Goal: Book appointment/travel/reservation

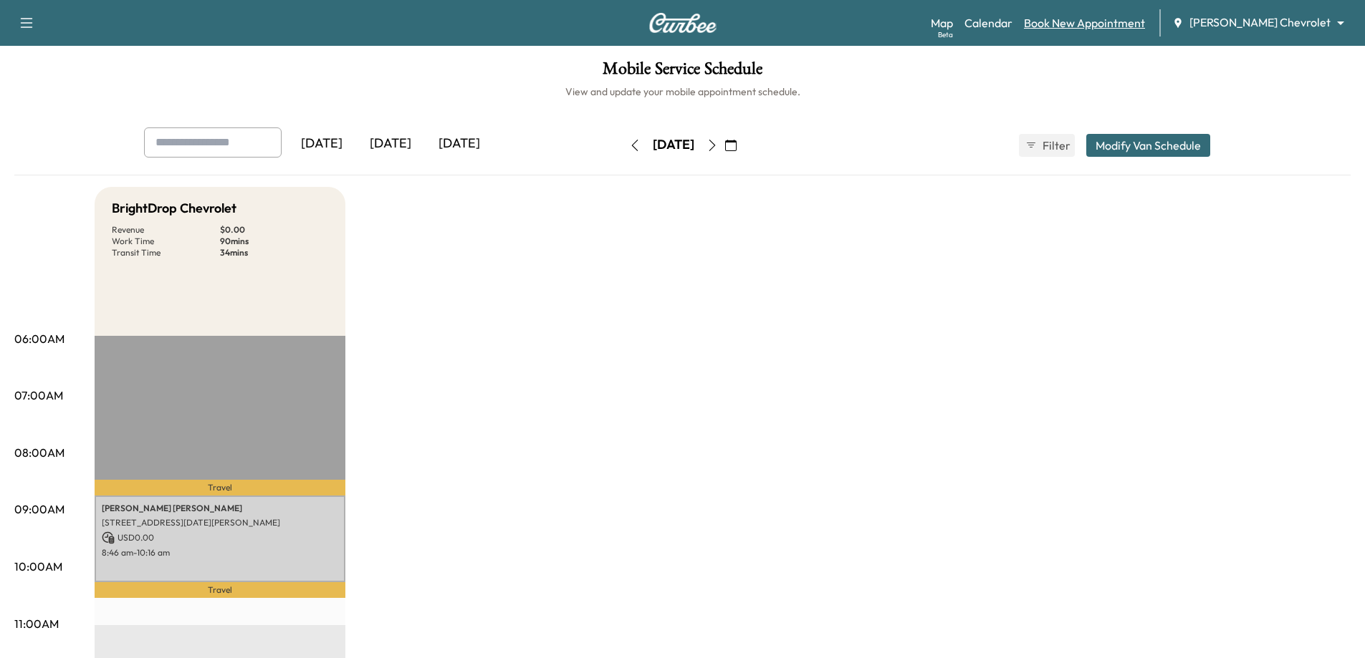
click at [1120, 21] on link "Book New Appointment" at bounding box center [1084, 22] width 121 height 17
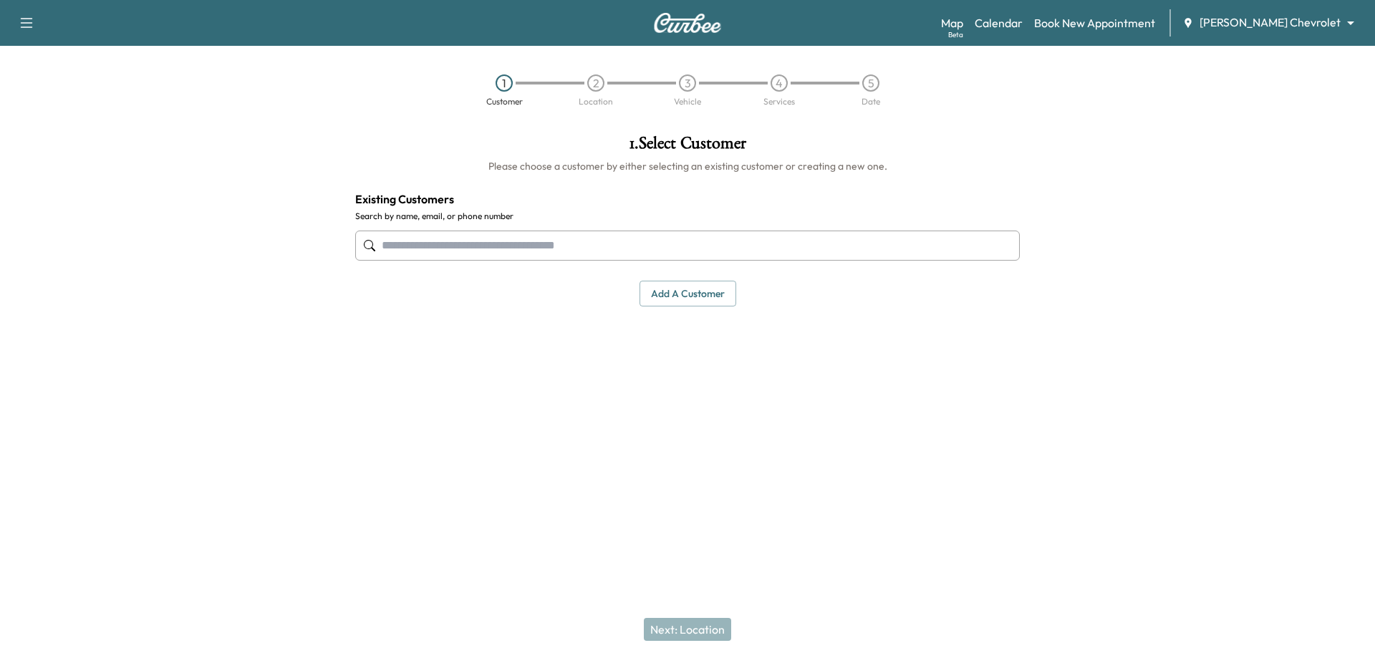
click at [526, 246] on input "text" at bounding box center [687, 246] width 665 height 30
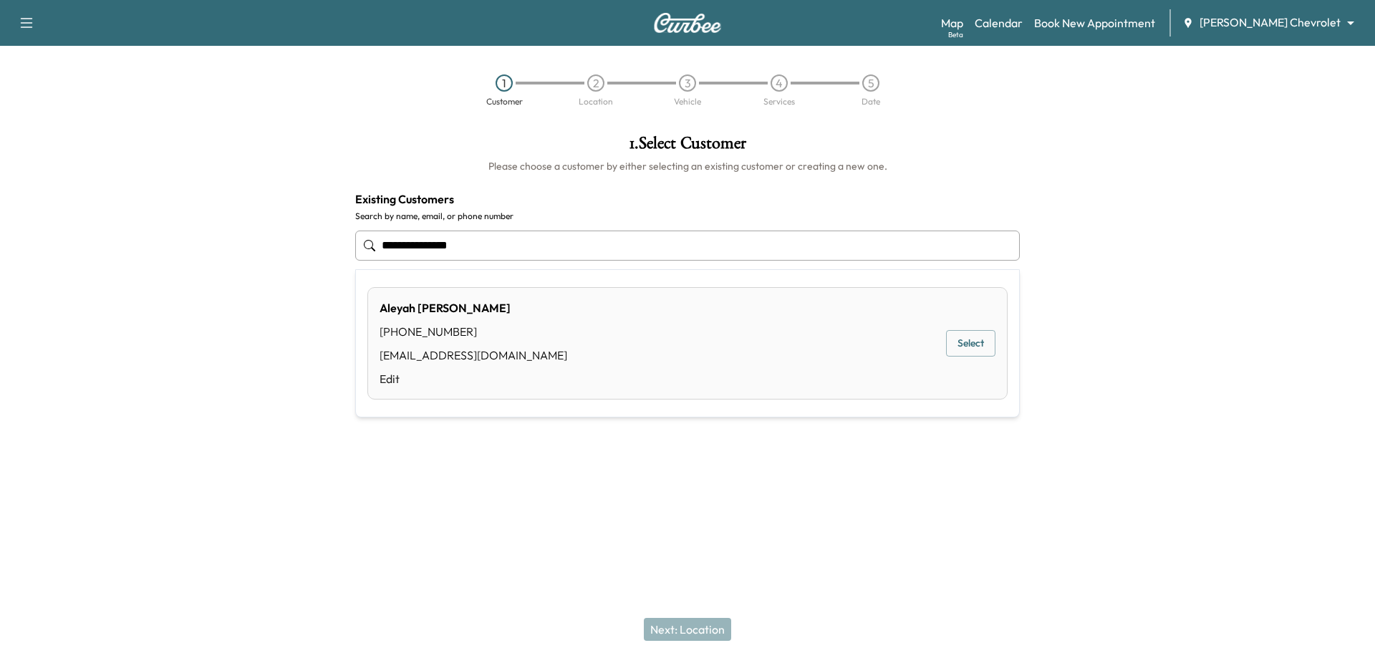
click at [960, 338] on button "Select" at bounding box center [970, 343] width 49 height 27
type input "**********"
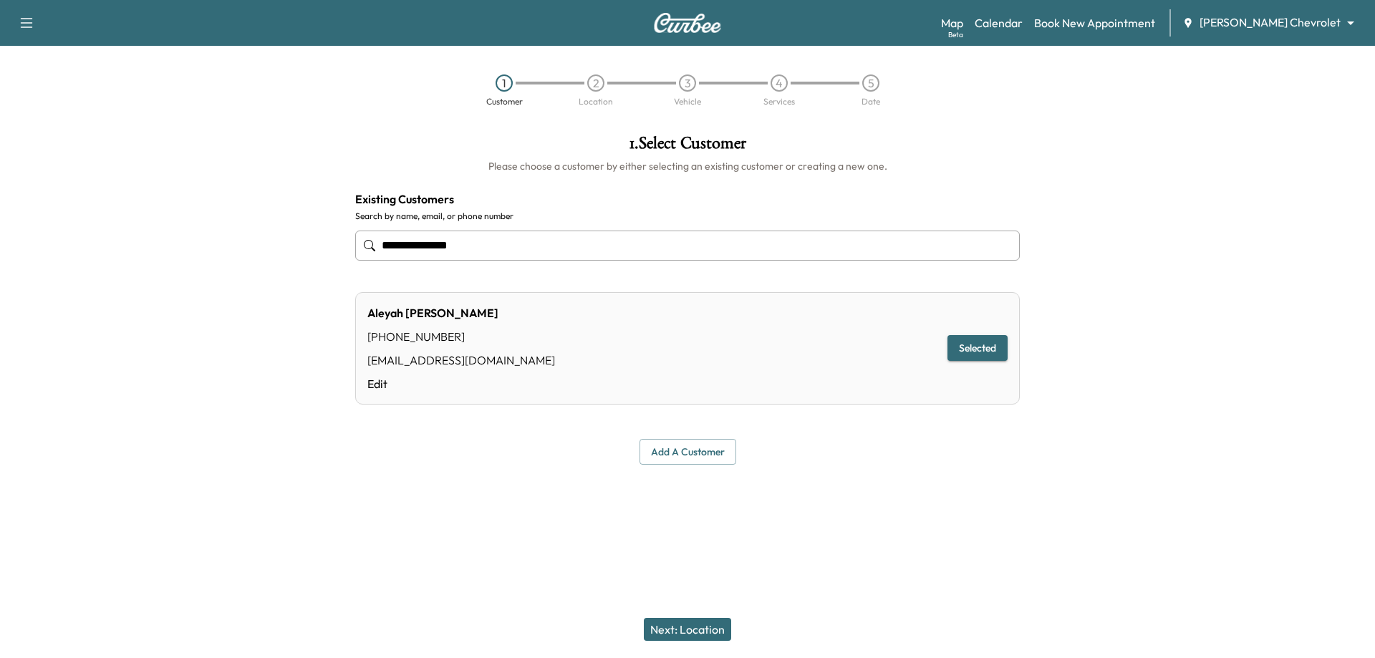
click at [714, 634] on button "Next: Location" at bounding box center [687, 629] width 87 height 23
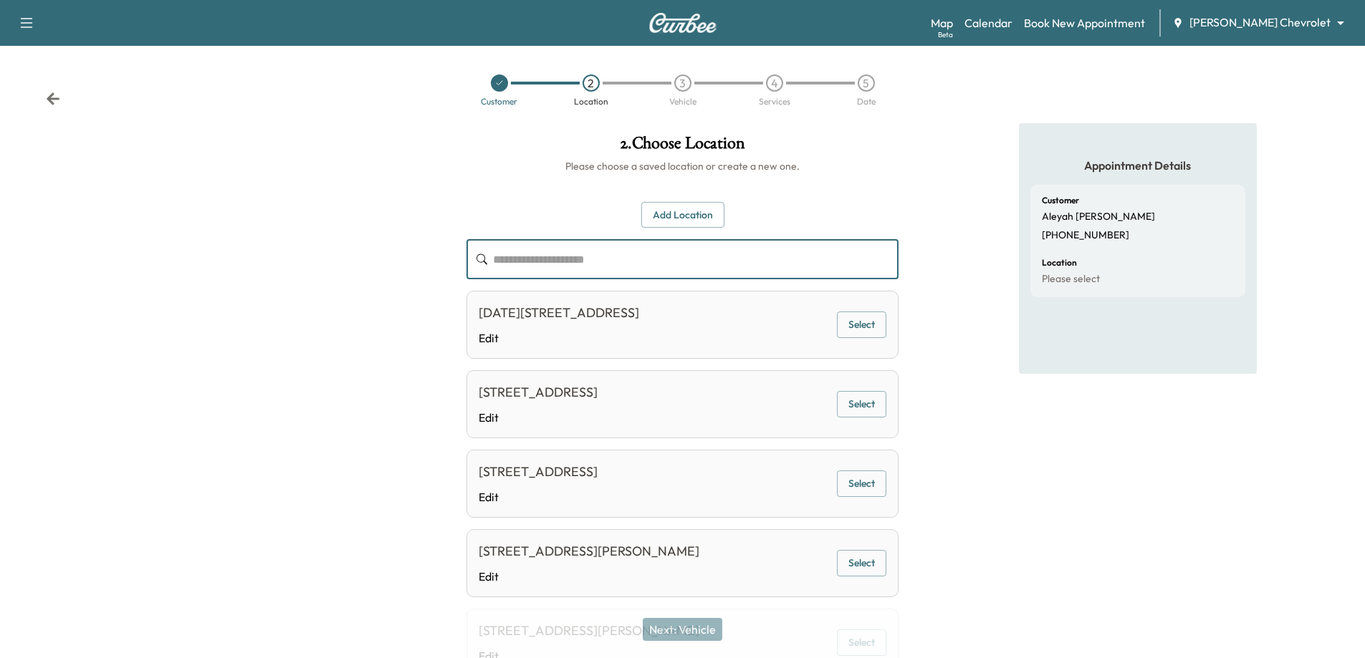
paste input "**********"
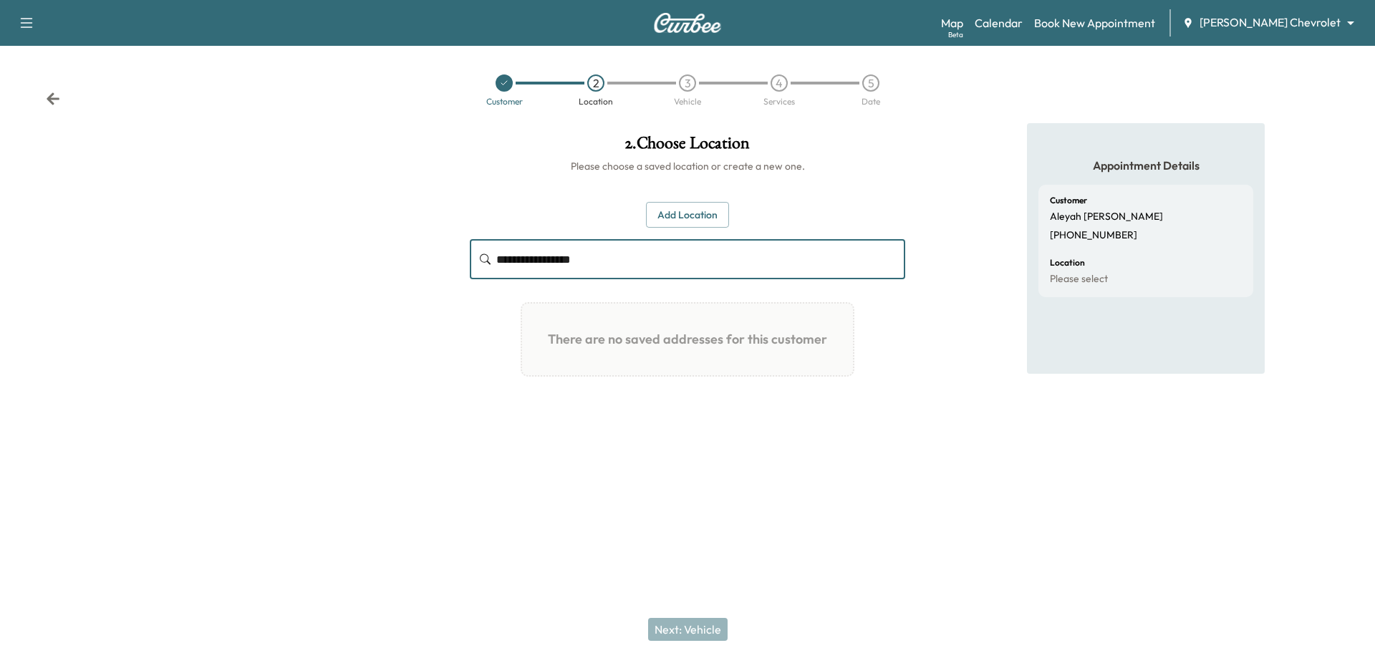
type input "**********"
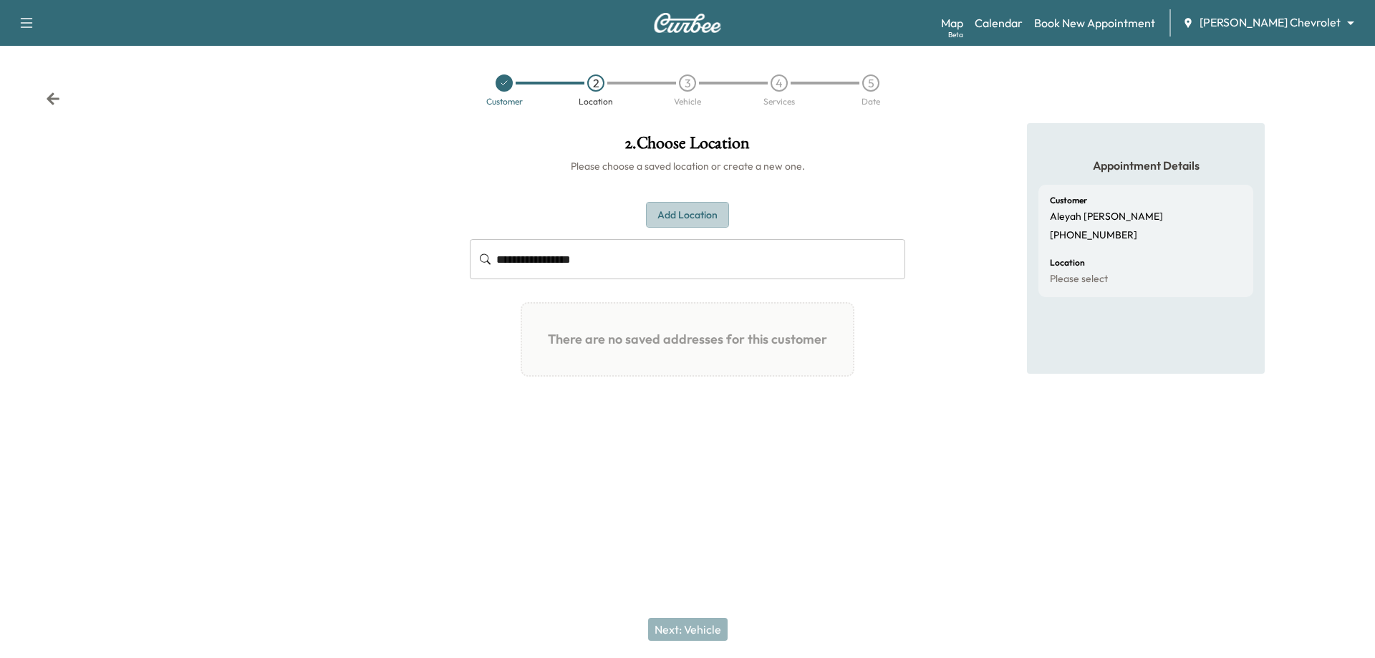
click at [663, 223] on button "Add Location" at bounding box center [687, 215] width 83 height 27
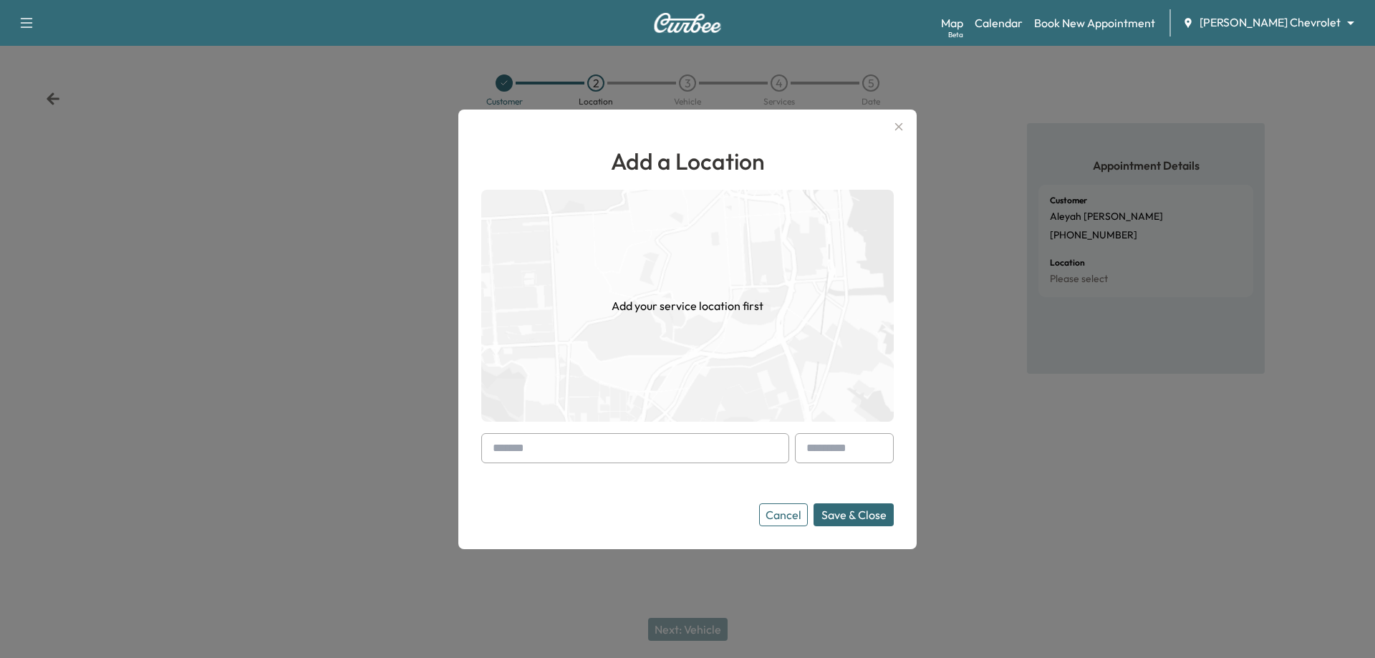
paste input "**********"
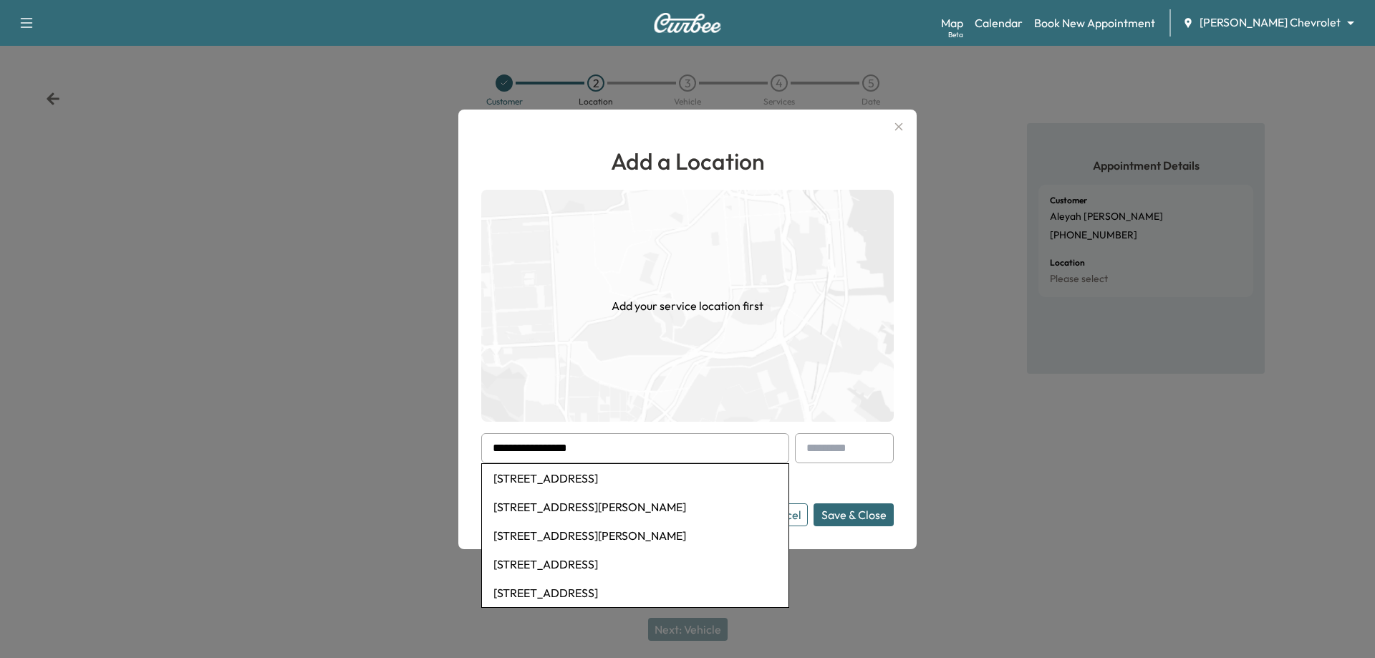
click at [742, 476] on li "[STREET_ADDRESS]" at bounding box center [635, 478] width 307 height 29
type input "**********"
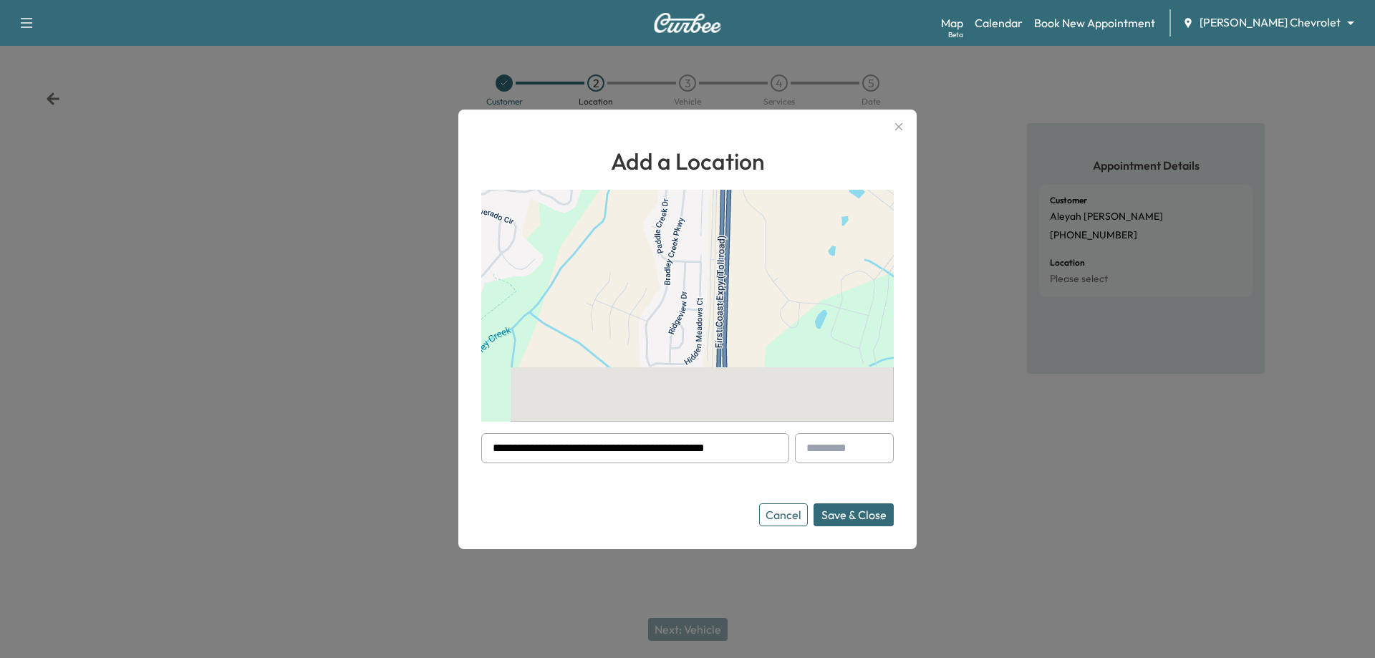
click at [878, 519] on button "Save & Close" at bounding box center [854, 515] width 80 height 23
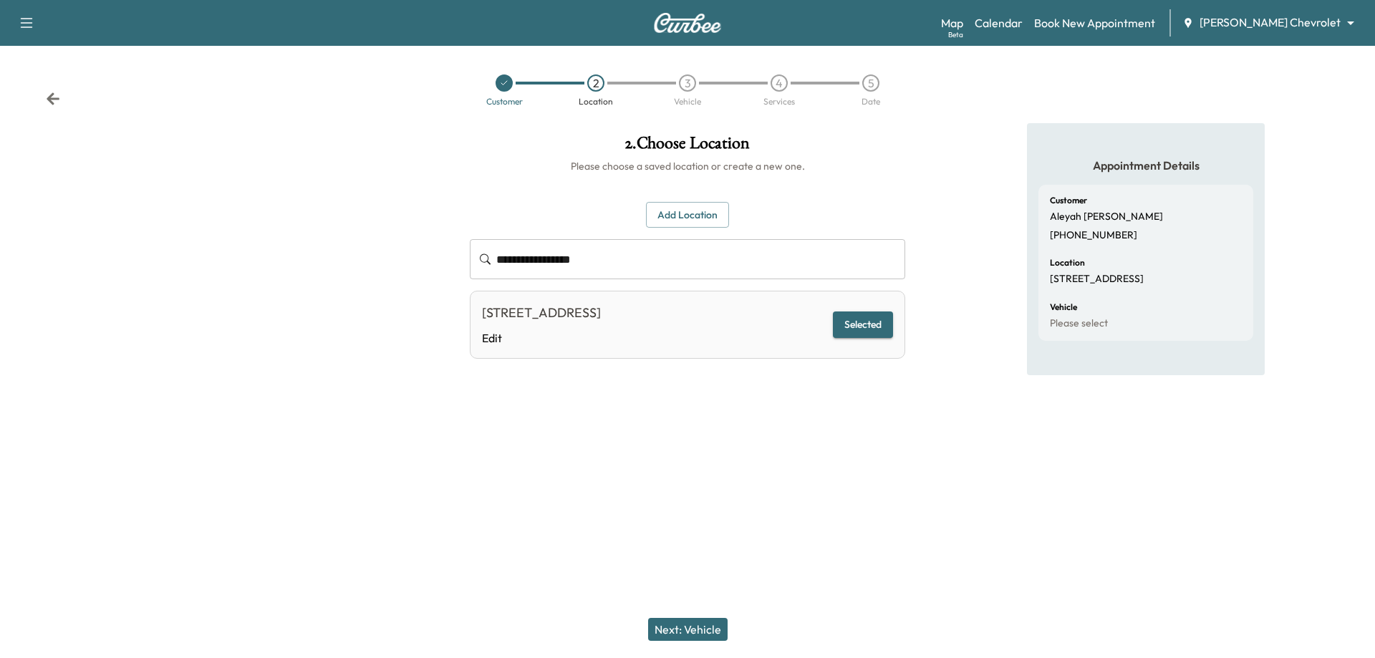
click at [702, 624] on button "Next: Vehicle" at bounding box center [688, 629] width 80 height 23
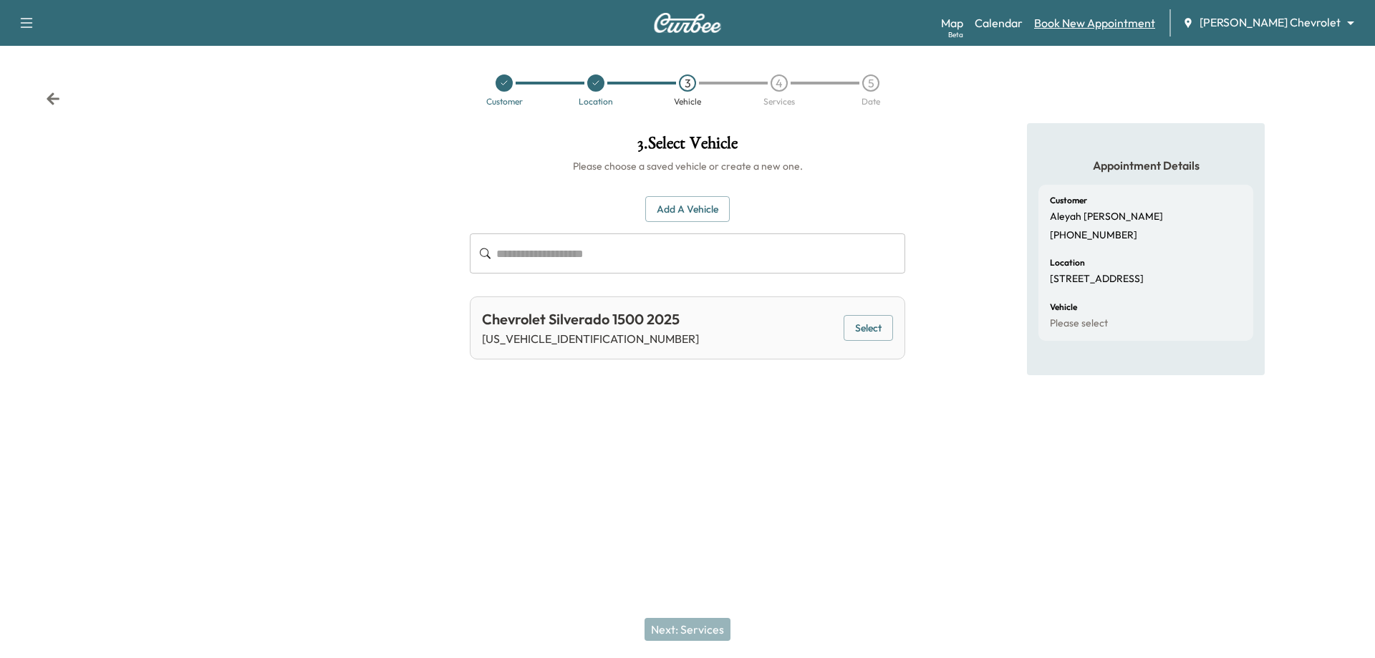
click at [1125, 21] on link "Book New Appointment" at bounding box center [1094, 22] width 121 height 17
click at [1144, 22] on link "Book New Appointment" at bounding box center [1094, 22] width 121 height 17
click at [714, 206] on button "Add a Vehicle" at bounding box center [687, 209] width 85 height 27
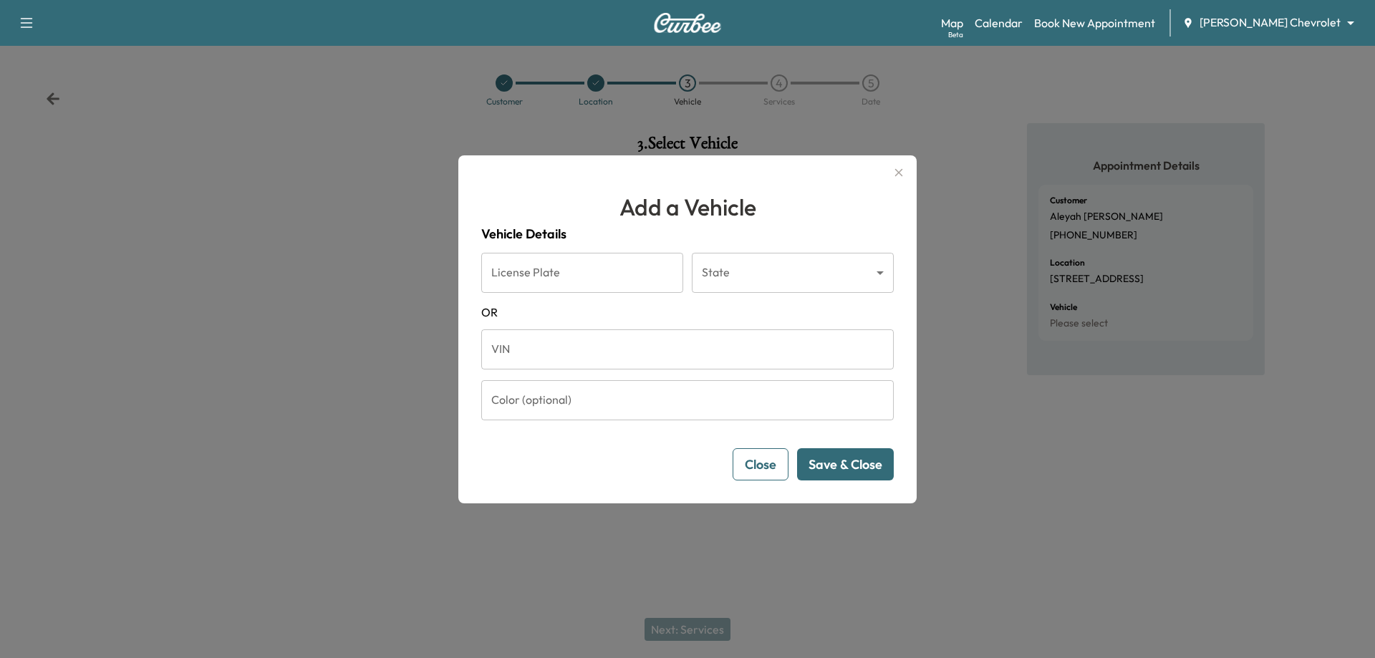
click at [754, 465] on button "Close" at bounding box center [761, 464] width 56 height 32
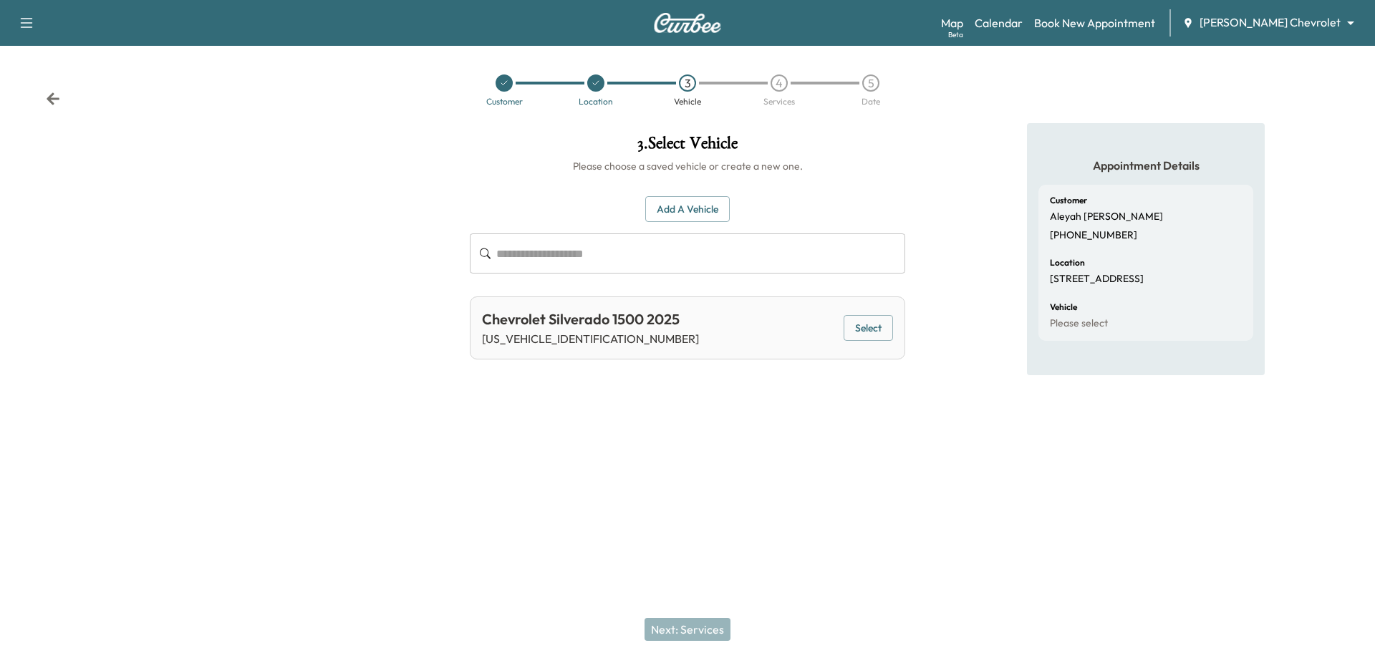
click at [56, 102] on icon at bounding box center [53, 99] width 14 height 14
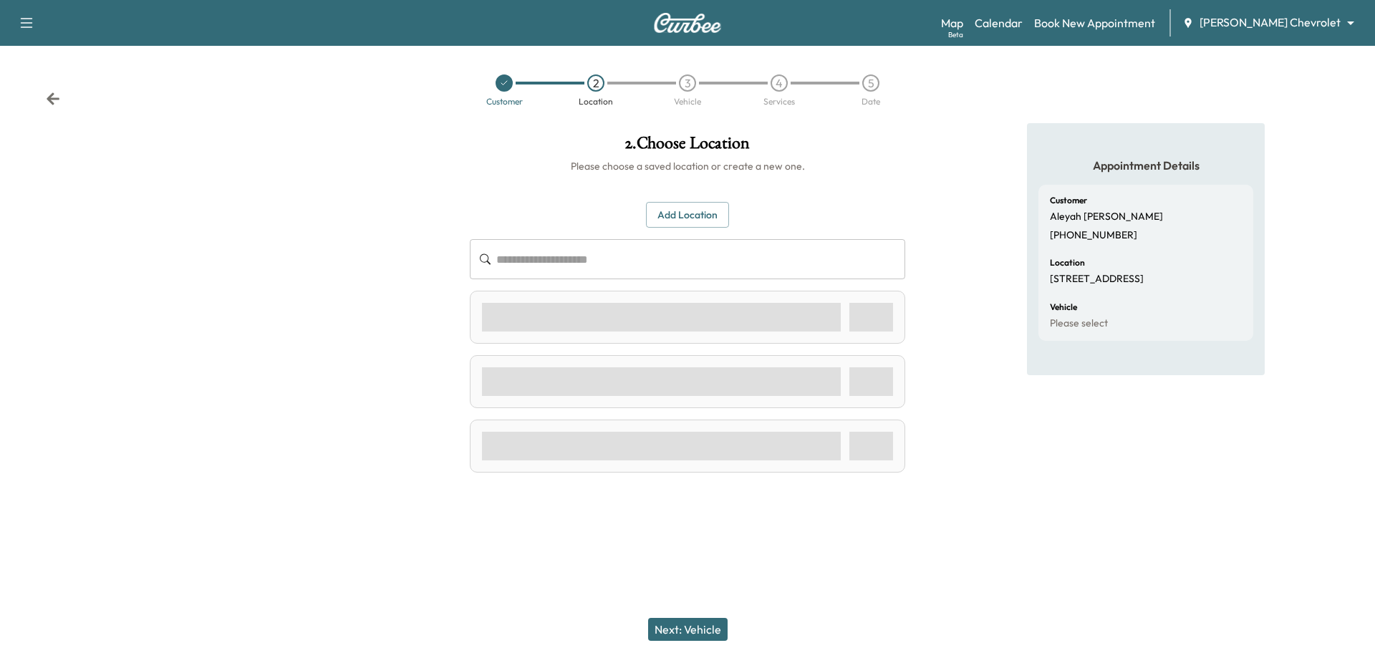
click at [56, 102] on icon at bounding box center [53, 99] width 14 height 14
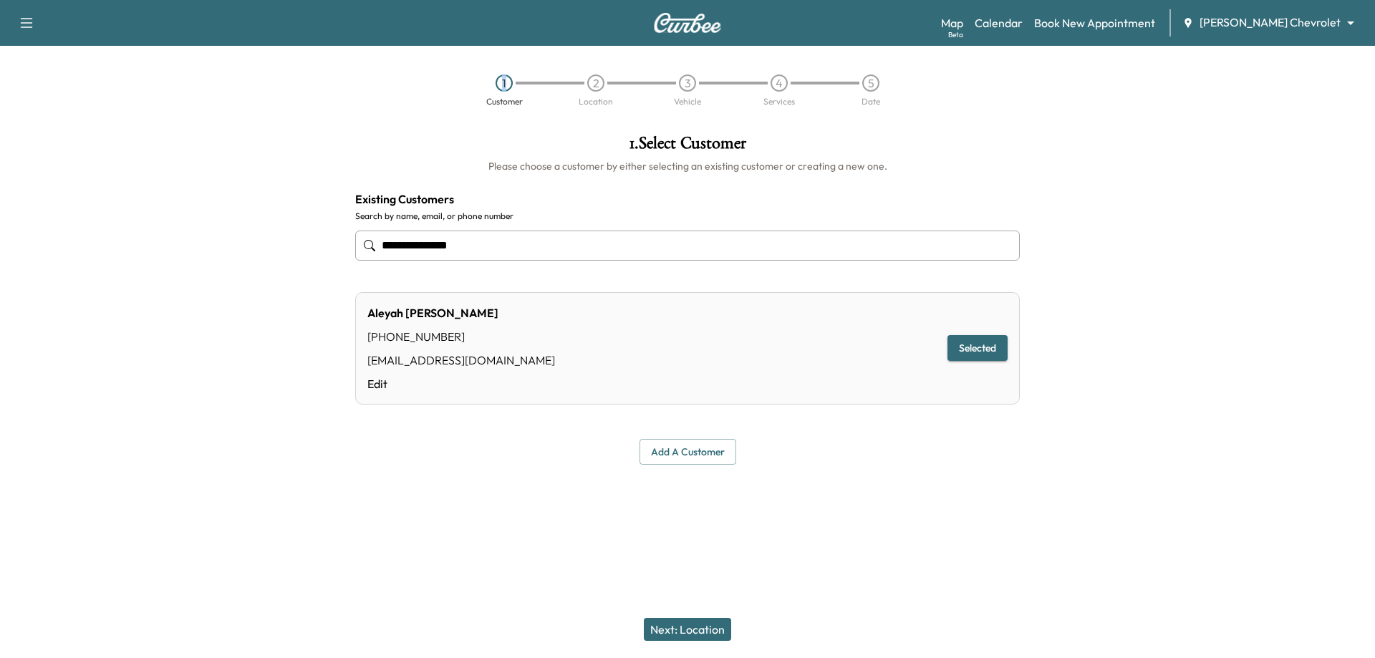
click at [56, 102] on div "1 Customer 2 Location 3 Vehicle 4 Services 5 Date" at bounding box center [687, 90] width 1375 height 66
click at [499, 255] on input "**********" at bounding box center [687, 246] width 665 height 30
click at [706, 439] on button "Add a customer" at bounding box center [688, 452] width 97 height 27
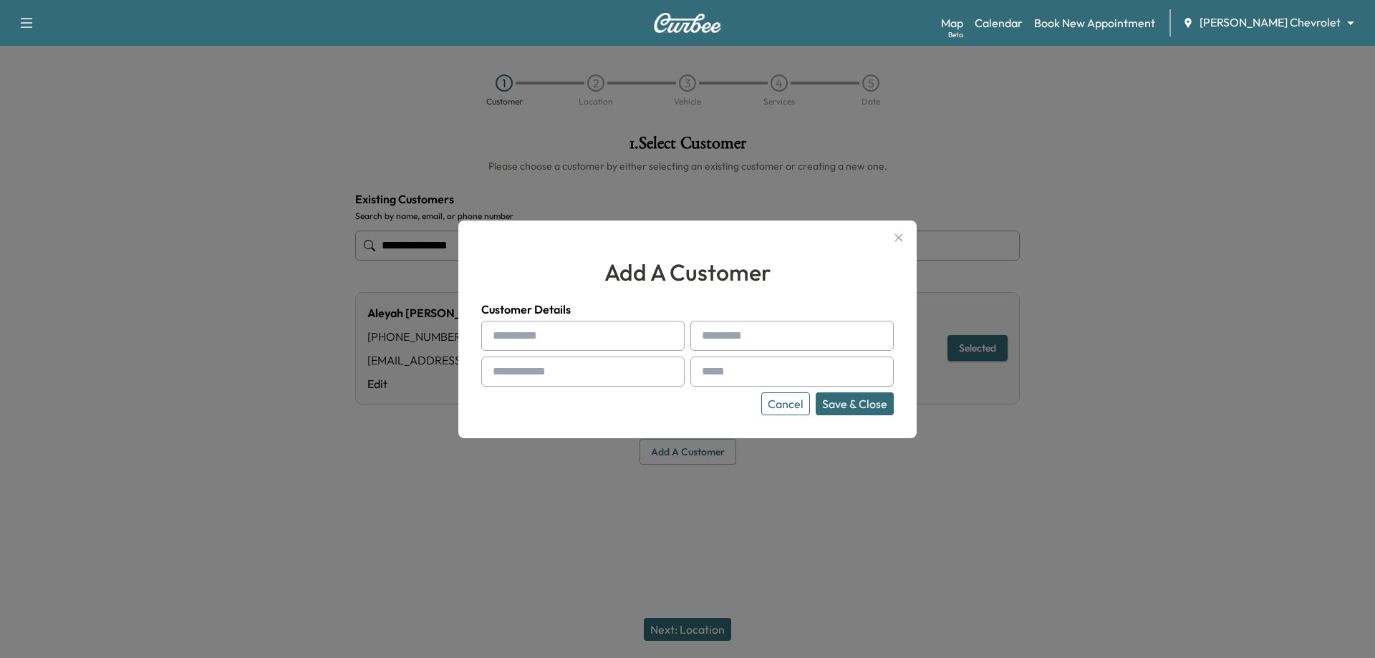
click at [537, 330] on input "text" at bounding box center [582, 336] width 203 height 30
type input "********"
type input "******"
paste input "**********"
type input "**********"
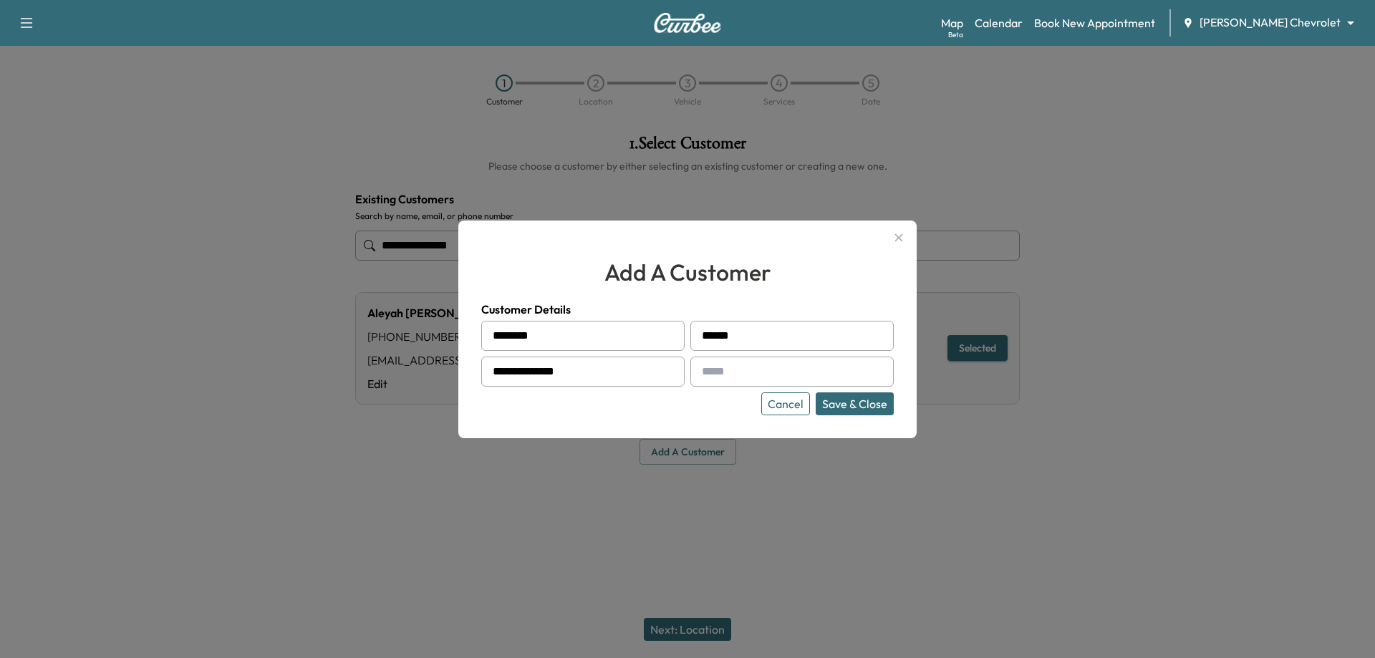
paste input "**********"
type input "**********"
click at [851, 408] on button "Save & Close" at bounding box center [855, 404] width 78 height 23
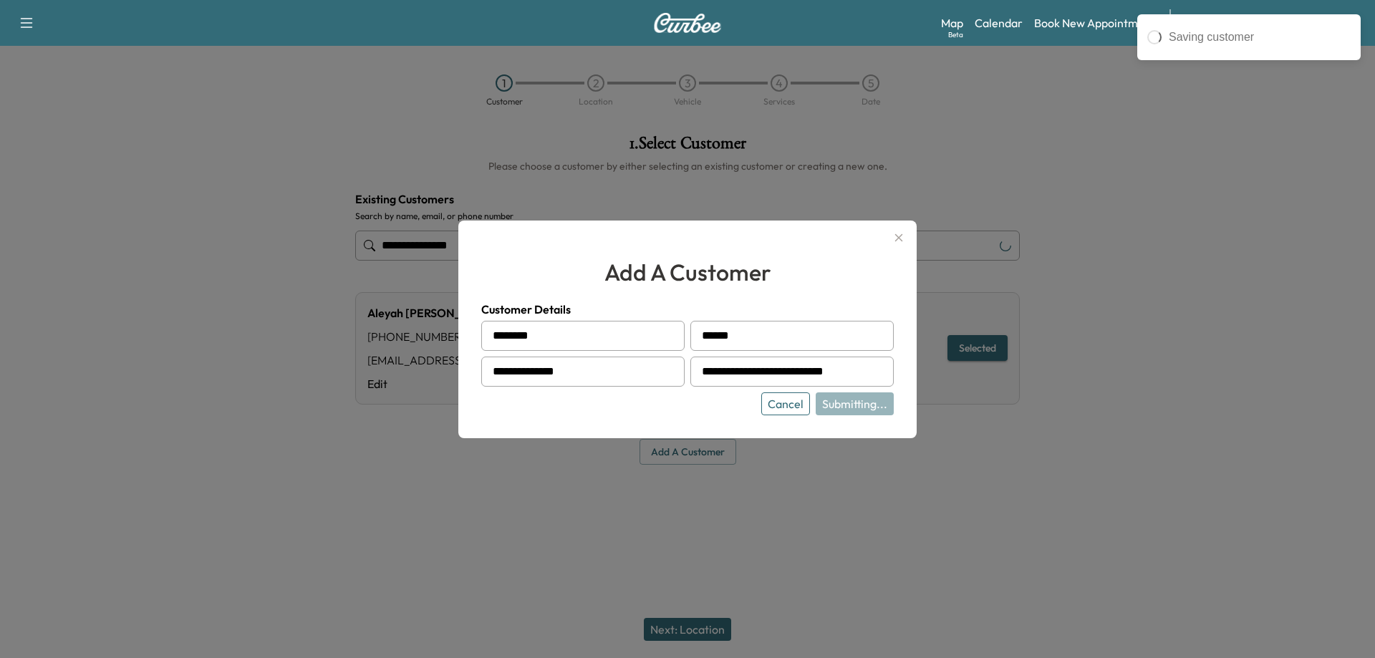
type input "**********"
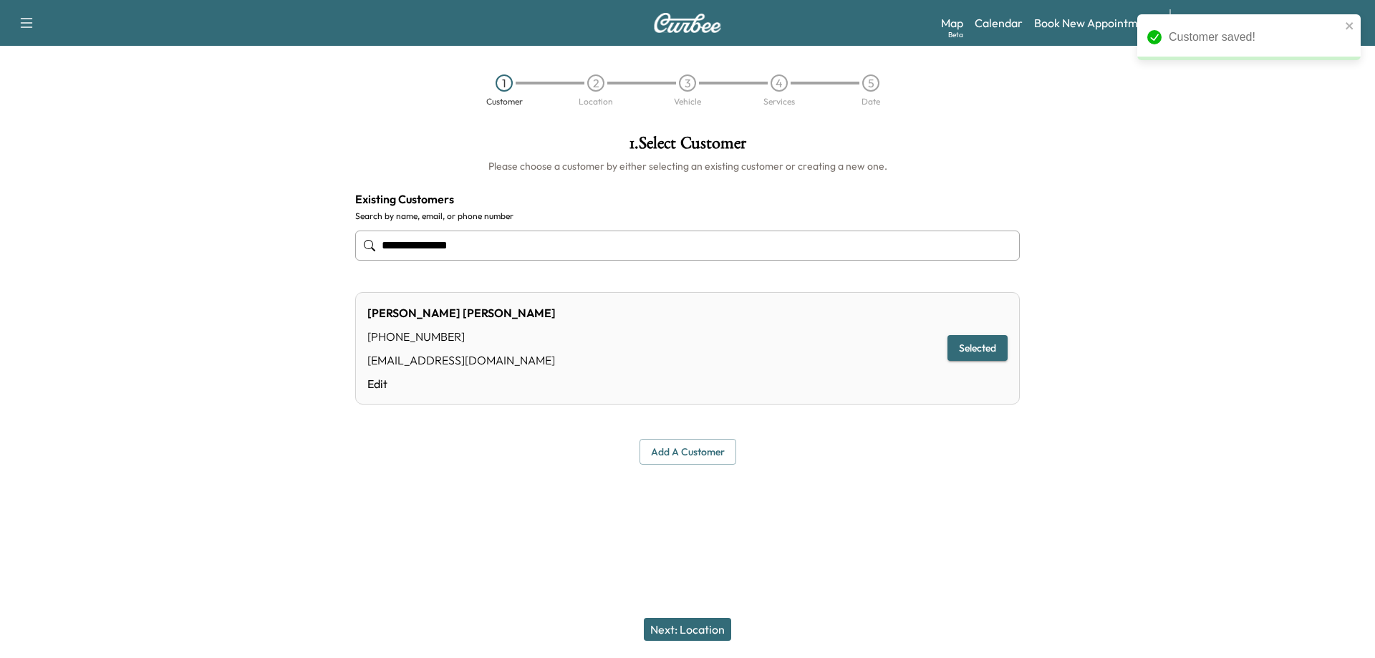
click at [696, 625] on button "Next: Location" at bounding box center [687, 629] width 87 height 23
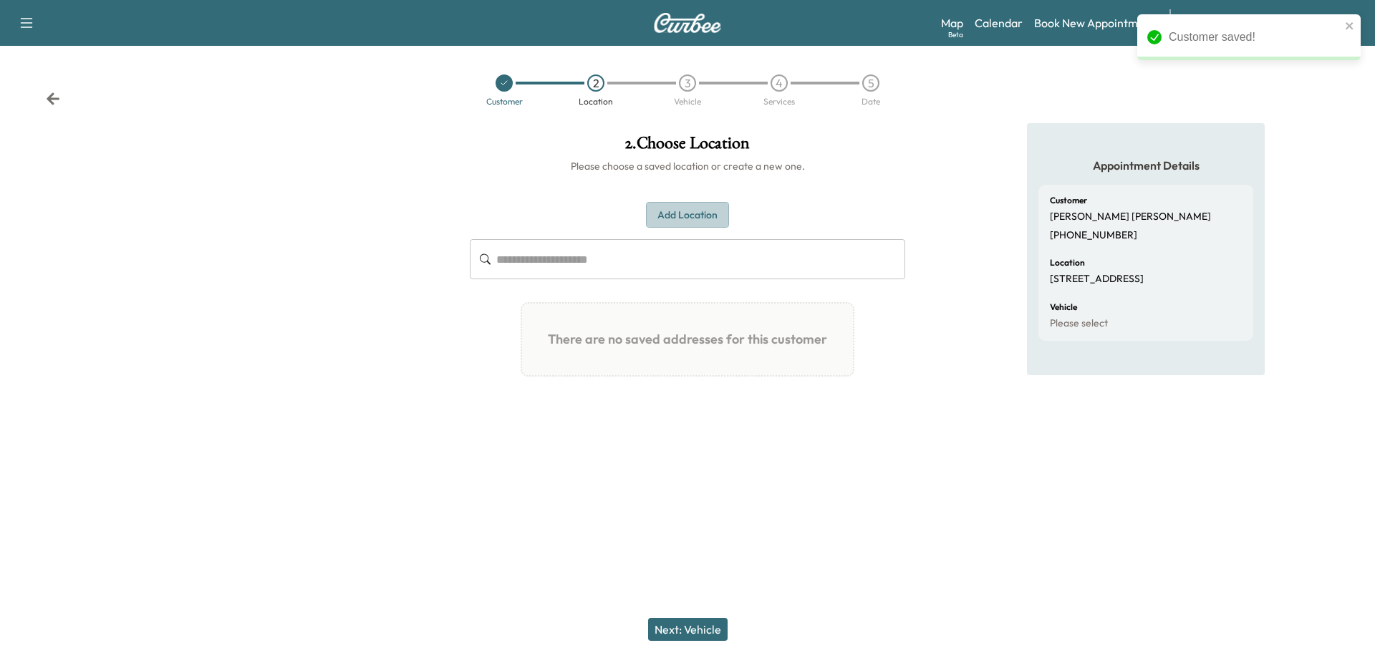
click at [706, 212] on button "Add Location" at bounding box center [687, 215] width 83 height 27
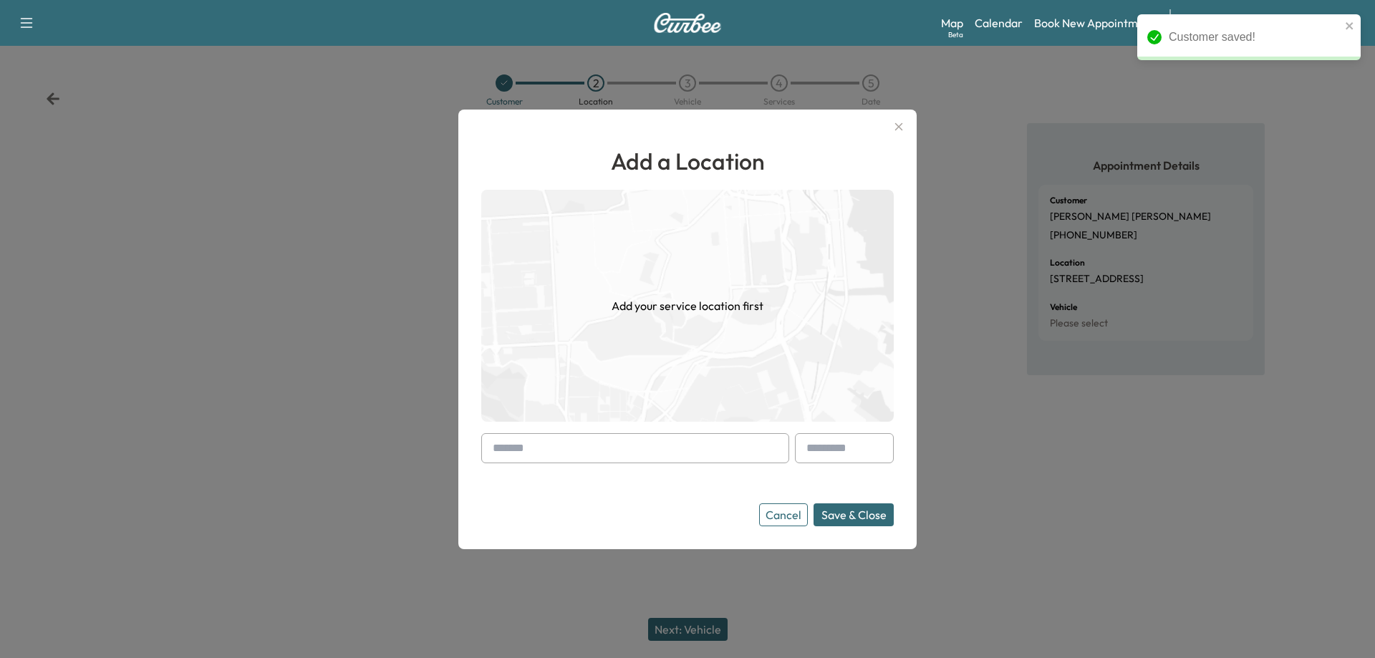
click at [789, 513] on button "Cancel" at bounding box center [783, 515] width 49 height 23
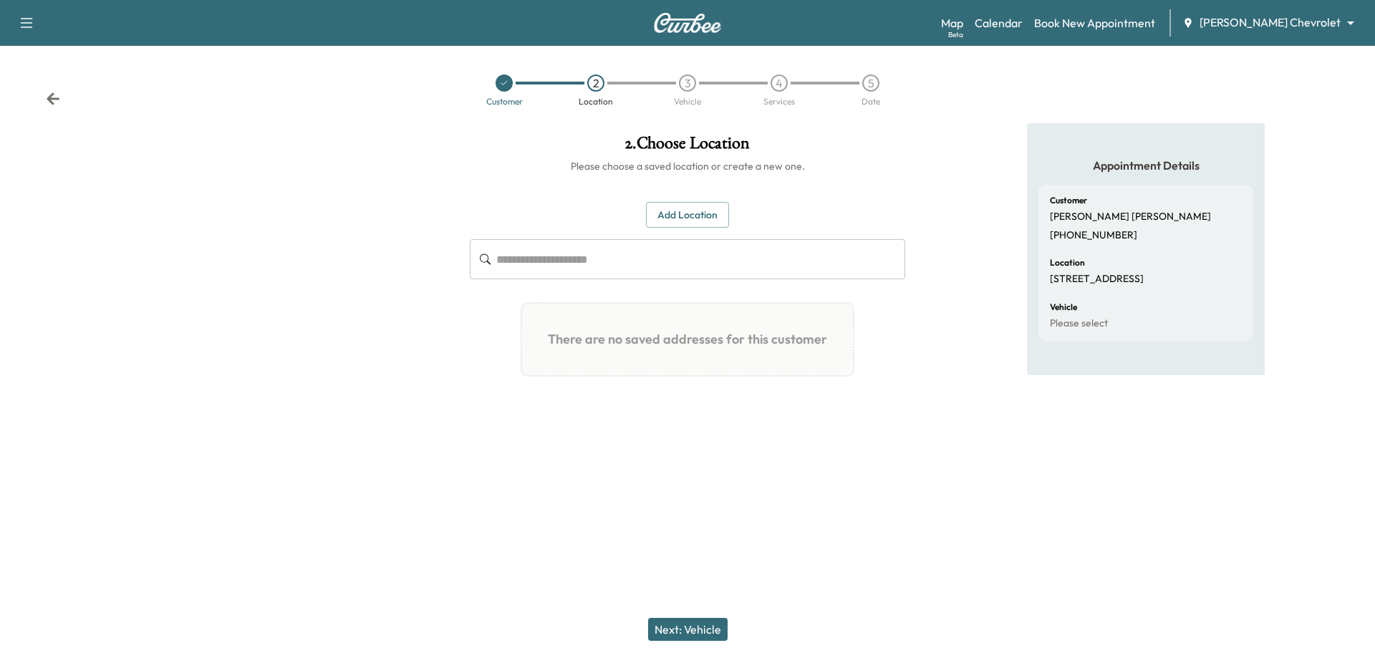
click at [680, 633] on button "Next: Vehicle" at bounding box center [688, 629] width 80 height 23
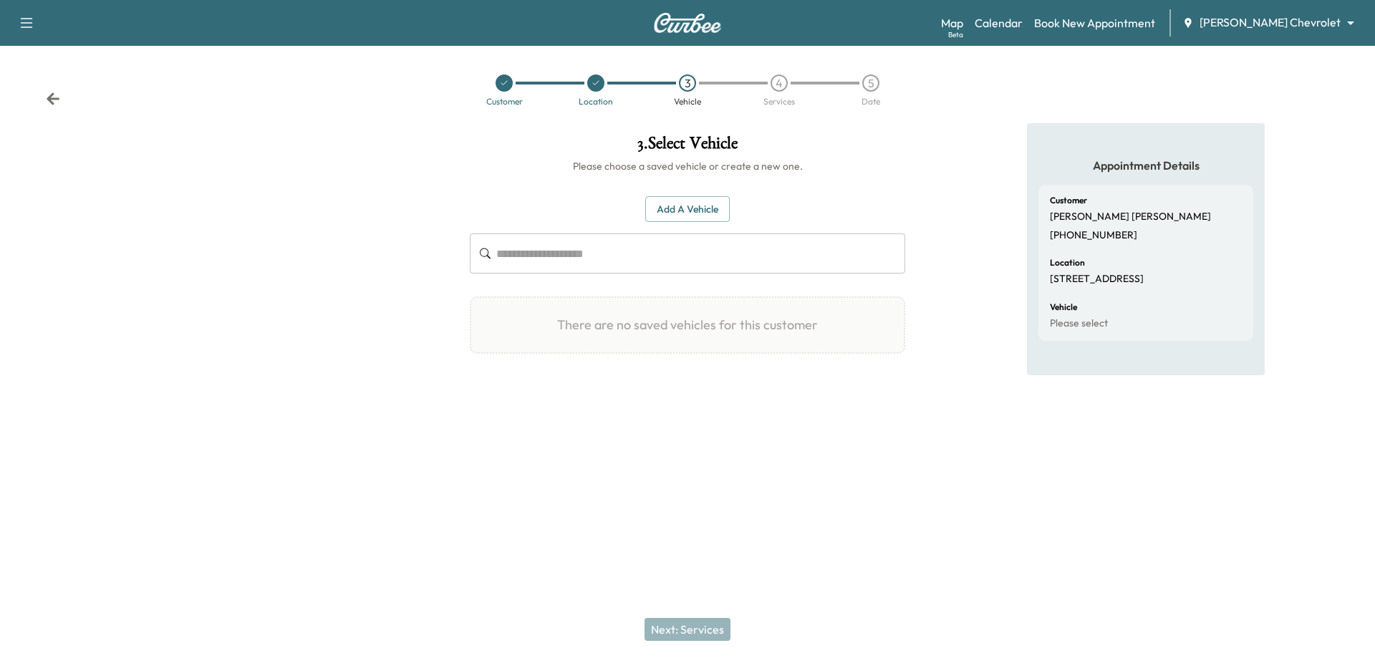
click at [669, 210] on button "Add a Vehicle" at bounding box center [687, 209] width 85 height 27
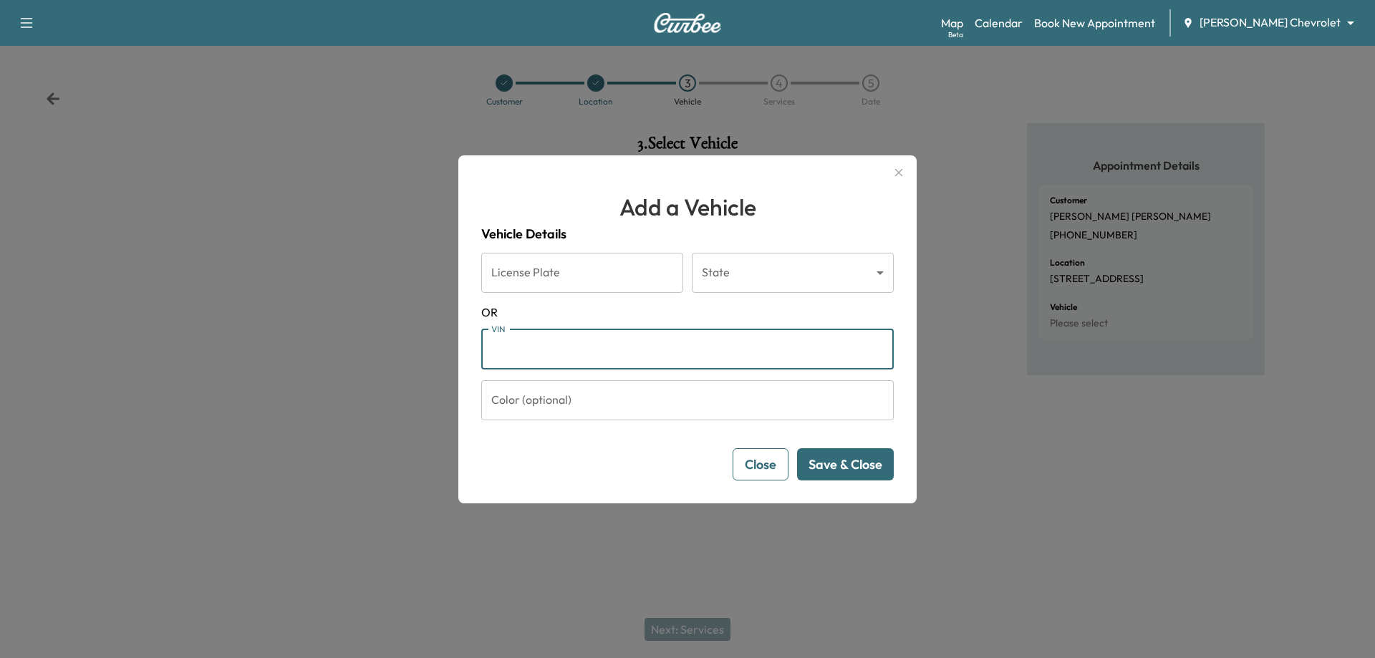
paste input "**********"
type input "**********"
click at [835, 470] on button "Save & Close" at bounding box center [845, 464] width 97 height 32
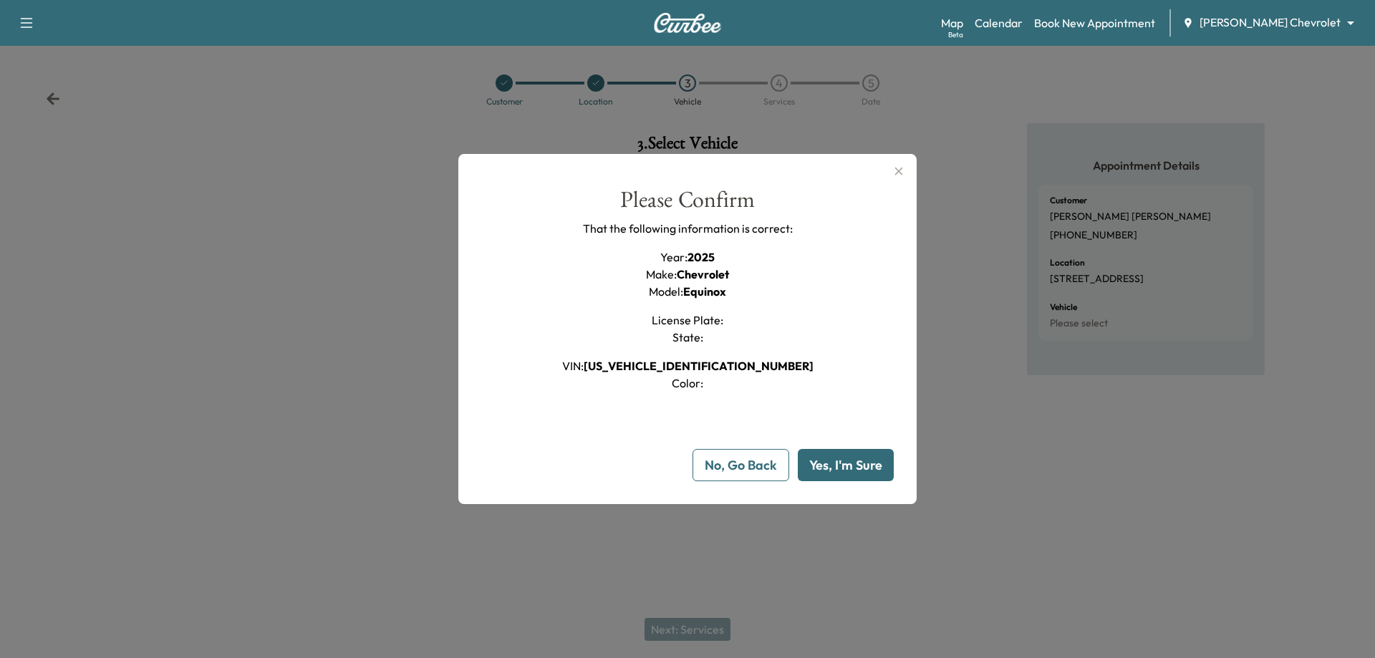
click at [845, 463] on button "Yes, I'm Sure" at bounding box center [846, 465] width 96 height 32
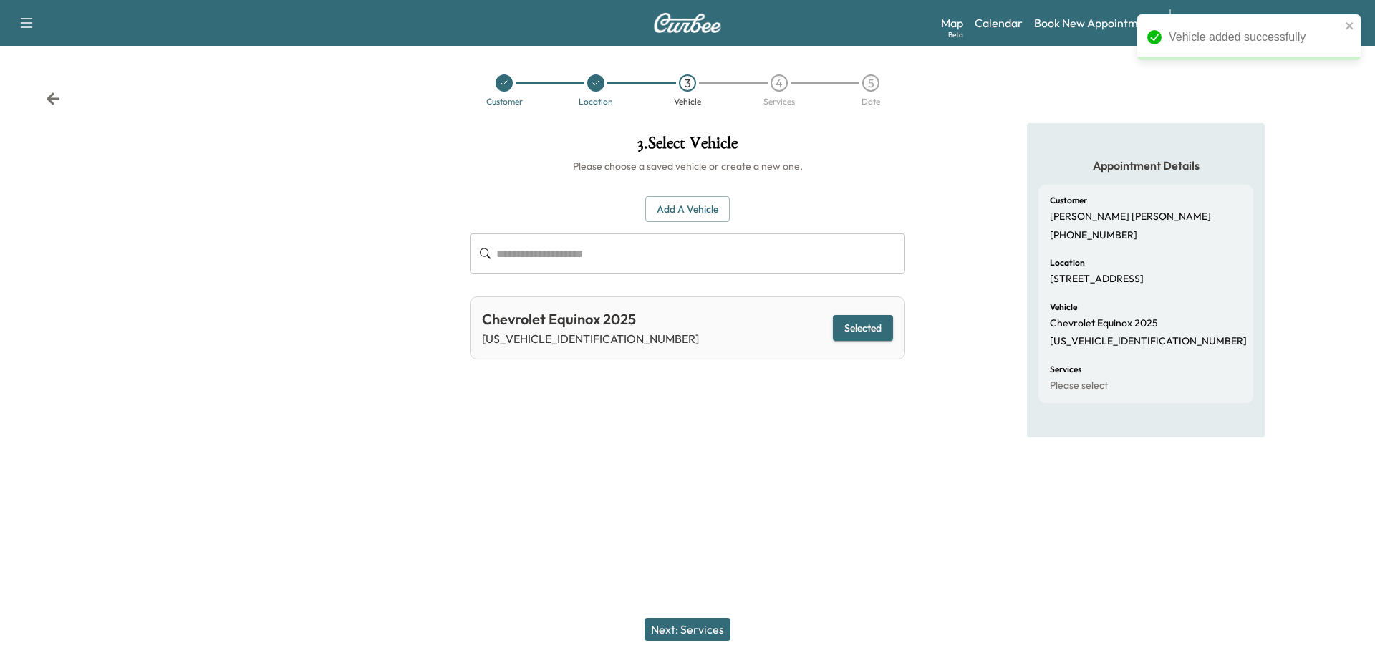
click at [711, 631] on button "Next: Services" at bounding box center [688, 629] width 86 height 23
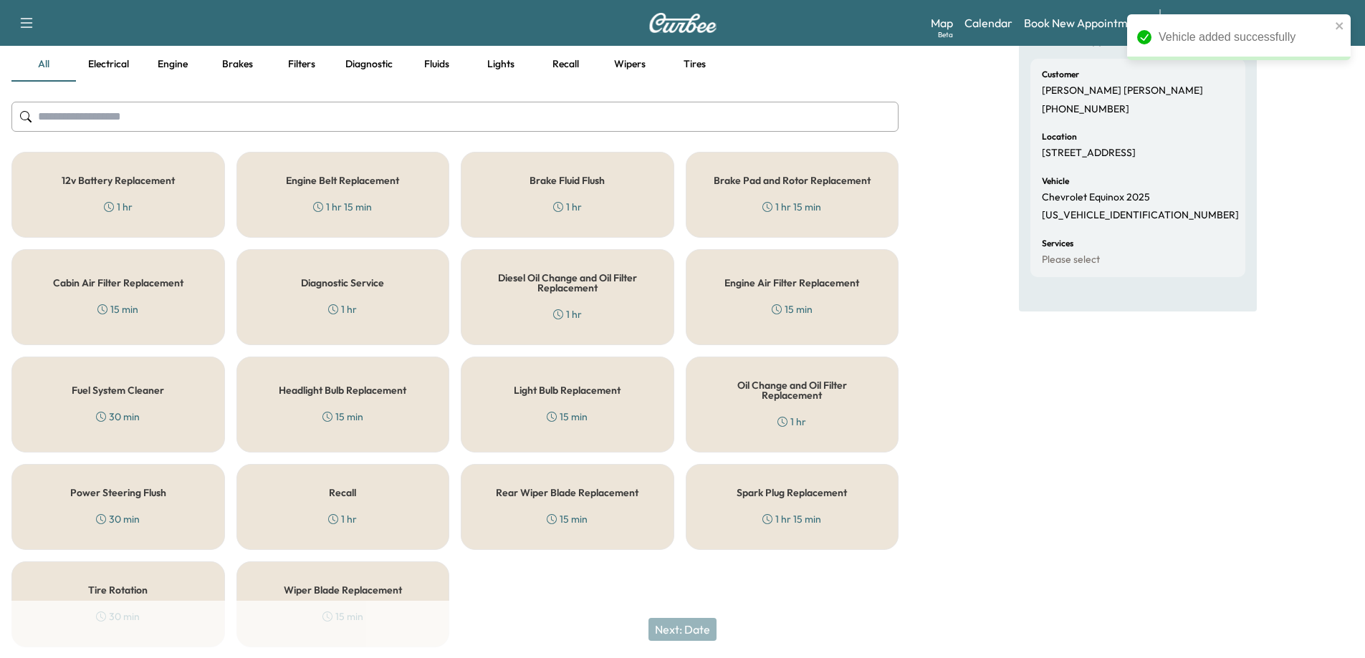
scroll to position [173, 0]
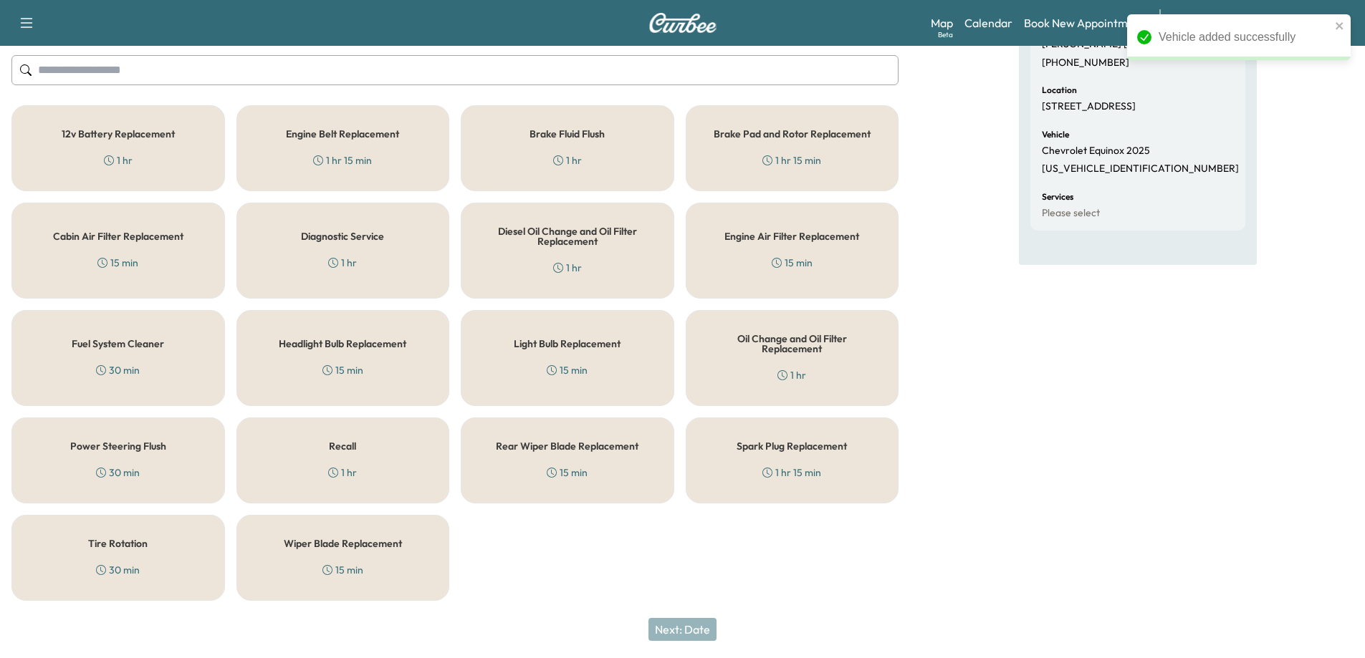
click at [780, 361] on div "Oil Change and Oil Filter Replacement 1 hr" at bounding box center [792, 358] width 213 height 96
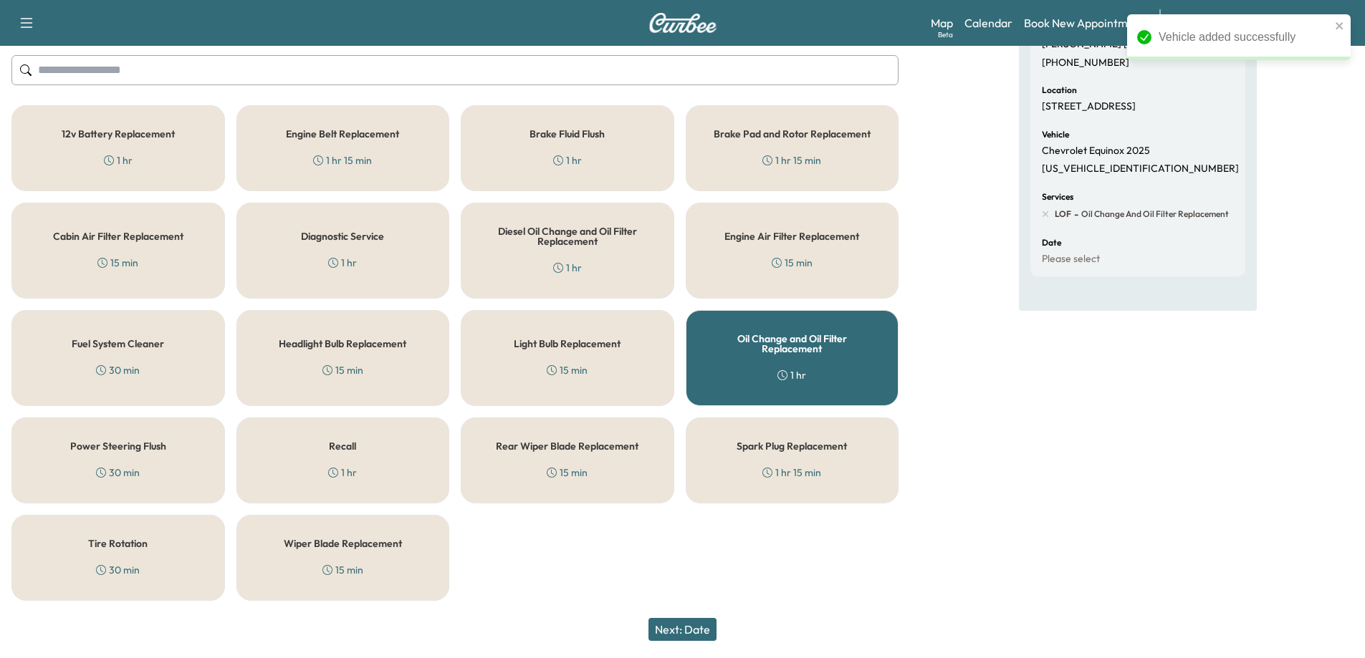
click at [90, 565] on div "Tire Rotation 30 min" at bounding box center [117, 558] width 213 height 86
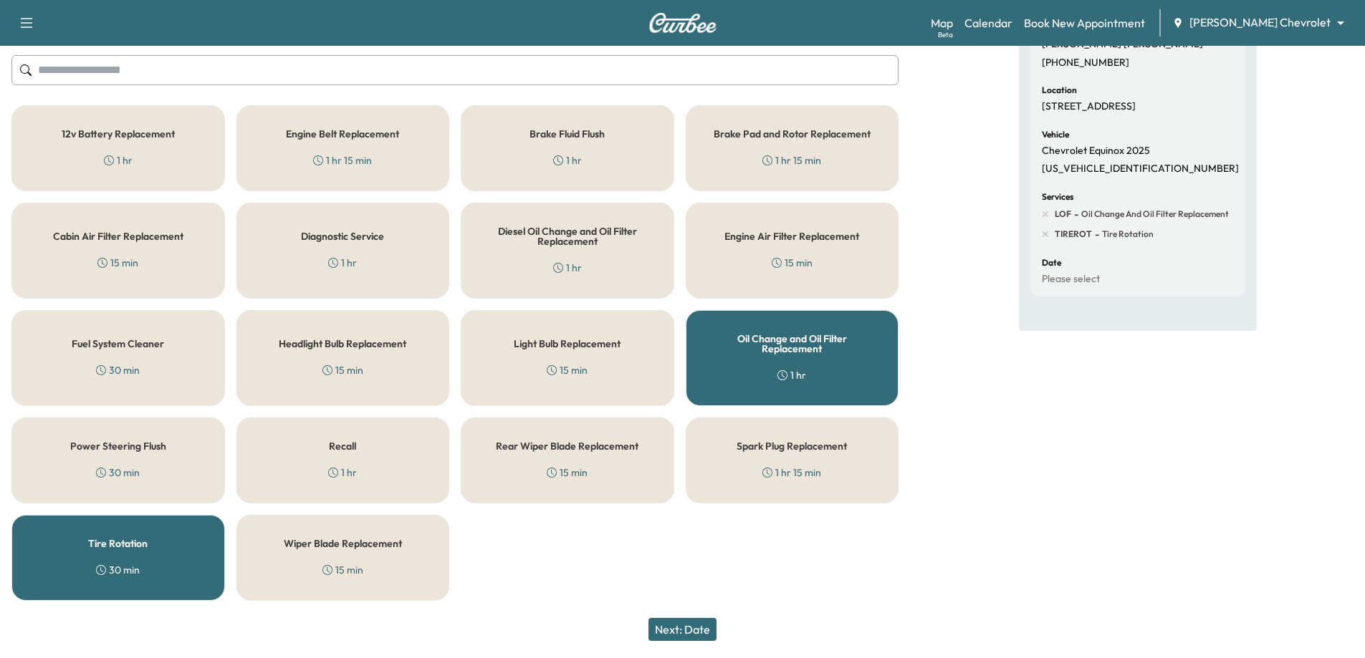
click at [665, 620] on button "Next: Date" at bounding box center [682, 629] width 68 height 23
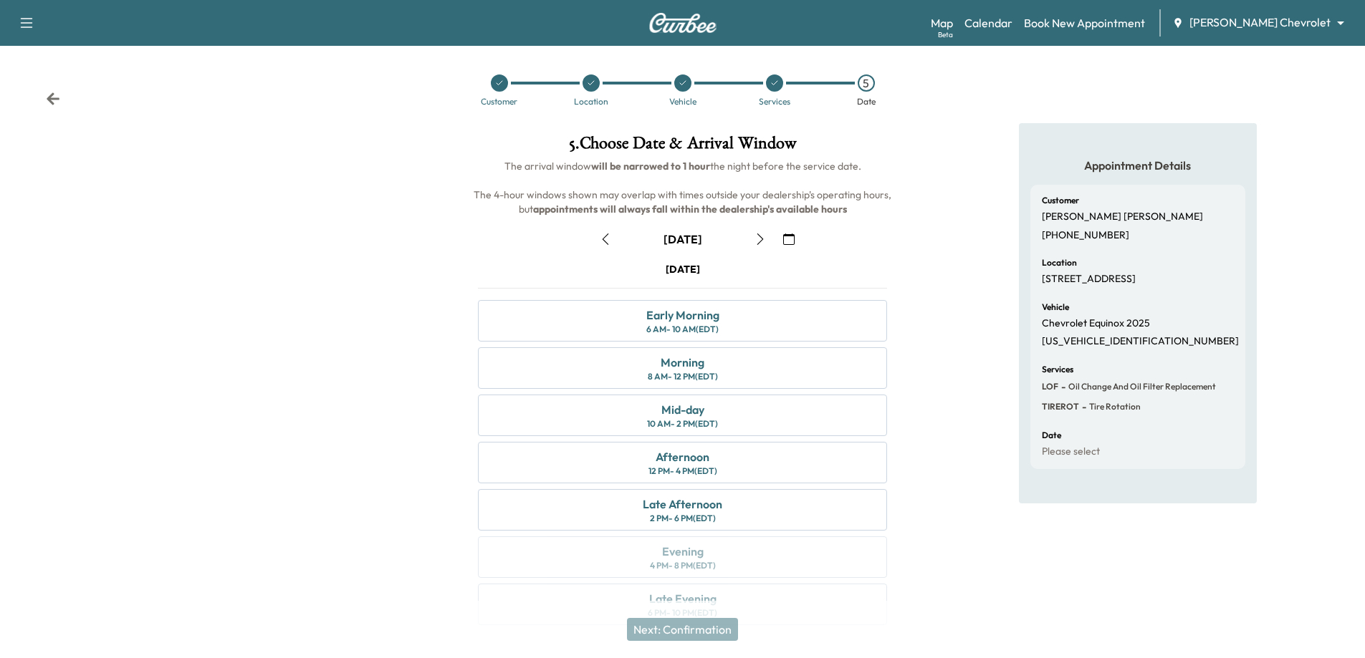
scroll to position [30, 0]
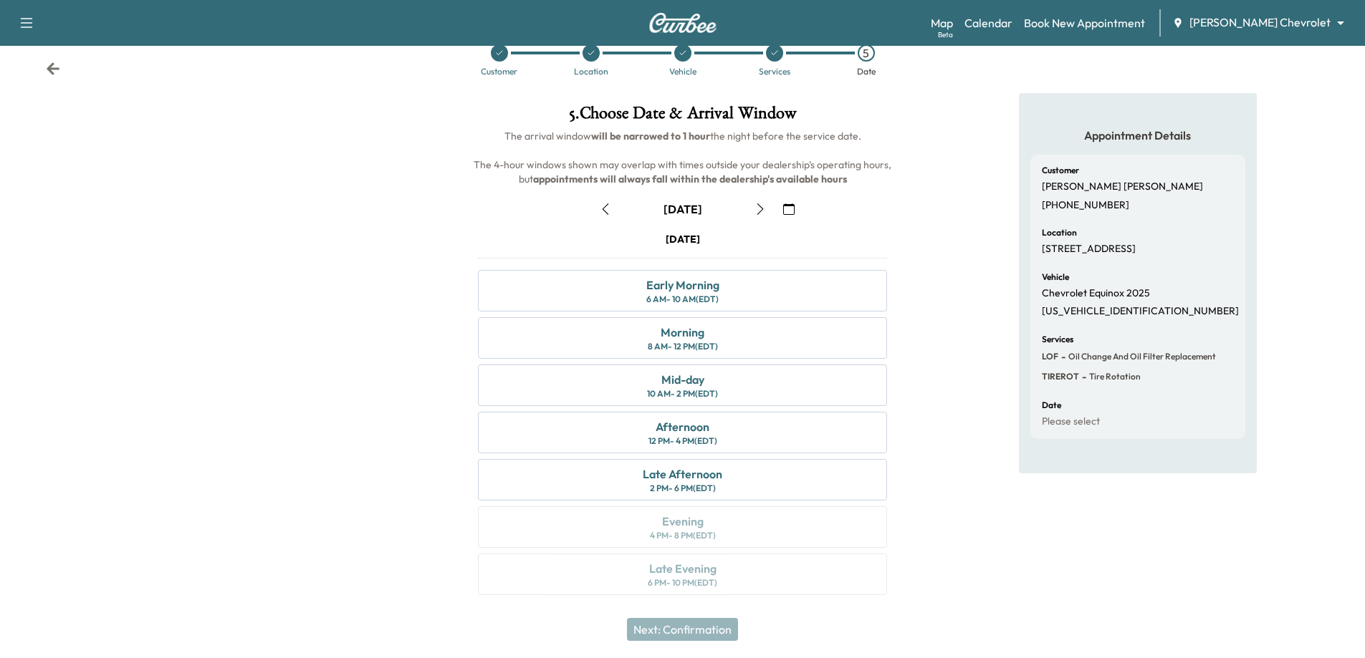
click at [763, 213] on icon "button" at bounding box center [759, 208] width 11 height 11
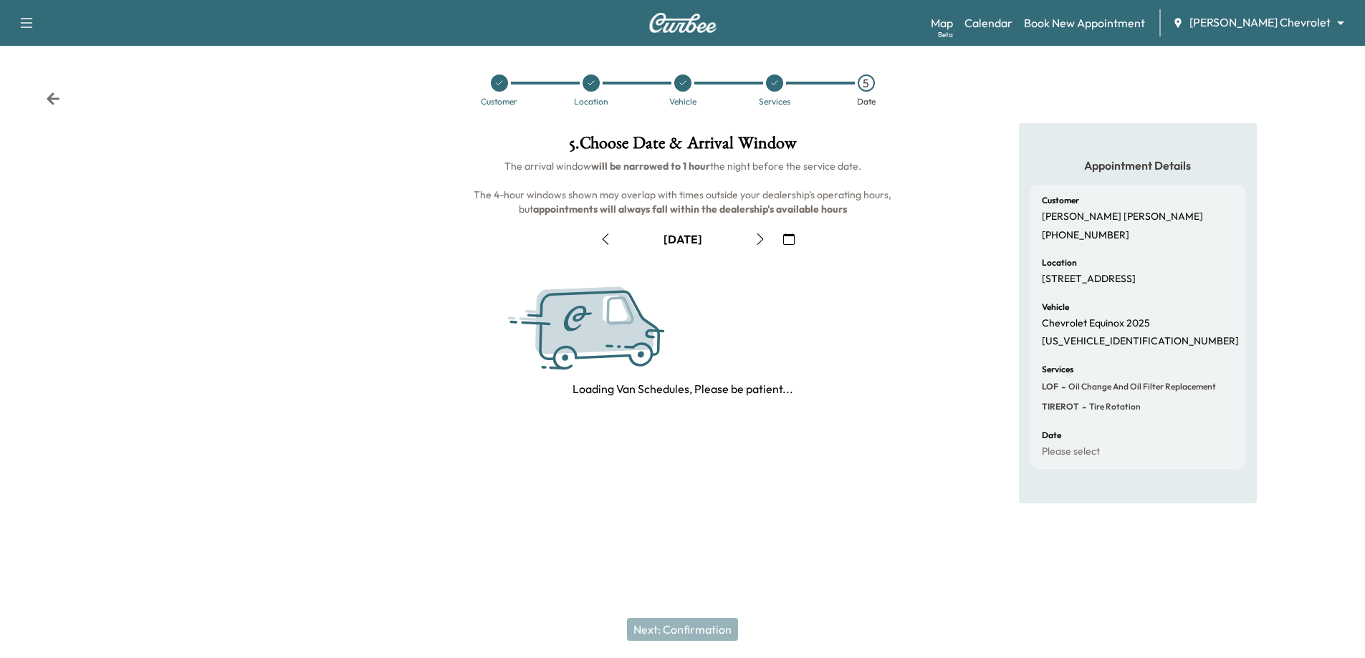
scroll to position [0, 0]
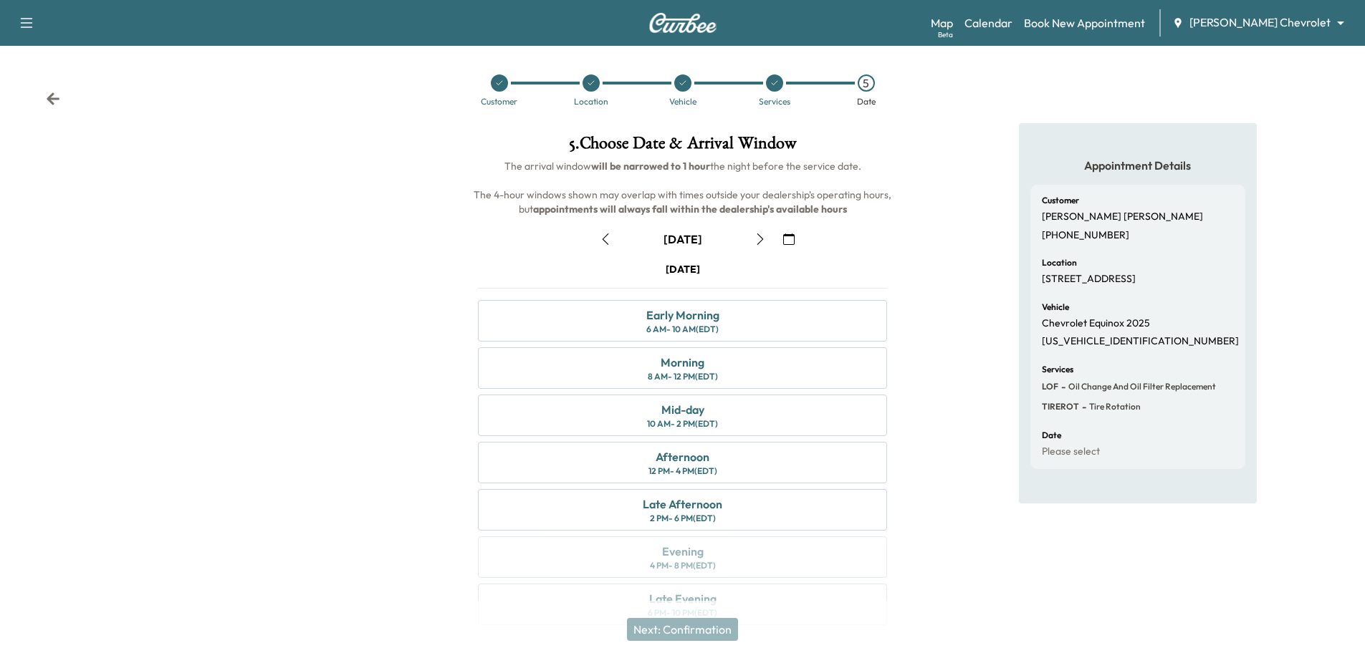
click at [612, 236] on button "button" at bounding box center [605, 239] width 24 height 23
click at [47, 97] on icon at bounding box center [53, 99] width 14 height 14
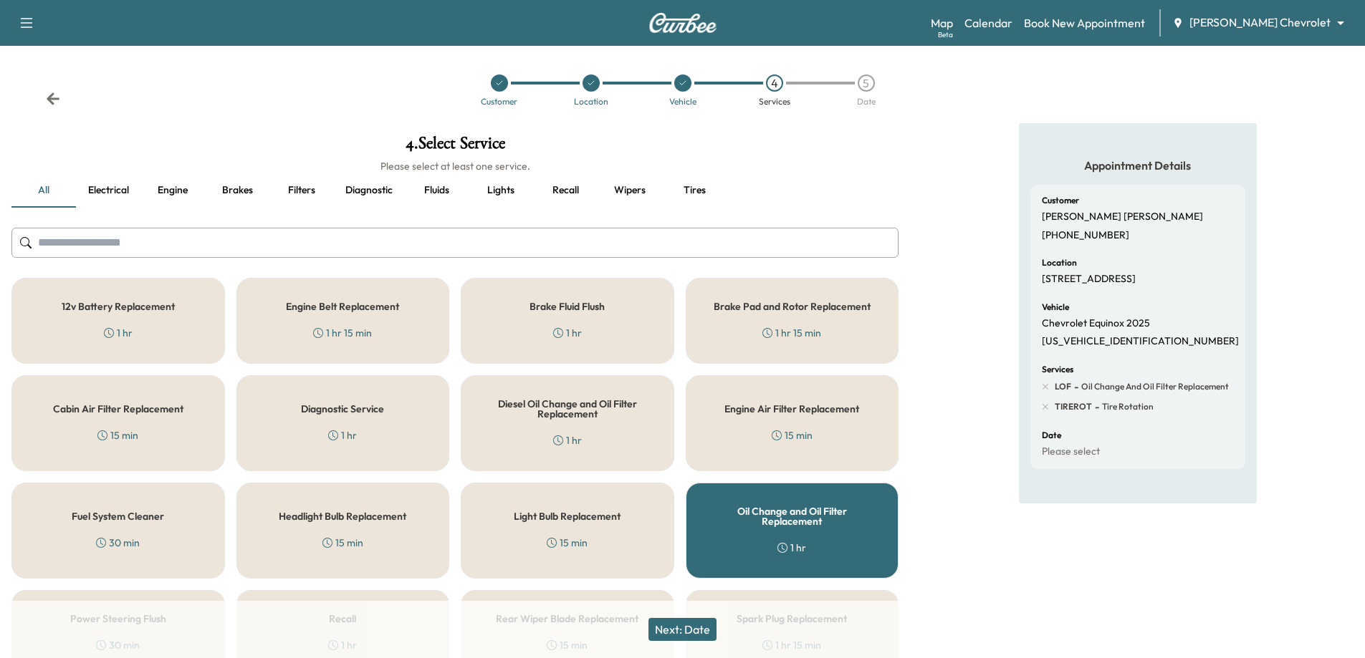
click at [47, 97] on icon at bounding box center [53, 99] width 14 height 14
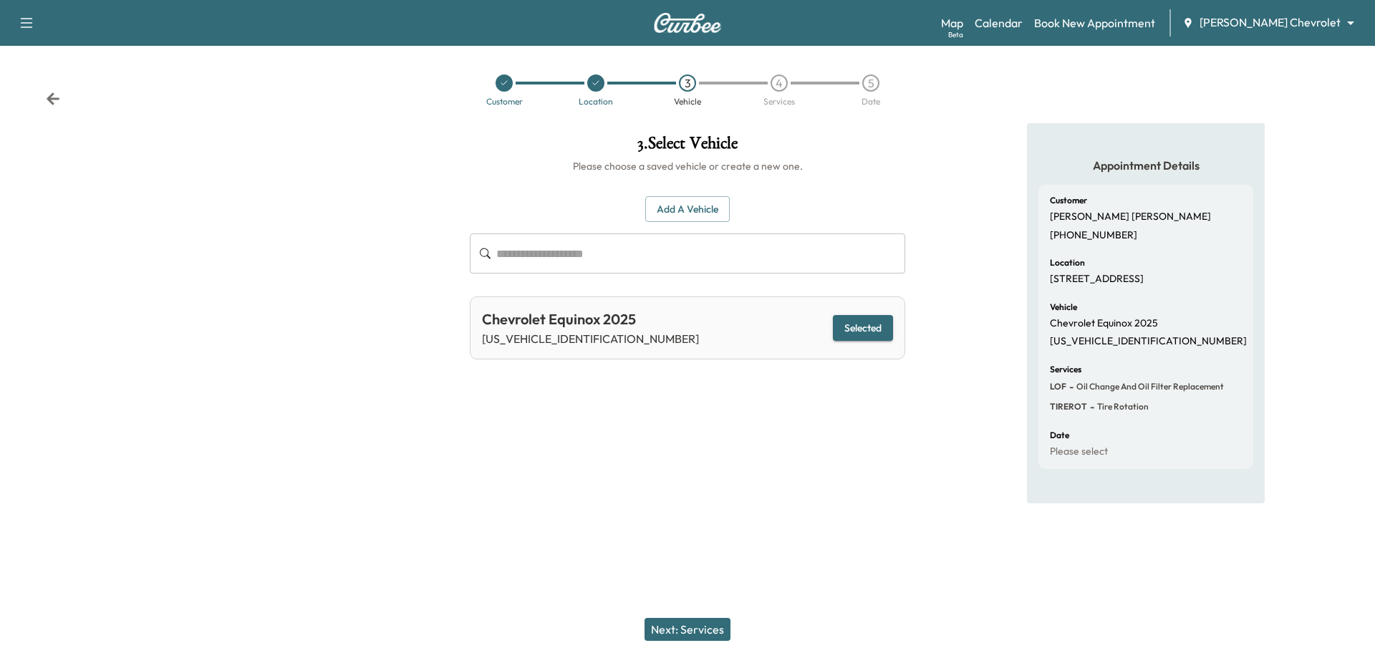
click at [47, 97] on icon at bounding box center [53, 99] width 14 height 14
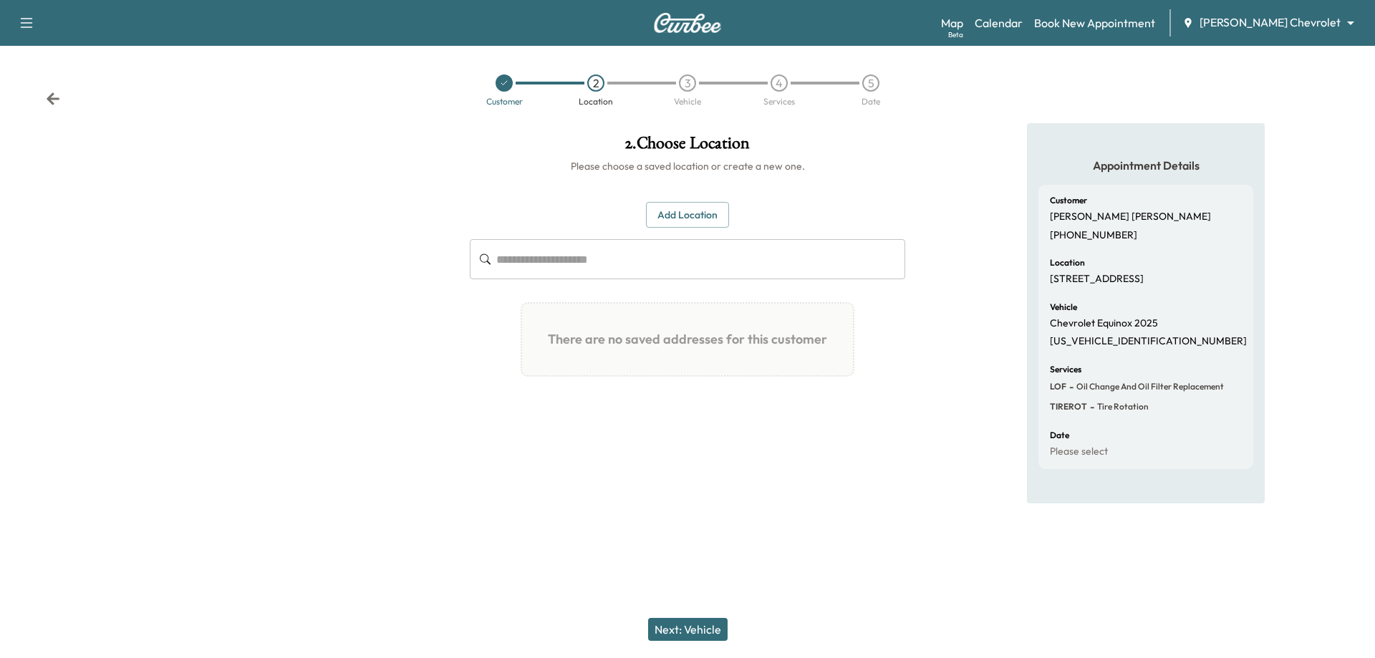
click at [663, 257] on input "text" at bounding box center [700, 259] width 409 height 40
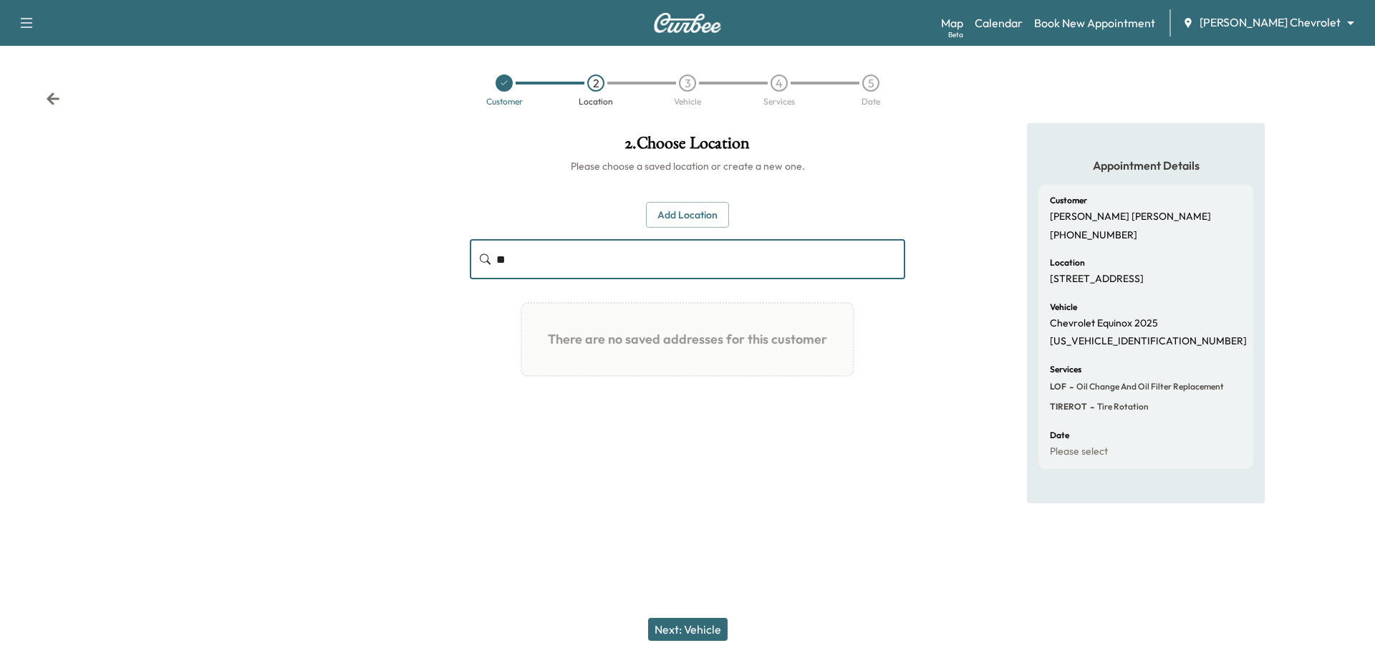
type input "**"
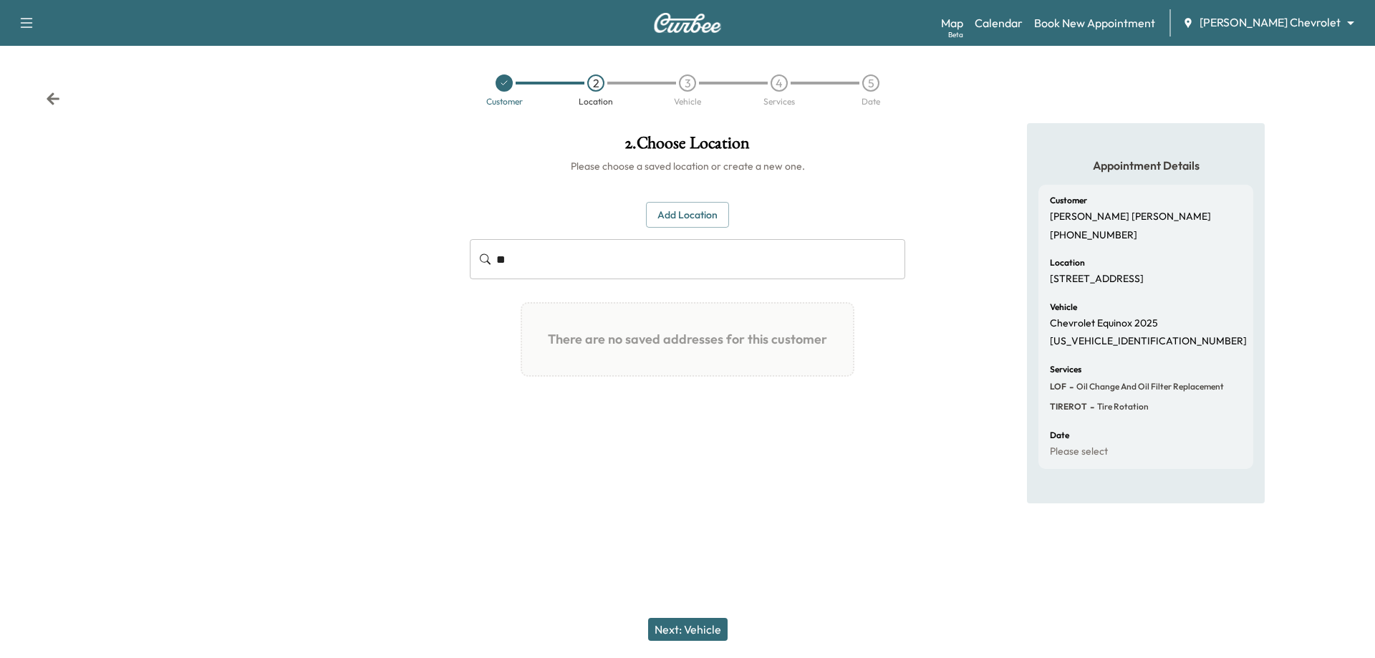
click at [674, 234] on div "Add Location ** ​ There are no saved addresses for this customer Add a Location…" at bounding box center [688, 295] width 436 height 187
click at [677, 223] on button "Add Location" at bounding box center [687, 215] width 83 height 27
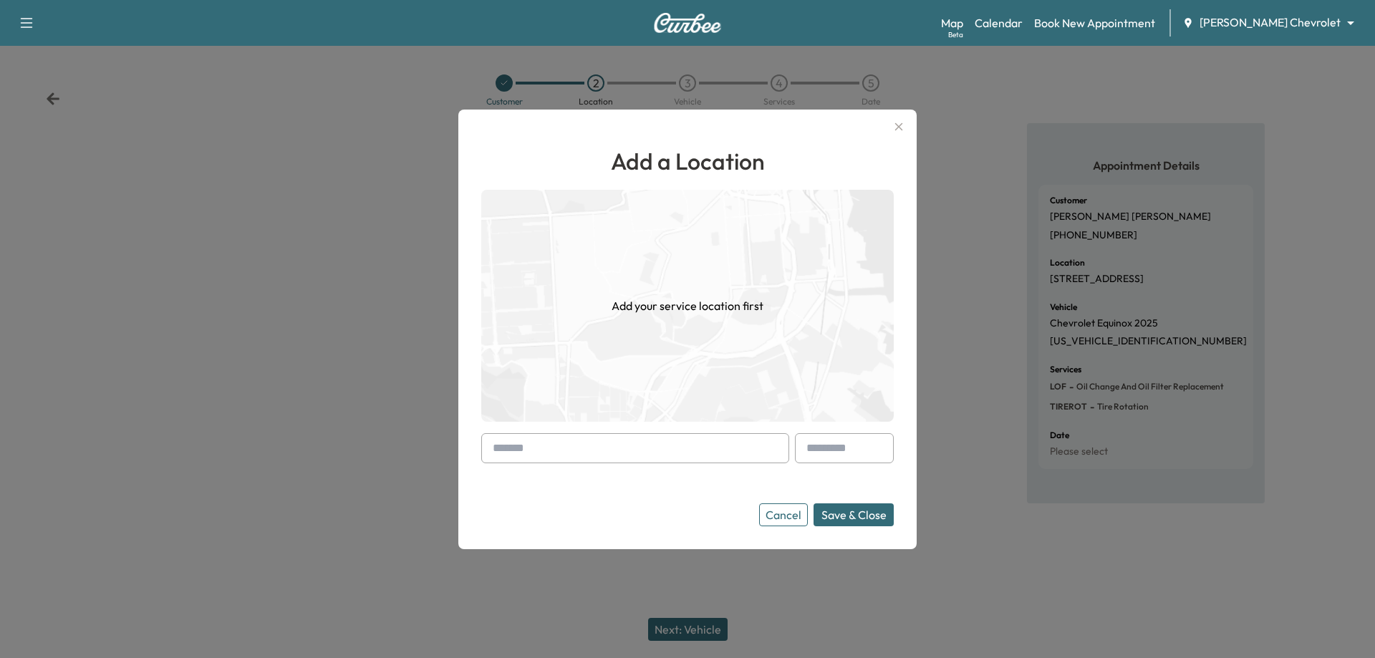
click at [628, 443] on input "text" at bounding box center [635, 448] width 308 height 30
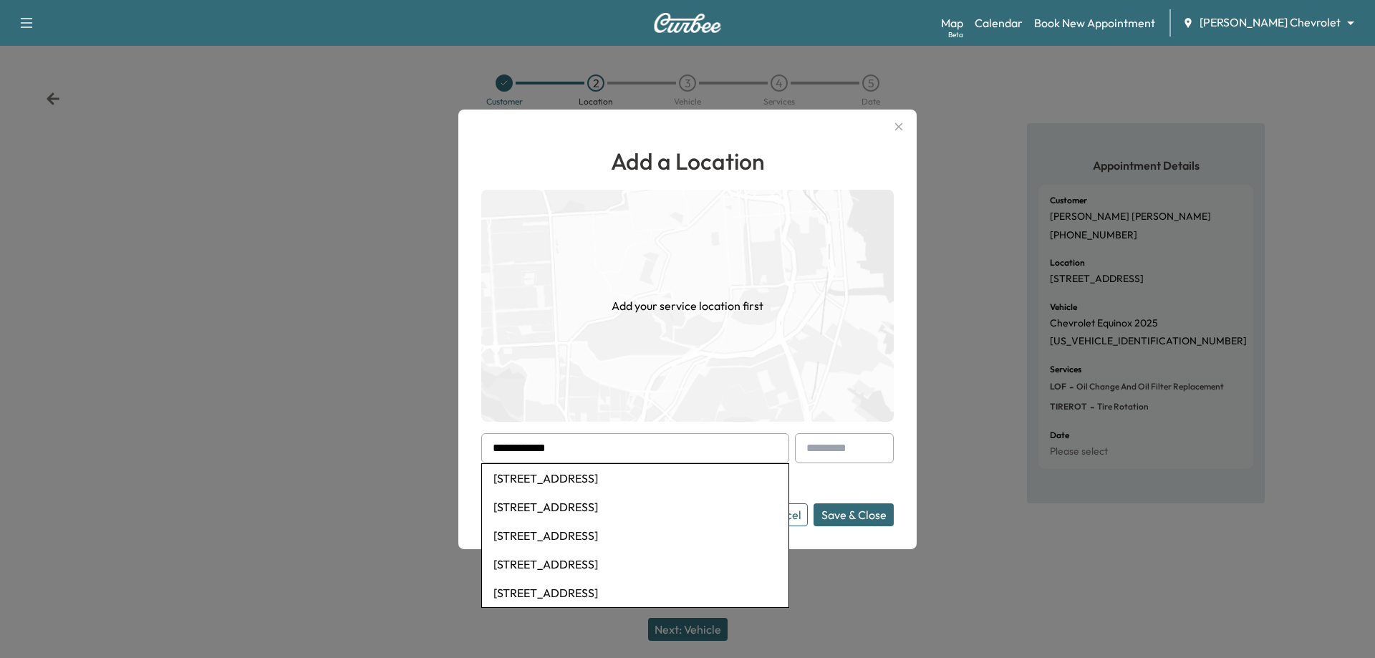
click at [616, 482] on li "[STREET_ADDRESS]" at bounding box center [635, 478] width 307 height 29
type input "**********"
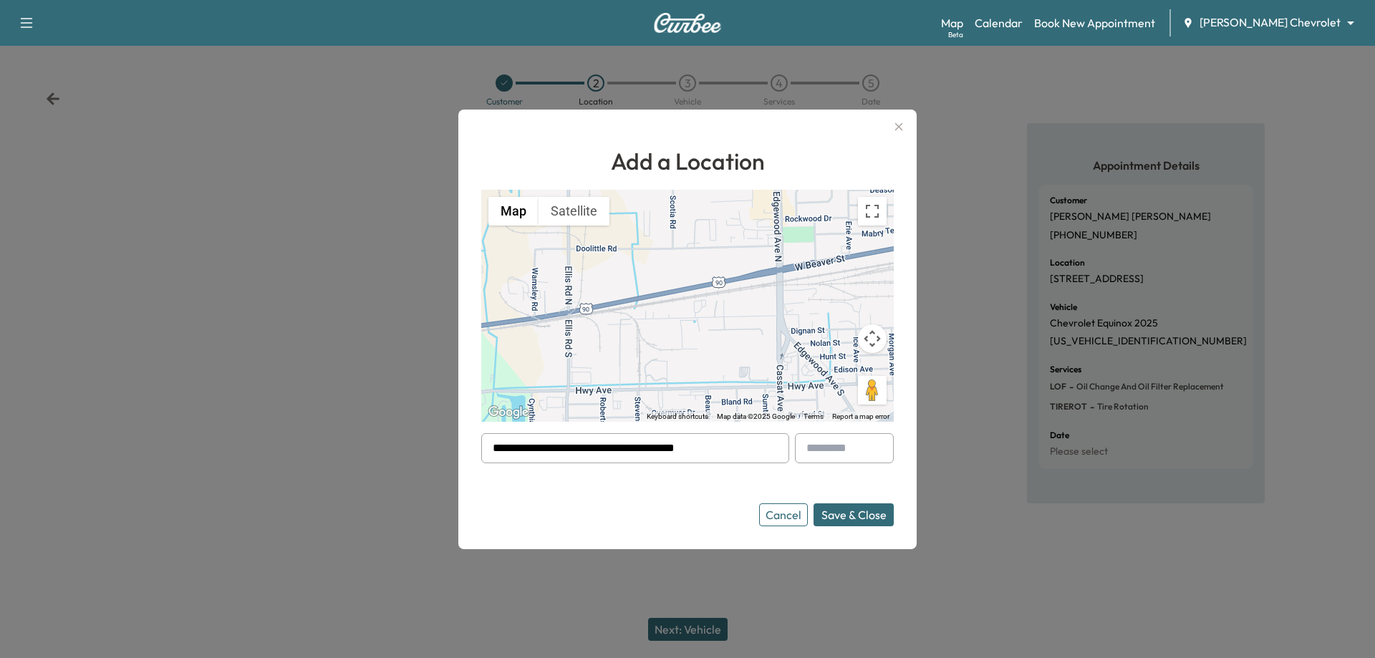
click at [862, 511] on button "Save & Close" at bounding box center [854, 515] width 80 height 23
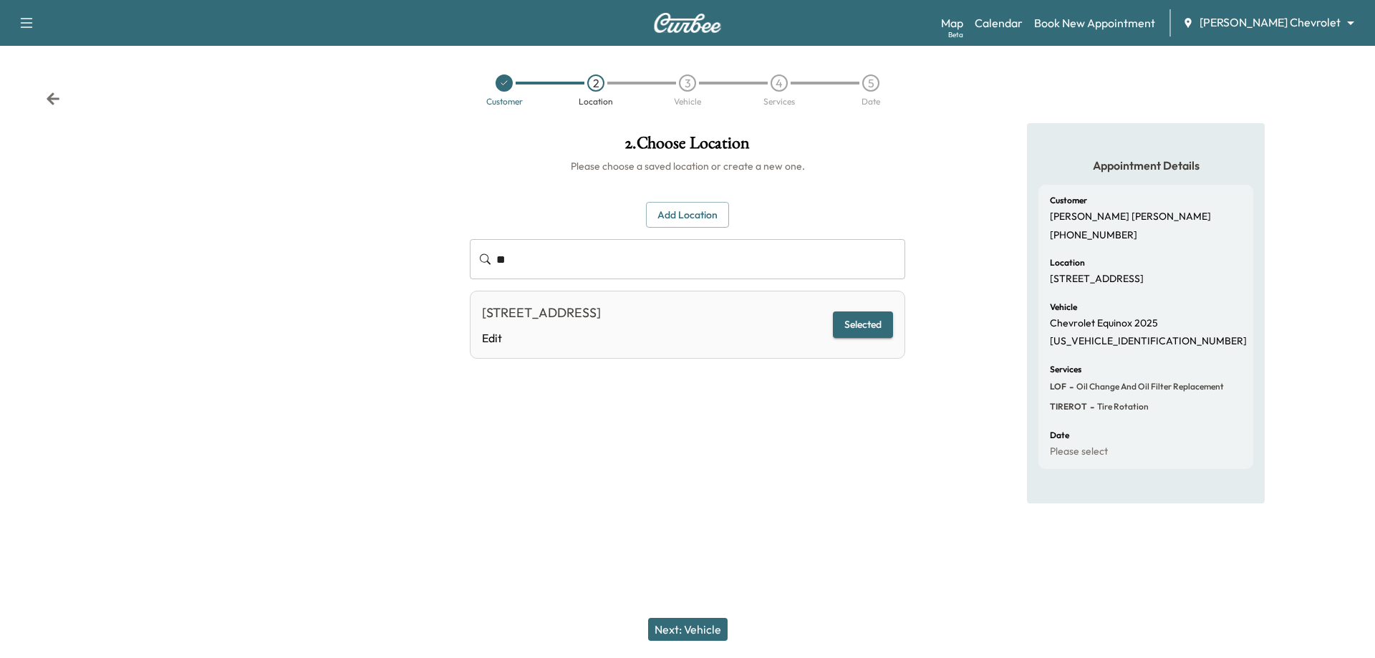
click at [711, 629] on button "Next: Vehicle" at bounding box center [688, 629] width 80 height 23
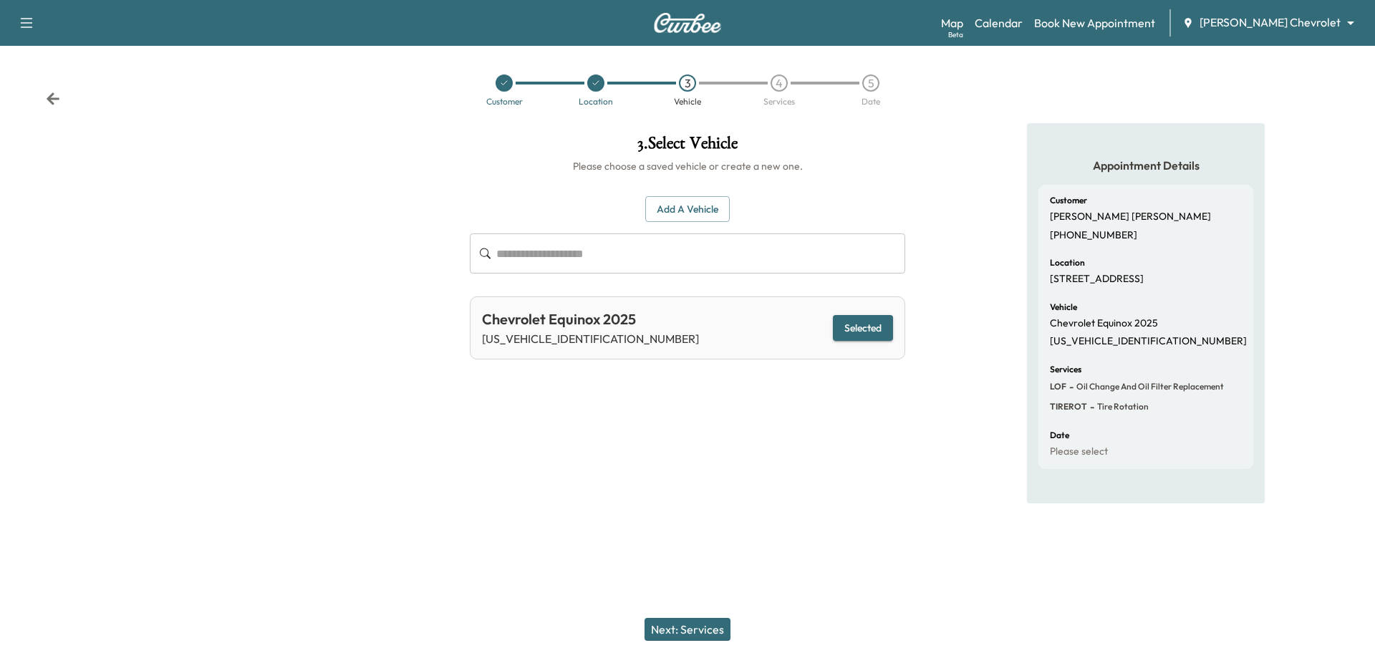
click at [706, 628] on button "Next: Services" at bounding box center [688, 629] width 86 height 23
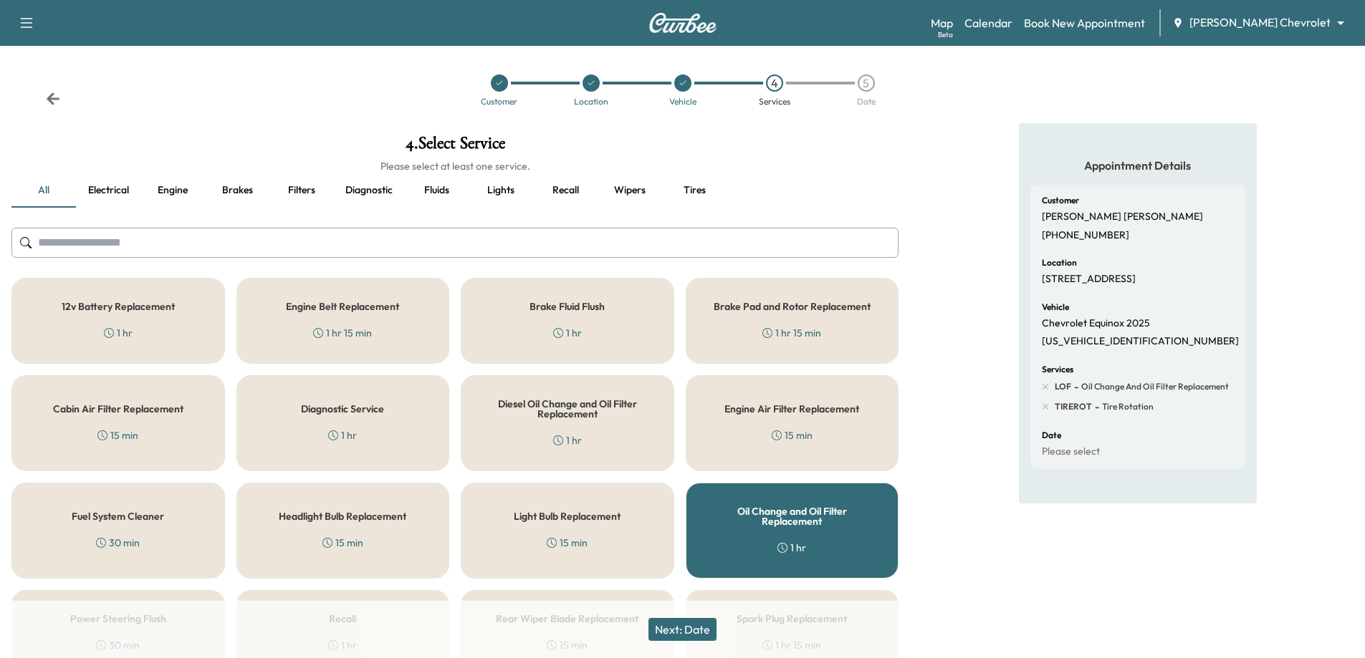
click at [778, 140] on h1 "4 . Select Service" at bounding box center [454, 147] width 887 height 24
click at [771, 155] on h1 "4 . Select Service" at bounding box center [454, 147] width 887 height 24
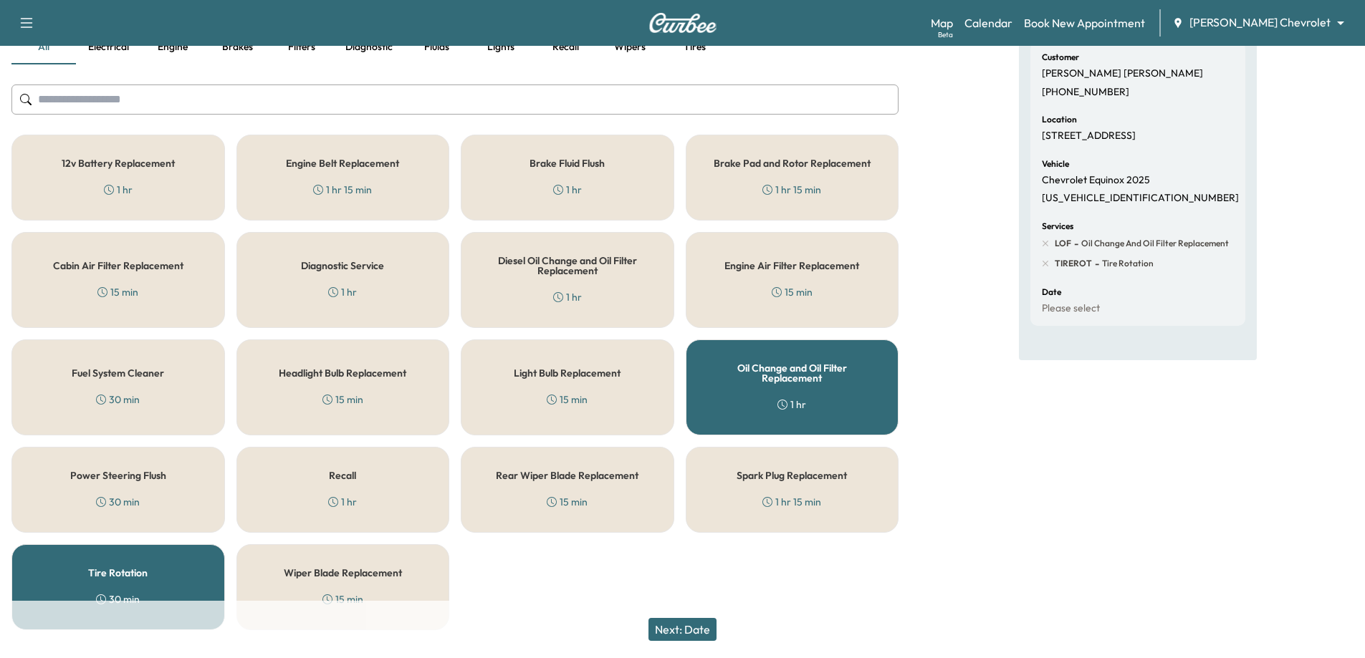
click at [1003, 484] on div "Appointment Details Customer [PERSON_NAME] [PHONE_NUMBER] Location [STREET_ADDR…" at bounding box center [1137, 311] width 455 height 662
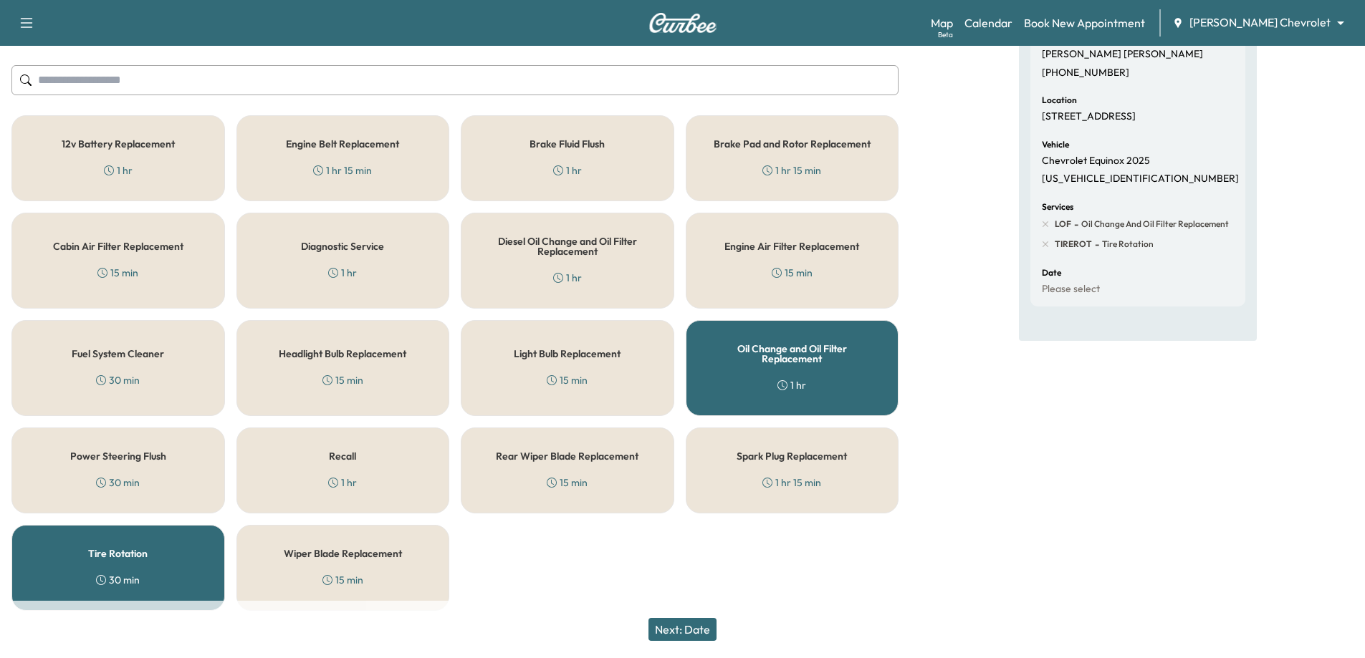
scroll to position [173, 0]
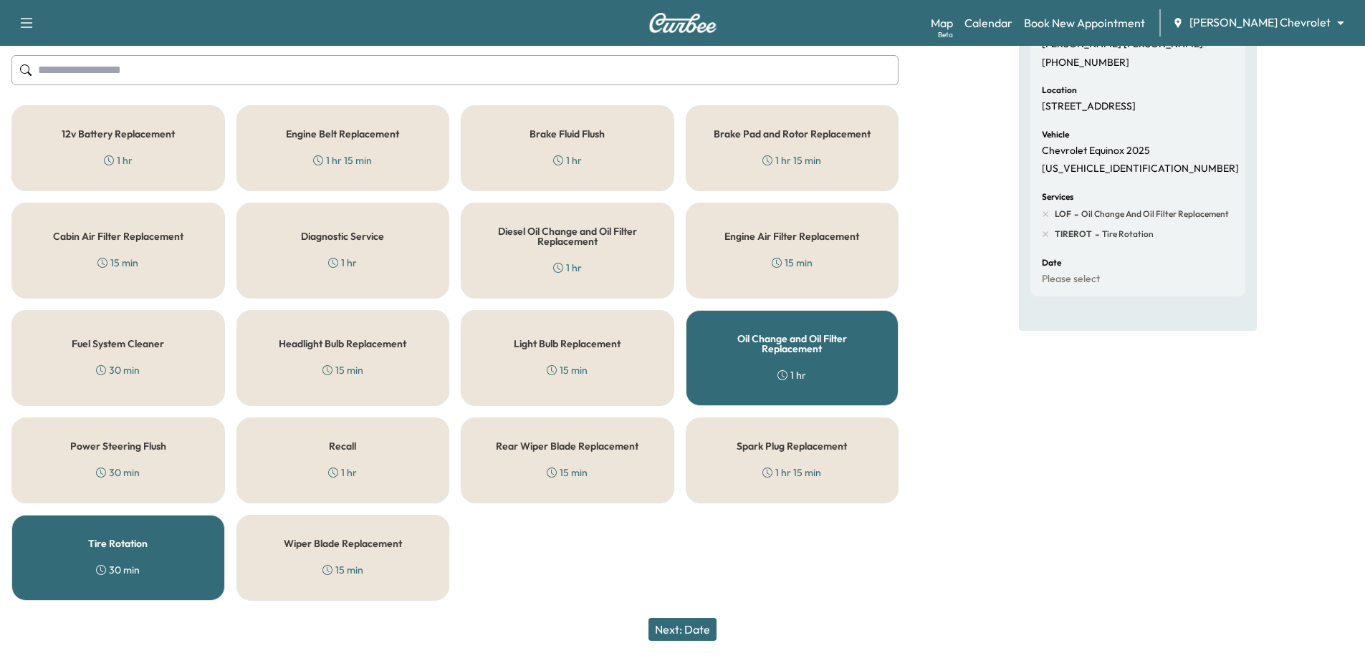
click at [694, 630] on button "Next: Date" at bounding box center [682, 629] width 68 height 23
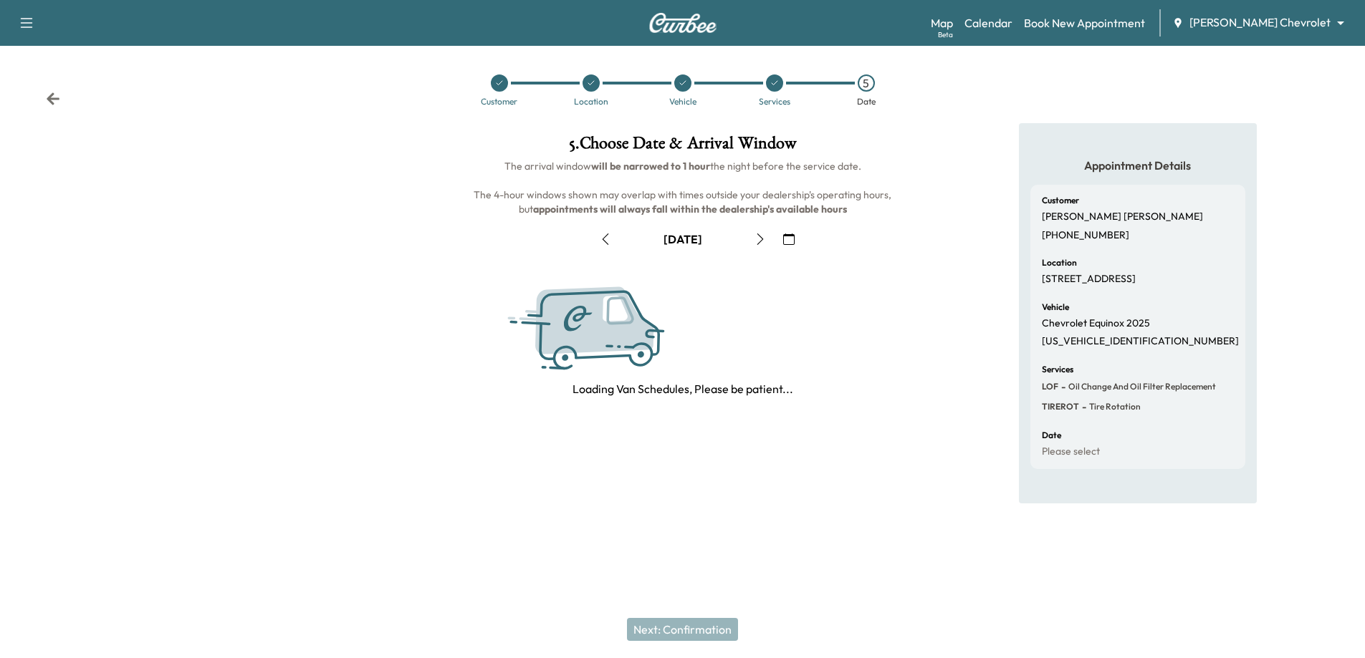
scroll to position [0, 0]
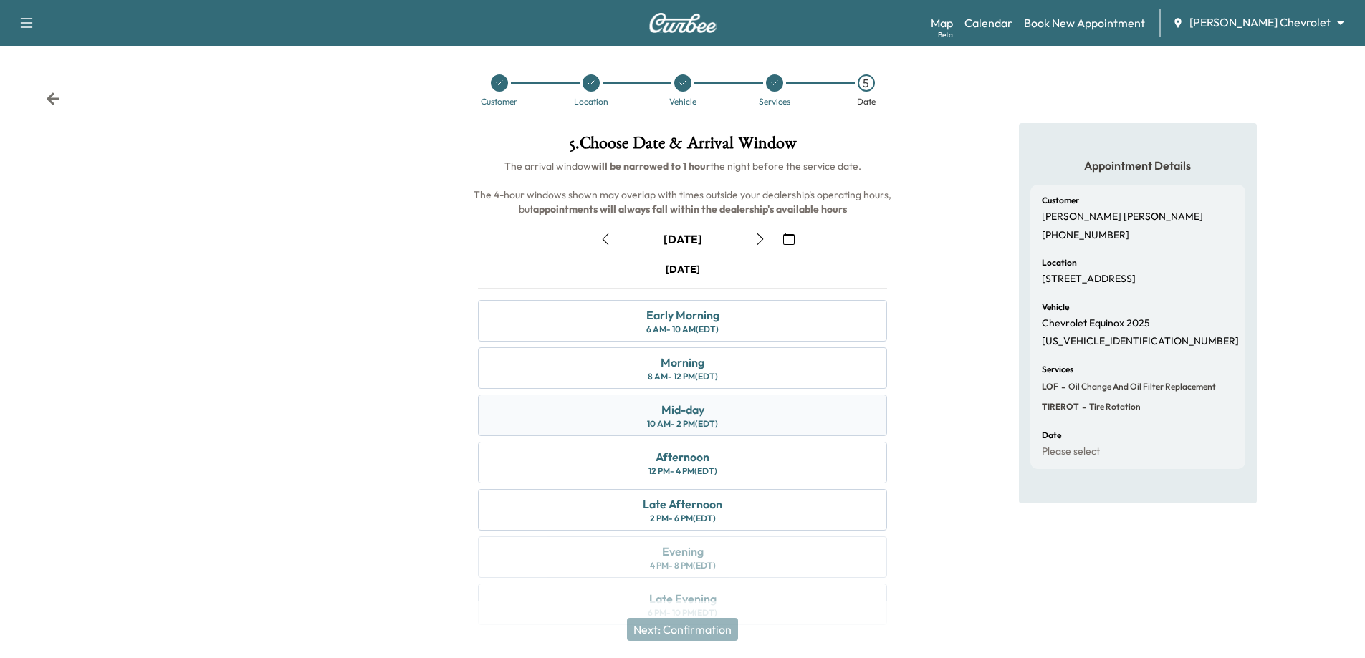
click at [762, 419] on div "Mid-day 10 AM - 2 PM (EDT)" at bounding box center [682, 416] width 409 height 42
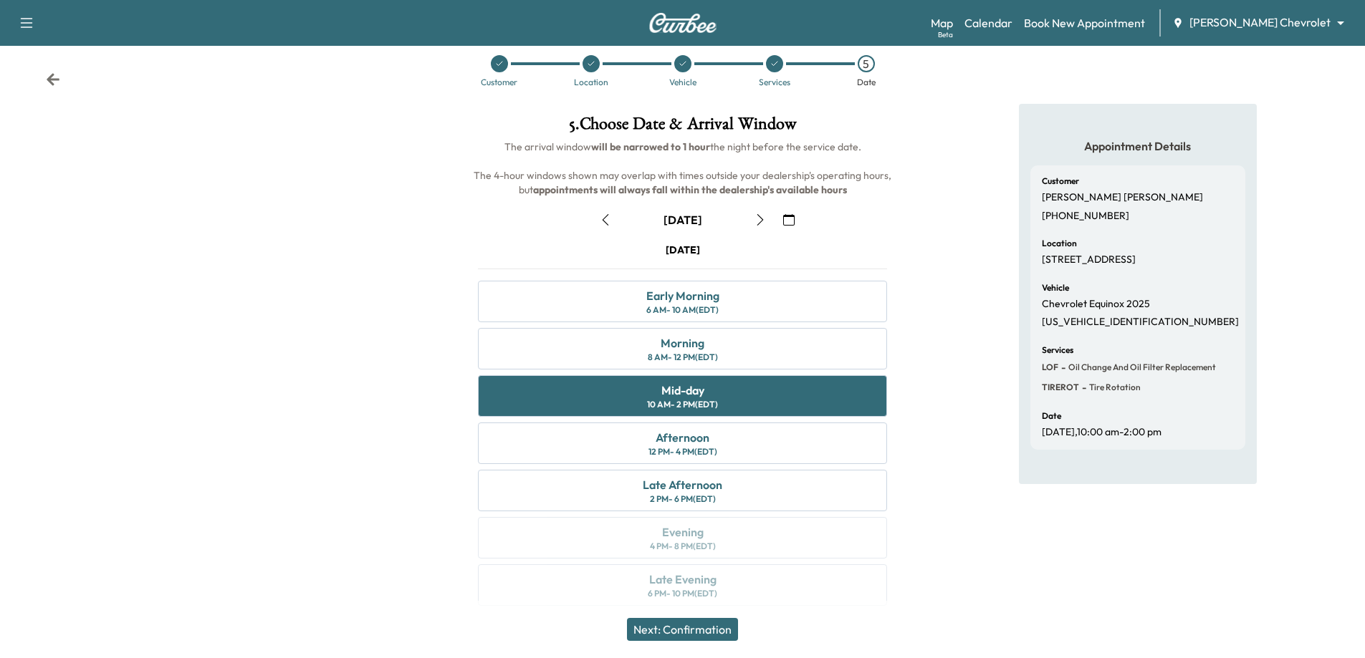
scroll to position [30, 0]
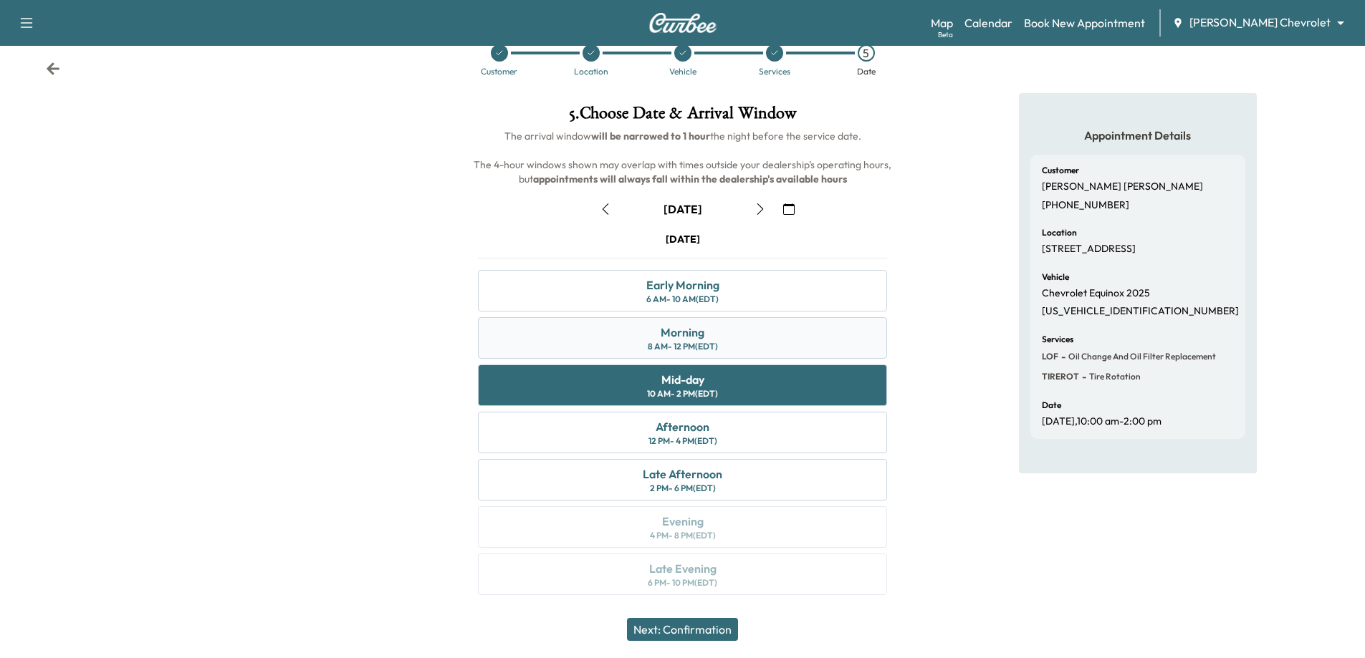
click at [730, 339] on div "Morning 8 AM - 12 PM (EDT)" at bounding box center [682, 338] width 409 height 42
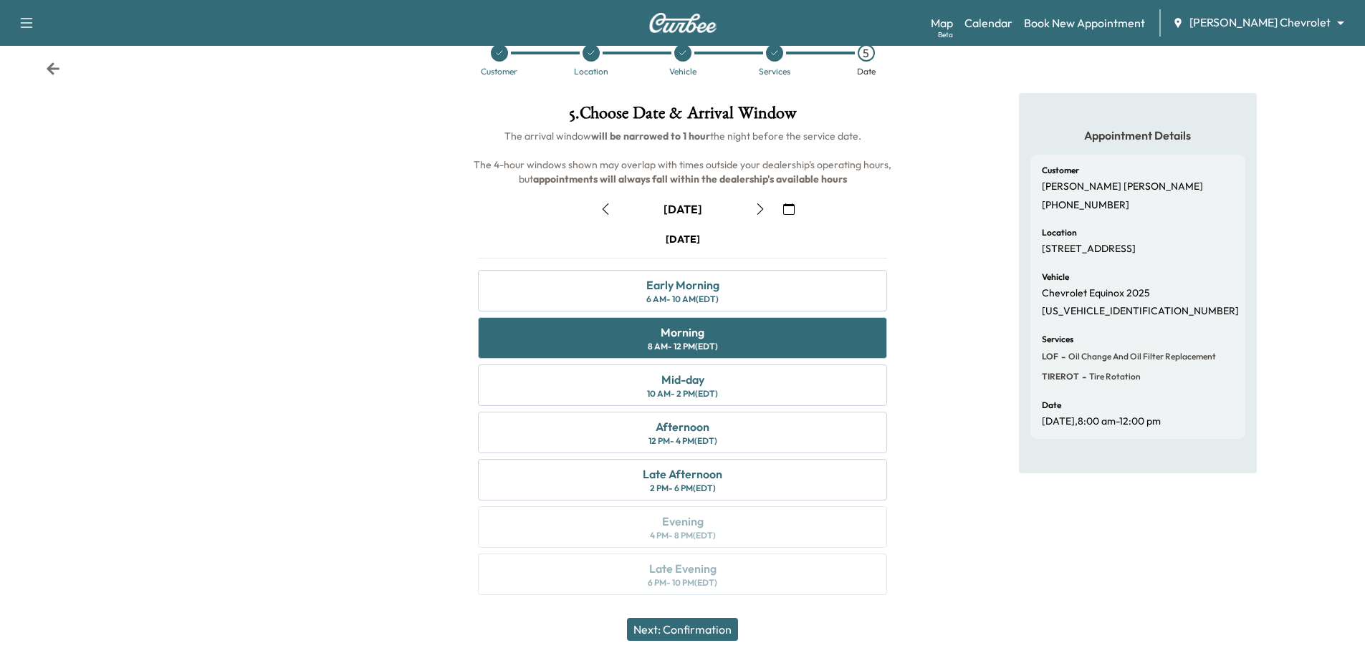
click at [713, 634] on button "Next: Confirmation" at bounding box center [682, 629] width 111 height 23
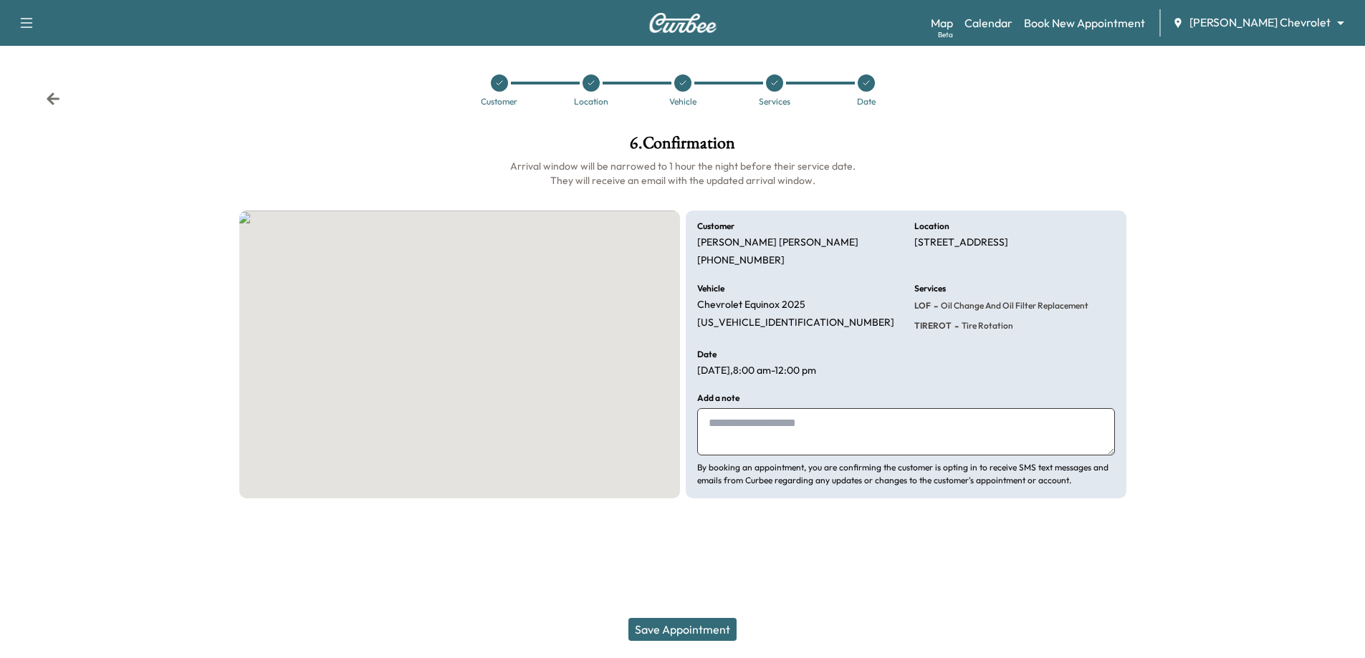
scroll to position [0, 0]
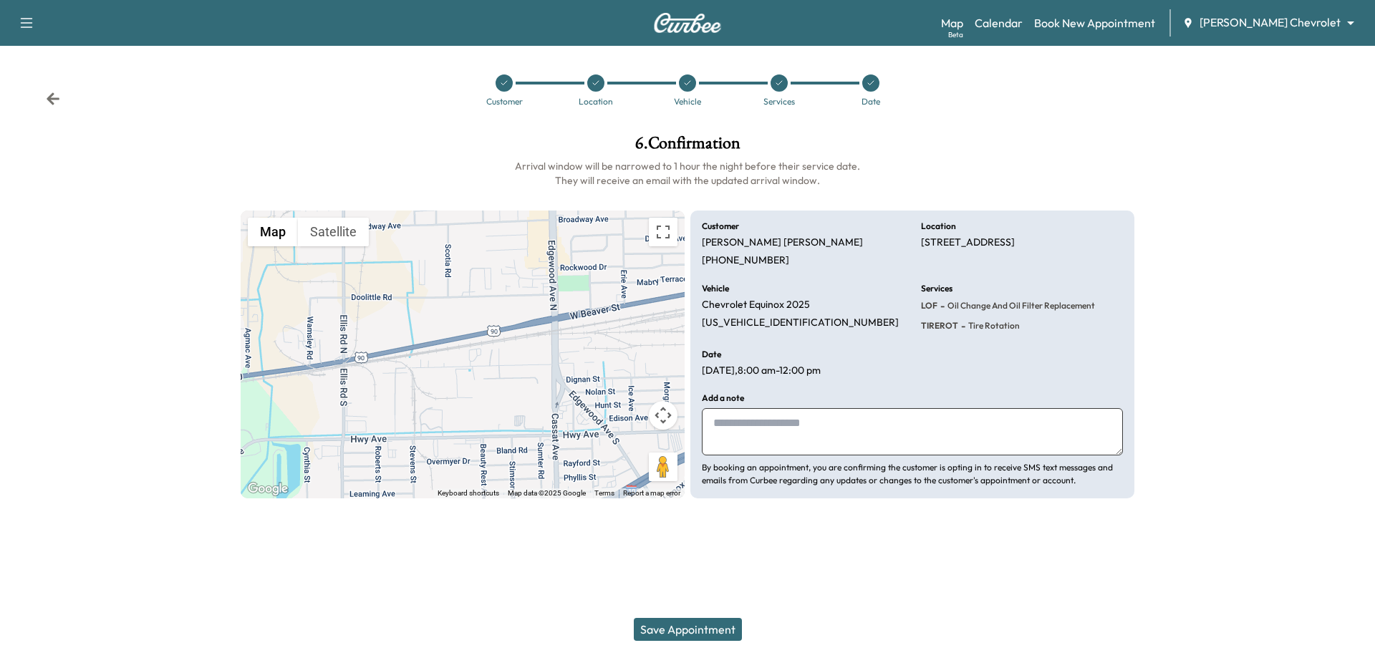
click at [827, 445] on textarea at bounding box center [912, 431] width 421 height 47
drag, startPoint x: 817, startPoint y: 435, endPoint x: 744, endPoint y: 431, distance: 73.9
click at [744, 431] on textarea "********" at bounding box center [912, 431] width 421 height 47
type textarea "***"
click at [702, 630] on button "Save Appointment" at bounding box center [688, 629] width 108 height 23
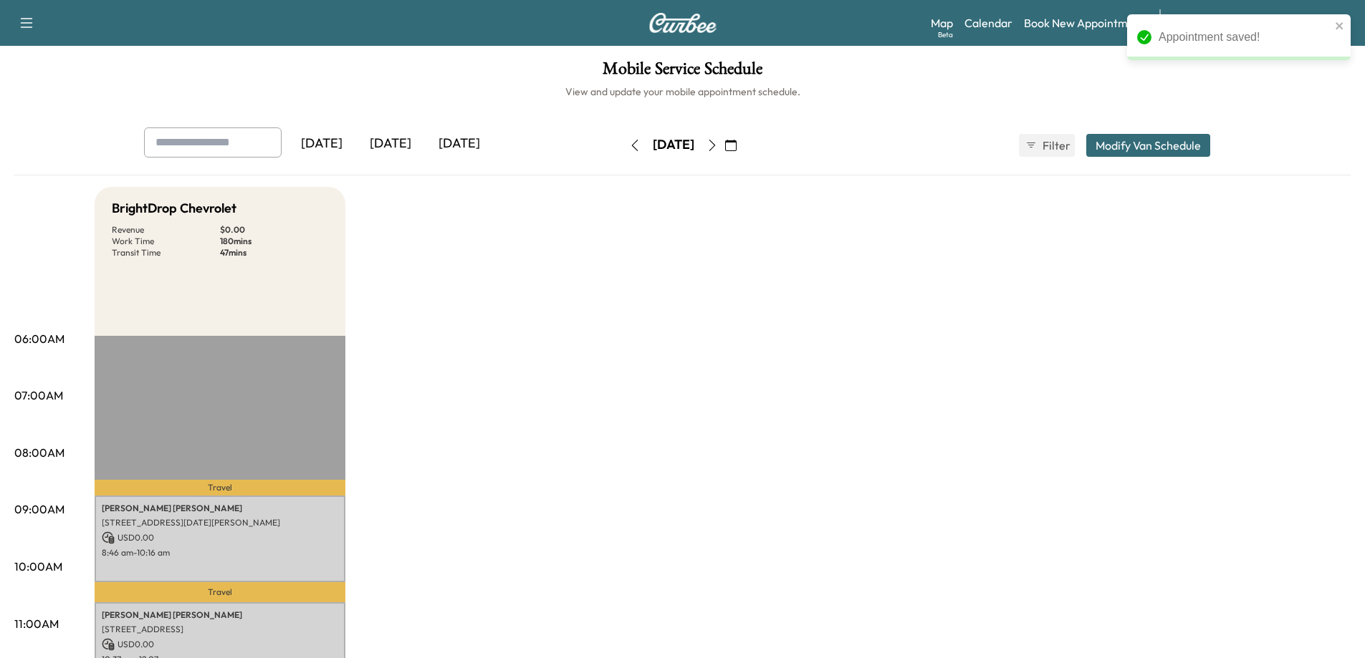
drag, startPoint x: 583, startPoint y: 144, endPoint x: 599, endPoint y: 144, distance: 15.8
click at [622, 144] on button "button" at bounding box center [634, 145] width 24 height 23
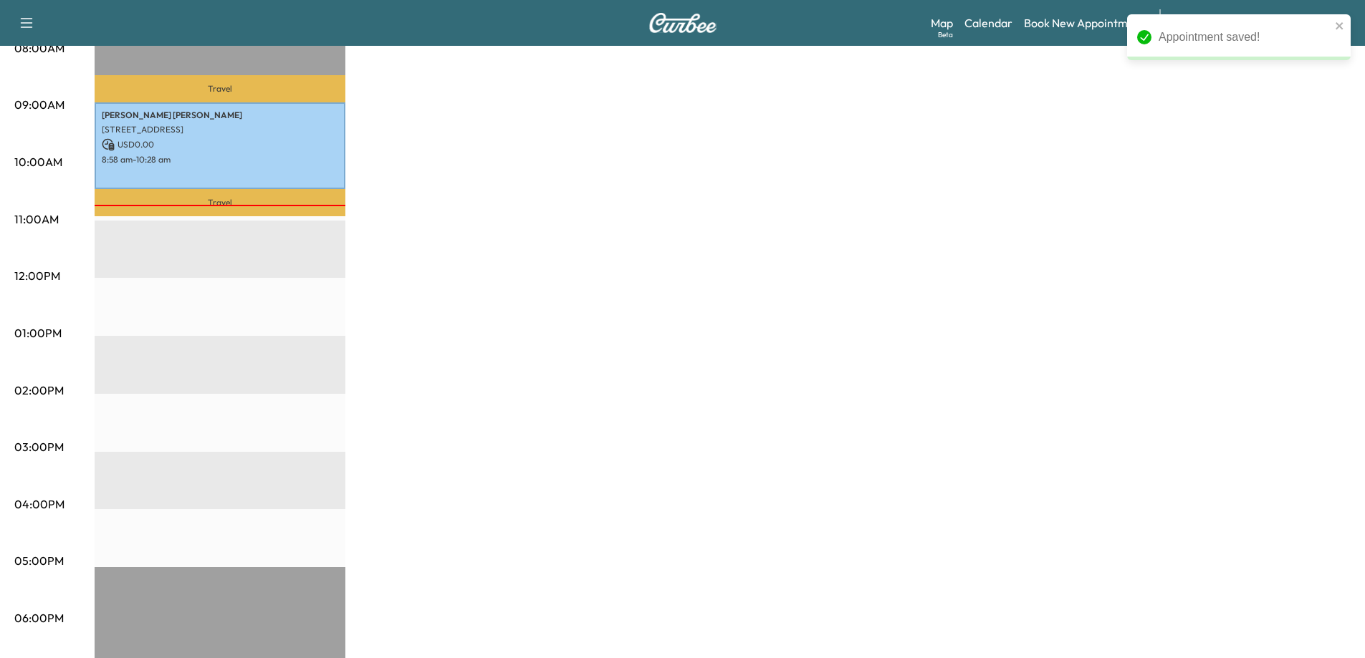
scroll to position [44, 0]
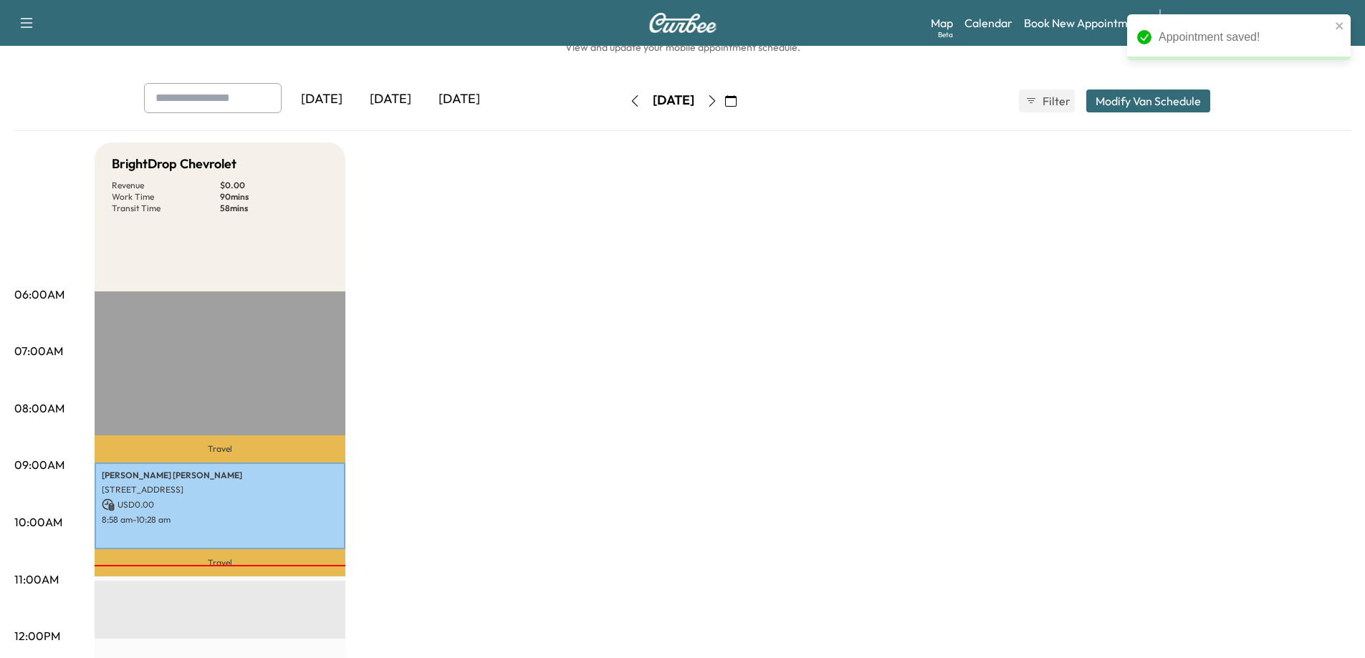
click at [724, 92] on button "button" at bounding box center [712, 101] width 24 height 23
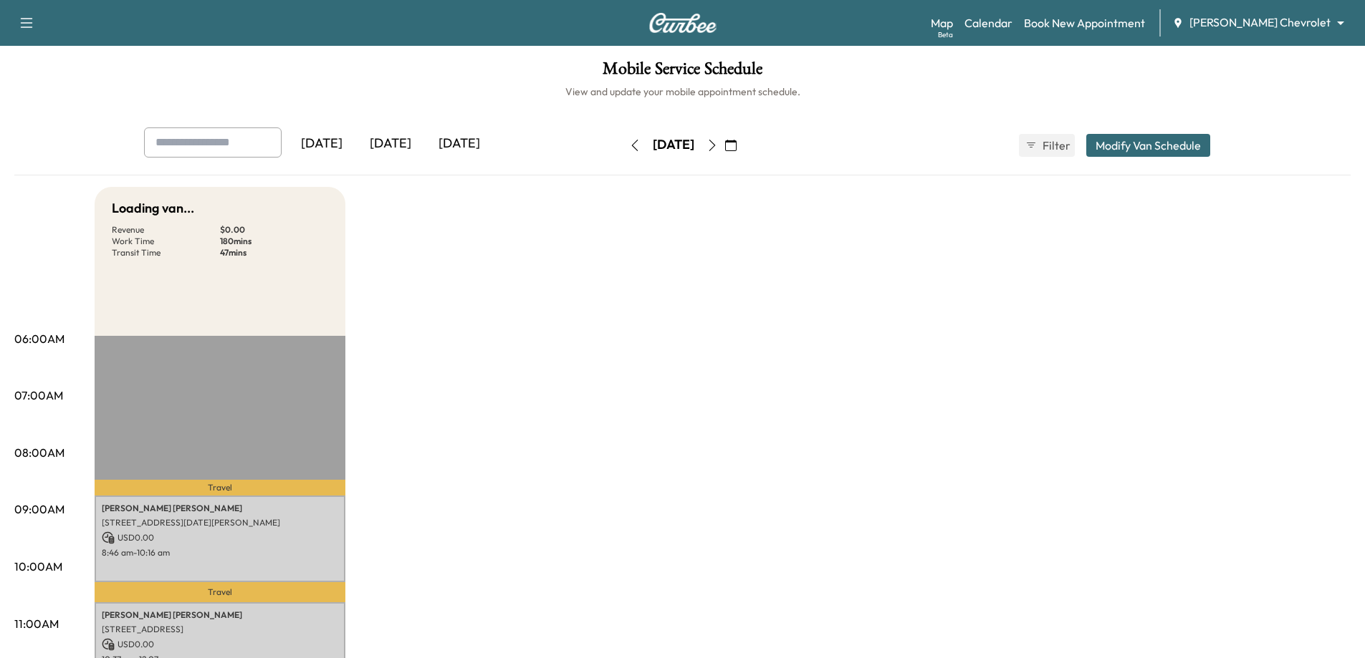
click at [718, 144] on icon "button" at bounding box center [711, 145] width 11 height 11
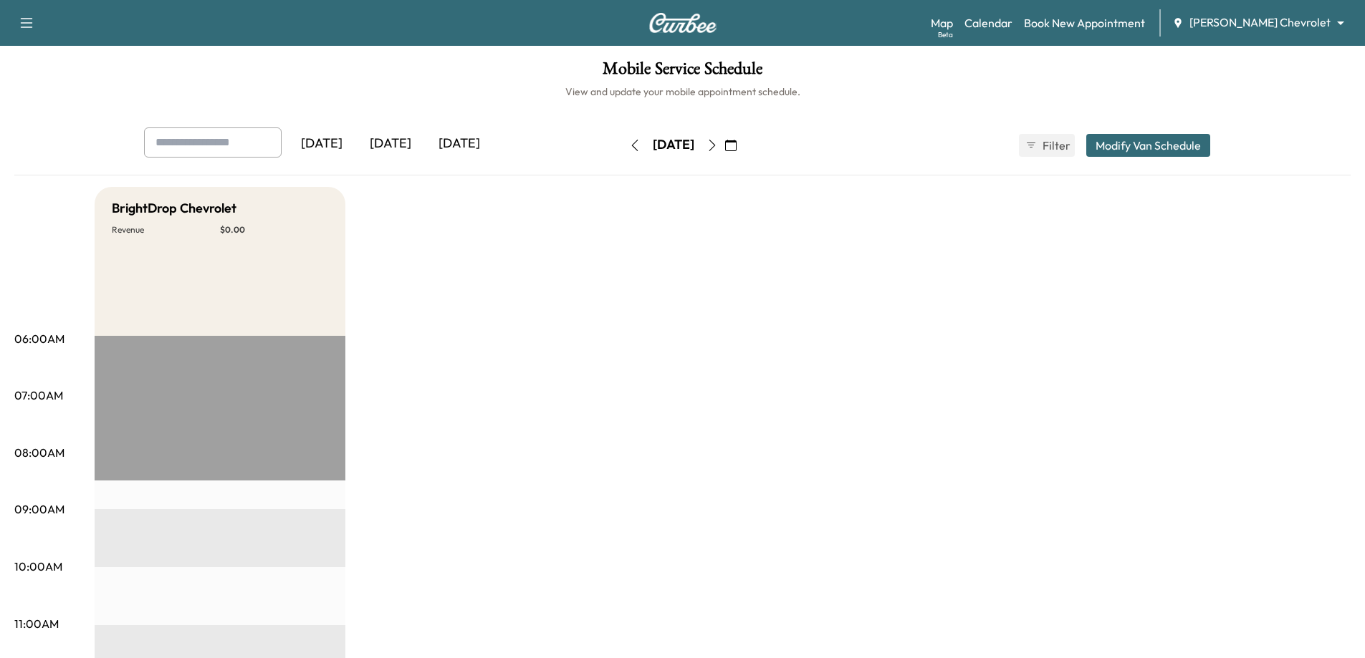
click at [622, 140] on button "button" at bounding box center [634, 145] width 24 height 23
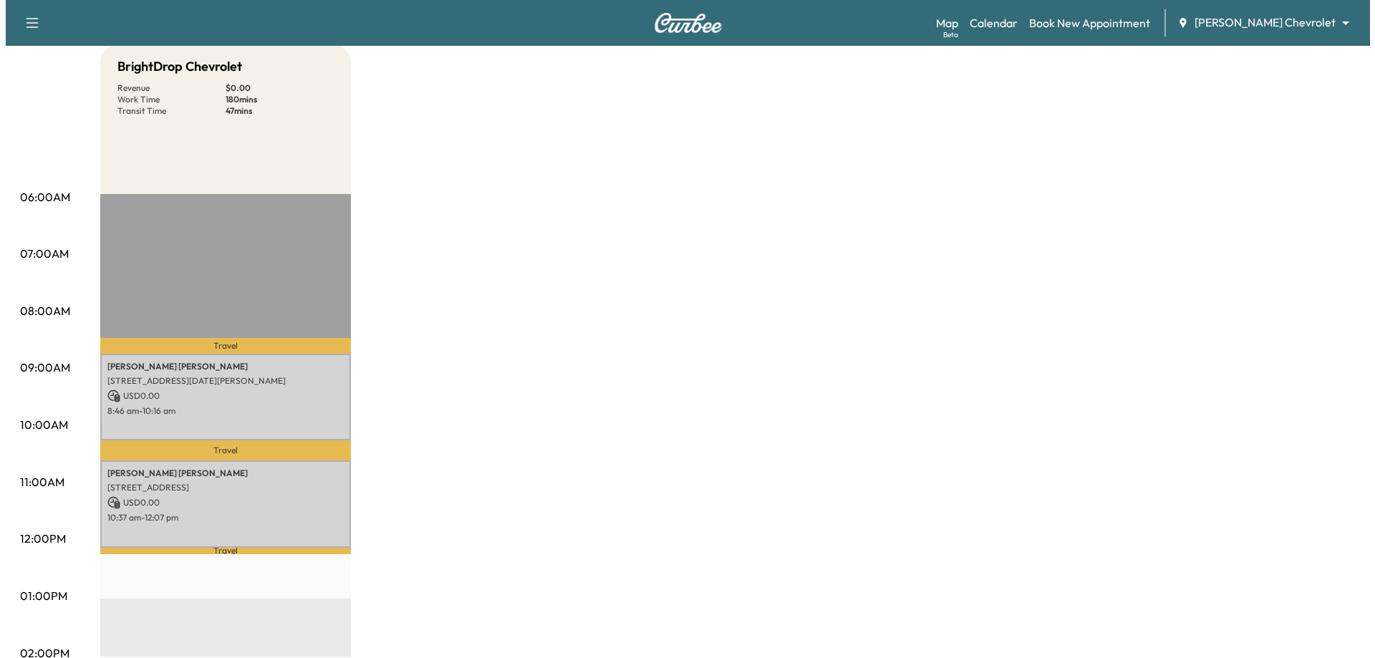
scroll to position [143, 0]
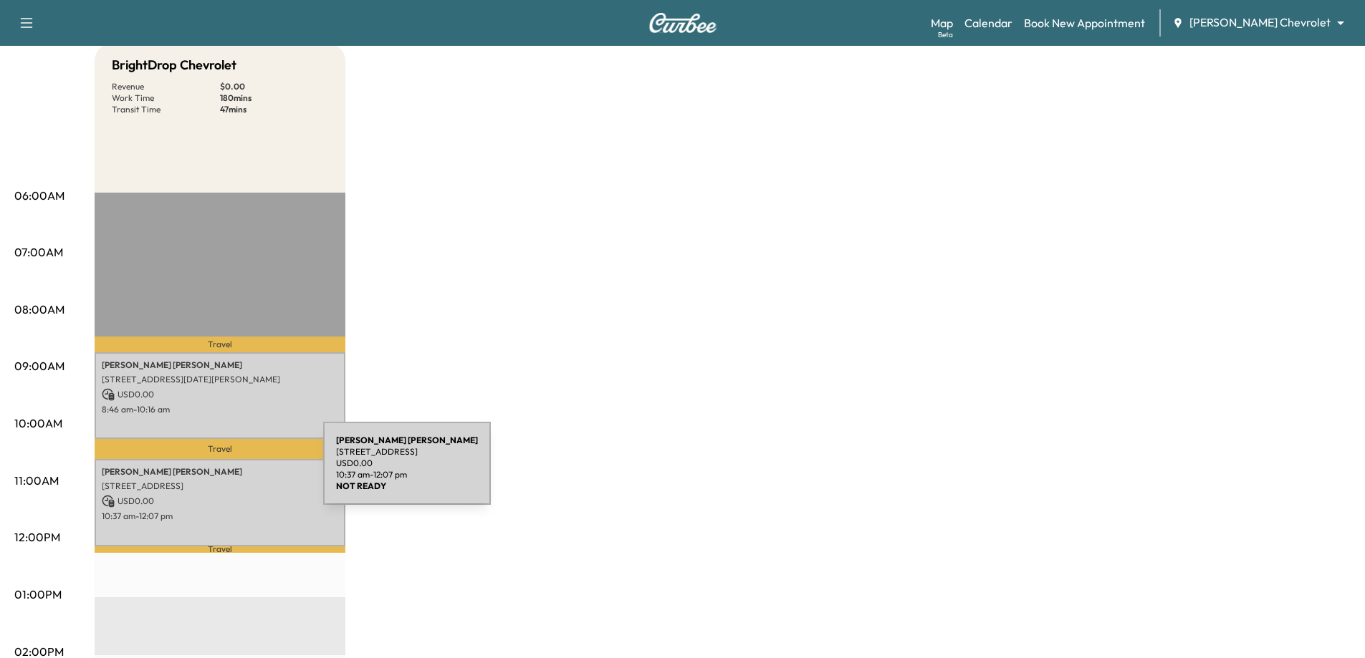
click at [157, 472] on p "[PERSON_NAME]" at bounding box center [220, 471] width 236 height 11
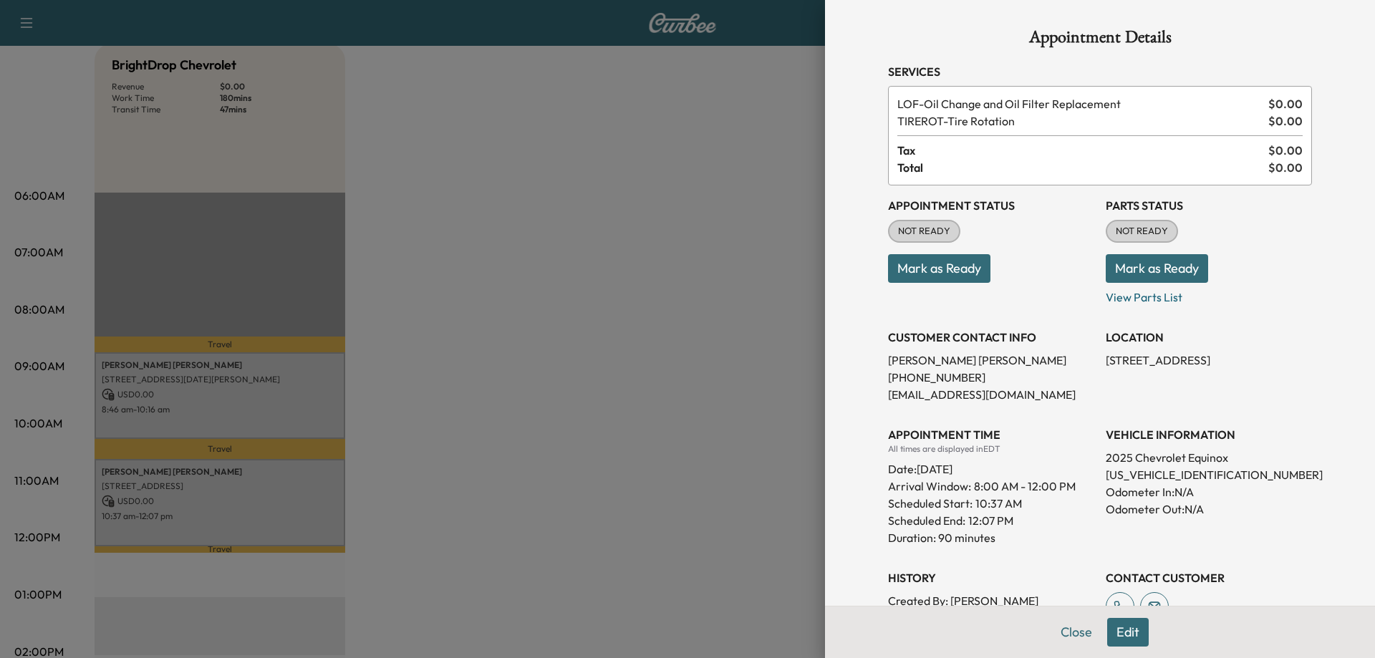
click at [548, 286] on div at bounding box center [687, 329] width 1375 height 658
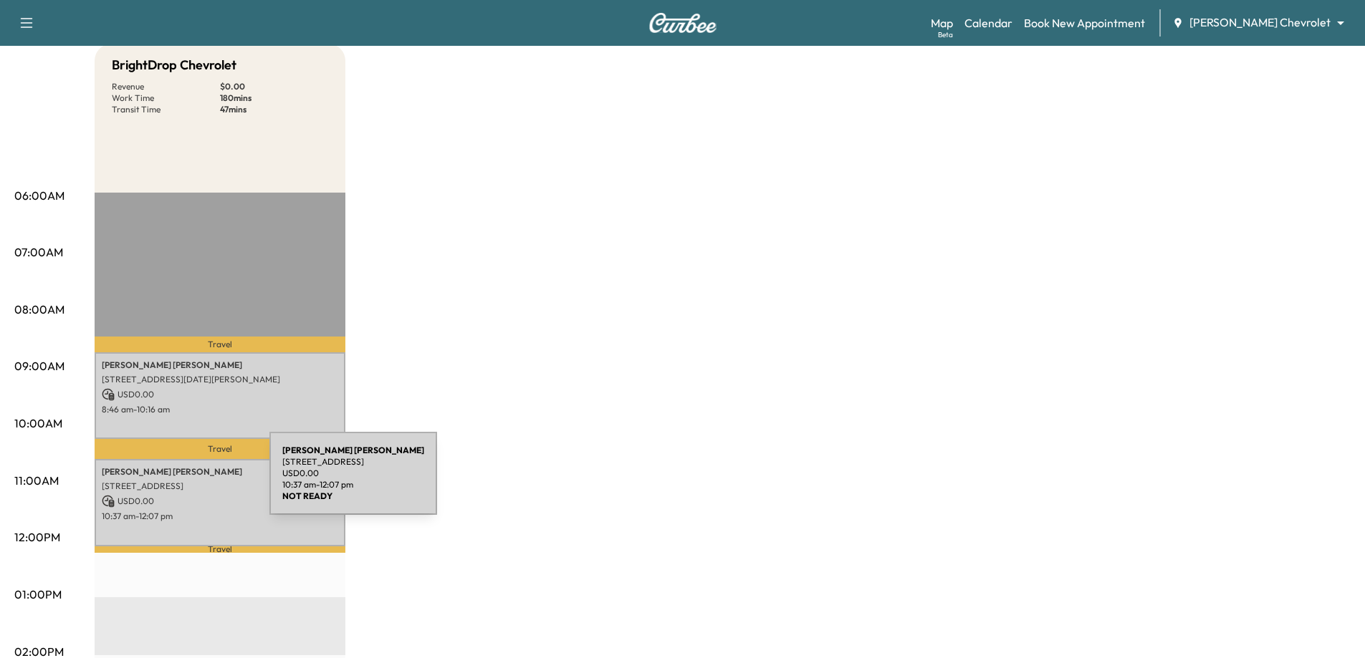
click at [162, 482] on p "[STREET_ADDRESS]" at bounding box center [220, 486] width 236 height 11
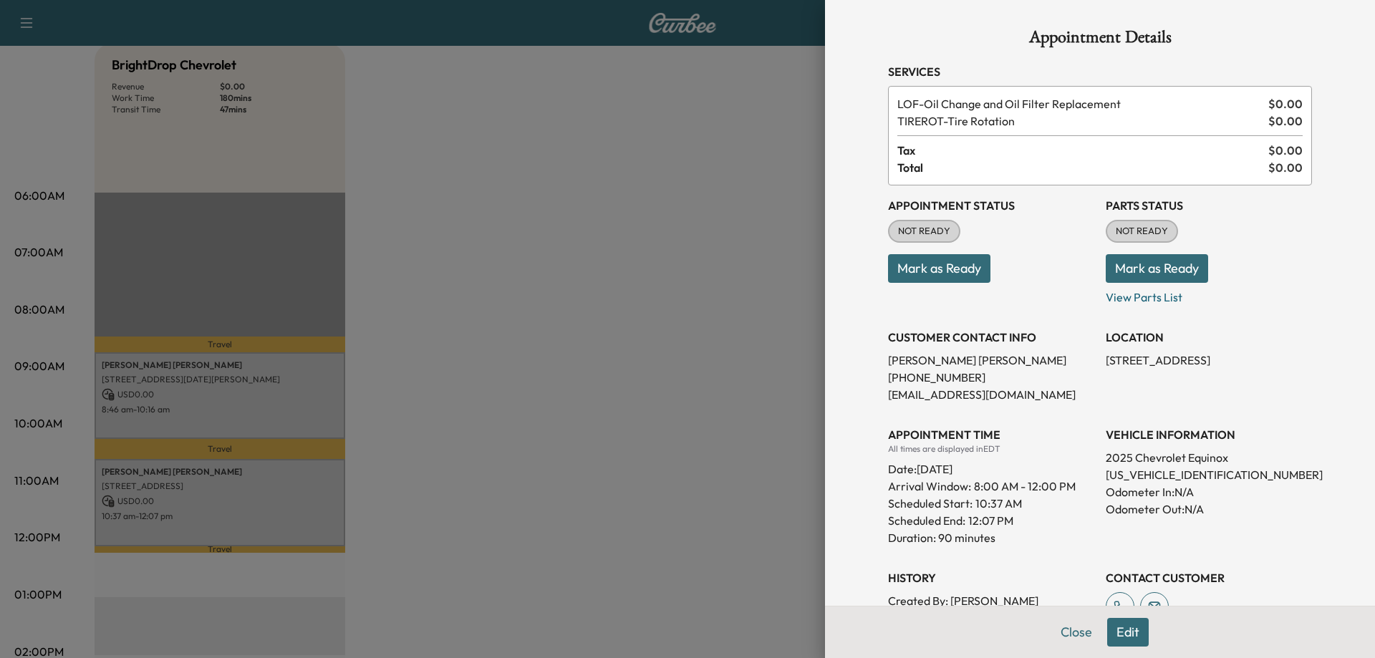
click at [1119, 628] on button "Edit" at bounding box center [1128, 632] width 42 height 29
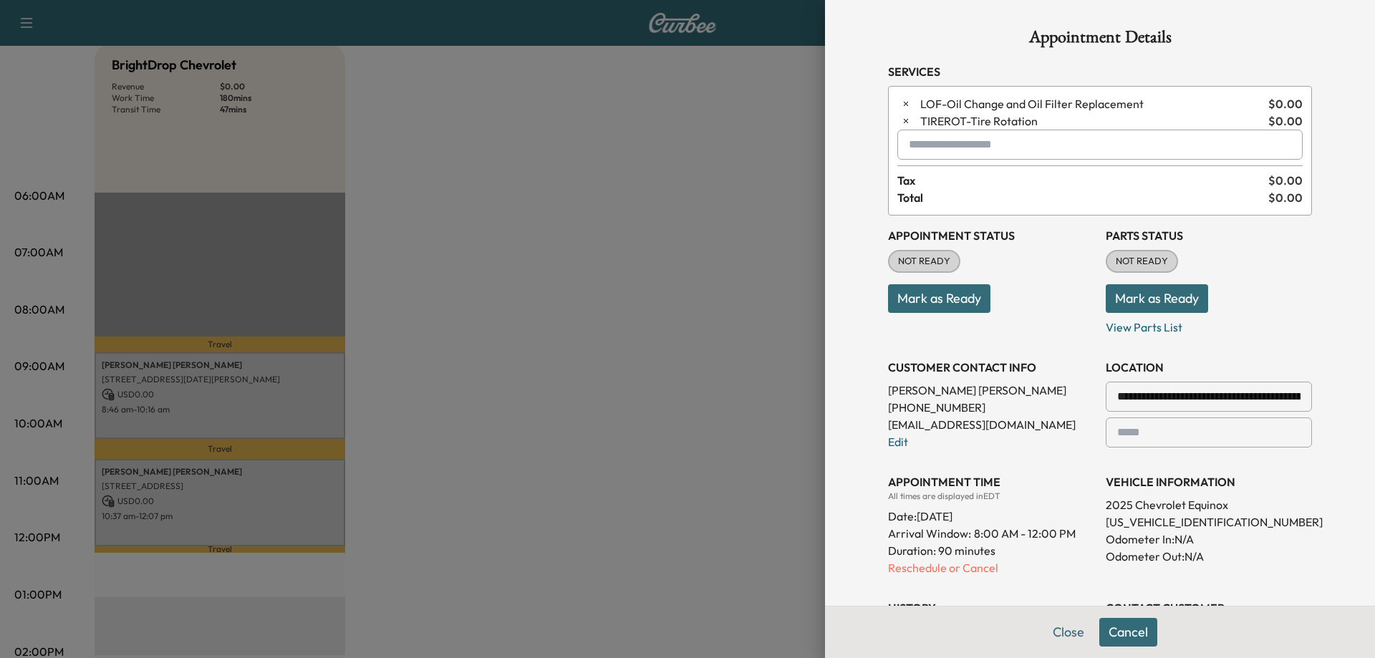
click at [959, 149] on input "text" at bounding box center [1100, 145] width 405 height 30
type input "*"
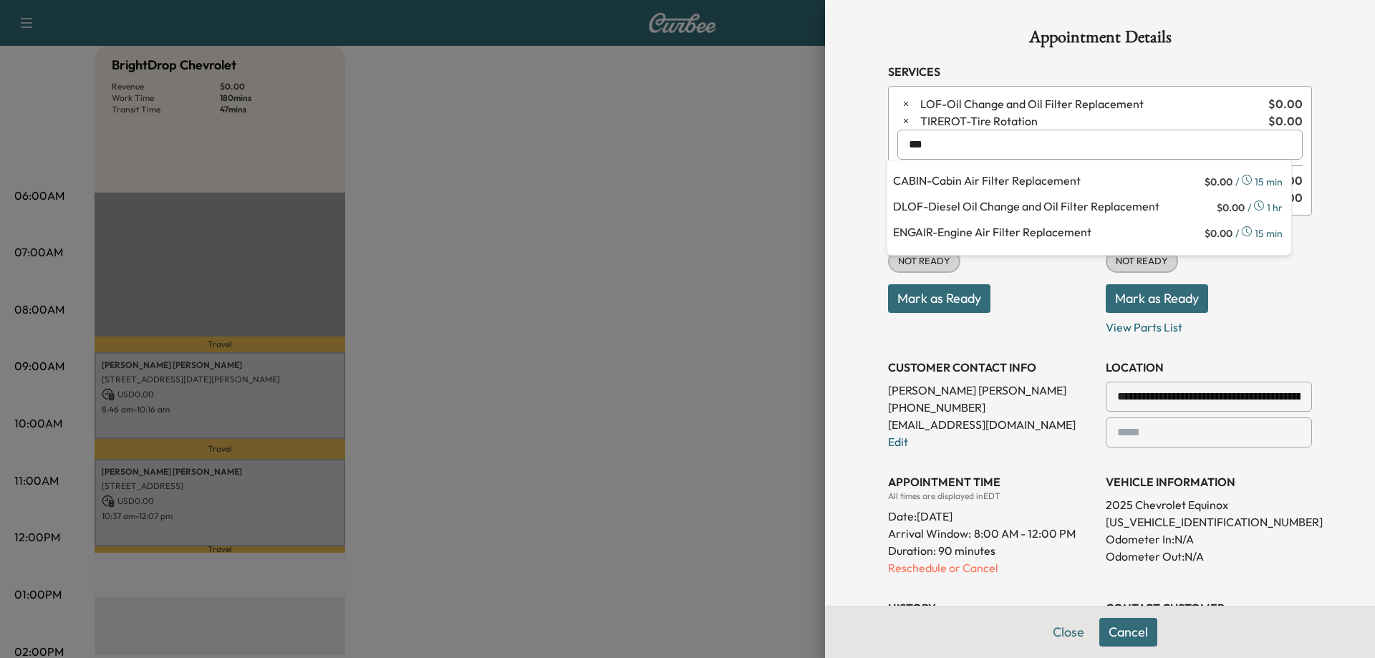
click at [963, 169] on ul "CABIN - Cabin Air Filter Replacement $ 0.00 / 15 min DLOF - Diesel Oil Change a…" at bounding box center [1090, 207] width 404 height 95
click at [998, 175] on p "CABIN - Cabin Air Filter Replacement" at bounding box center [1047, 182] width 309 height 20
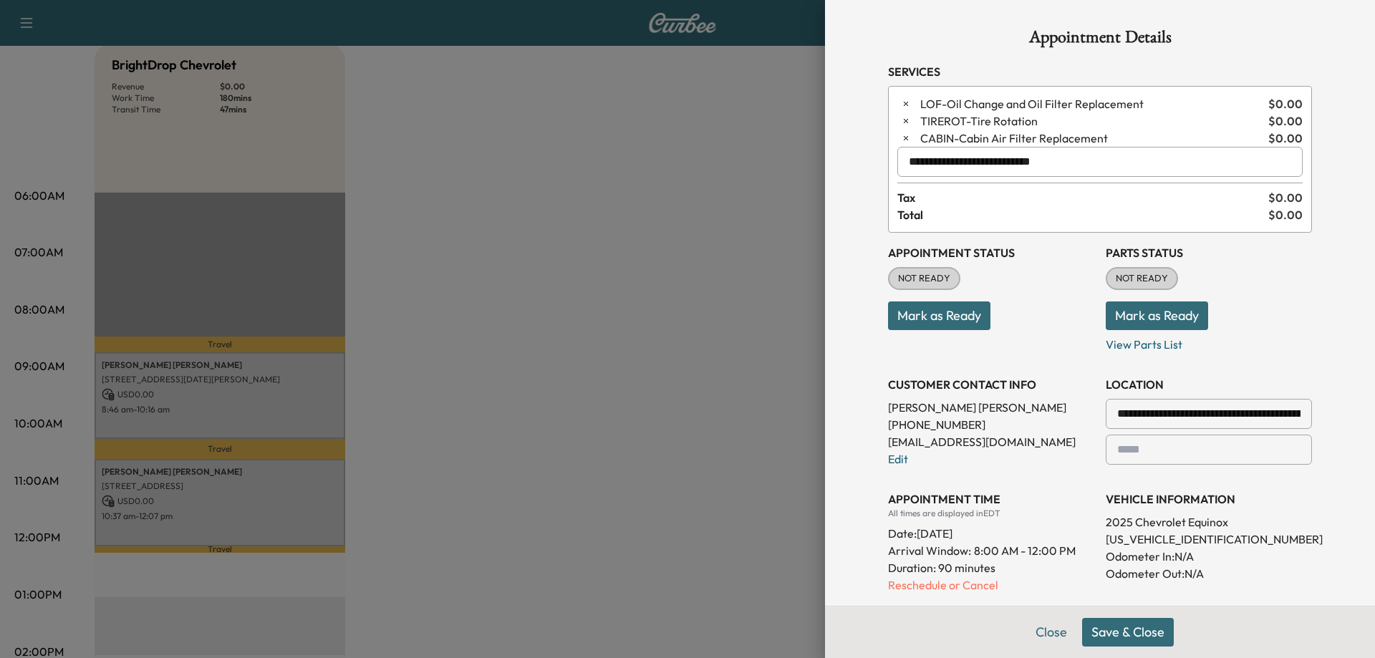
click at [1054, 165] on input "**********" at bounding box center [1100, 162] width 405 height 30
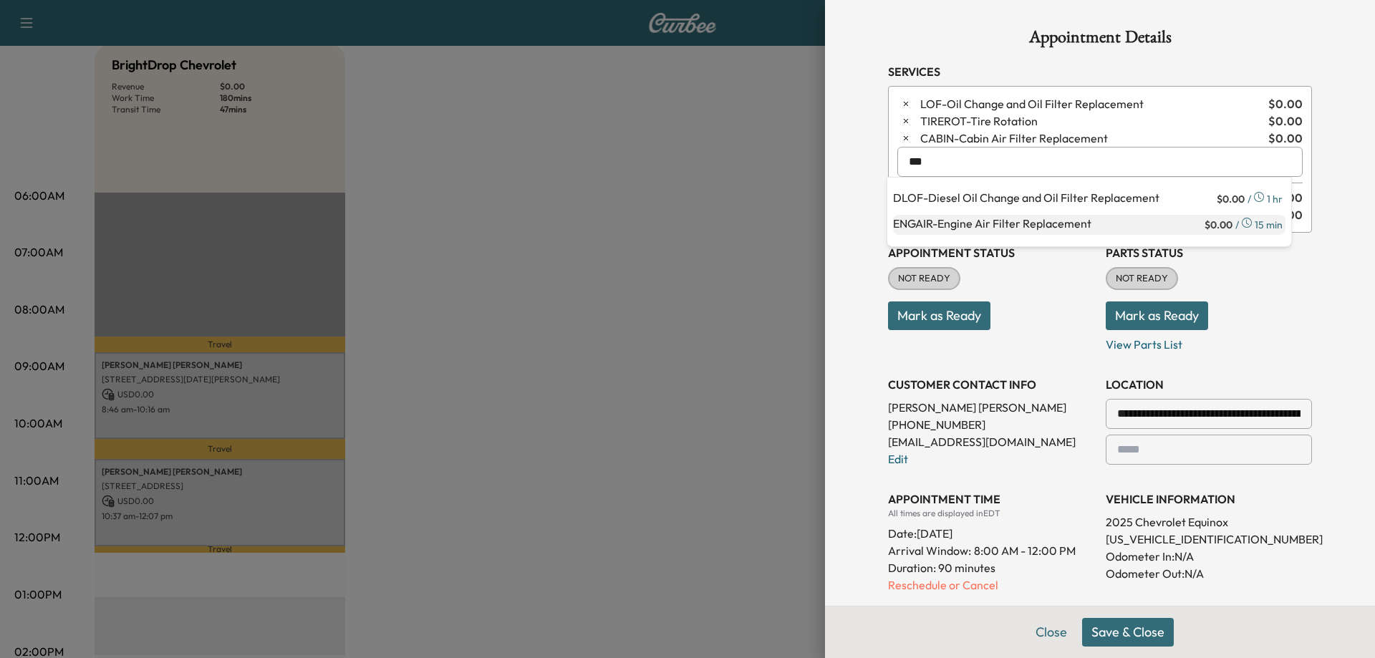
click at [1039, 227] on p "ENGAIR - Engine Air Filter Replacement" at bounding box center [1047, 225] width 309 height 20
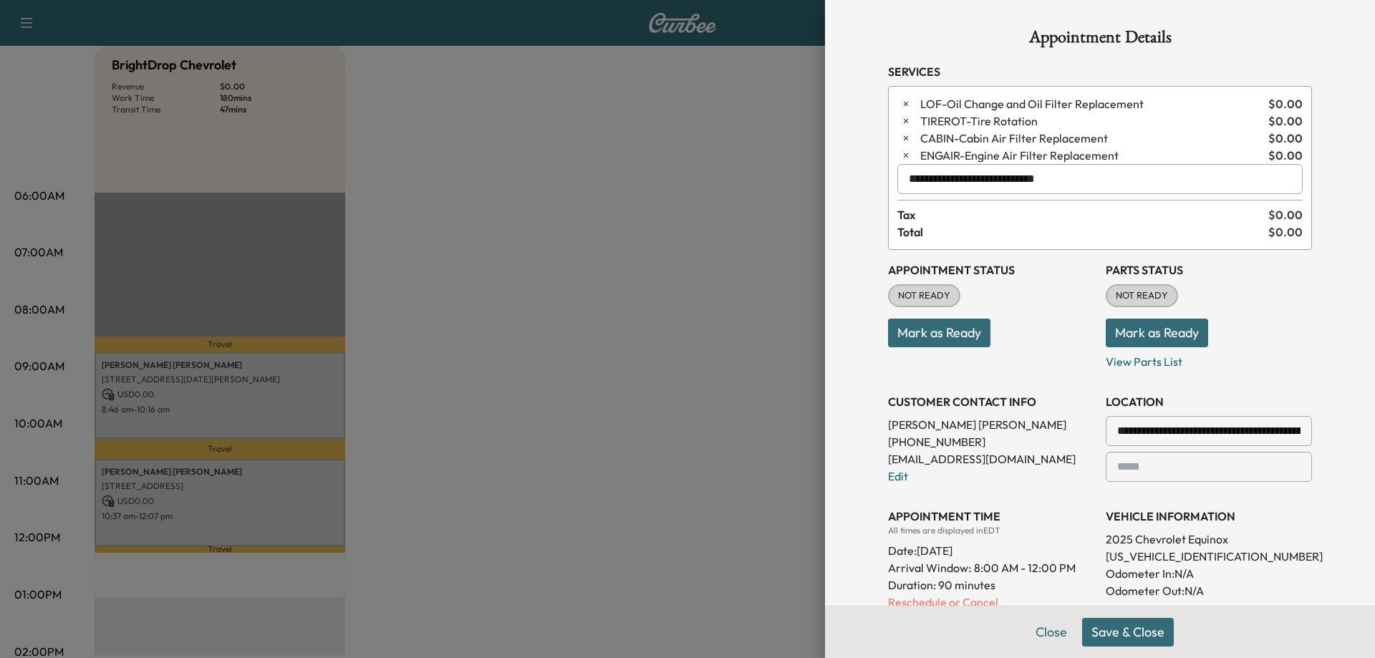
type input "**********"
click at [1137, 628] on button "Save & Close" at bounding box center [1128, 632] width 92 height 29
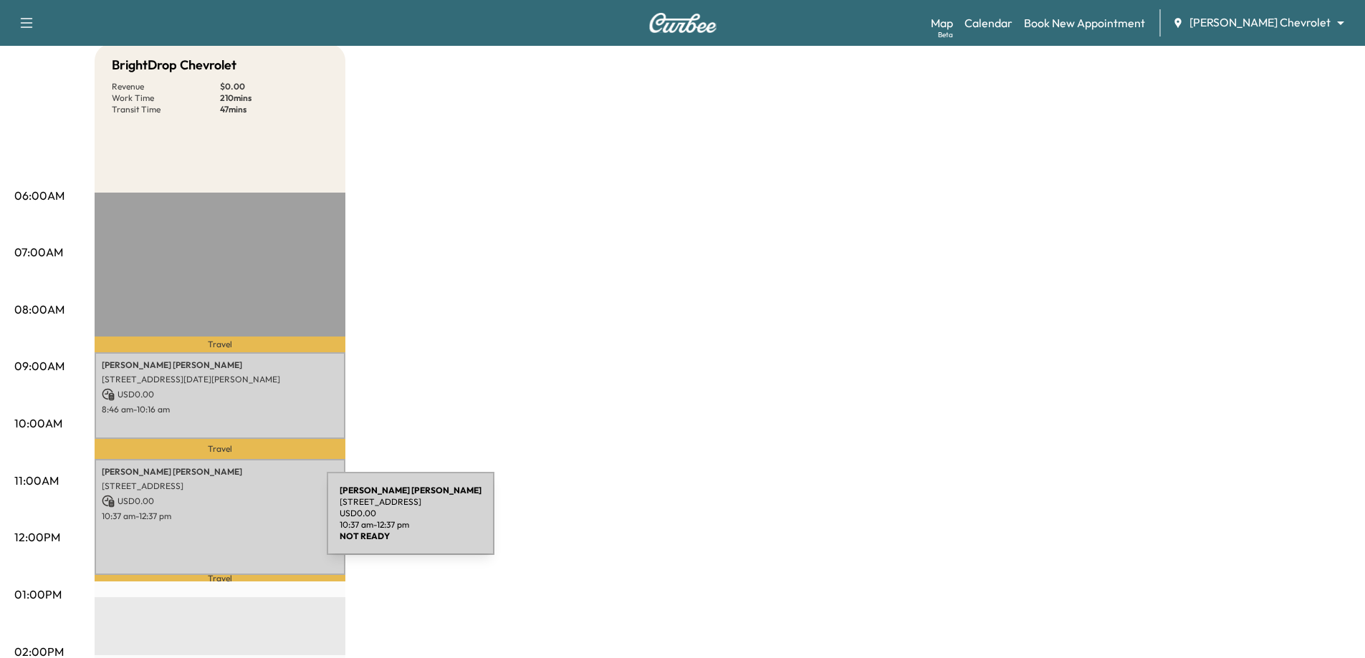
click at [219, 522] on div "[PERSON_NAME] [STREET_ADDRESS] USD 0.00 10:37 am - 12:37 pm" at bounding box center [220, 517] width 251 height 116
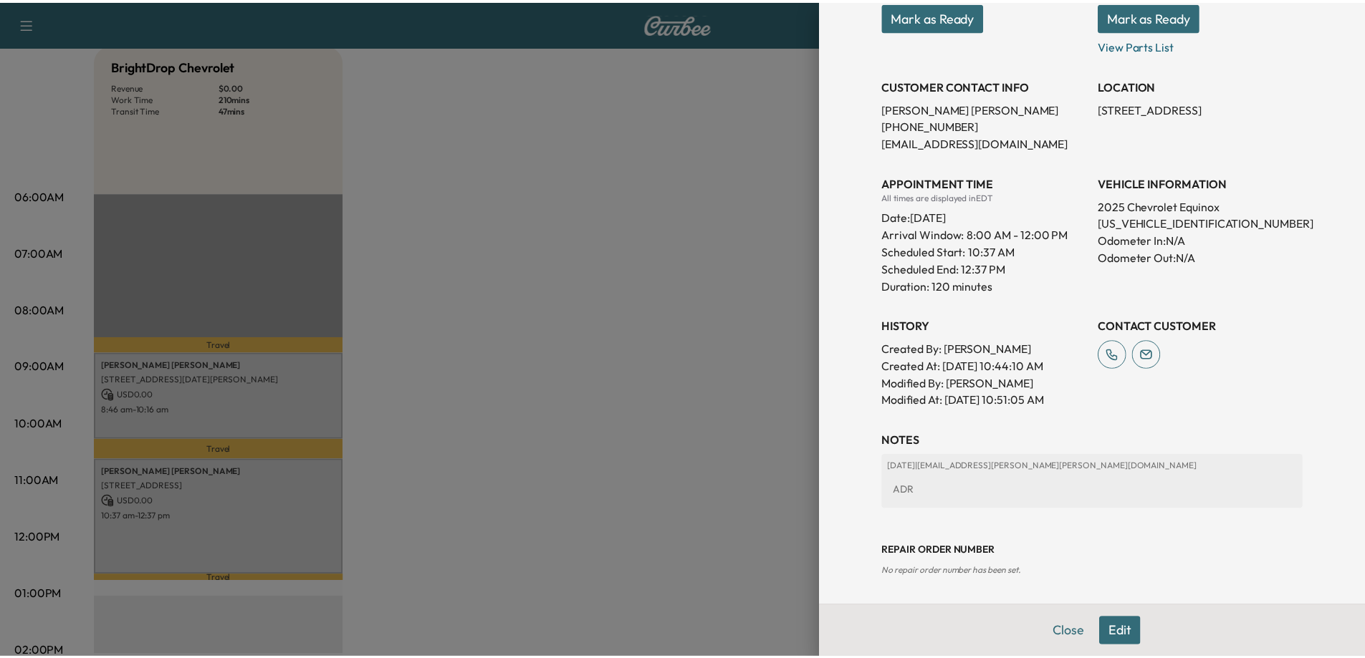
scroll to position [287, 0]
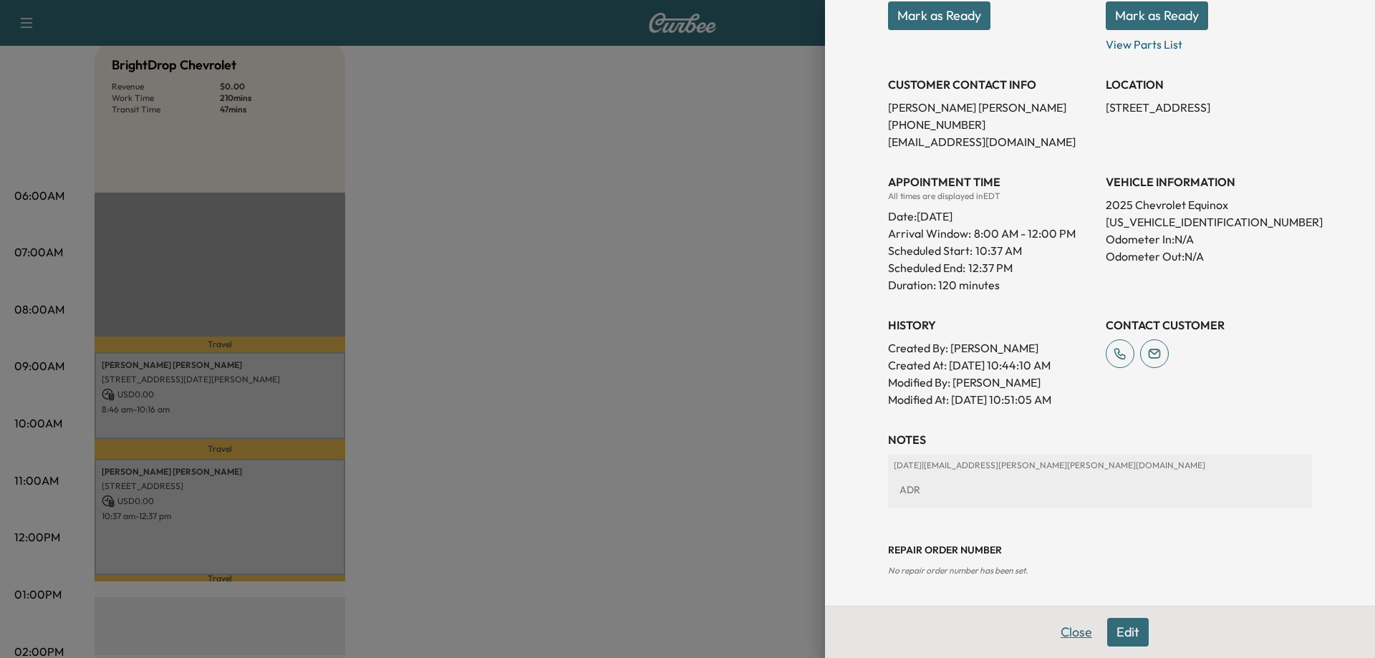
click at [1061, 629] on button "Close" at bounding box center [1077, 632] width 50 height 29
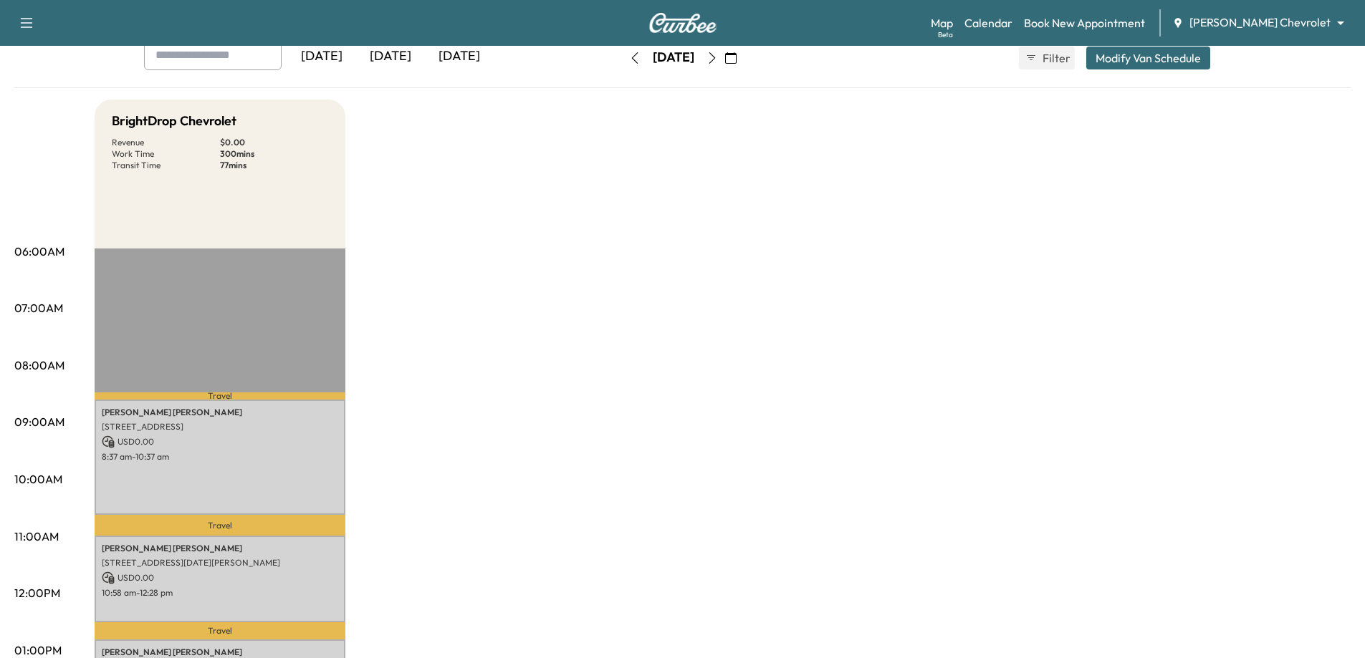
scroll to position [0, 0]
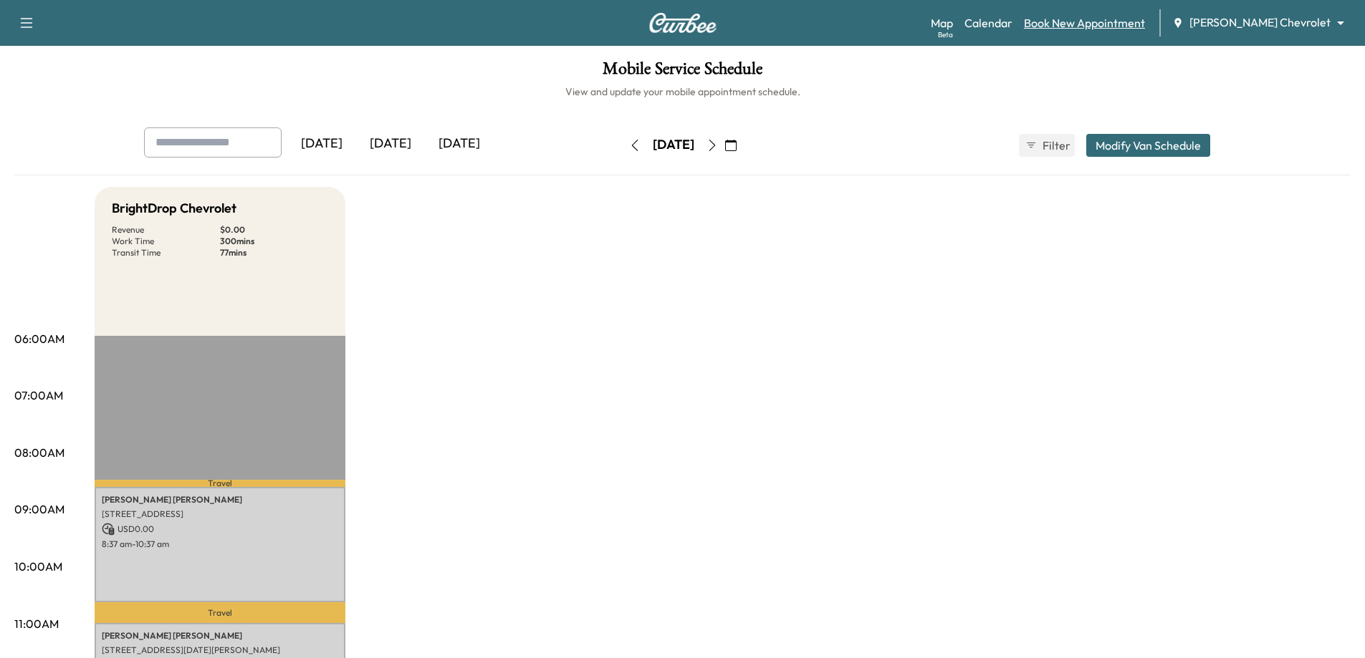
click at [1118, 29] on link "Book New Appointment" at bounding box center [1084, 22] width 121 height 17
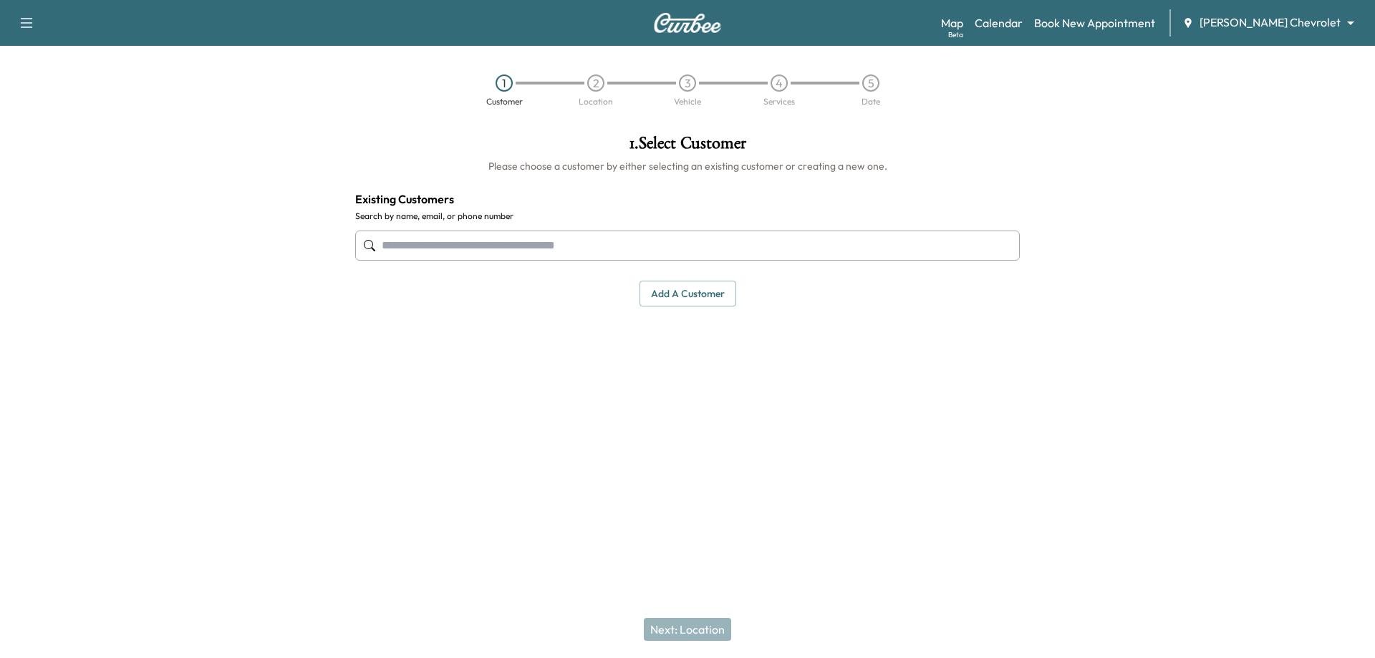
click at [501, 240] on input "text" at bounding box center [687, 246] width 665 height 30
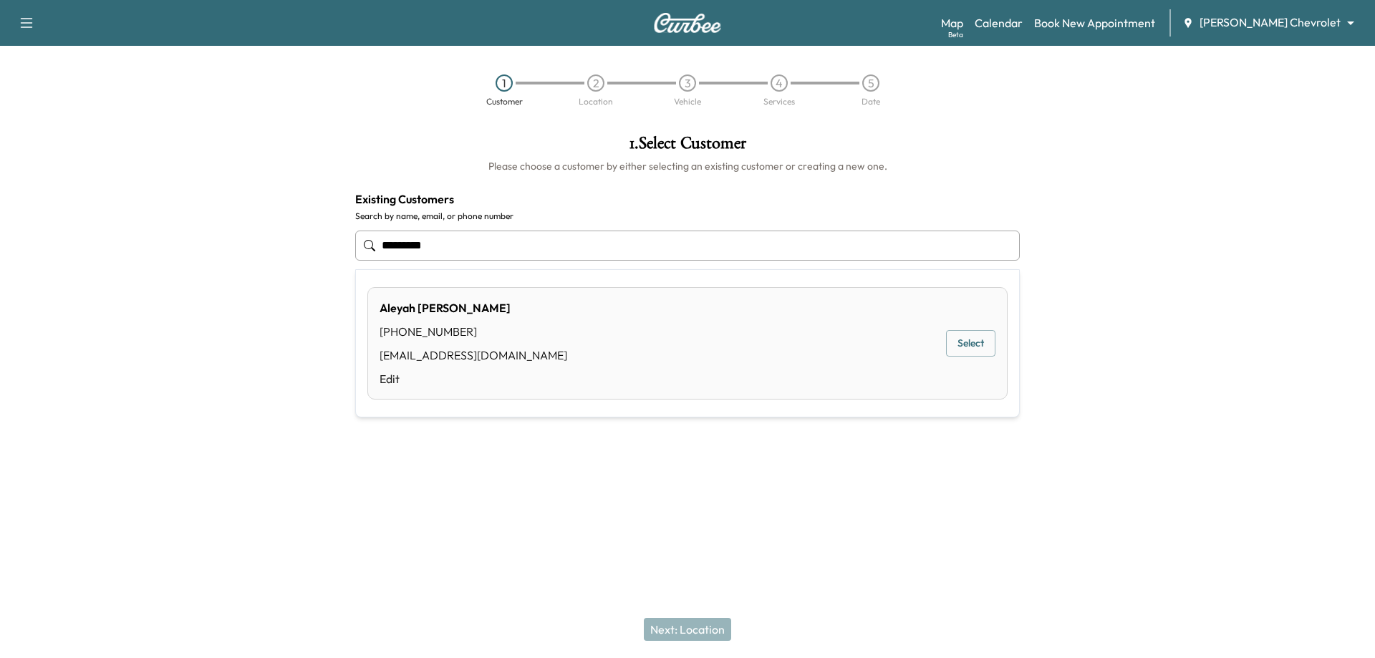
click at [496, 320] on div "[PERSON_NAME] [PHONE_NUMBER] [EMAIL_ADDRESS][DOMAIN_NAME] Edit" at bounding box center [474, 343] width 188 height 88
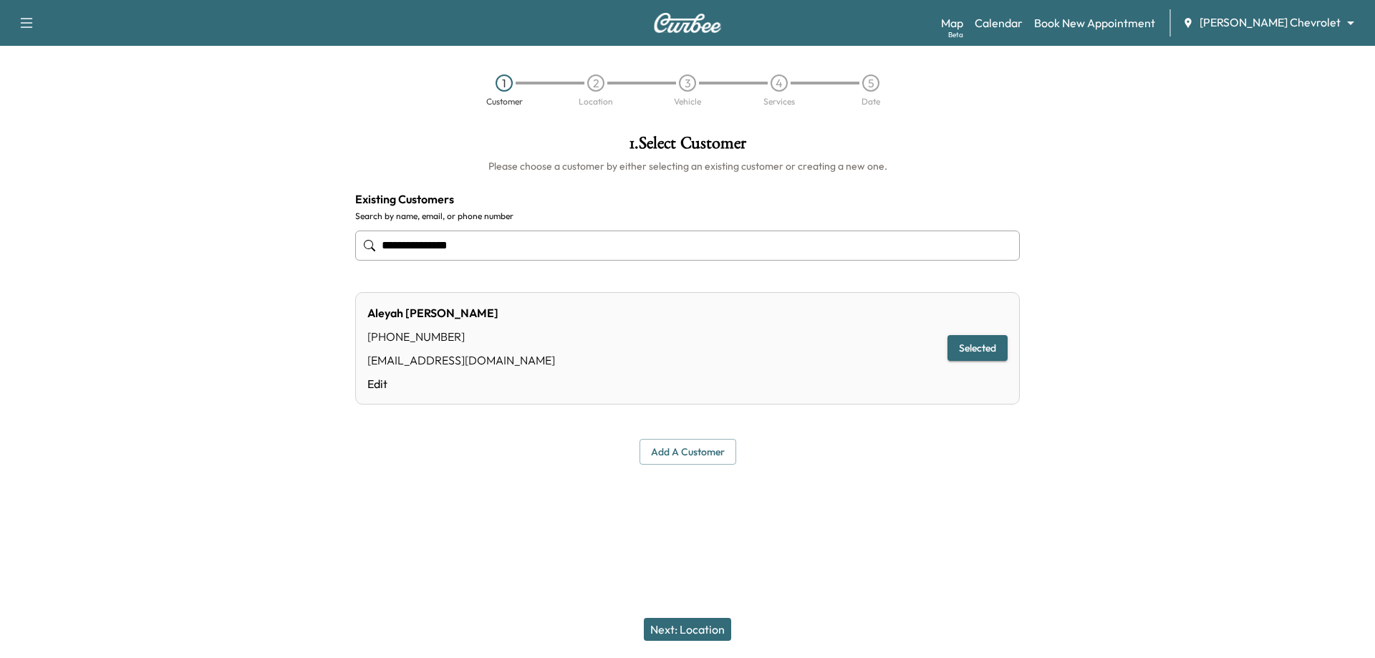
type input "**********"
click at [991, 352] on button "Selected" at bounding box center [978, 348] width 60 height 27
click at [709, 641] on div "Next: Location" at bounding box center [687, 629] width 1375 height 57
click at [691, 628] on button "Next: Location" at bounding box center [687, 629] width 87 height 23
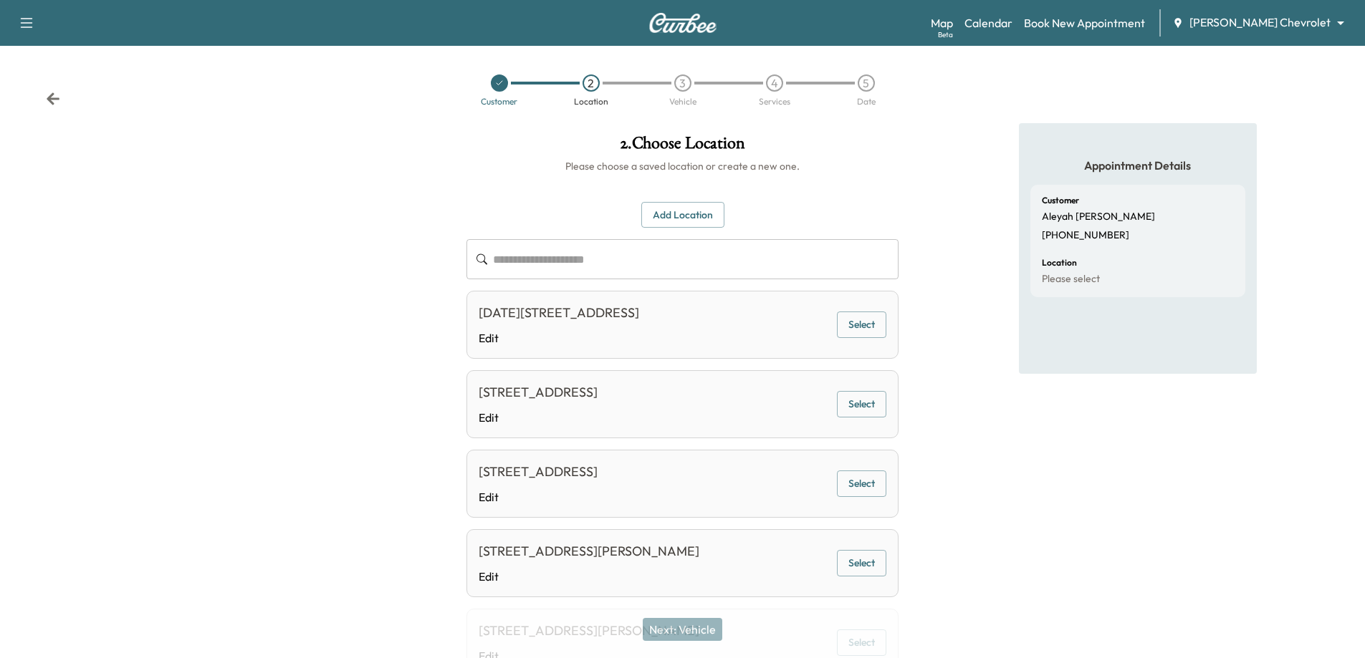
click at [688, 213] on button "Add Location" at bounding box center [682, 215] width 83 height 27
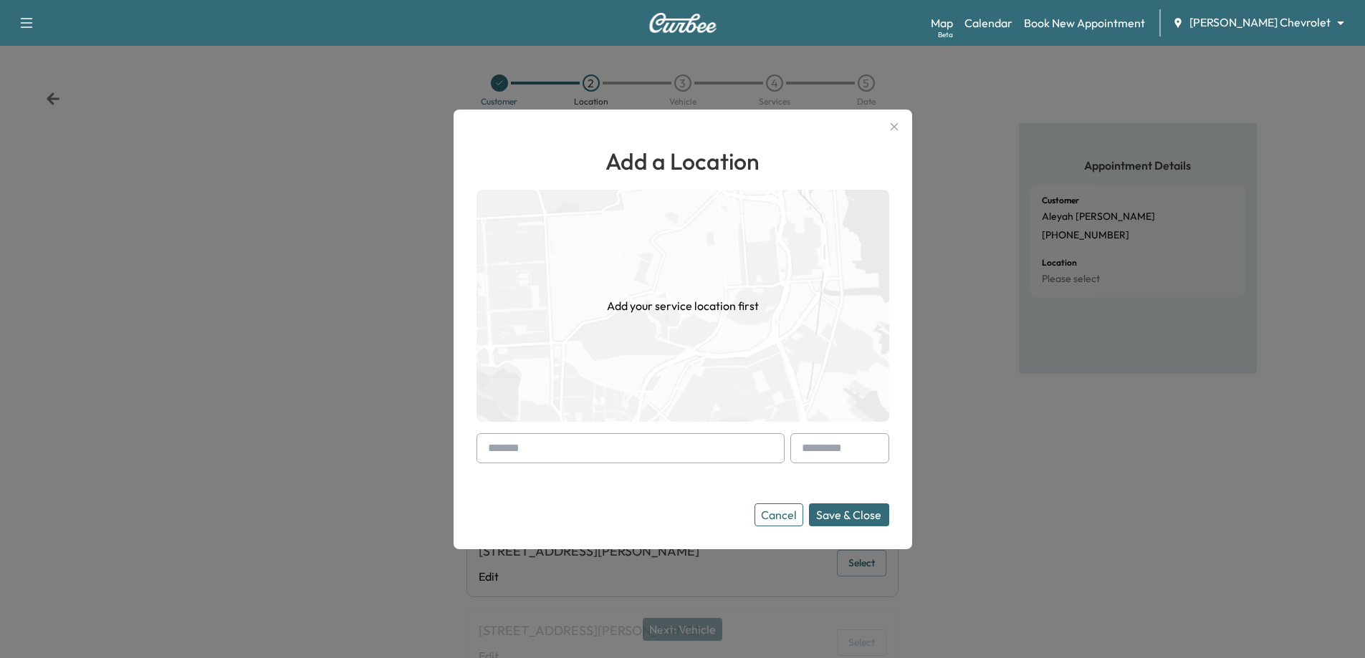
drag, startPoint x: 668, startPoint y: 463, endPoint x: 665, endPoint y: 450, distance: 13.9
paste input "**********"
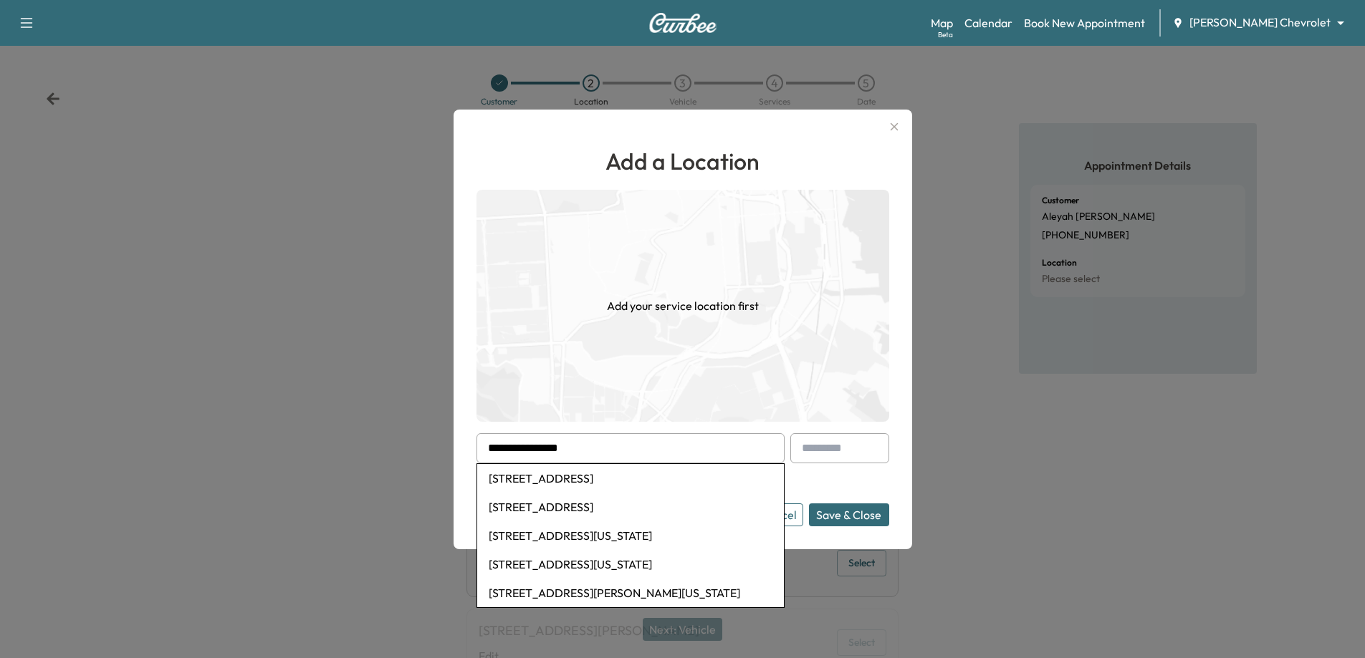
click at [670, 476] on li "[STREET_ADDRESS]" at bounding box center [630, 478] width 307 height 29
type input "**********"
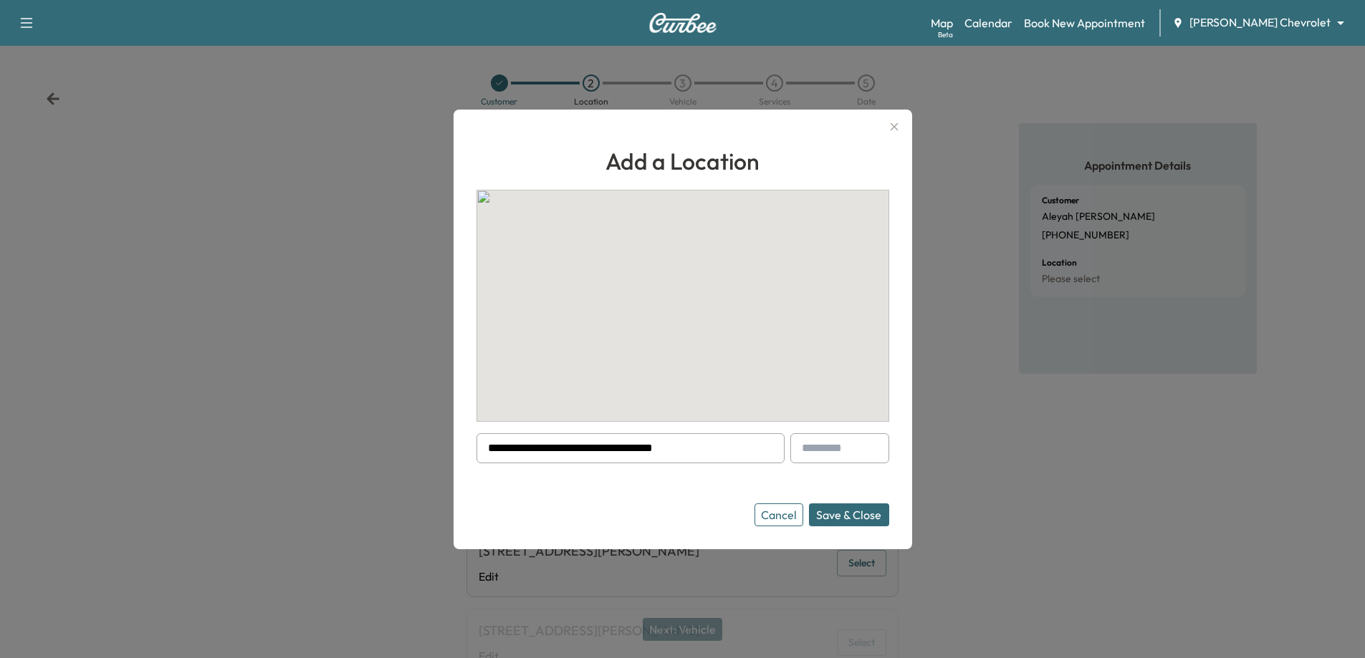
click at [842, 510] on button "Save & Close" at bounding box center [849, 515] width 80 height 23
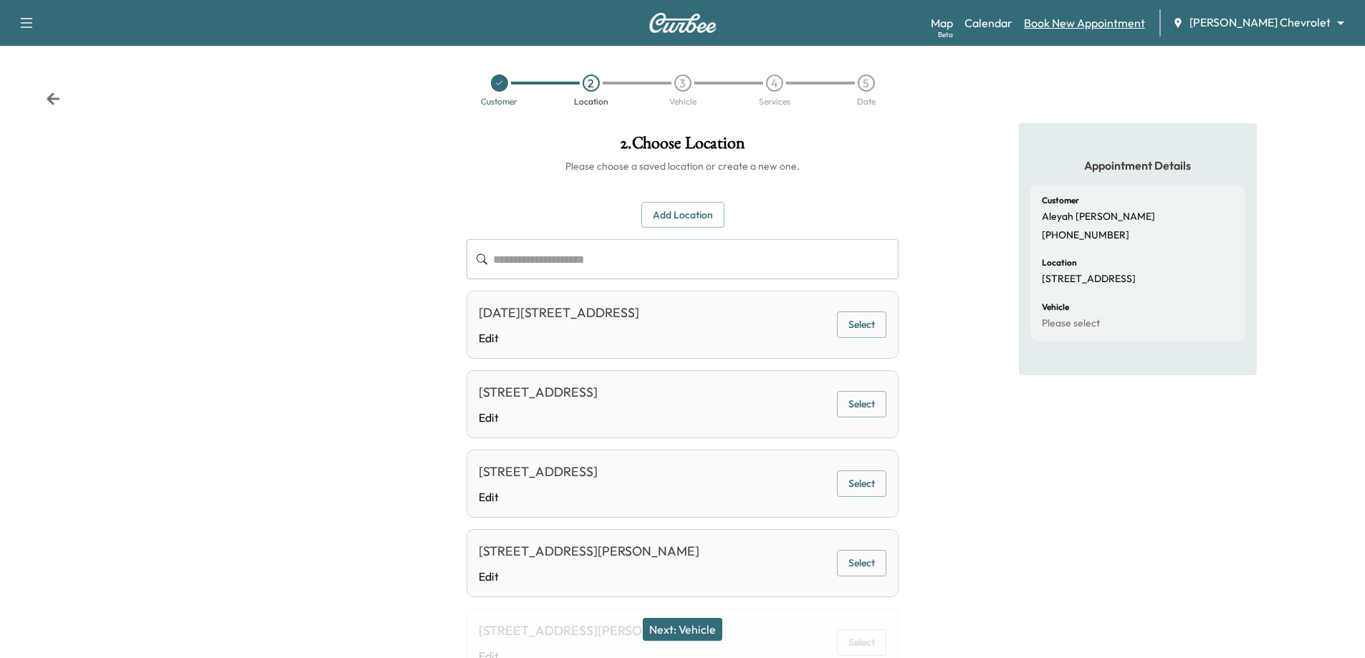
click at [1127, 25] on link "Book New Appointment" at bounding box center [1084, 22] width 121 height 17
click at [1102, 19] on link "Book New Appointment" at bounding box center [1084, 22] width 121 height 17
click at [50, 99] on icon at bounding box center [53, 98] width 13 height 12
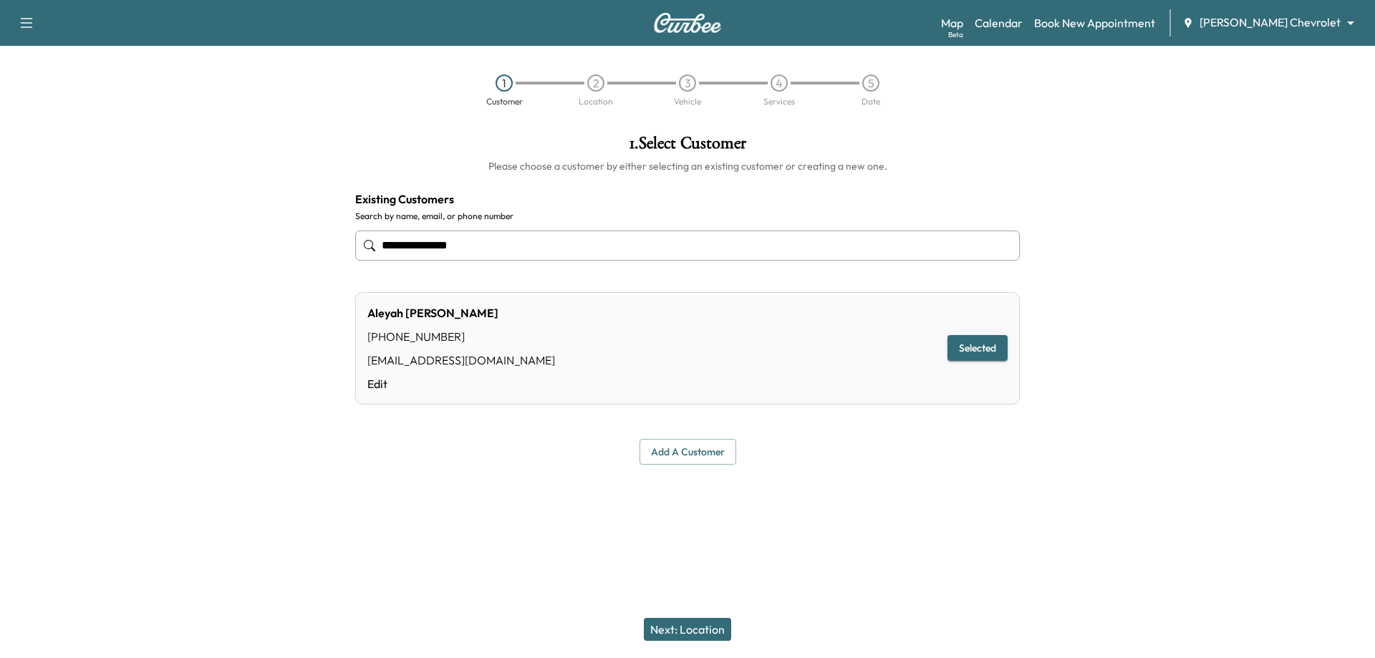
click at [715, 442] on button "Add a customer" at bounding box center [688, 452] width 97 height 27
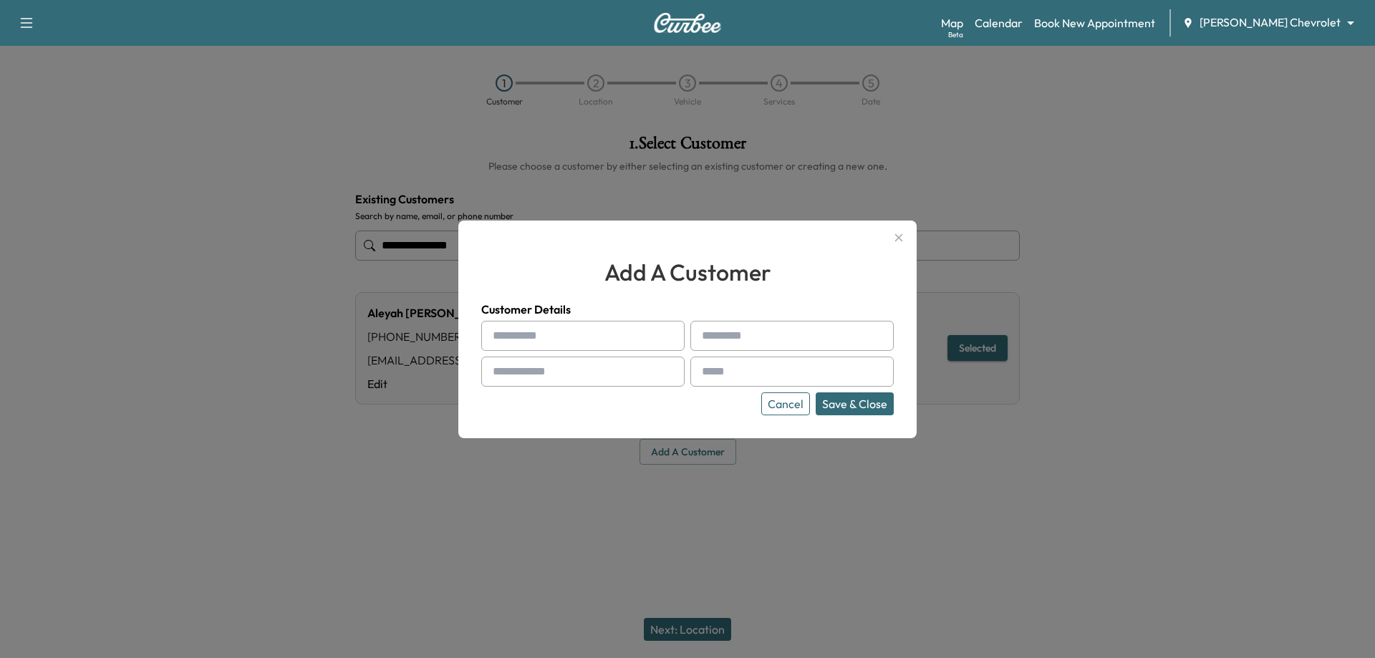
click at [589, 342] on input "text" at bounding box center [582, 336] width 203 height 30
type input "******"
type input "*"
type input "********"
click at [570, 373] on input "text" at bounding box center [582, 372] width 203 height 30
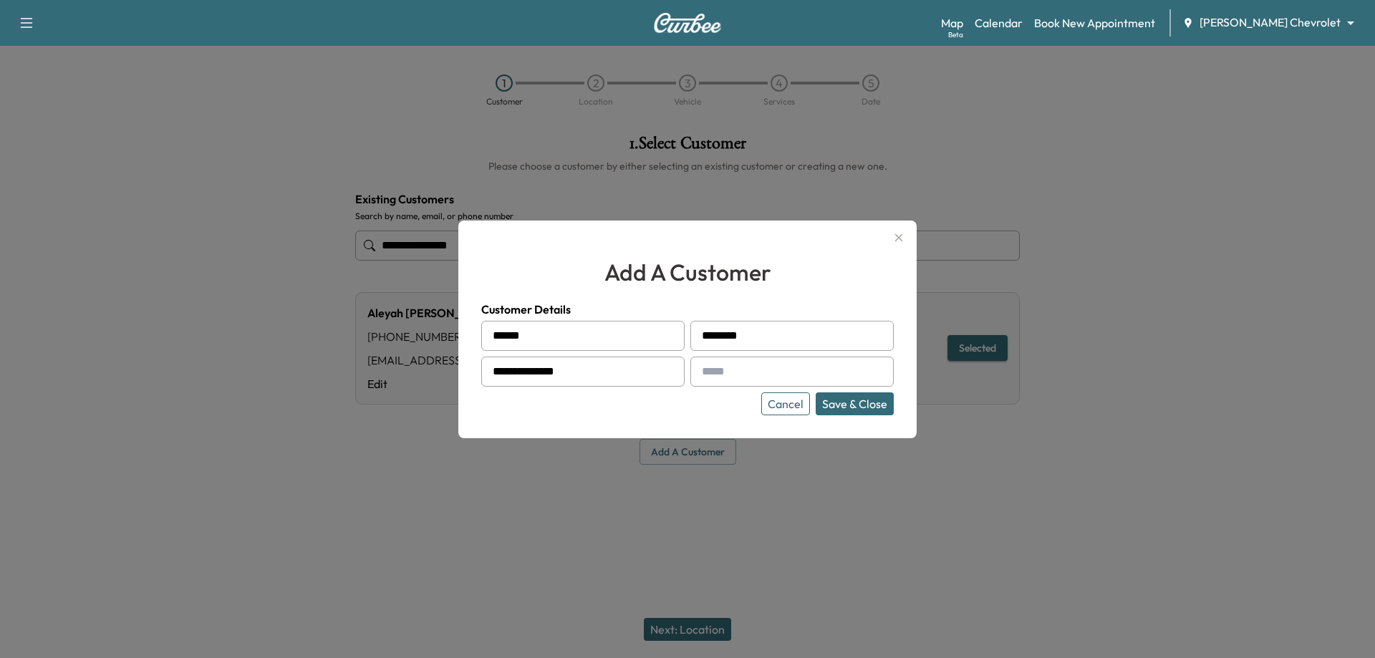
type input "**********"
paste input "**********"
type input "**********"
click at [859, 402] on button "Save & Close" at bounding box center [855, 404] width 78 height 23
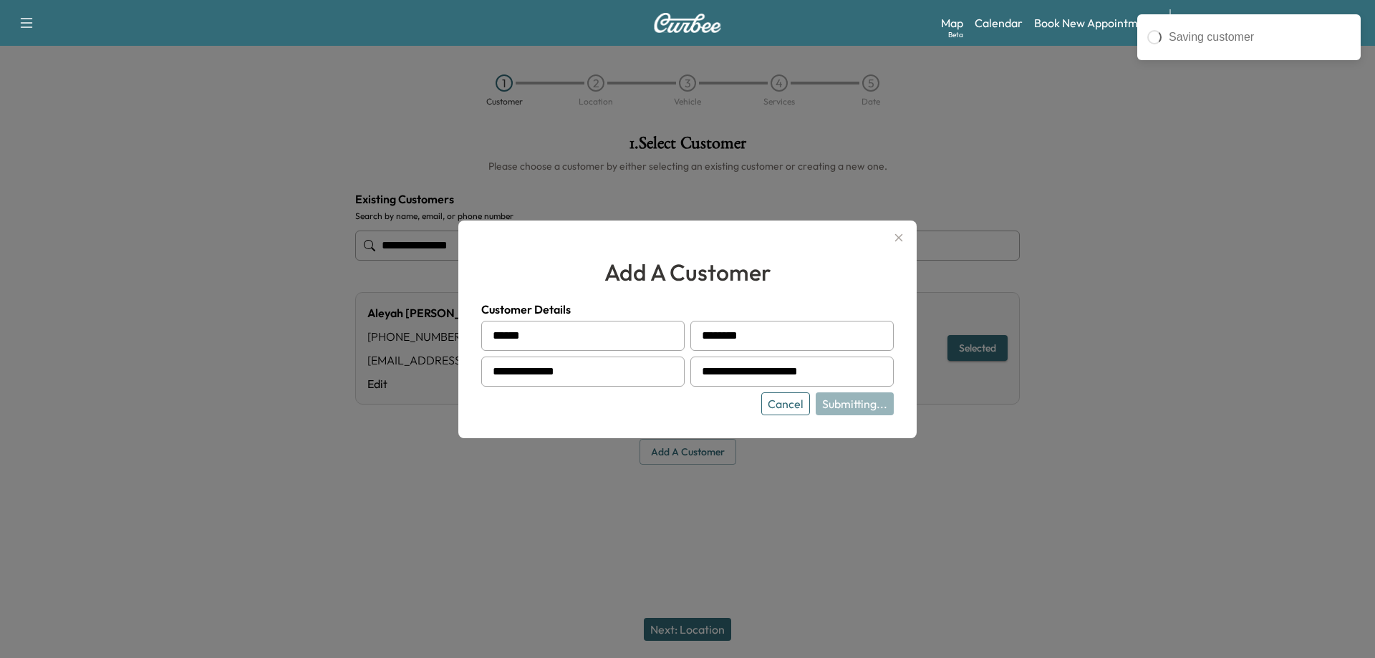
type input "**********"
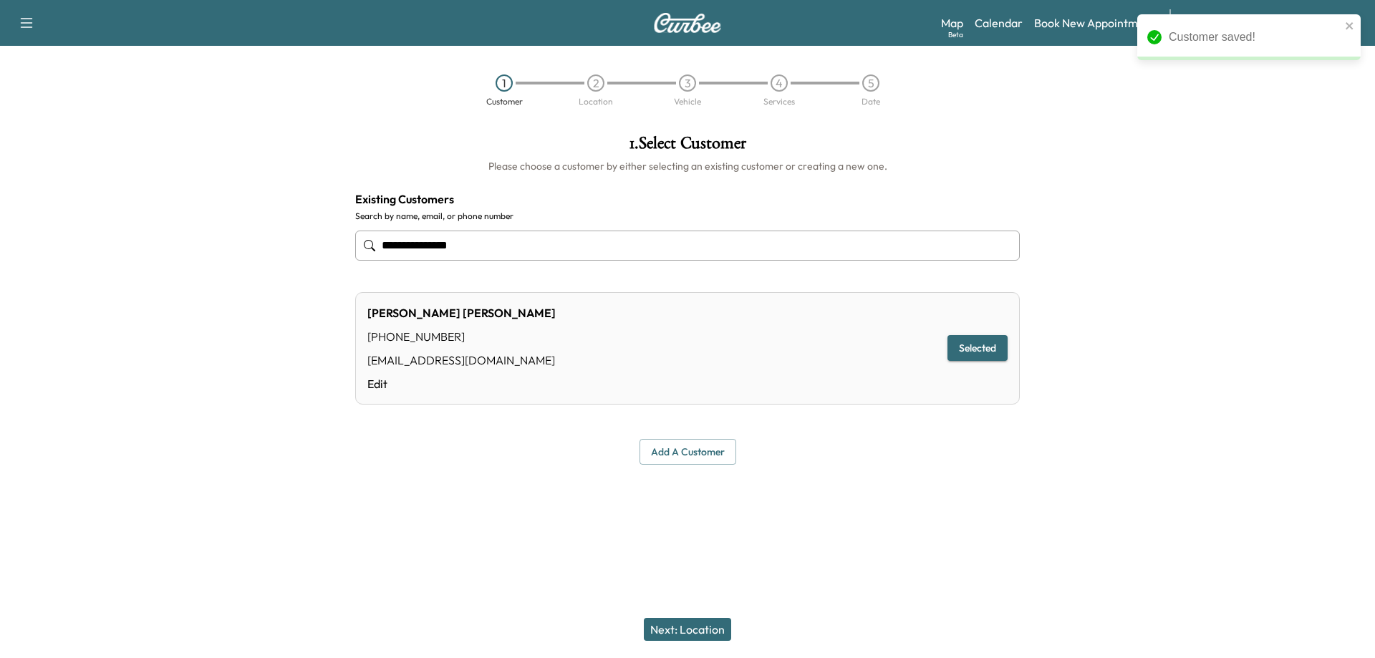
click at [680, 622] on button "Next: Location" at bounding box center [687, 629] width 87 height 23
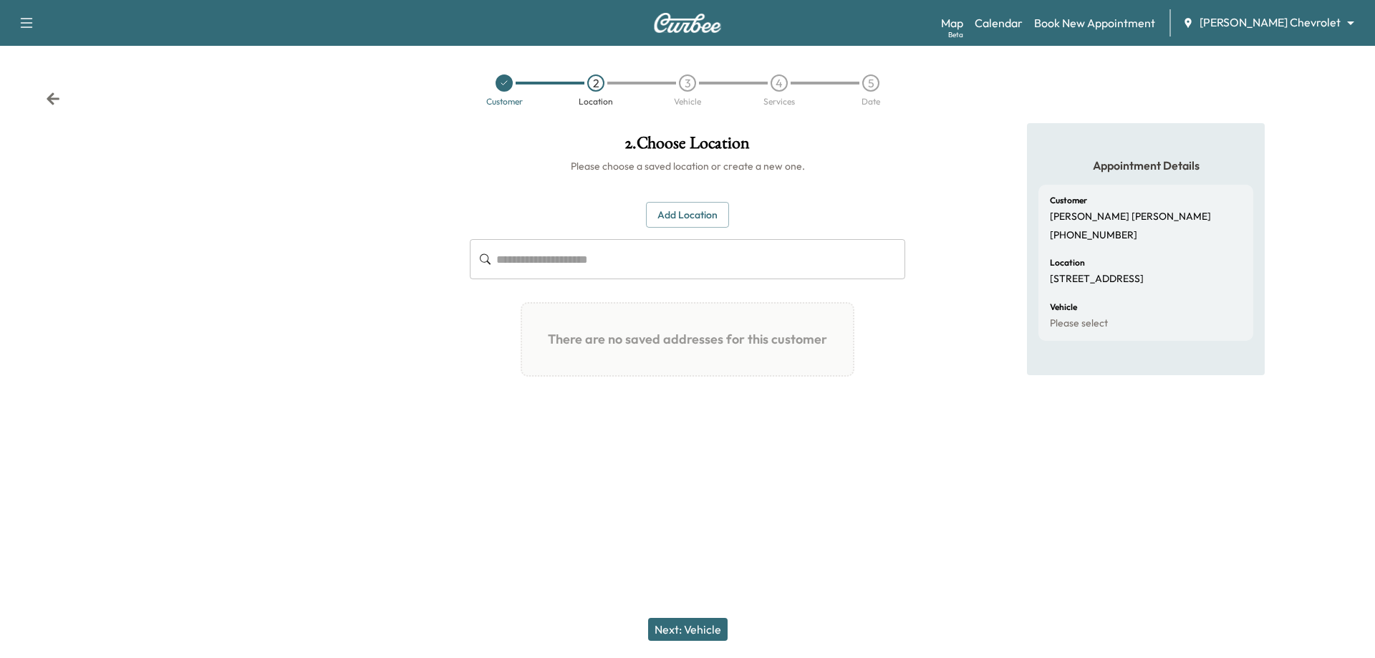
click at [680, 627] on button "Next: Vehicle" at bounding box center [688, 629] width 80 height 23
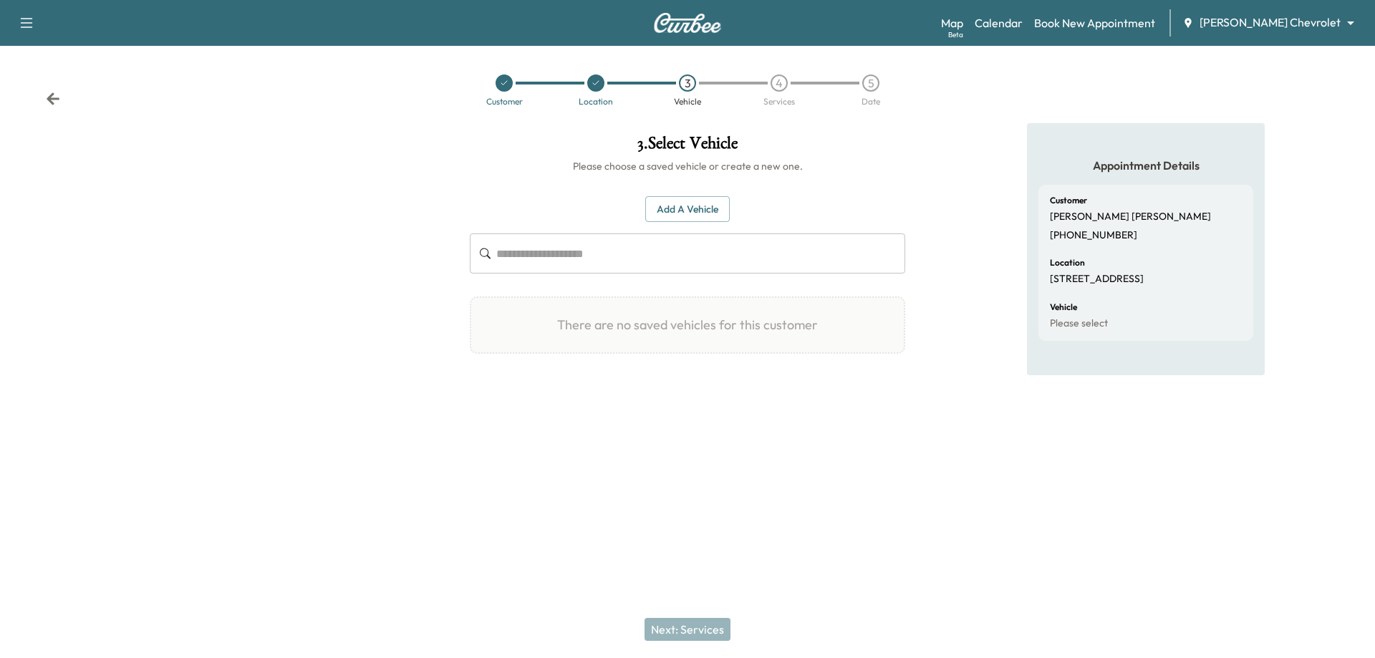
click at [703, 203] on button "Add a Vehicle" at bounding box center [687, 209] width 85 height 27
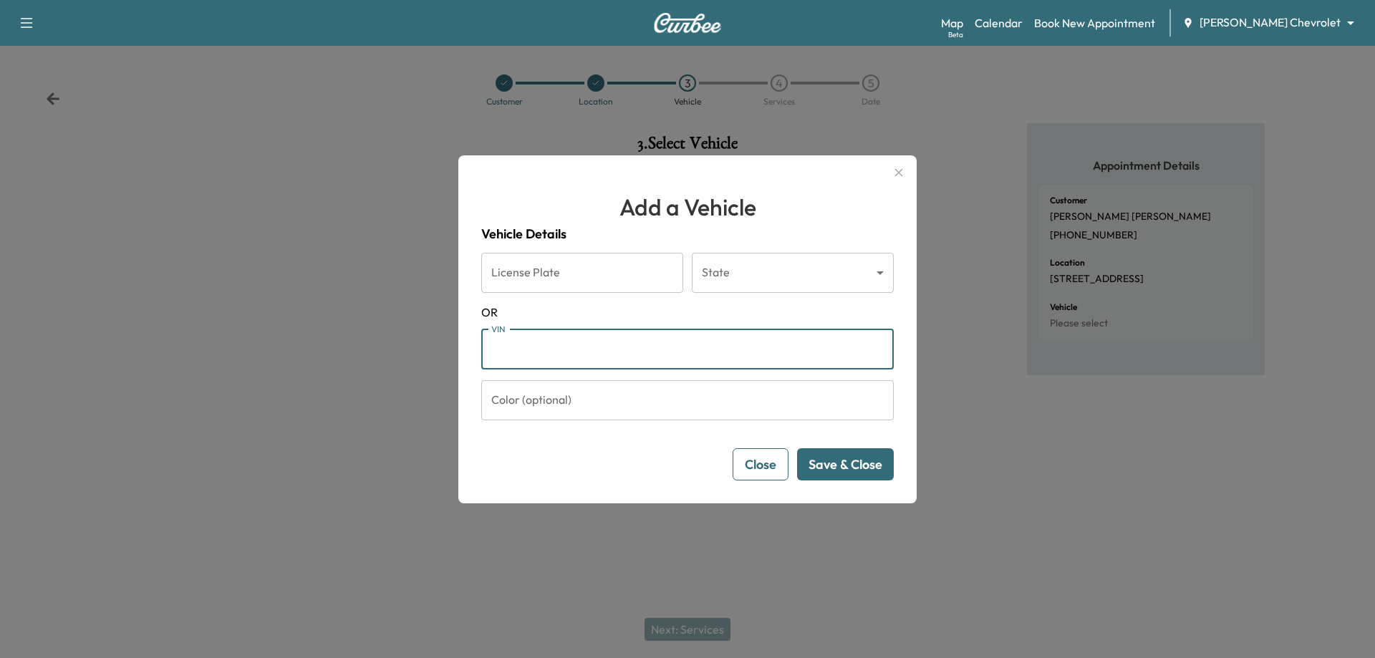
paste input "**********"
type input "**********"
click at [855, 471] on button "Save & Close" at bounding box center [845, 464] width 97 height 32
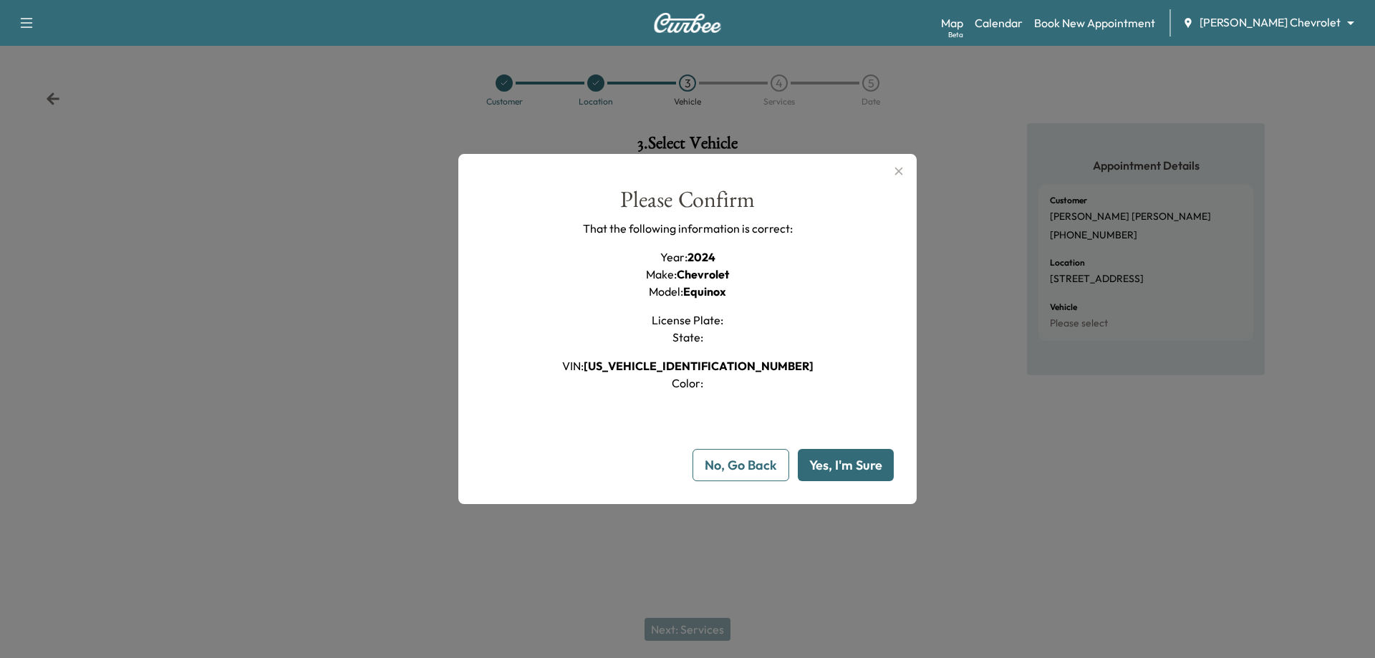
click at [835, 468] on button "Yes, I'm Sure" at bounding box center [846, 465] width 96 height 32
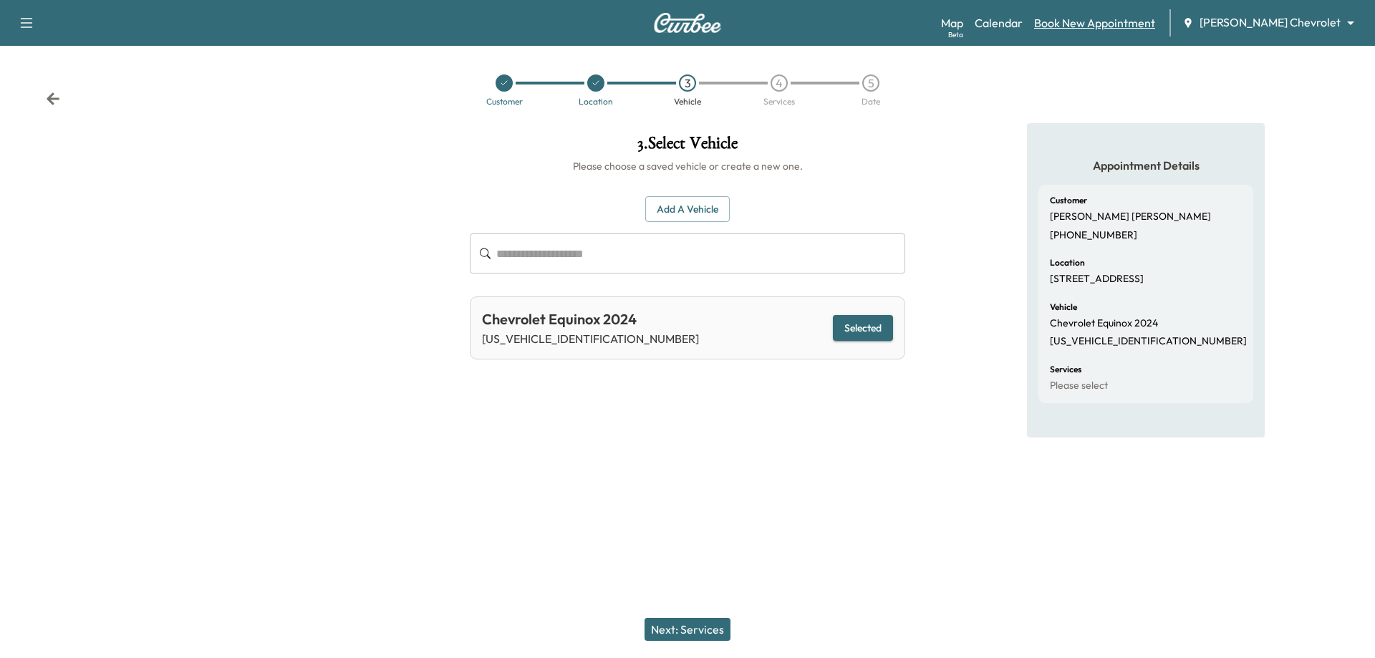
click at [1127, 23] on link "Book New Appointment" at bounding box center [1094, 22] width 121 height 17
click at [1135, 20] on link "Book New Appointment" at bounding box center [1094, 22] width 121 height 17
click at [53, 96] on icon at bounding box center [53, 99] width 14 height 14
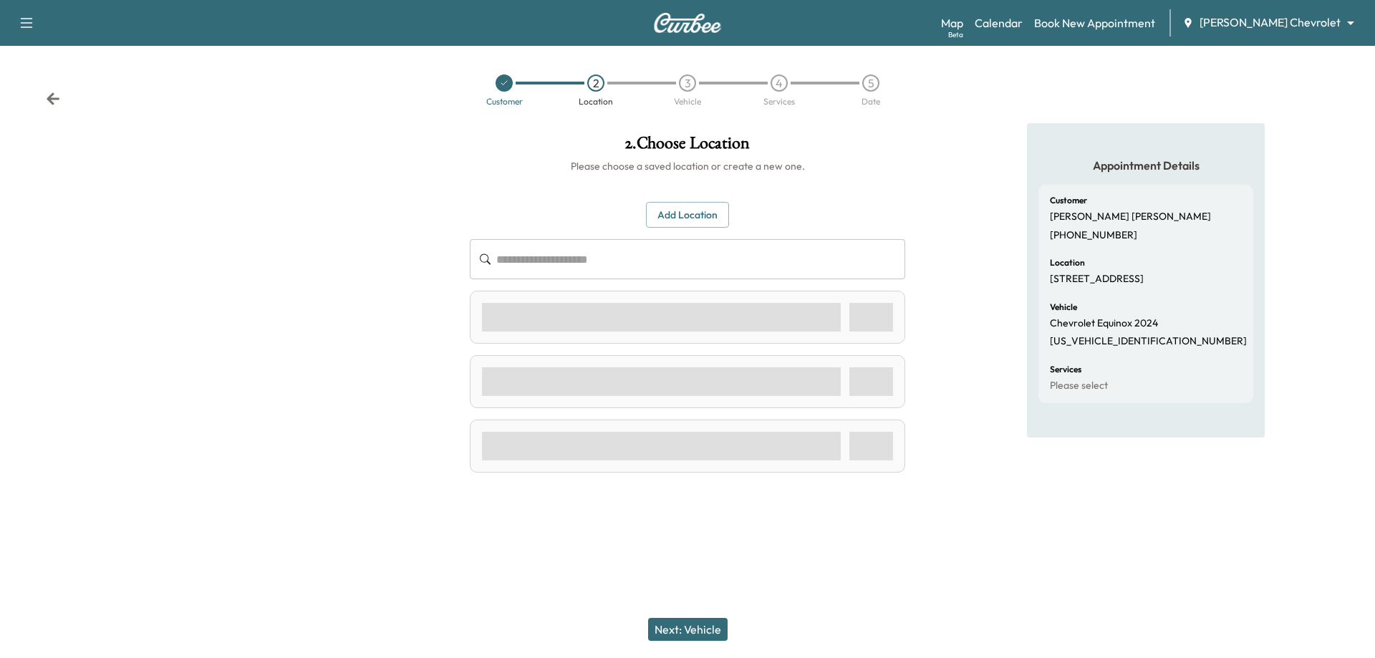
click at [53, 96] on icon at bounding box center [53, 99] width 14 height 14
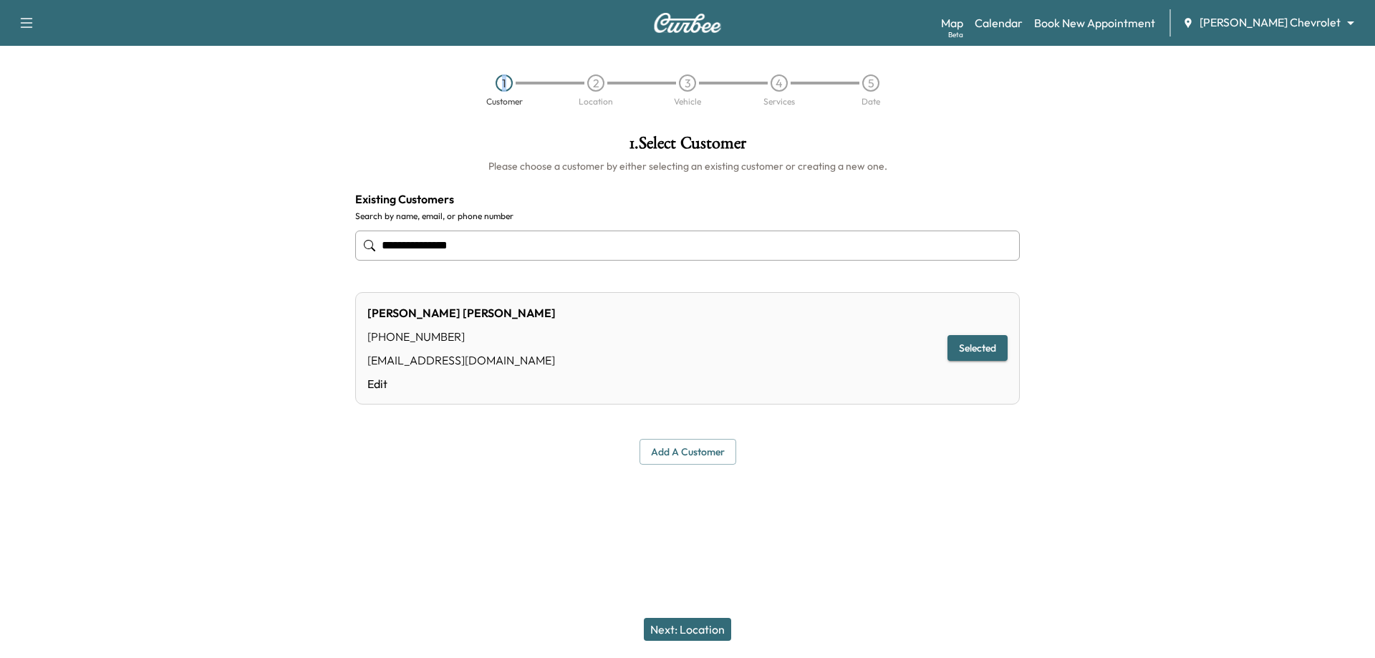
click at [53, 96] on div "1 Customer 2 Location 3 Vehicle 4 Services 5 Date" at bounding box center [687, 90] width 1375 height 66
click at [721, 447] on button "Add a customer" at bounding box center [688, 452] width 97 height 27
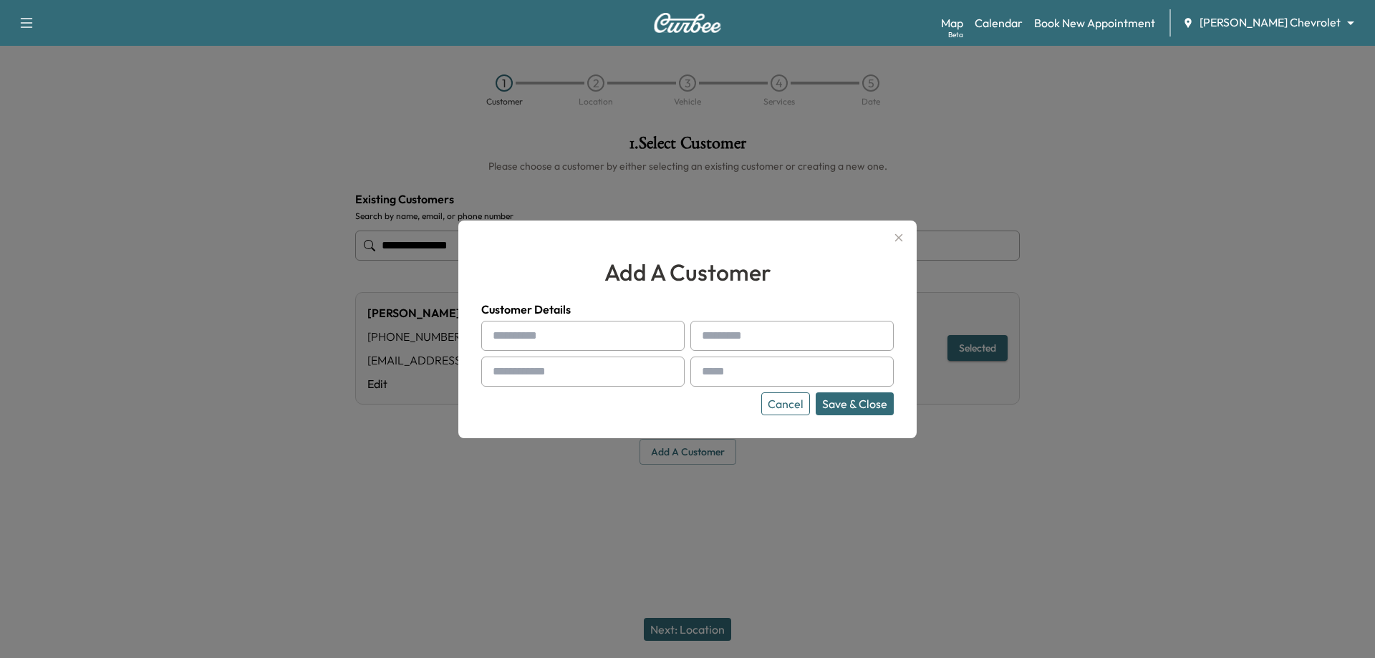
drag, startPoint x: 563, startPoint y: 340, endPoint x: 792, endPoint y: 327, distance: 229.6
paste input "*********"
type input "*********"
click at [572, 342] on input "text" at bounding box center [582, 336] width 203 height 30
type input "******"
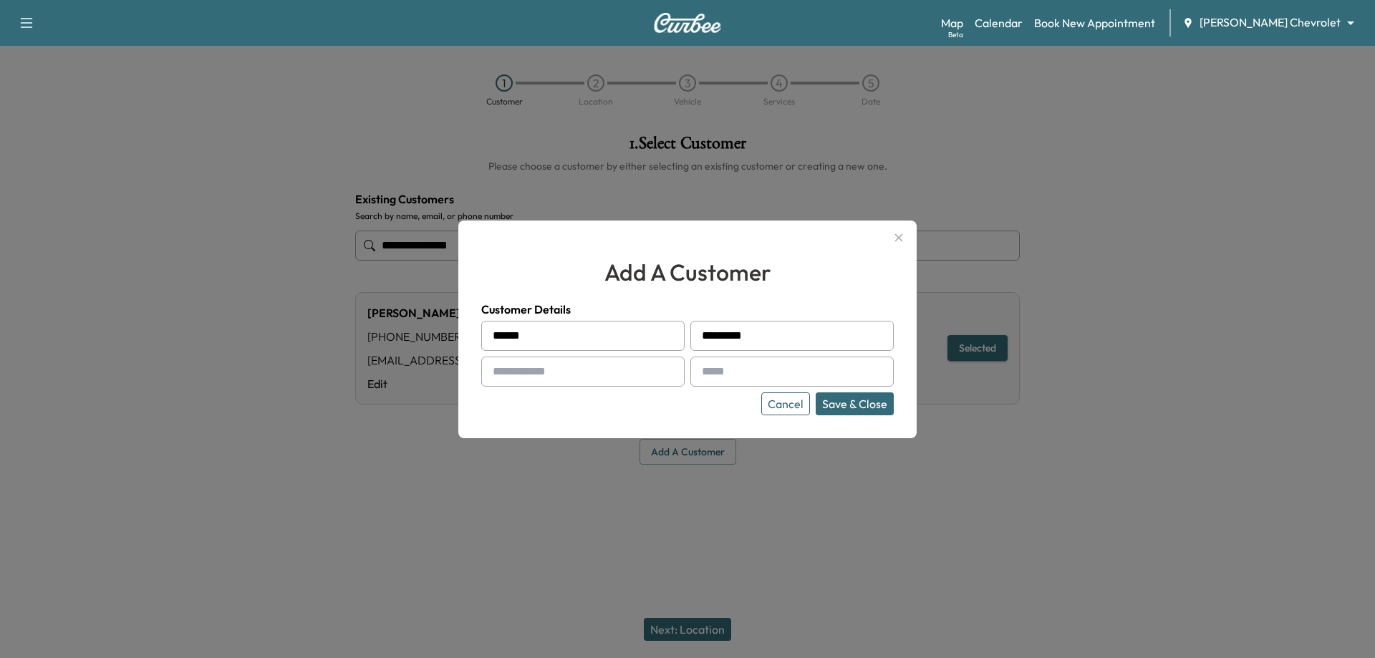
click at [562, 370] on input "text" at bounding box center [582, 372] width 203 height 30
type input "**********"
paste input "**********"
type input "**********"
click at [857, 403] on button "Save & Close" at bounding box center [855, 404] width 78 height 23
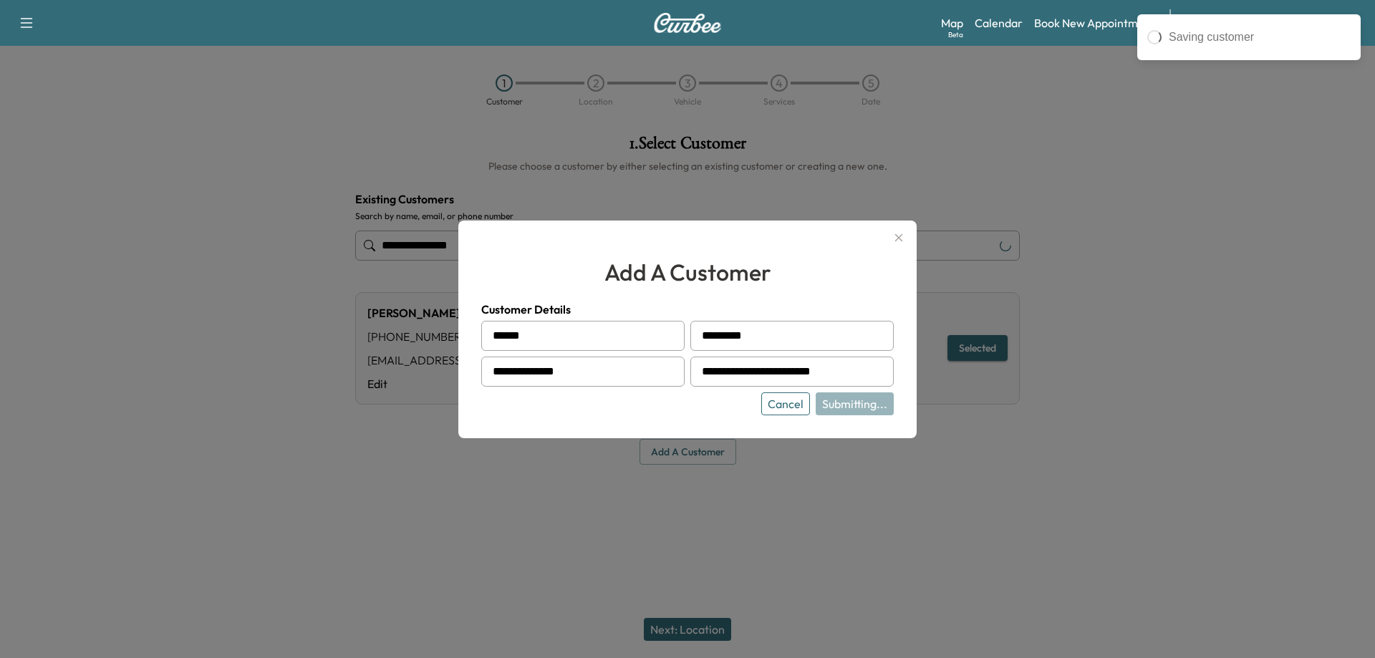
type input "**********"
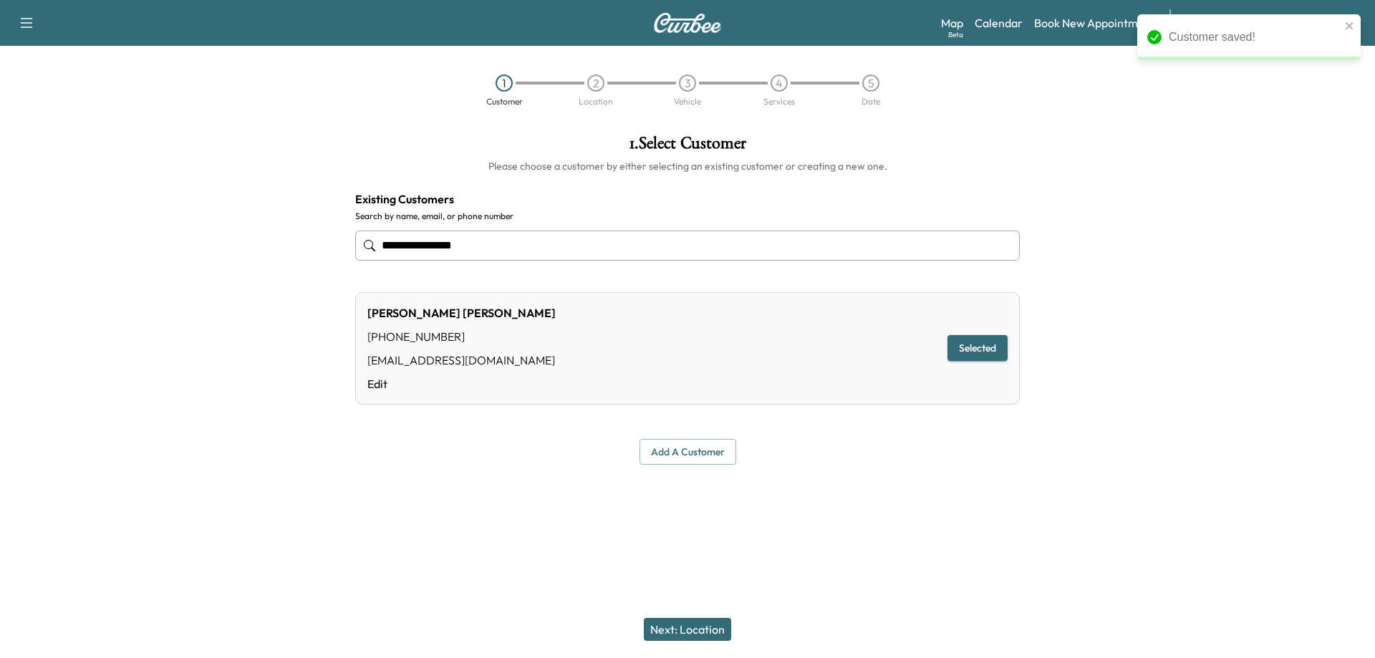
click at [696, 638] on button "Next: Location" at bounding box center [687, 629] width 87 height 23
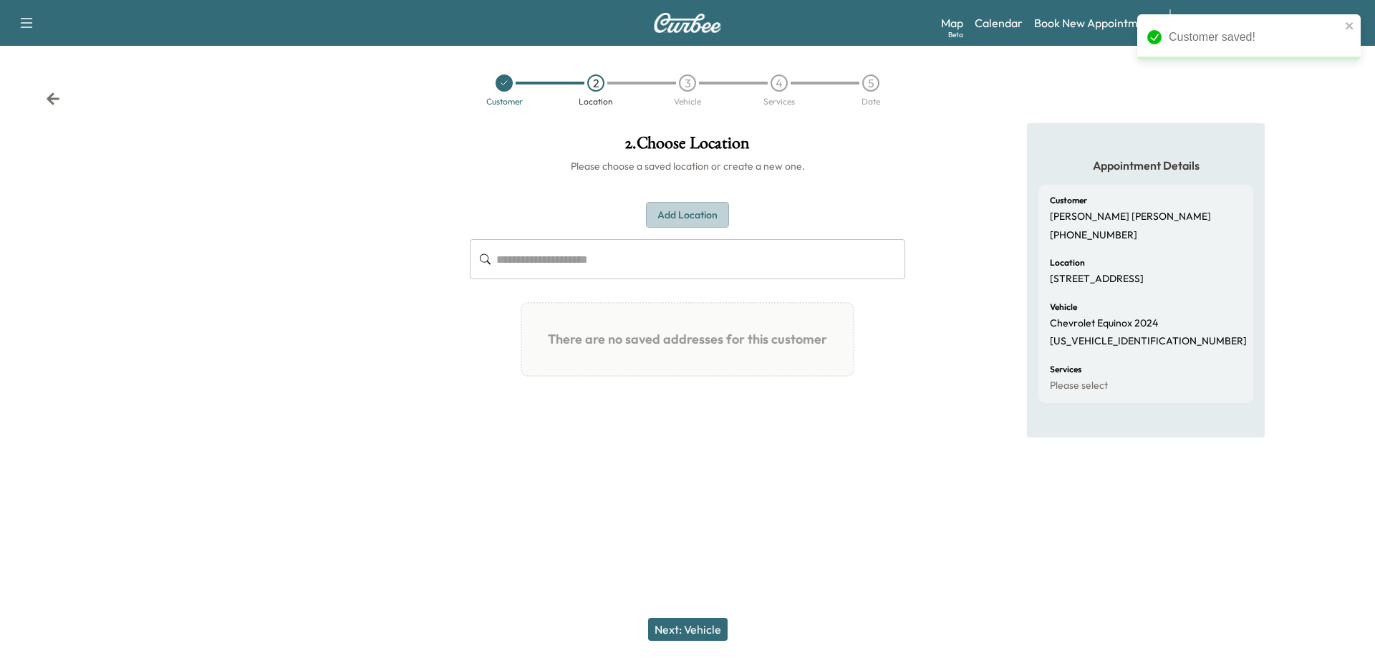
click at [696, 217] on button "Add Location" at bounding box center [687, 215] width 83 height 27
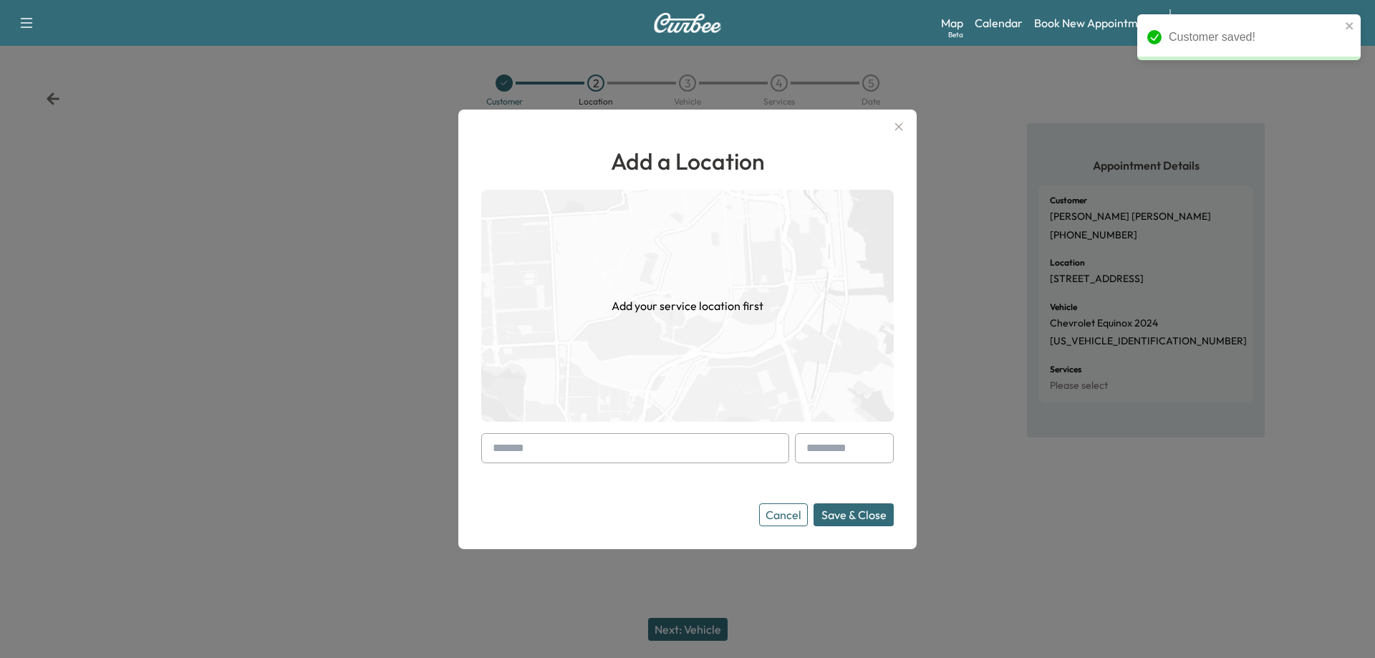
click at [664, 448] on input "text" at bounding box center [635, 448] width 308 height 30
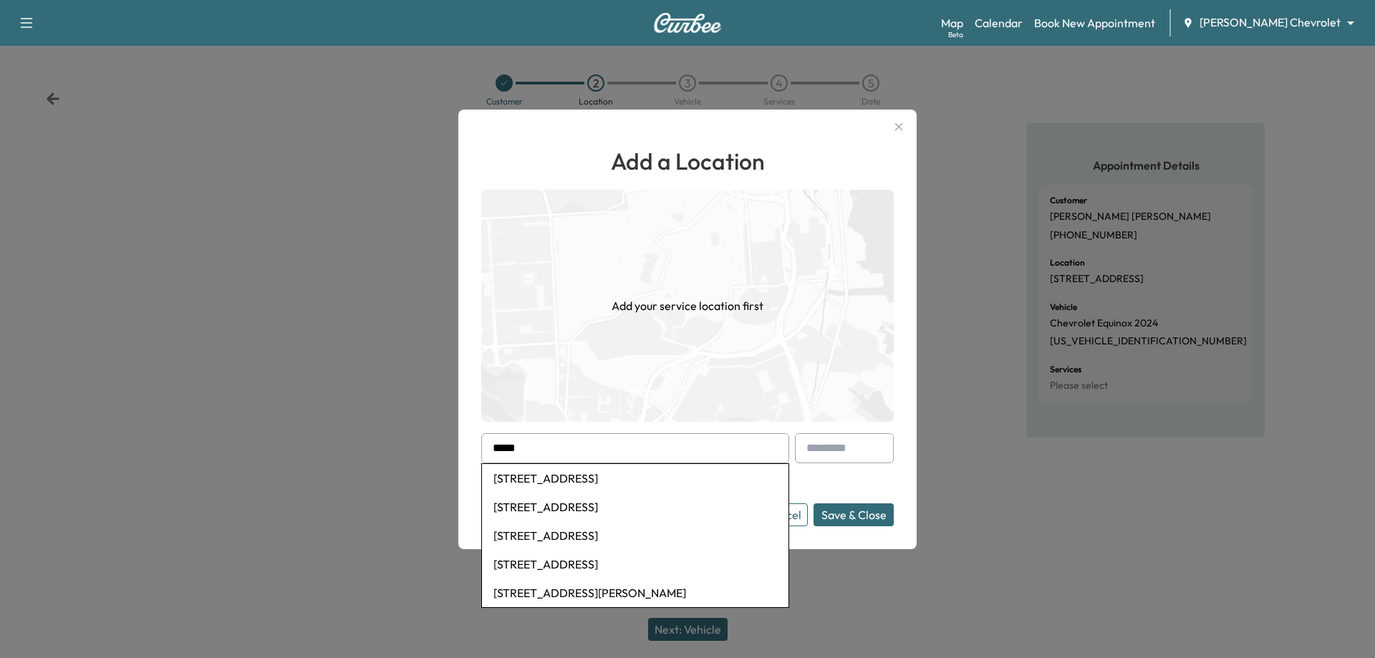
click at [671, 478] on li "[STREET_ADDRESS]" at bounding box center [635, 478] width 307 height 29
type input "**********"
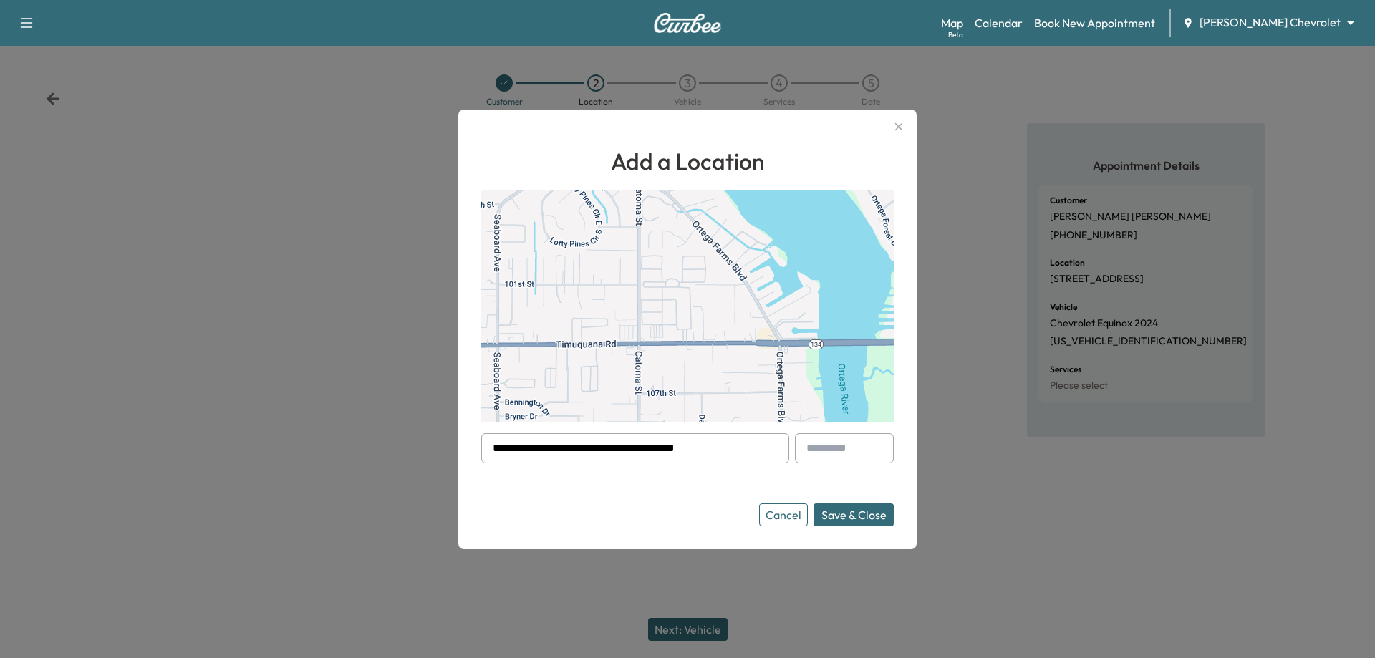
click at [845, 508] on button "Save & Close" at bounding box center [854, 515] width 80 height 23
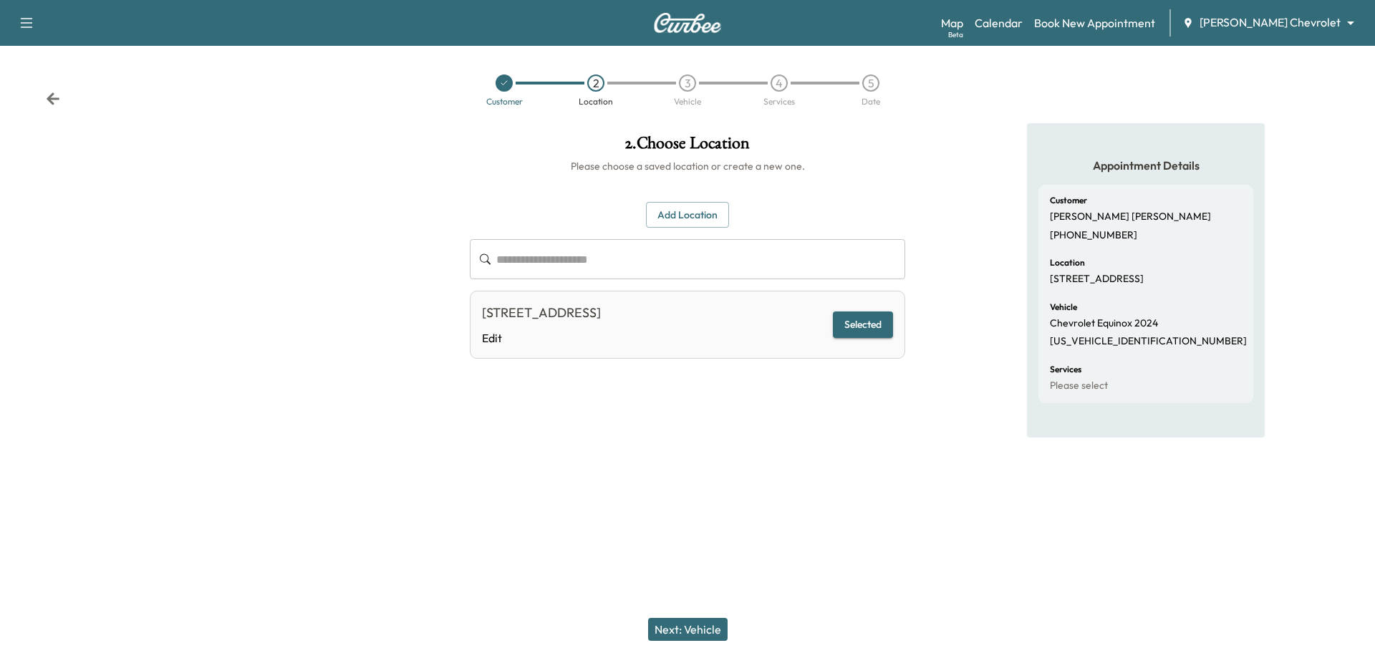
click at [703, 622] on button "Next: Vehicle" at bounding box center [688, 629] width 80 height 23
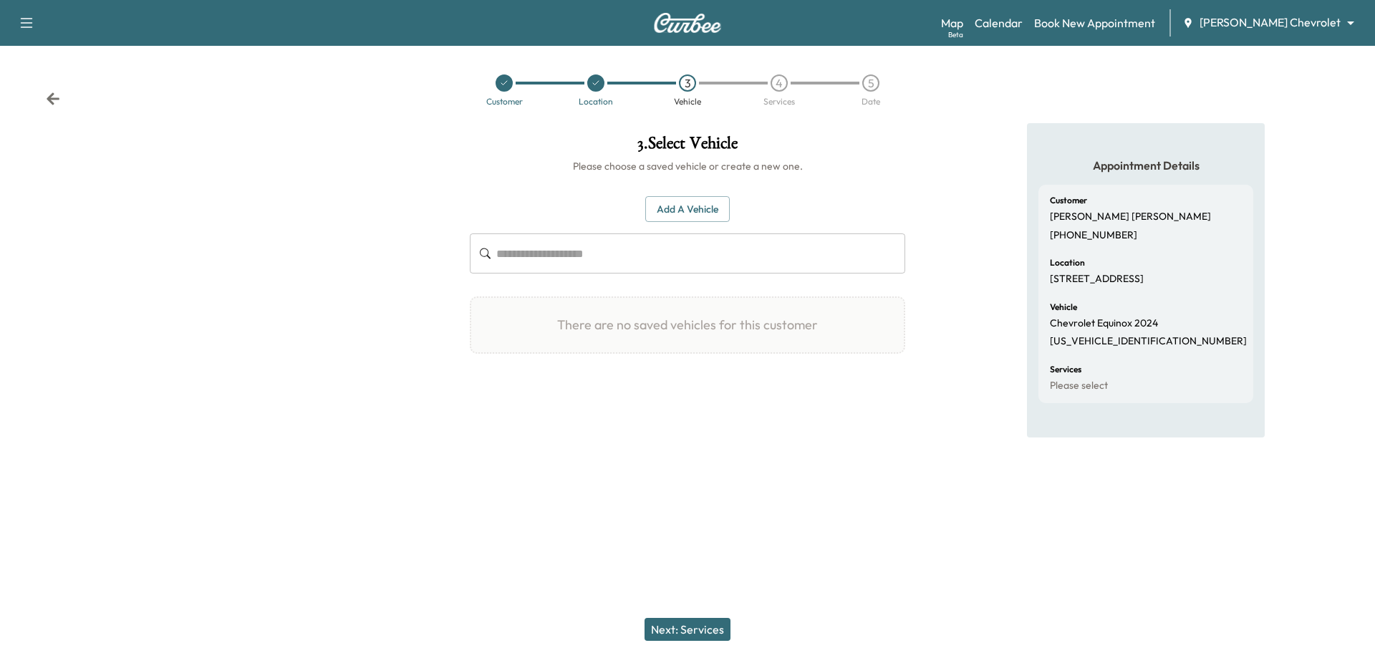
click at [683, 212] on button "Add a Vehicle" at bounding box center [687, 209] width 85 height 27
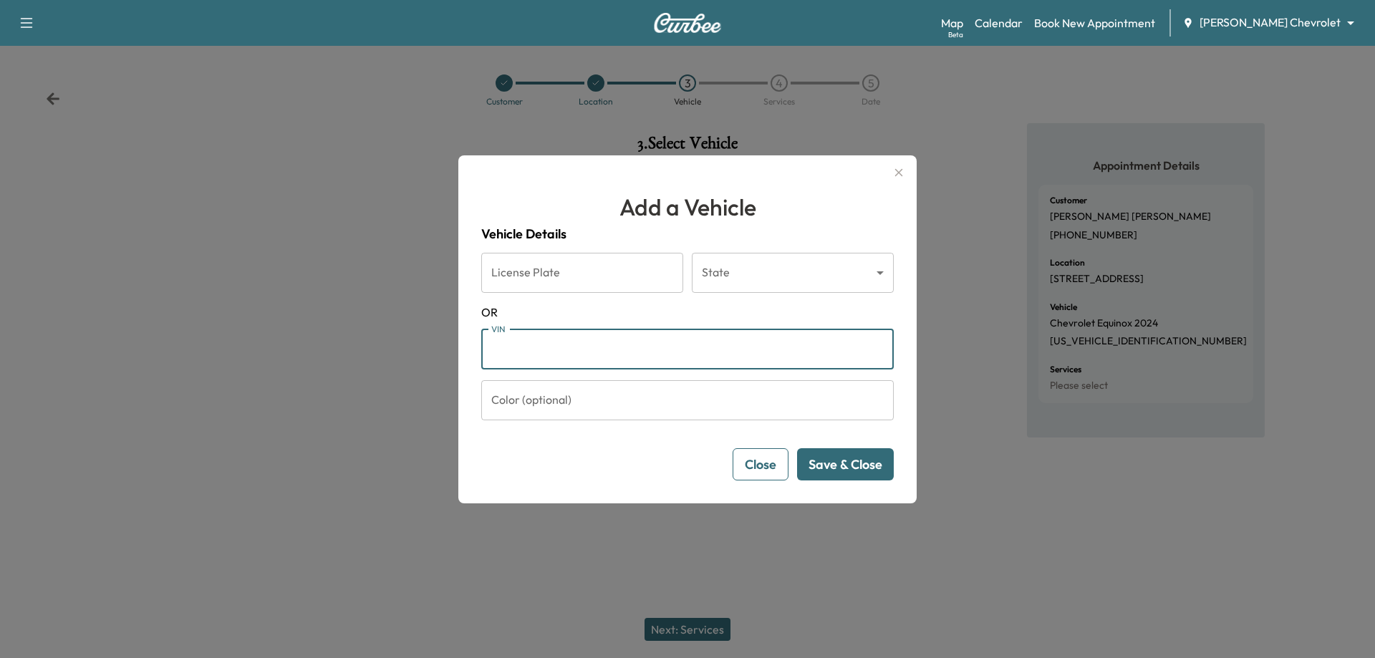
paste input "**********"
type input "**********"
click at [859, 466] on button "Save & Close" at bounding box center [845, 464] width 97 height 32
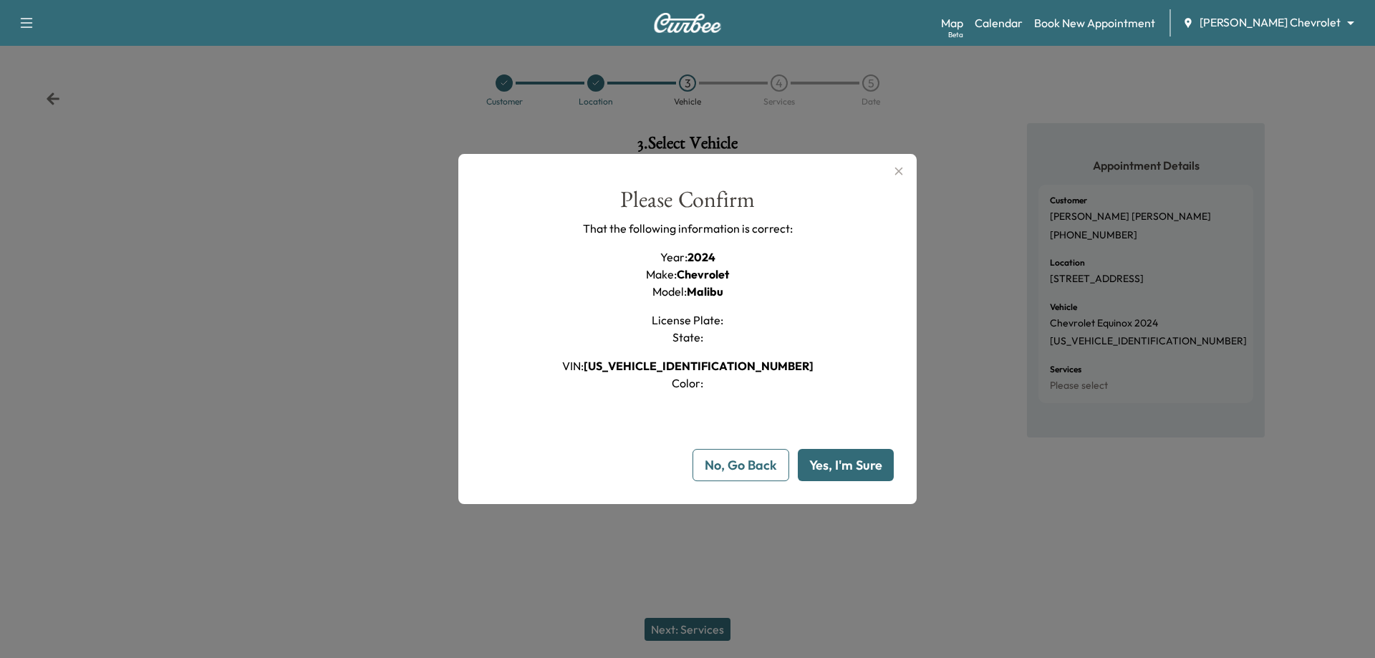
click at [862, 466] on button "Yes, I'm Sure" at bounding box center [846, 465] width 96 height 32
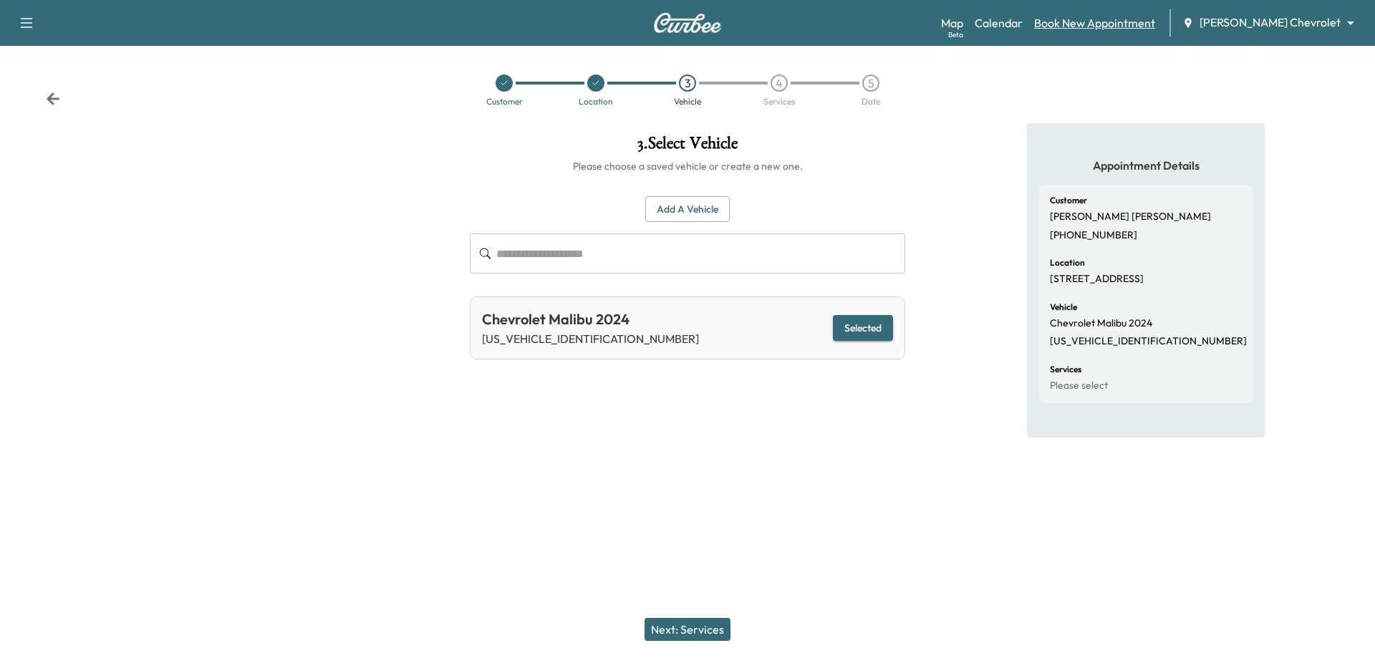
click at [1143, 16] on link "Book New Appointment" at bounding box center [1094, 22] width 121 height 17
click at [1136, 14] on link "Book New Appointment" at bounding box center [1094, 22] width 121 height 17
click at [1136, 16] on link "Book New Appointment" at bounding box center [1094, 22] width 121 height 17
click at [550, 248] on input "text" at bounding box center [700, 254] width 409 height 40
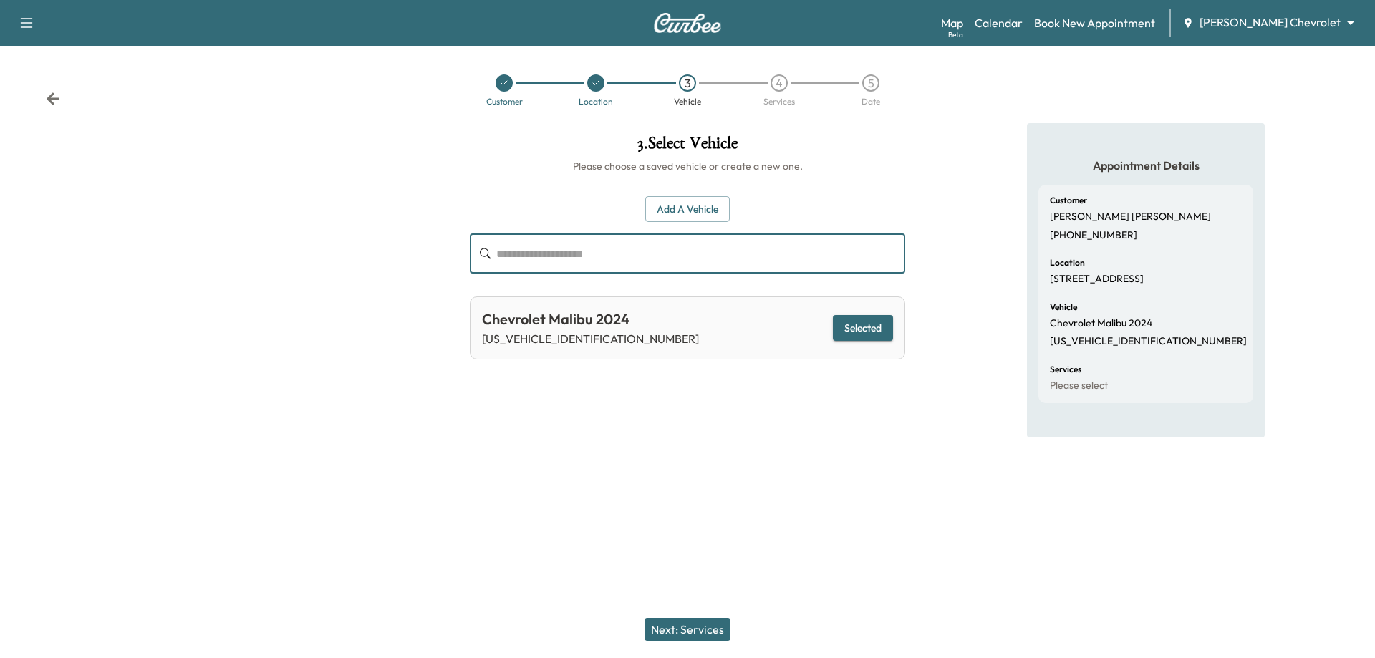
click at [39, 91] on div "Customer Location 3 Vehicle 4 Services 5 Date" at bounding box center [687, 90] width 1375 height 66
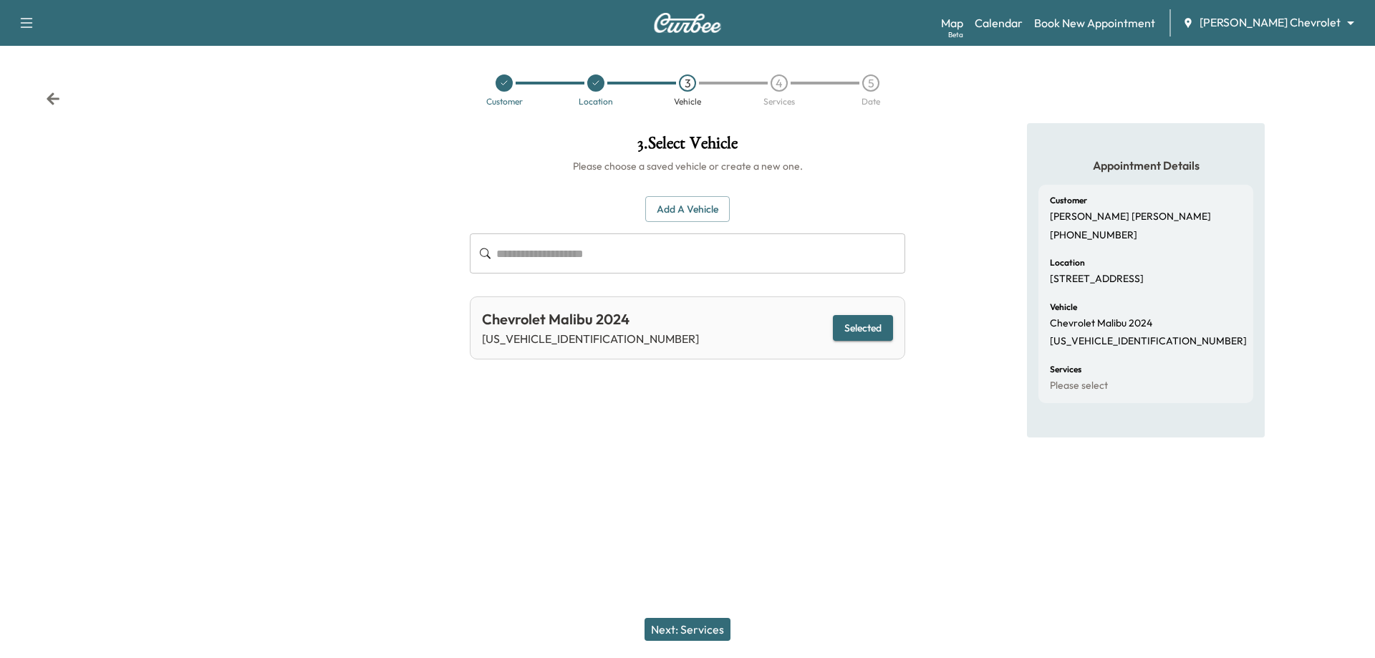
click at [56, 99] on icon at bounding box center [53, 98] width 13 height 12
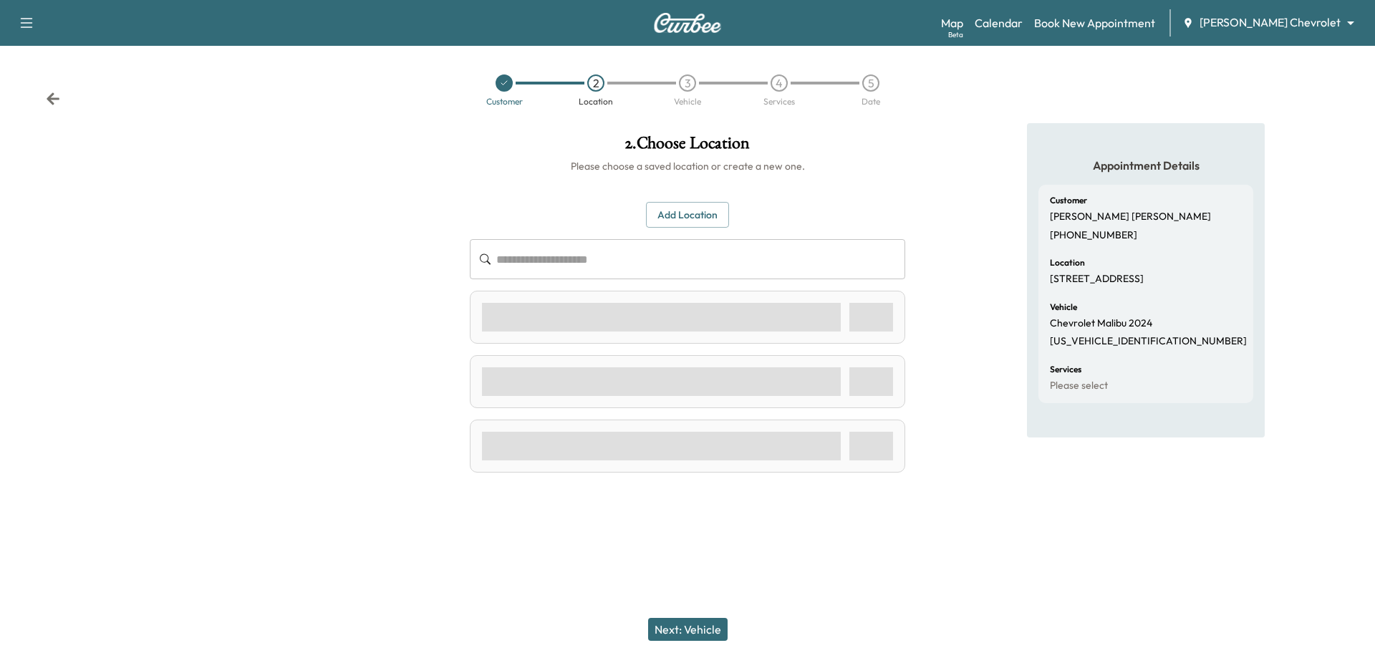
click at [56, 99] on icon at bounding box center [53, 98] width 13 height 12
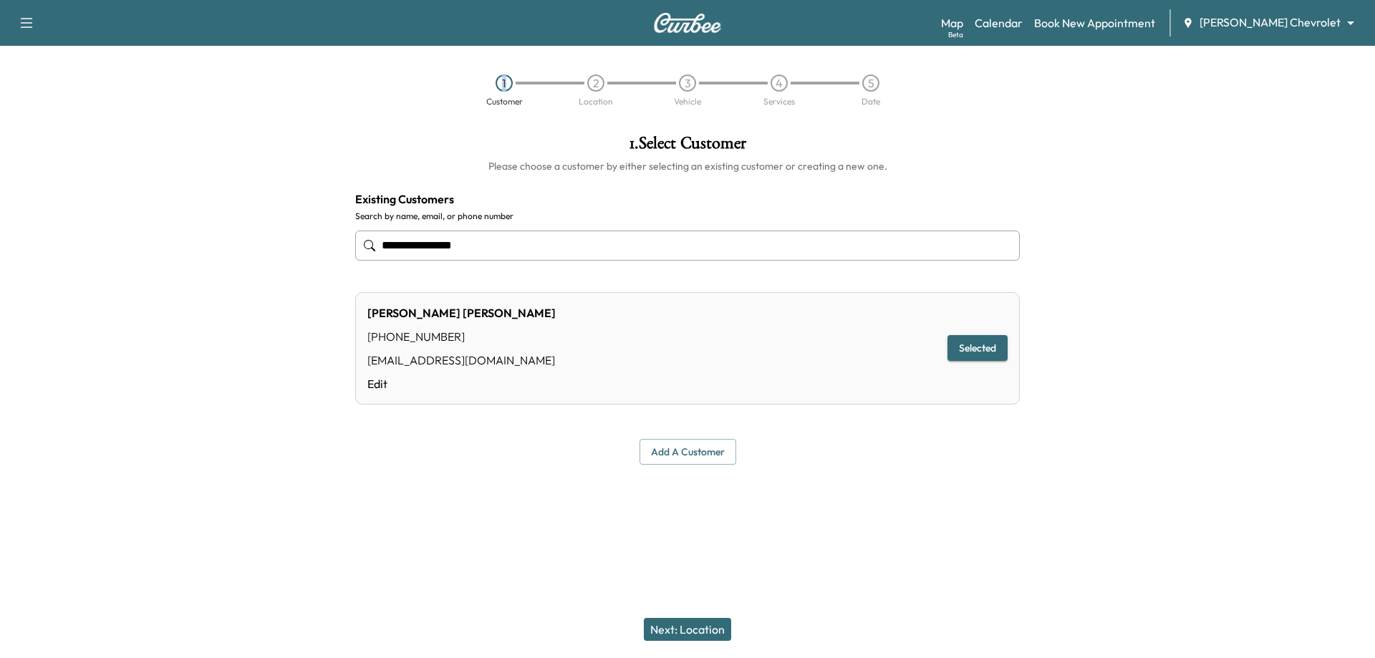
click at [56, 99] on div "1 Customer 2 Location 3 Vehicle 4 Services 5 Date" at bounding box center [687, 90] width 1375 height 66
click at [542, 245] on input "**********" at bounding box center [687, 246] width 665 height 30
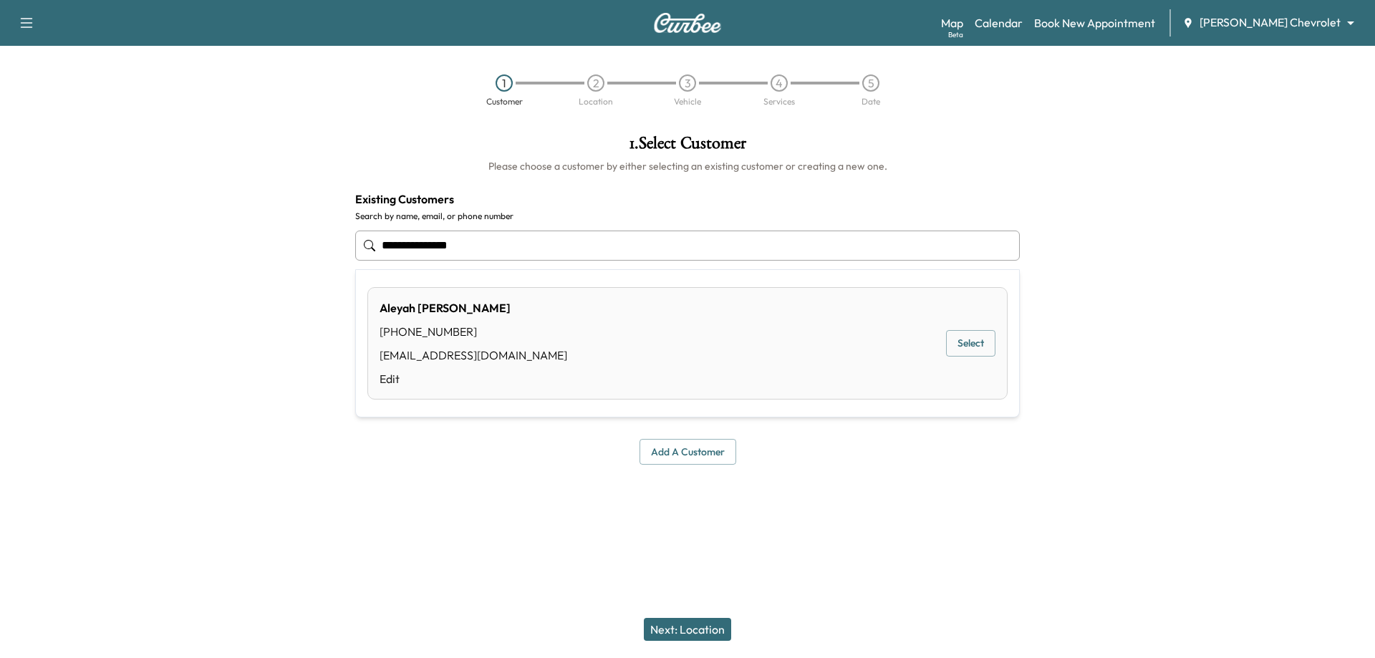
click at [963, 352] on button "Select" at bounding box center [970, 343] width 49 height 27
type input "**********"
click at [712, 632] on button "Next: Location" at bounding box center [687, 629] width 87 height 23
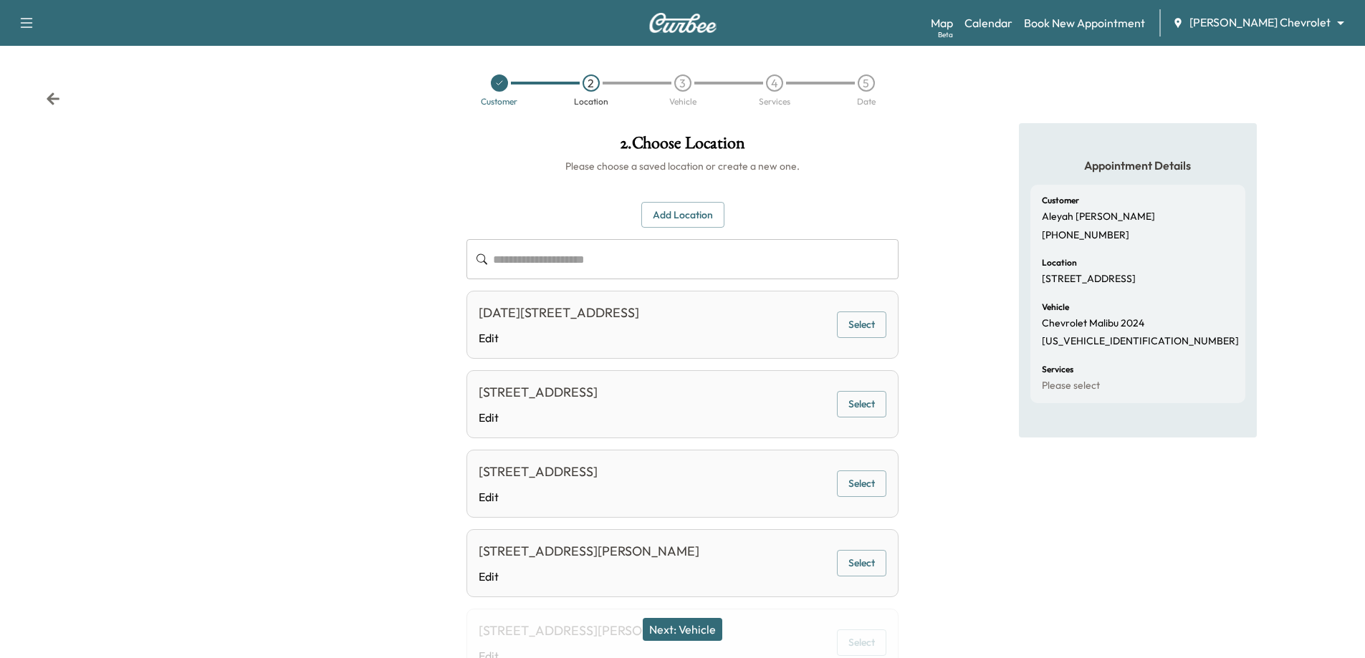
drag, startPoint x: 793, startPoint y: 317, endPoint x: 403, endPoint y: 316, distance: 390.4
click at [880, 299] on div "[DATE][STREET_ADDRESS] Edit Select" at bounding box center [682, 325] width 432 height 68
click at [1066, 347] on p "[US_VEHICLE_IDENTIFICATION_NUMBER]" at bounding box center [1140, 341] width 197 height 13
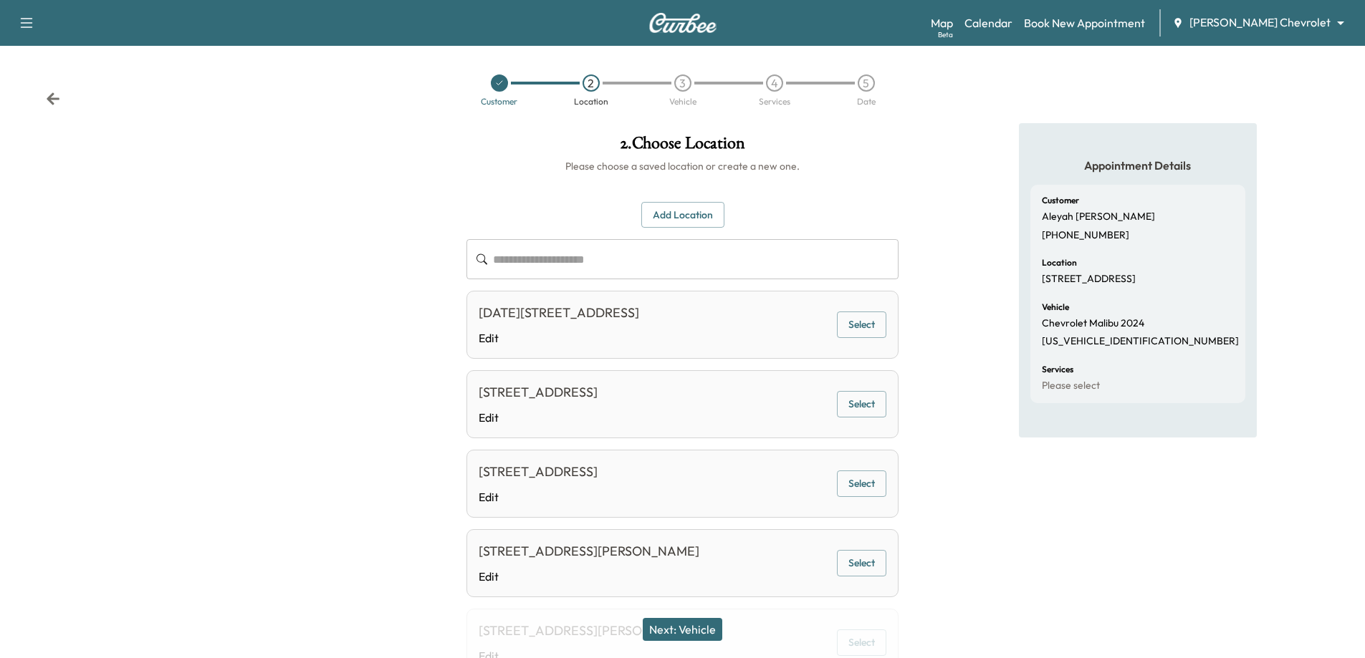
click at [1078, 188] on div "Customer [PERSON_NAME] [PHONE_NUMBER] Location [STREET_ADDRESS] Vehicle Chevrol…" at bounding box center [1137, 294] width 215 height 218
drag, startPoint x: 515, startPoint y: 340, endPoint x: 490, endPoint y: 342, distance: 25.1
click at [490, 342] on link "Edit" at bounding box center [558, 338] width 160 height 17
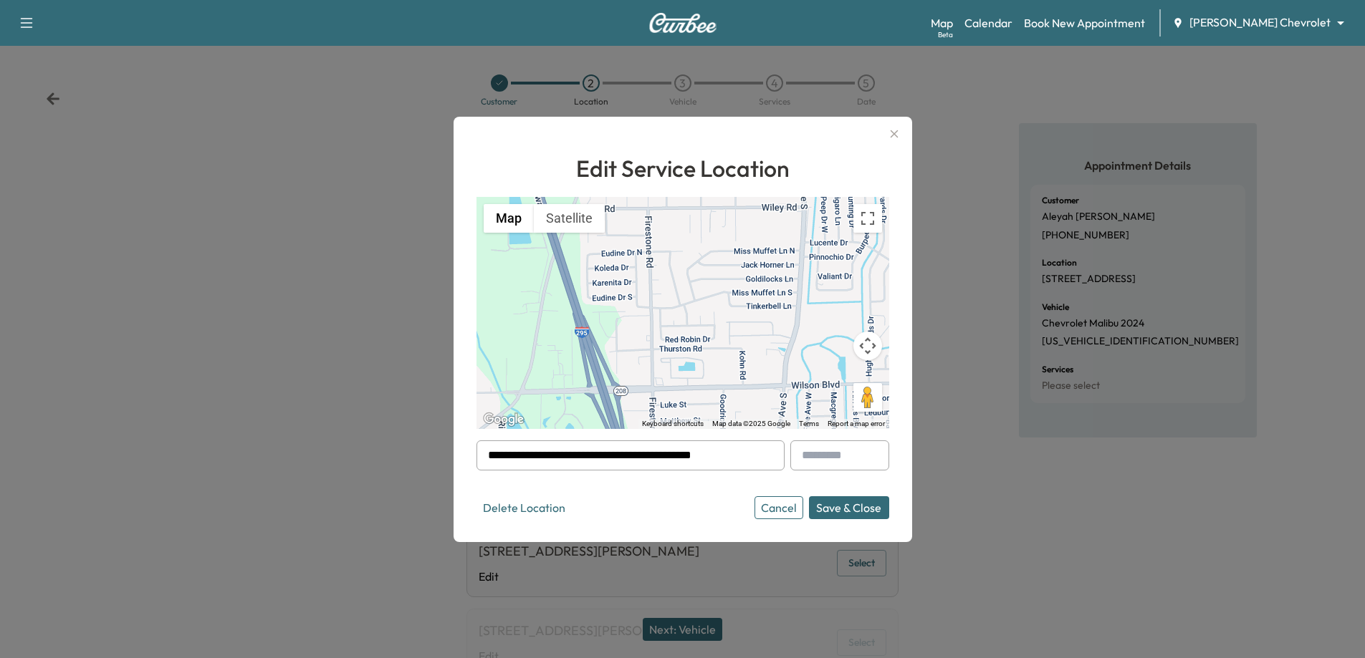
click at [767, 503] on button "Cancel" at bounding box center [778, 507] width 49 height 23
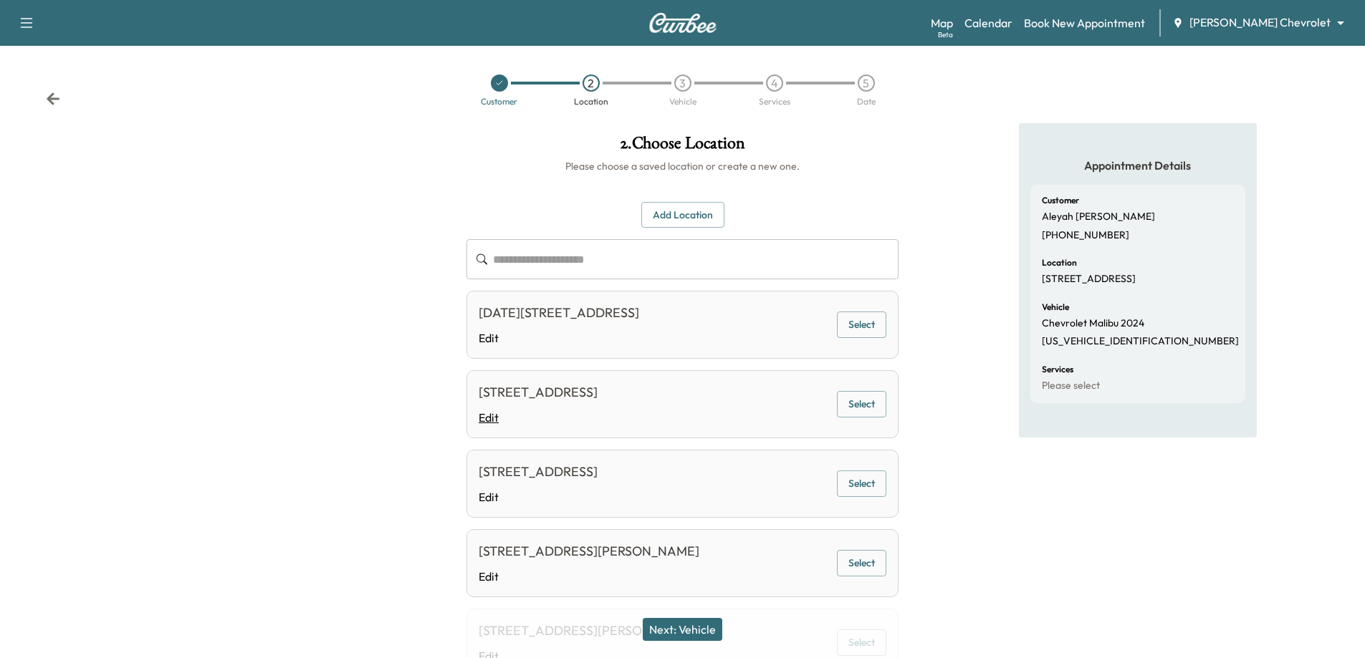
click at [491, 415] on link "Edit" at bounding box center [537, 417] width 119 height 17
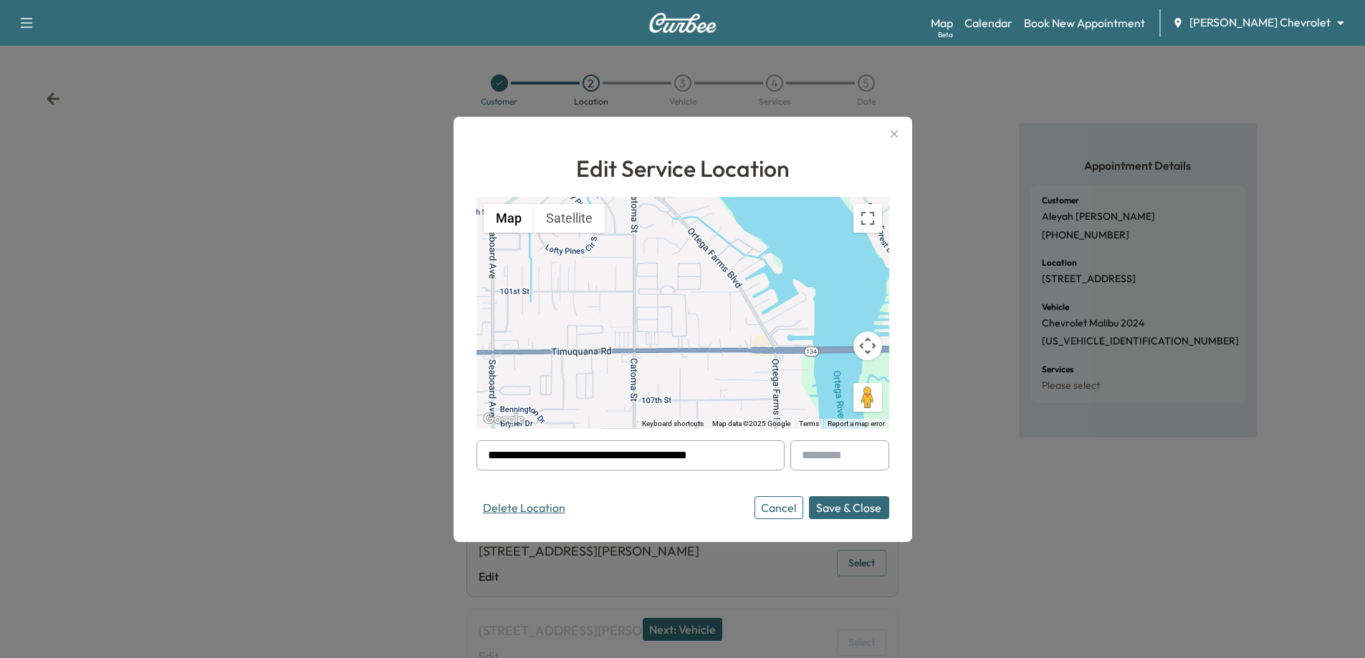
click at [540, 500] on button "Delete Location" at bounding box center [523, 507] width 95 height 23
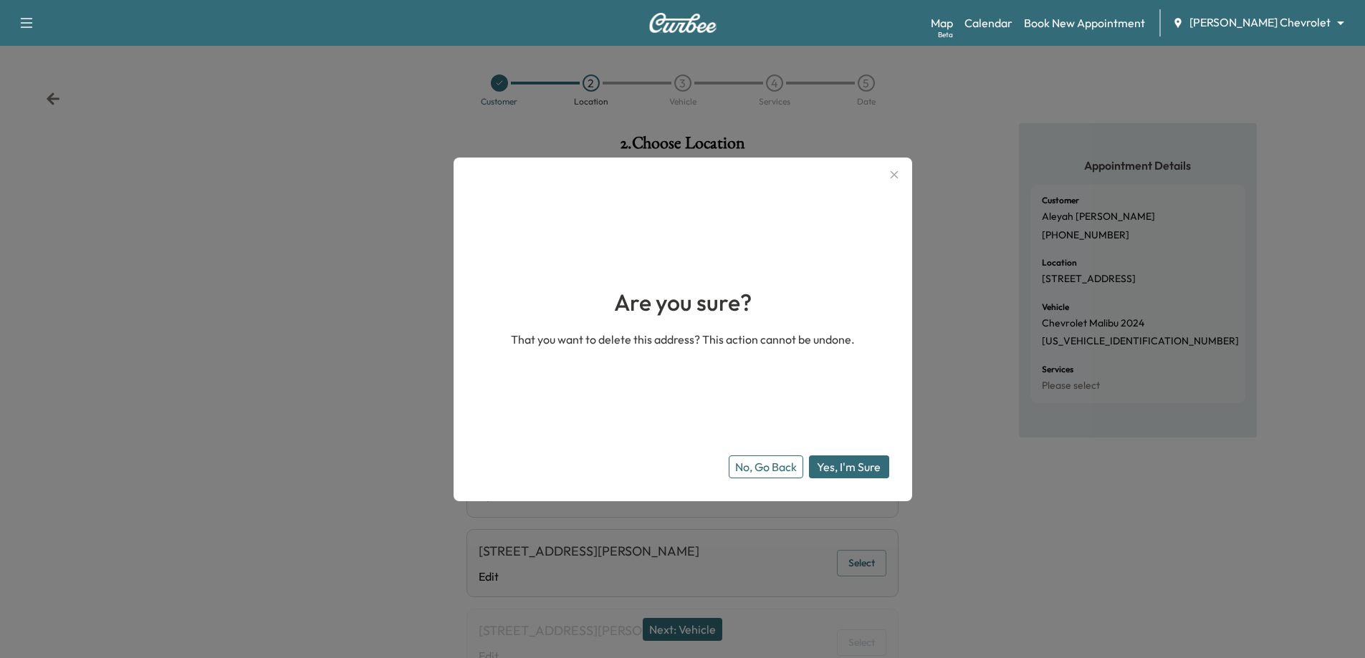
click at [870, 468] on button "Yes, I'm Sure" at bounding box center [849, 467] width 80 height 23
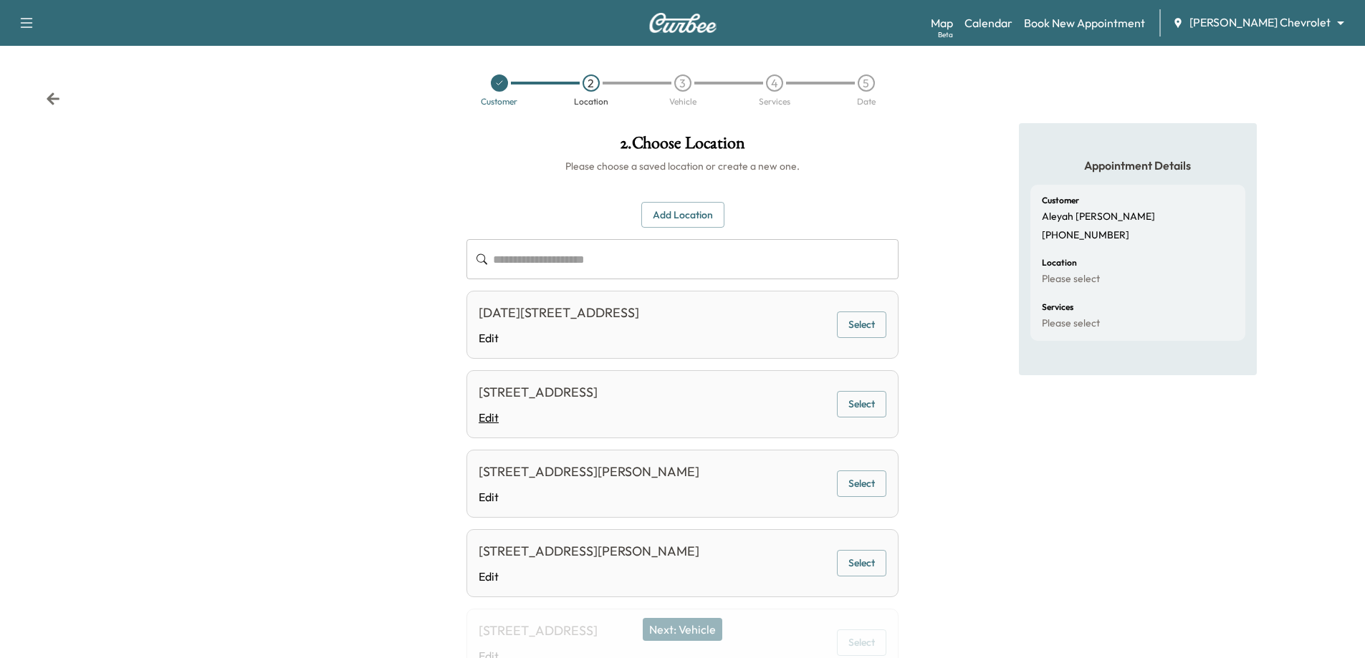
click at [486, 420] on link "Edit" at bounding box center [537, 417] width 119 height 17
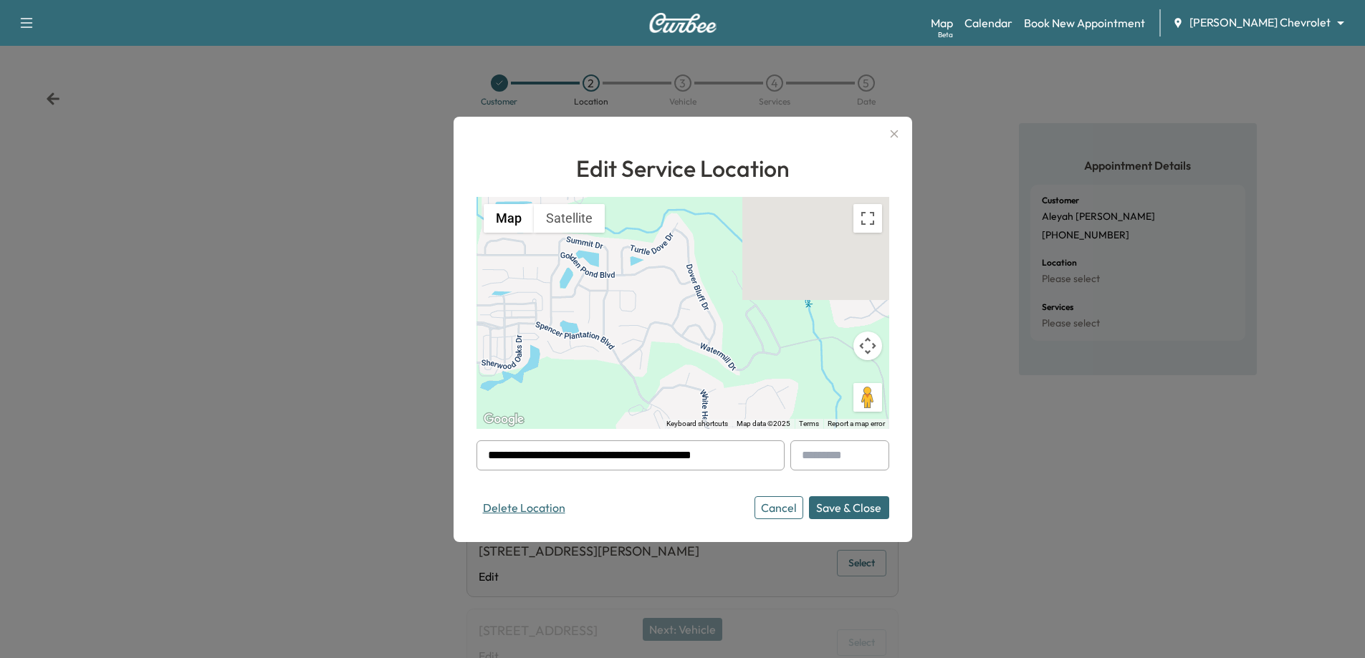
click at [532, 504] on button "Delete Location" at bounding box center [523, 507] width 95 height 23
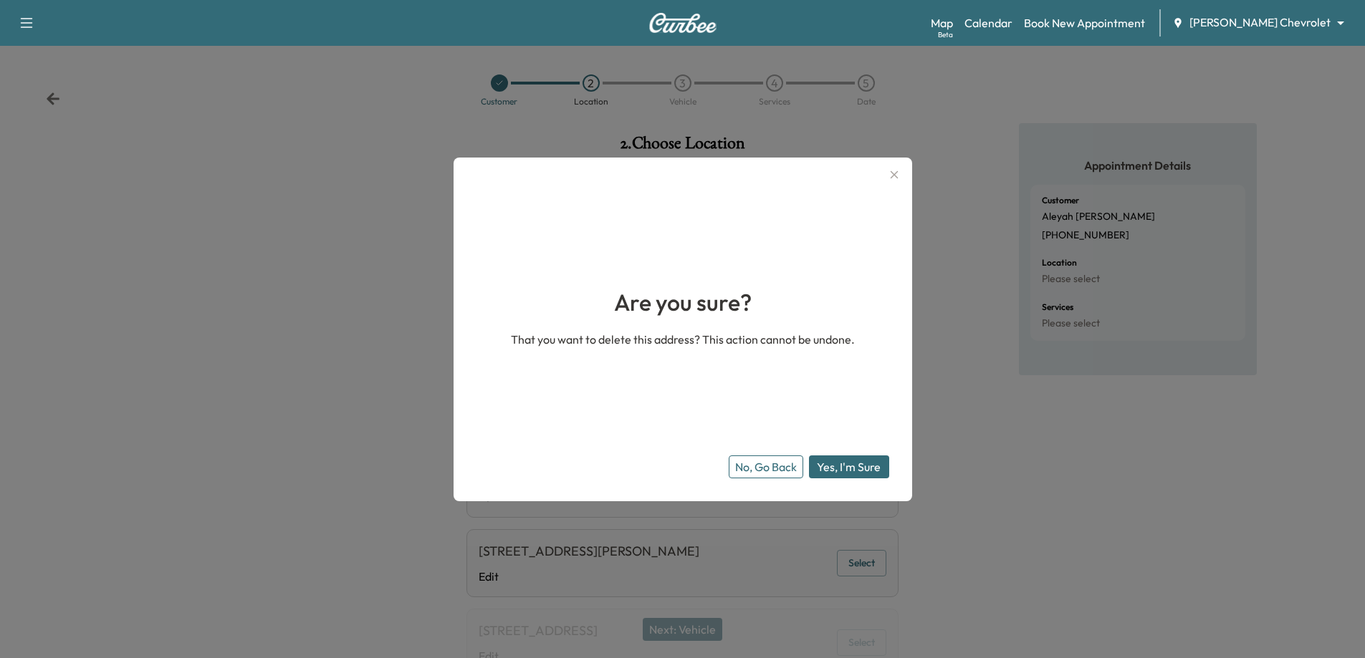
click at [842, 467] on button "Yes, I'm Sure" at bounding box center [849, 467] width 80 height 23
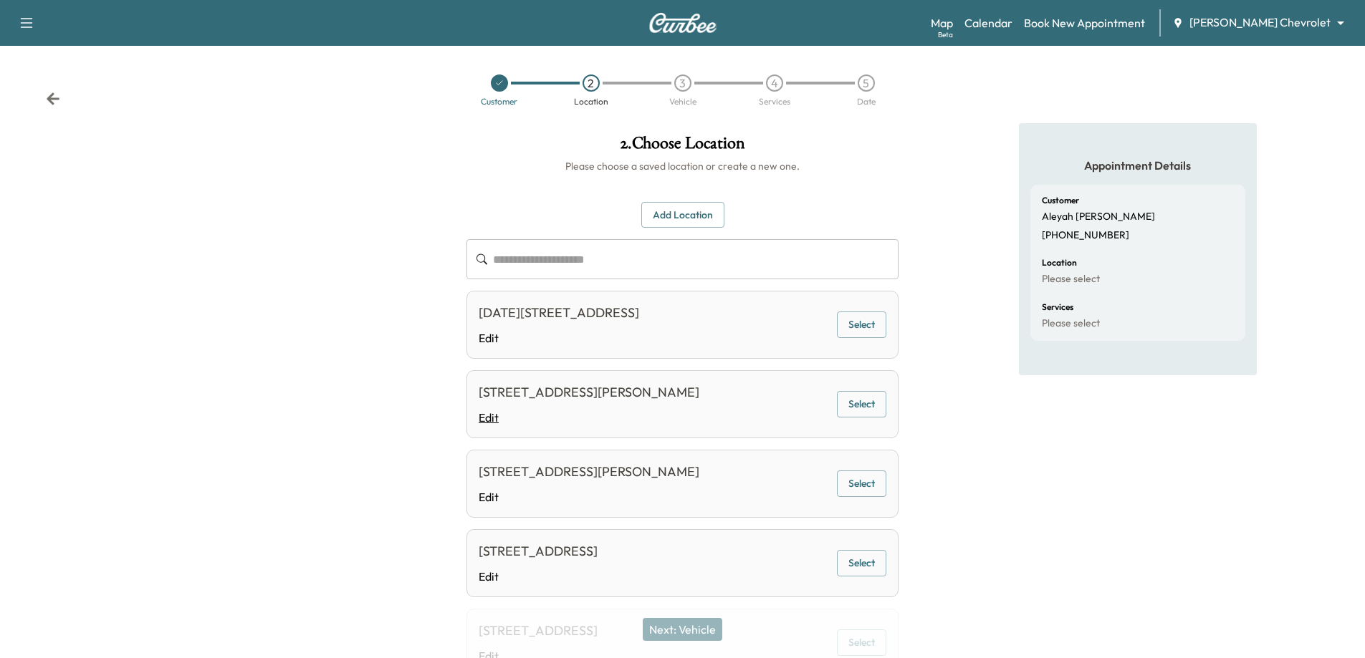
click at [499, 415] on link "Edit" at bounding box center [588, 417] width 221 height 17
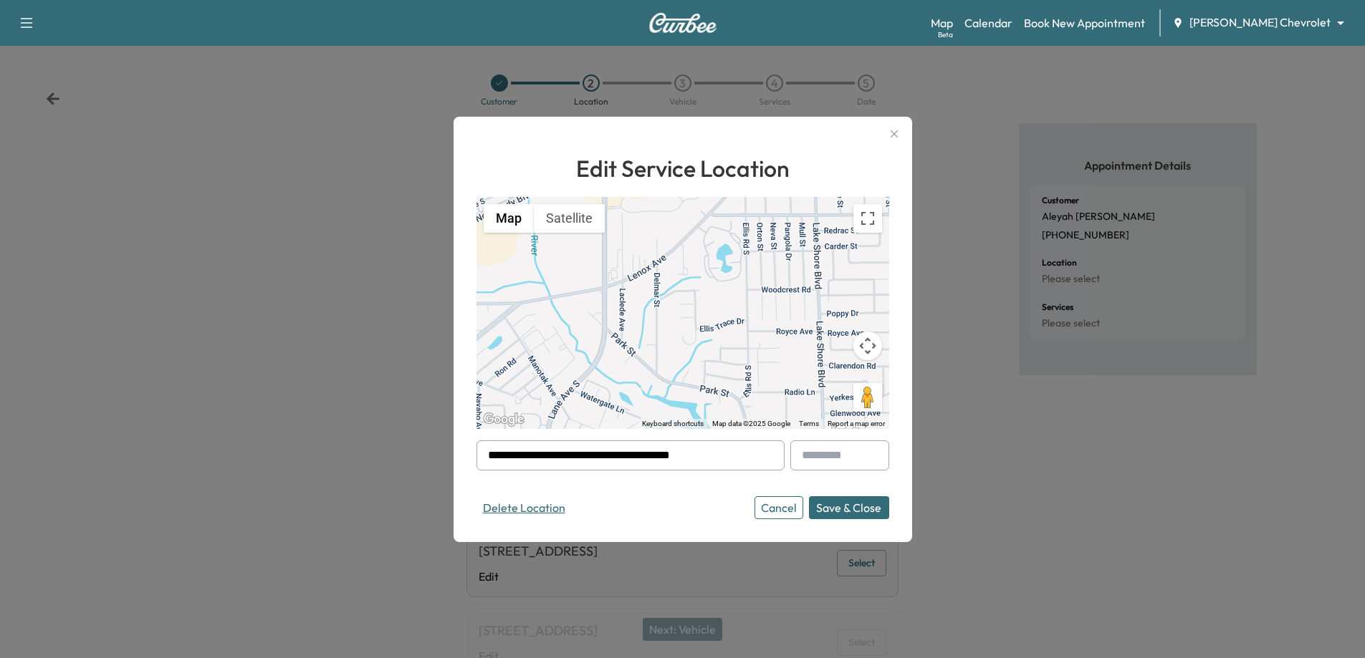
click at [526, 504] on button "Delete Location" at bounding box center [523, 507] width 95 height 23
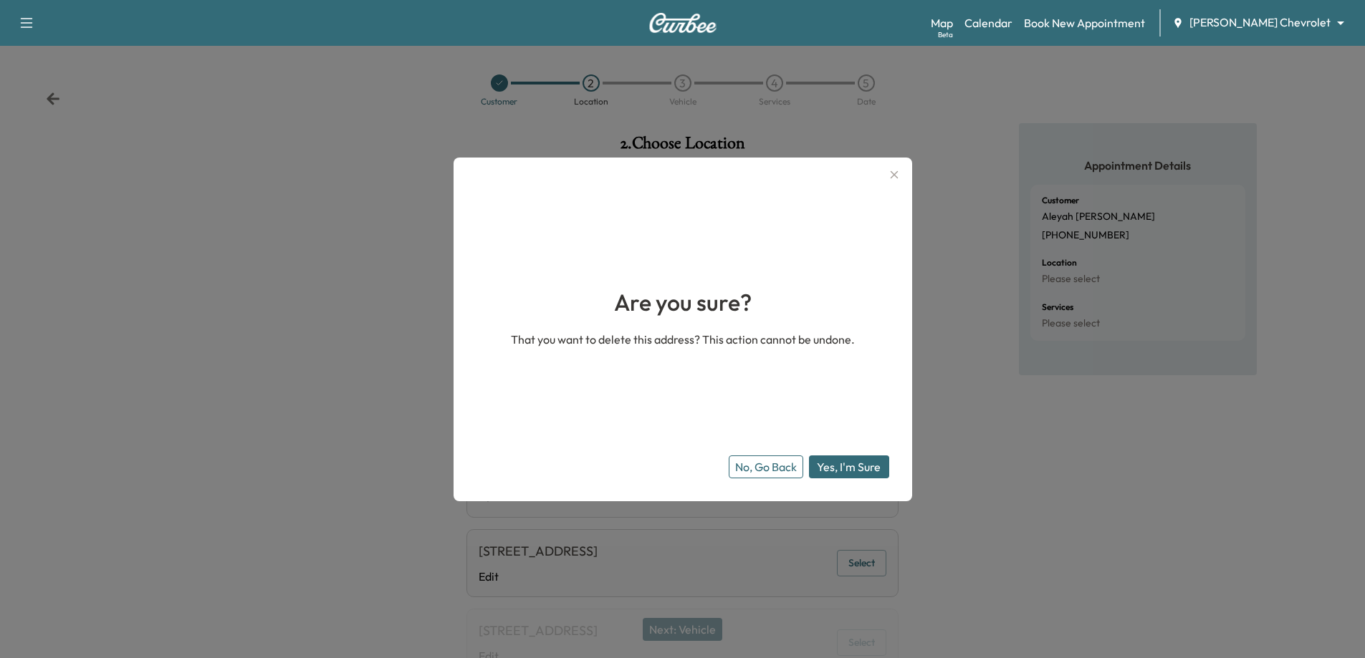
click at [840, 467] on button "Yes, I'm Sure" at bounding box center [849, 467] width 80 height 23
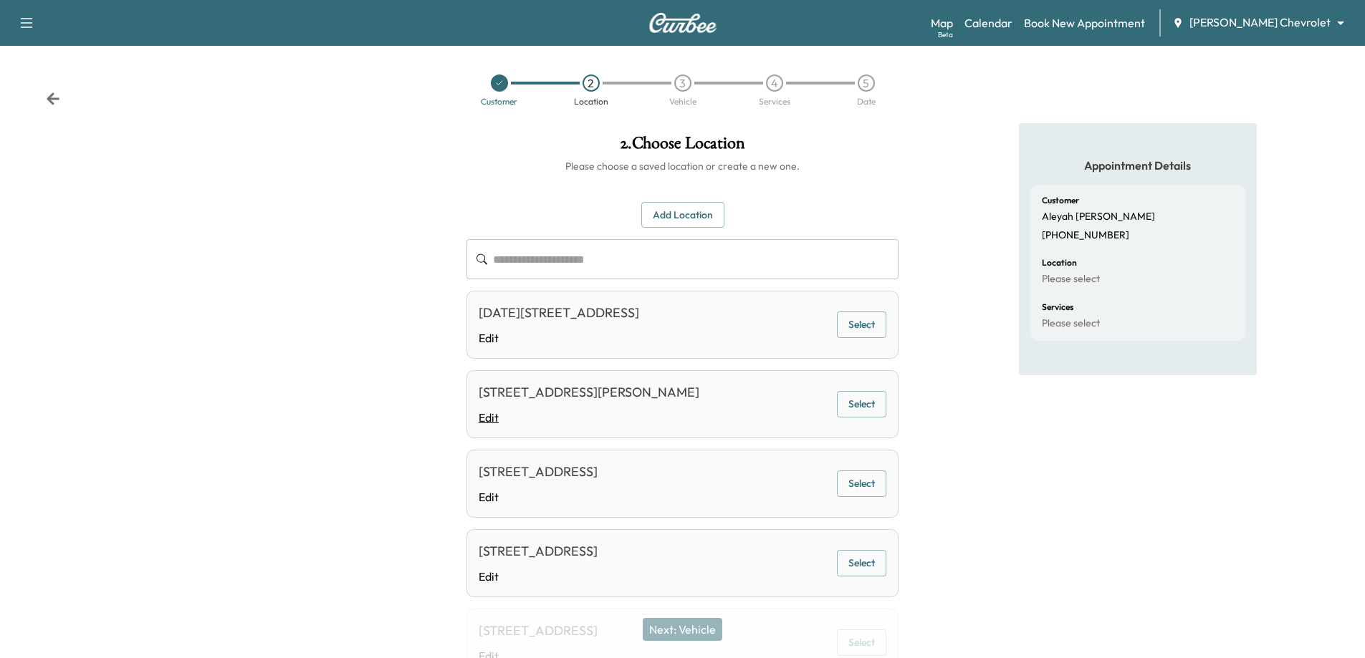
click at [497, 418] on link "Edit" at bounding box center [588, 417] width 221 height 17
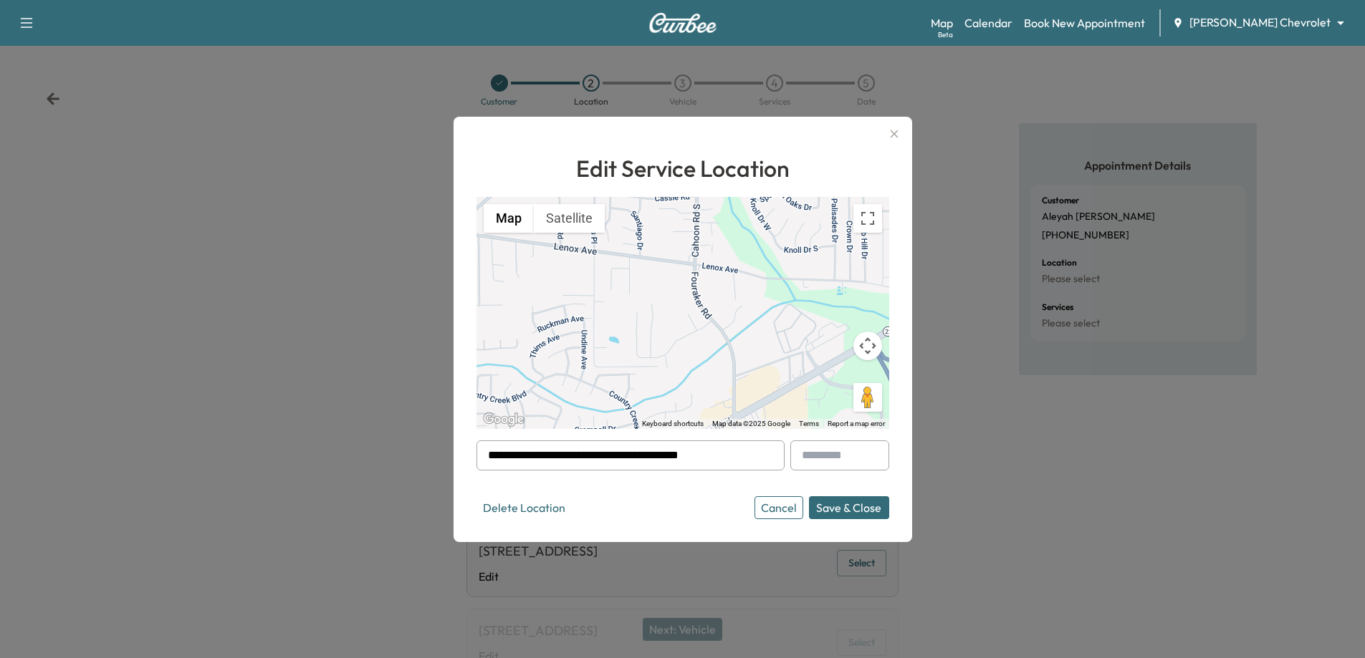
click at [527, 508] on button "Delete Location" at bounding box center [523, 507] width 95 height 23
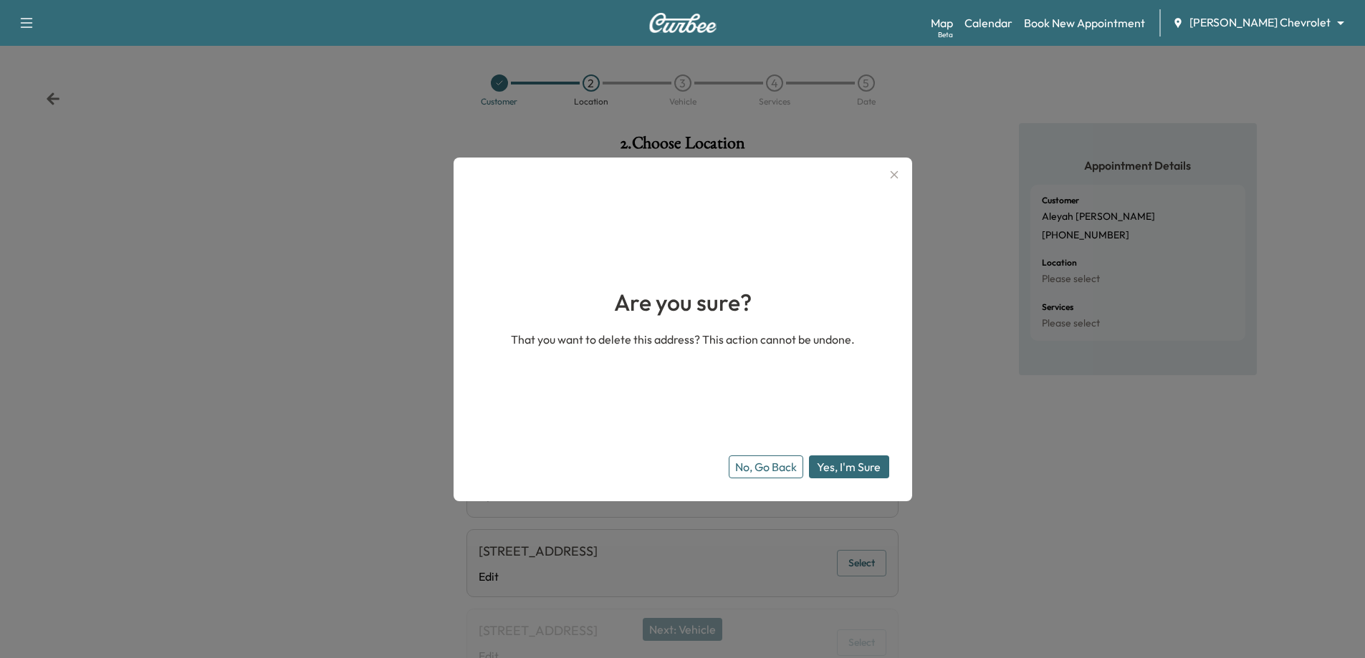
click at [872, 469] on button "Yes, I'm Sure" at bounding box center [849, 467] width 80 height 23
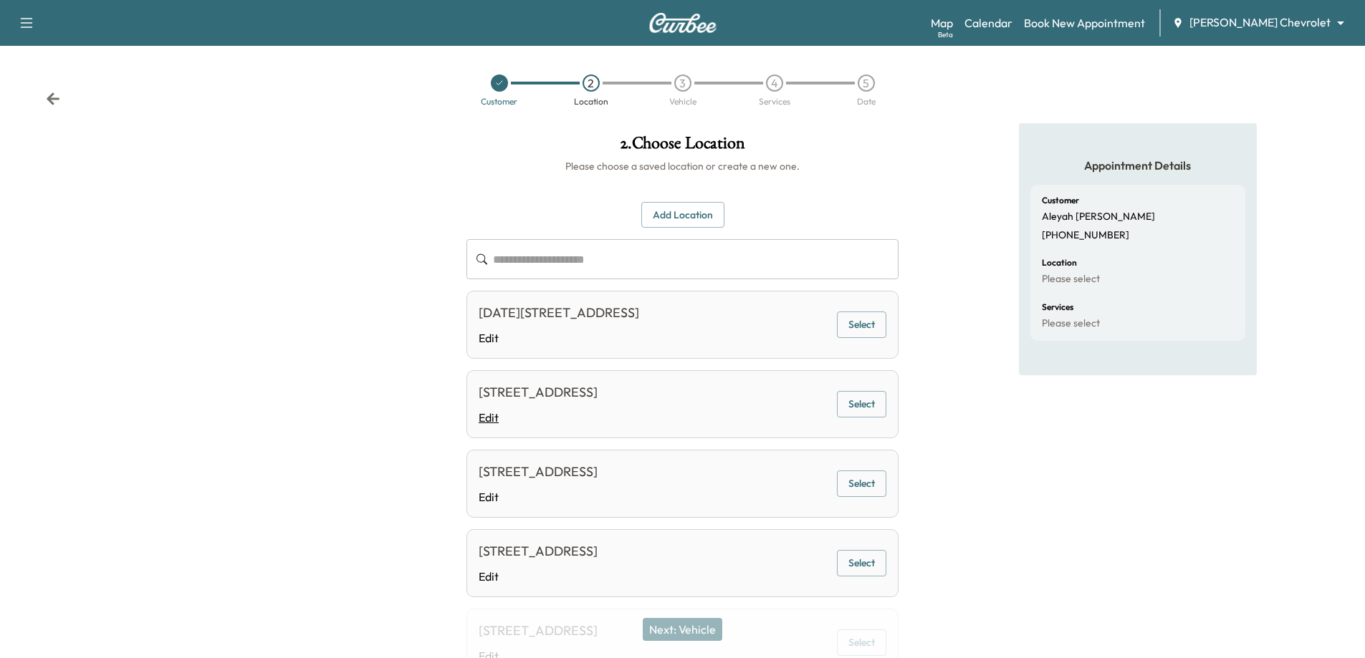
click at [485, 425] on link "Edit" at bounding box center [537, 417] width 119 height 17
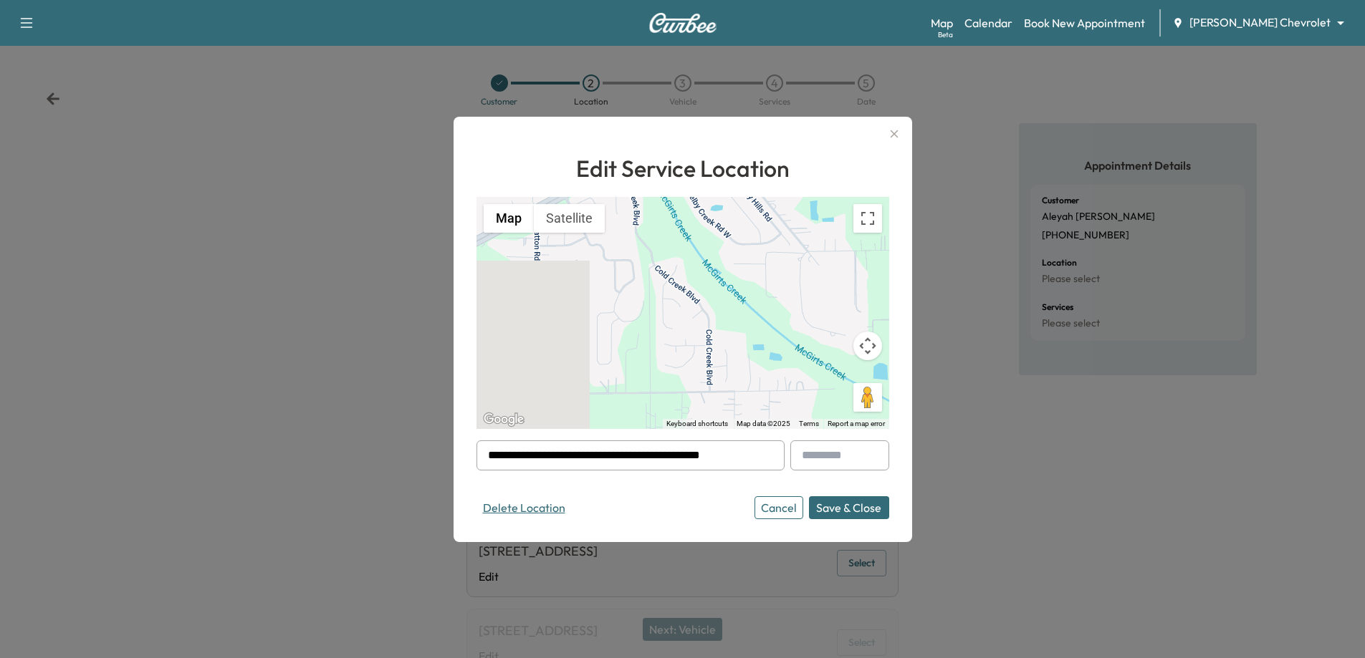
click at [529, 510] on button "Delete Location" at bounding box center [523, 507] width 95 height 23
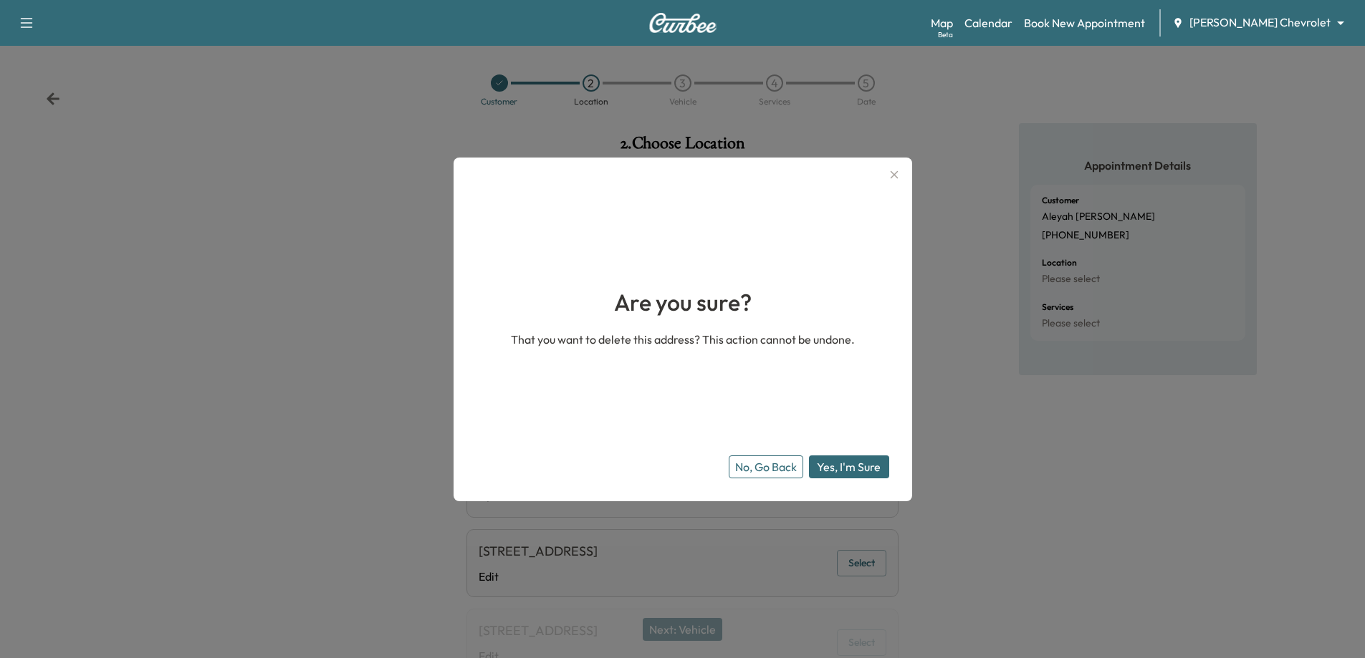
click at [862, 473] on button "Yes, I'm Sure" at bounding box center [849, 467] width 80 height 23
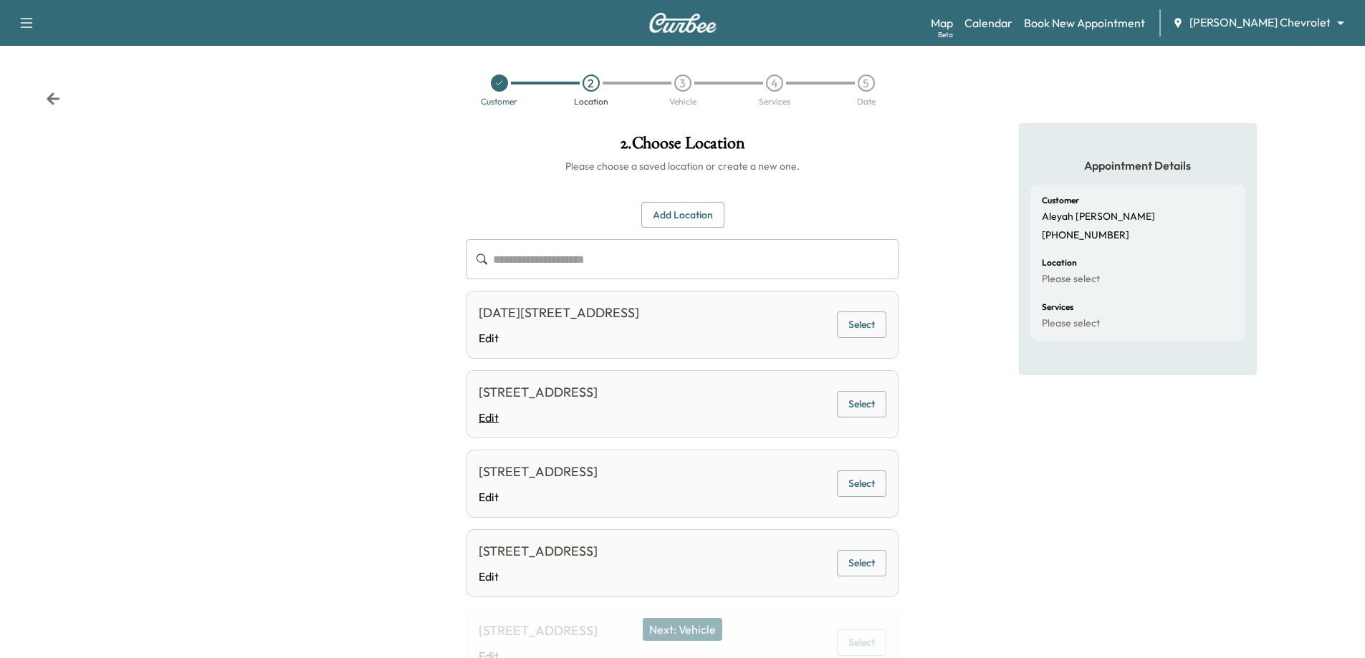
click at [491, 421] on link "Edit" at bounding box center [537, 417] width 119 height 17
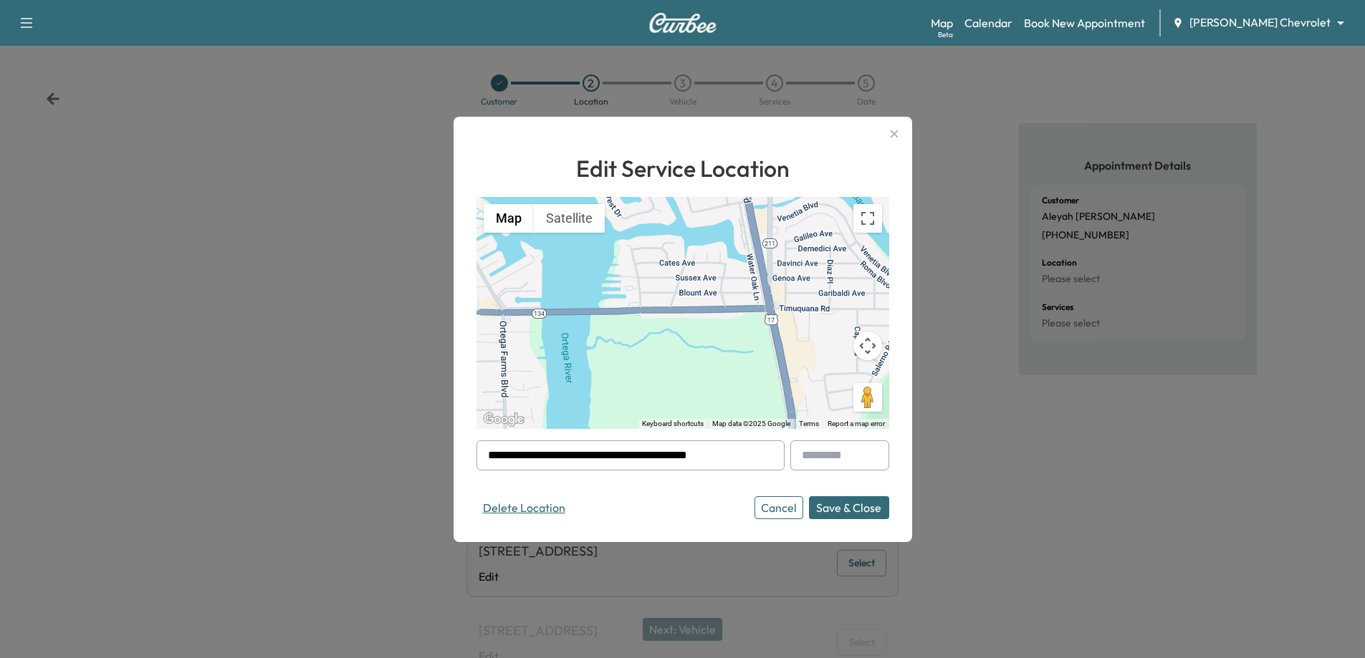
click at [548, 514] on button "Delete Location" at bounding box center [523, 507] width 95 height 23
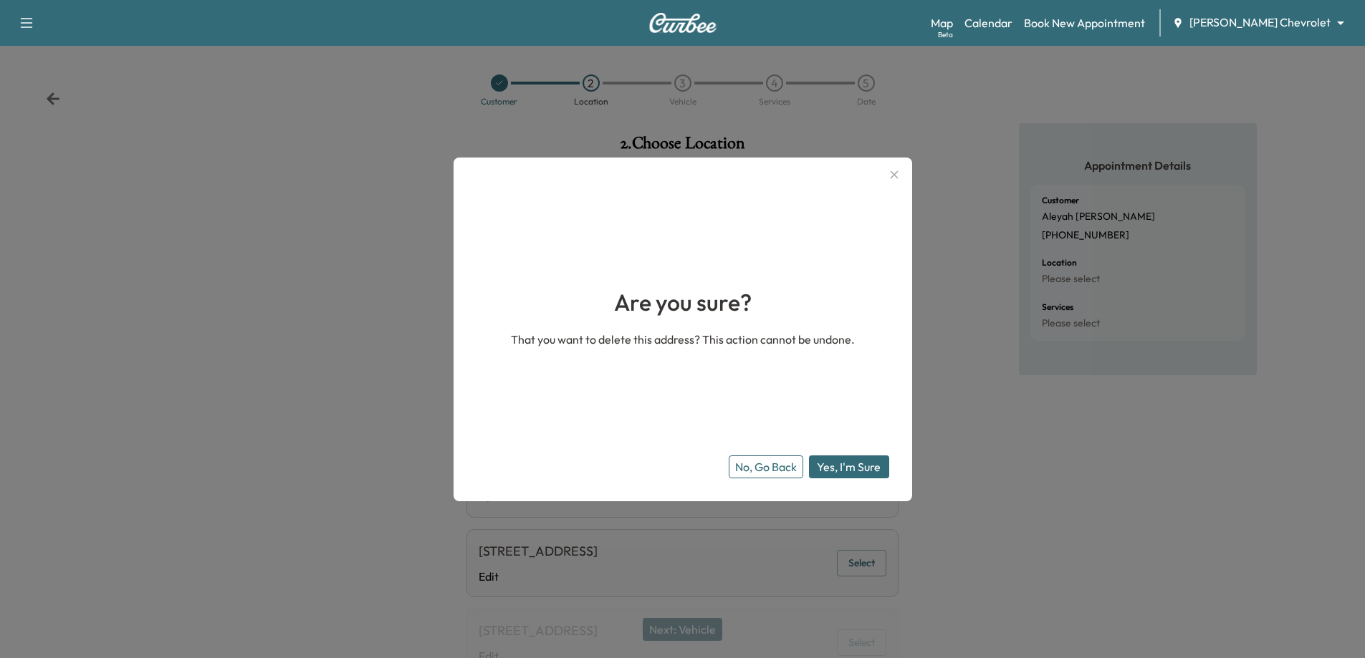
click at [856, 472] on button "Yes, I'm Sure" at bounding box center [849, 467] width 80 height 23
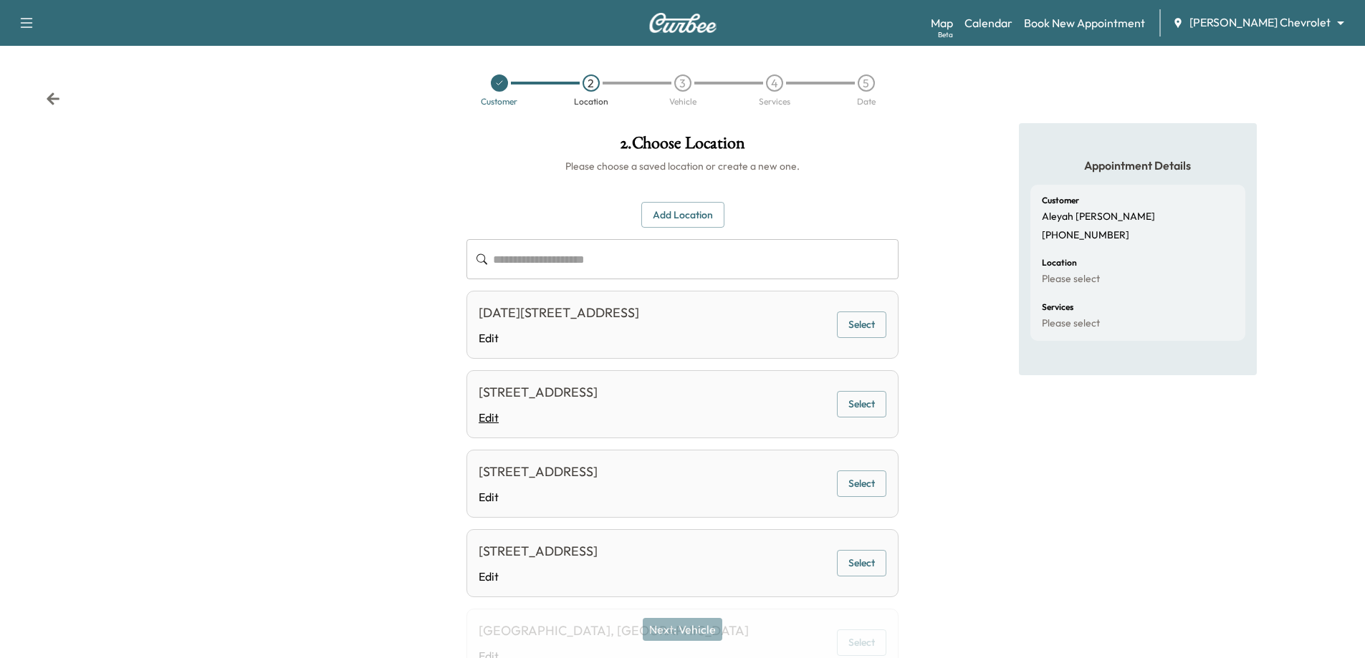
click at [489, 419] on link "Edit" at bounding box center [537, 417] width 119 height 17
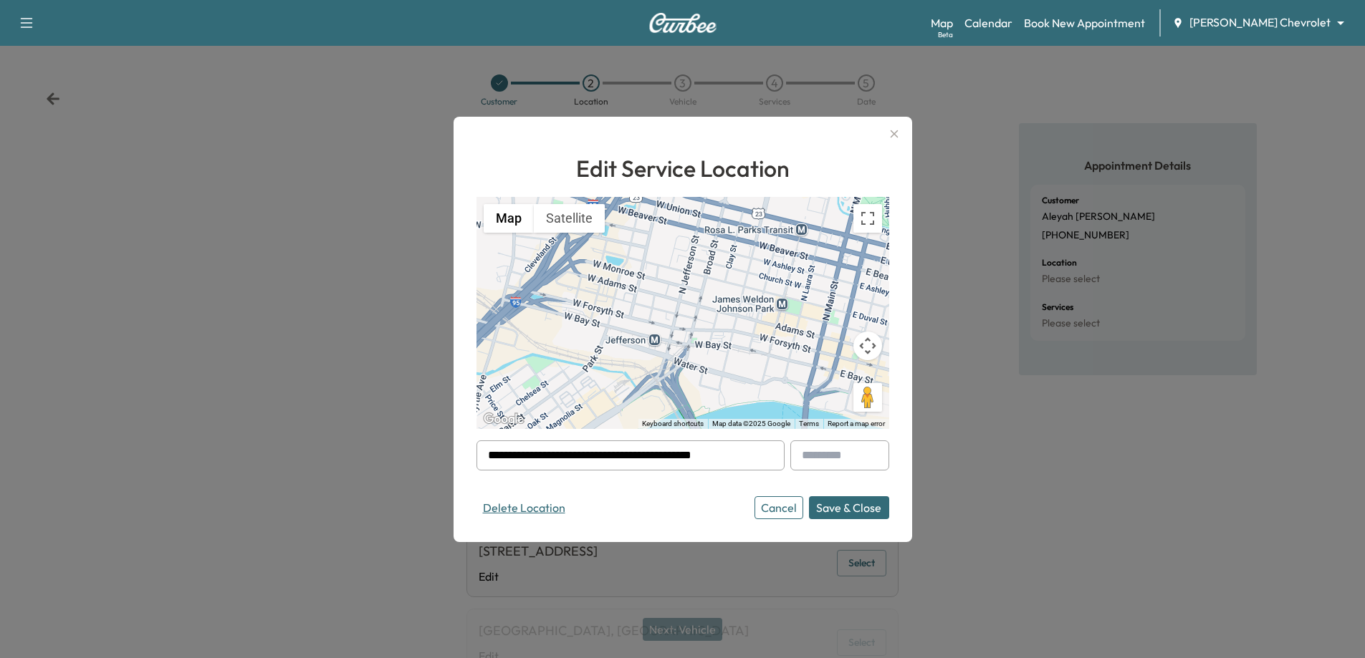
click at [546, 501] on button "Delete Location" at bounding box center [523, 507] width 95 height 23
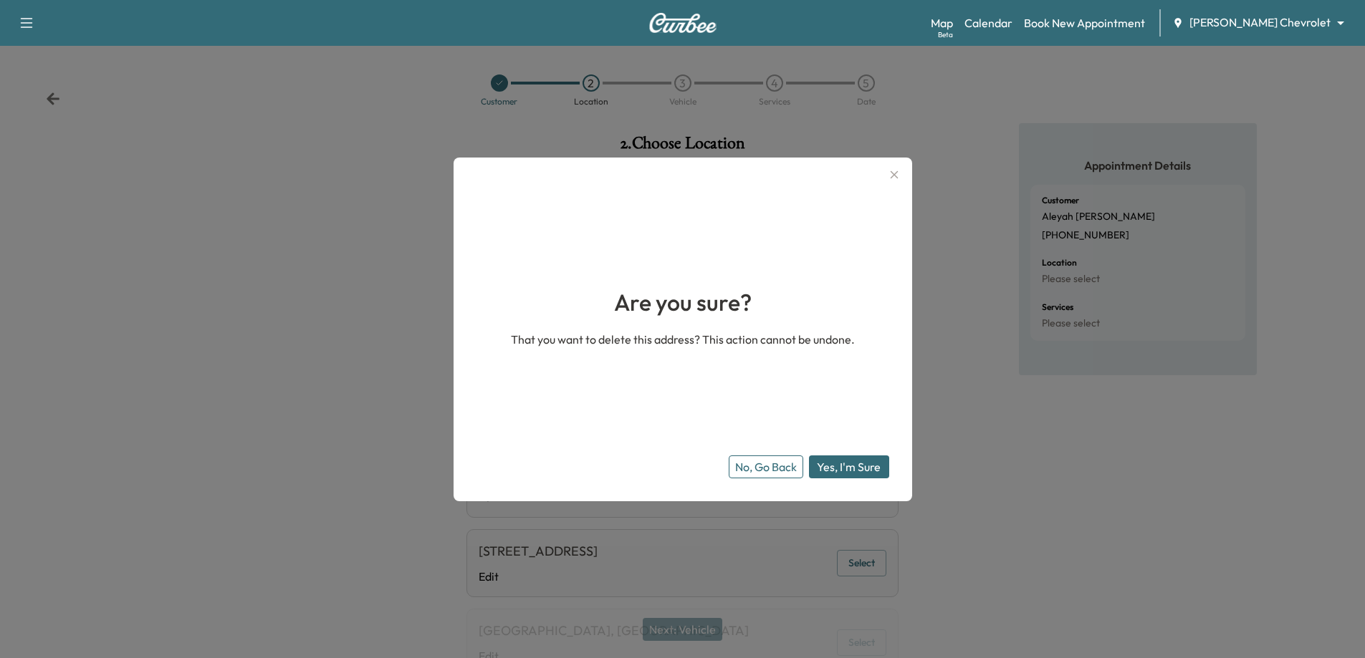
click at [856, 462] on button "Yes, I'm Sure" at bounding box center [849, 467] width 80 height 23
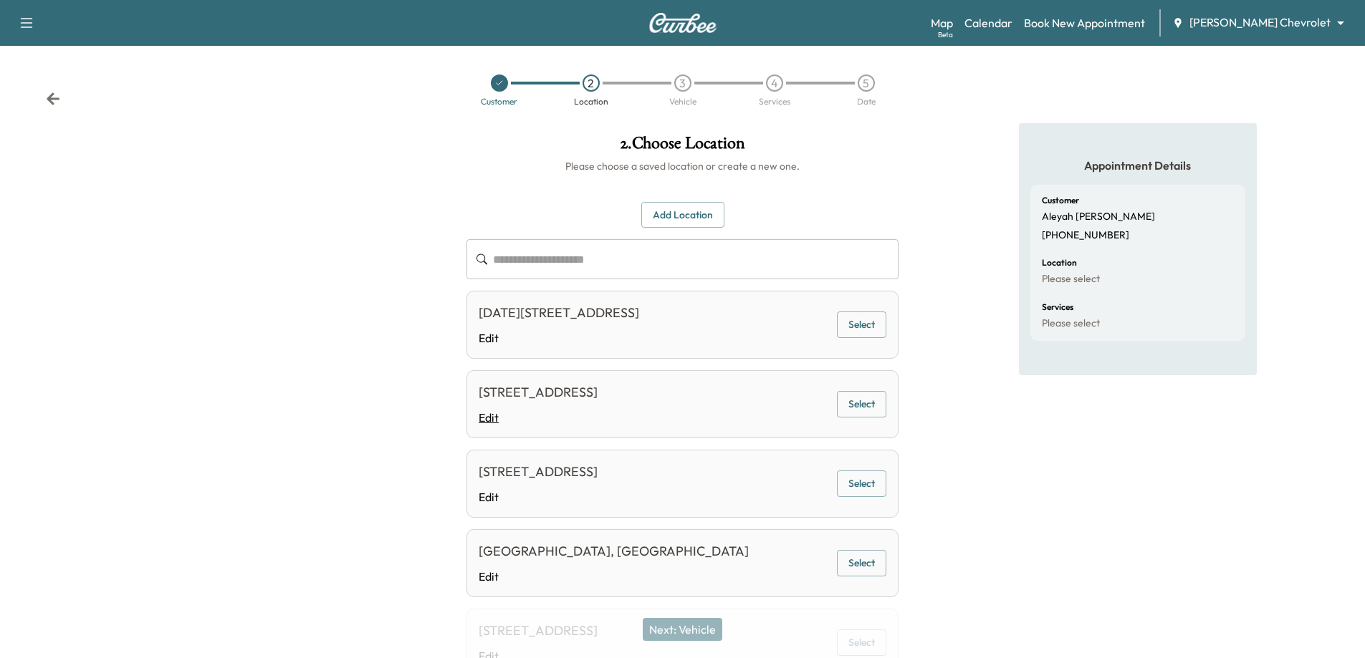
click at [501, 410] on link "Edit" at bounding box center [537, 417] width 119 height 17
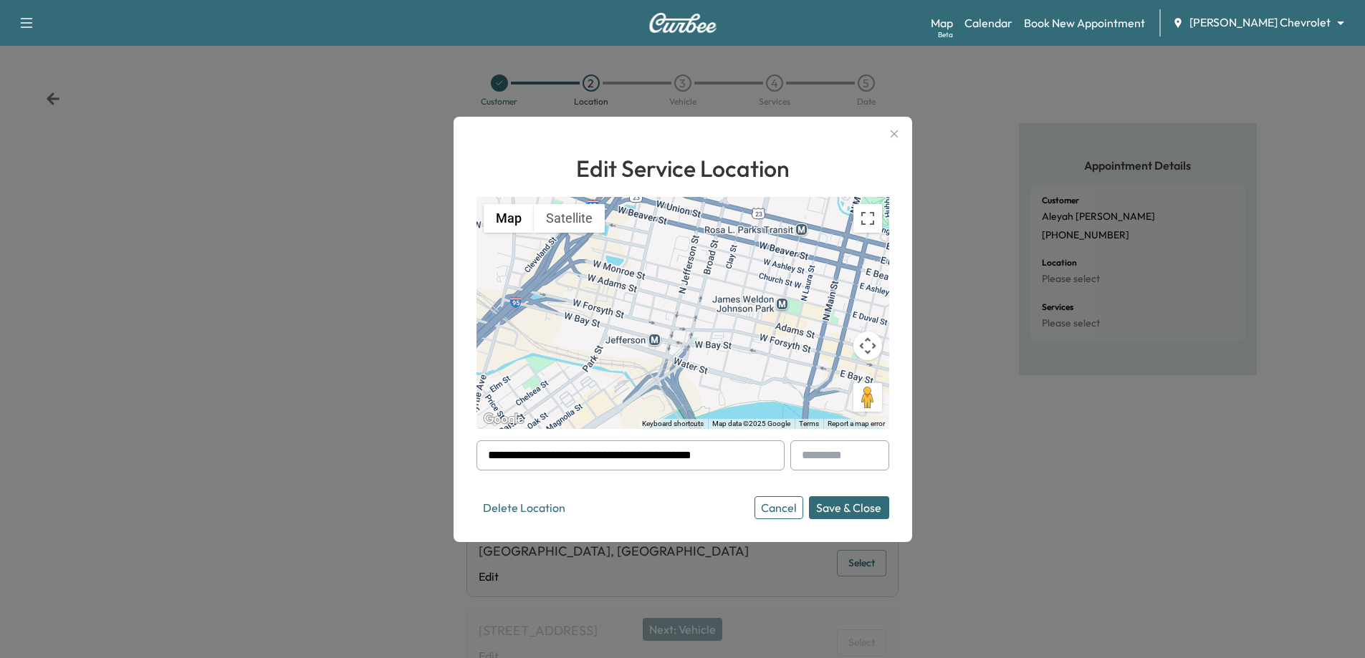
click at [526, 503] on button "Delete Location" at bounding box center [523, 507] width 95 height 23
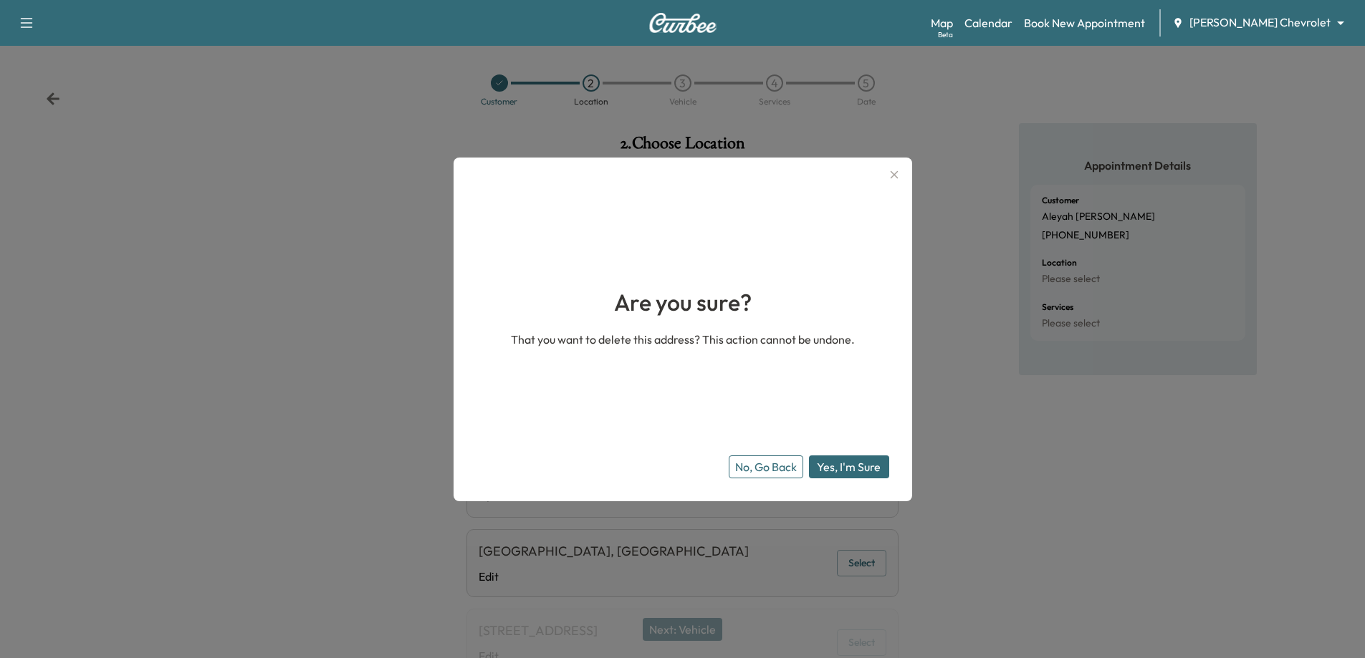
click at [859, 459] on button "Yes, I'm Sure" at bounding box center [849, 467] width 80 height 23
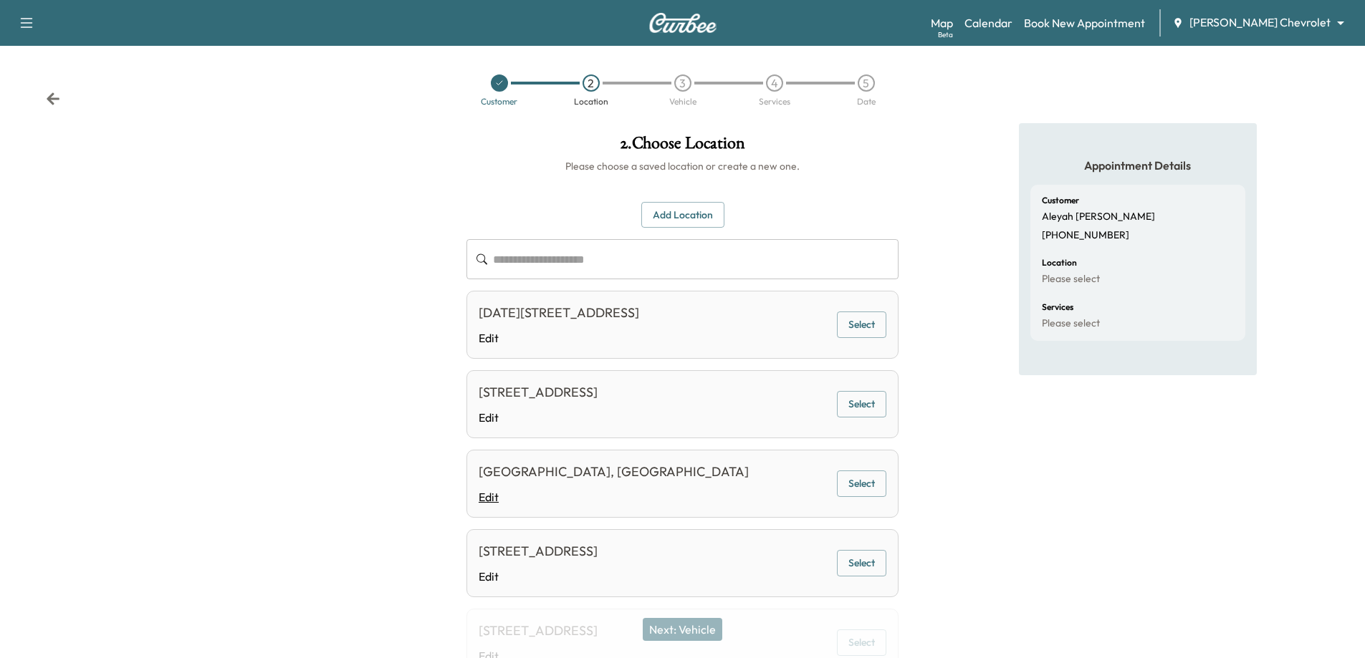
click at [493, 498] on link "Edit" at bounding box center [613, 497] width 270 height 17
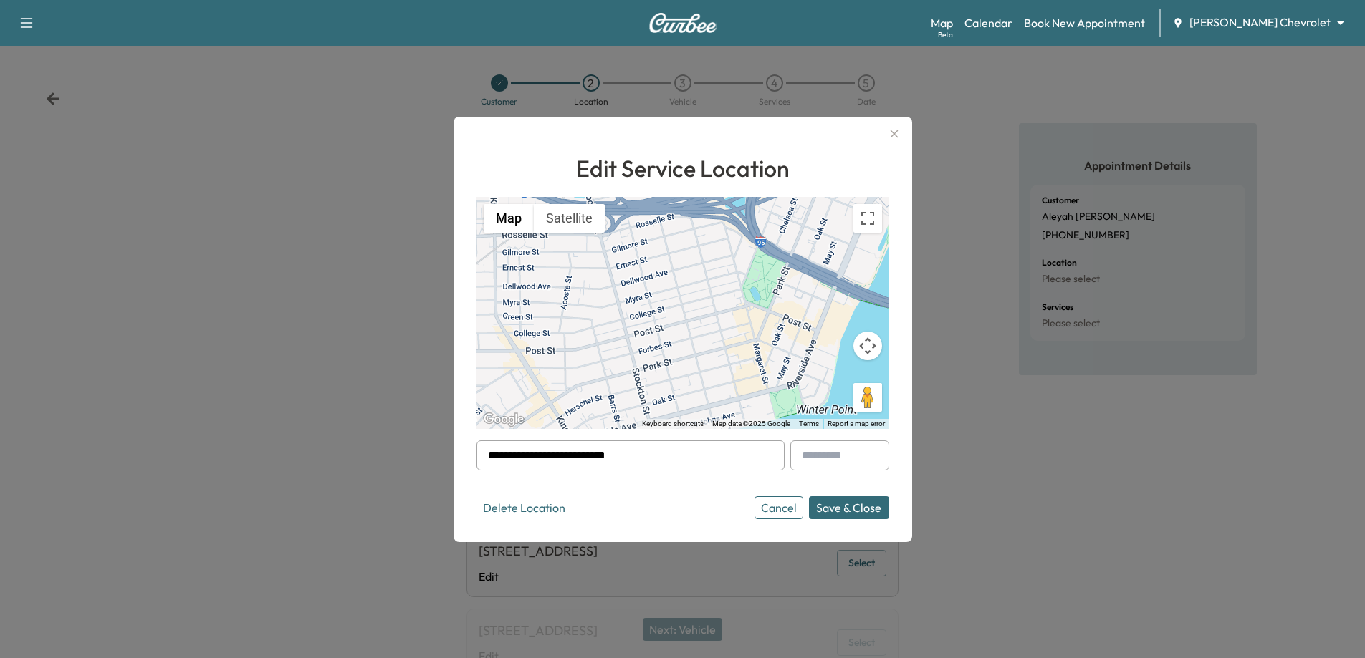
click at [543, 509] on button "Delete Location" at bounding box center [523, 507] width 95 height 23
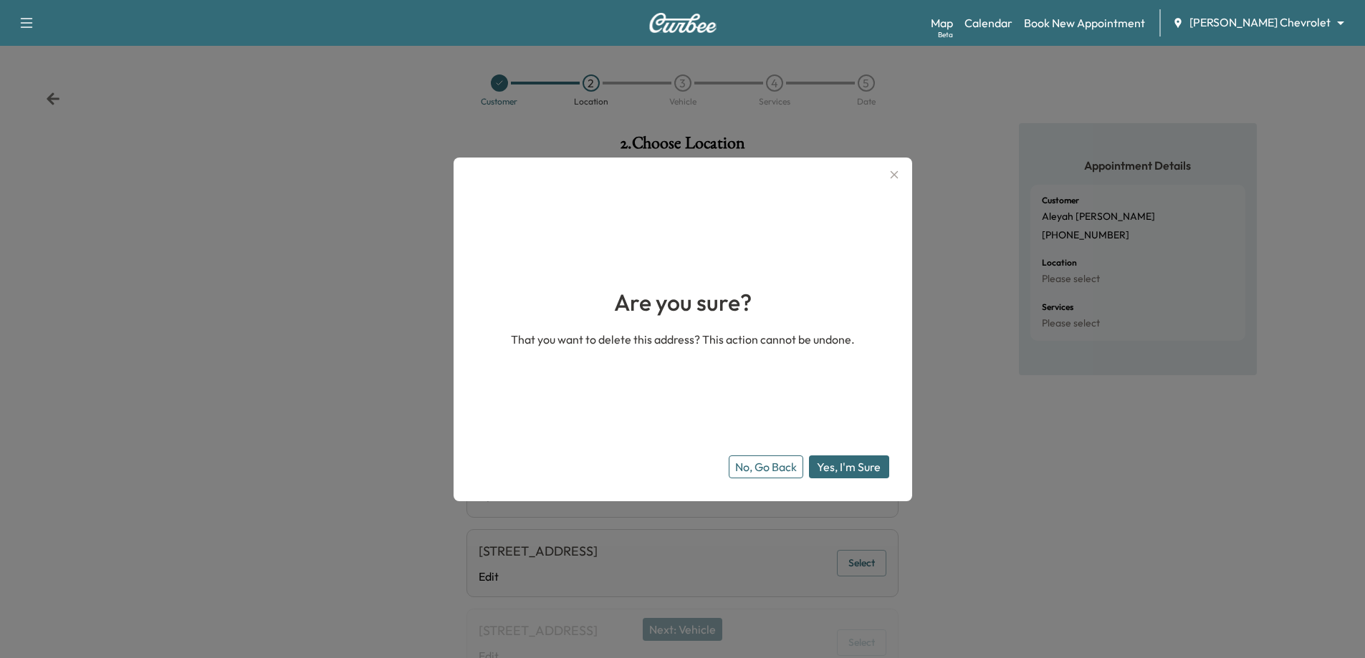
click at [854, 466] on button "Yes, I'm Sure" at bounding box center [849, 467] width 80 height 23
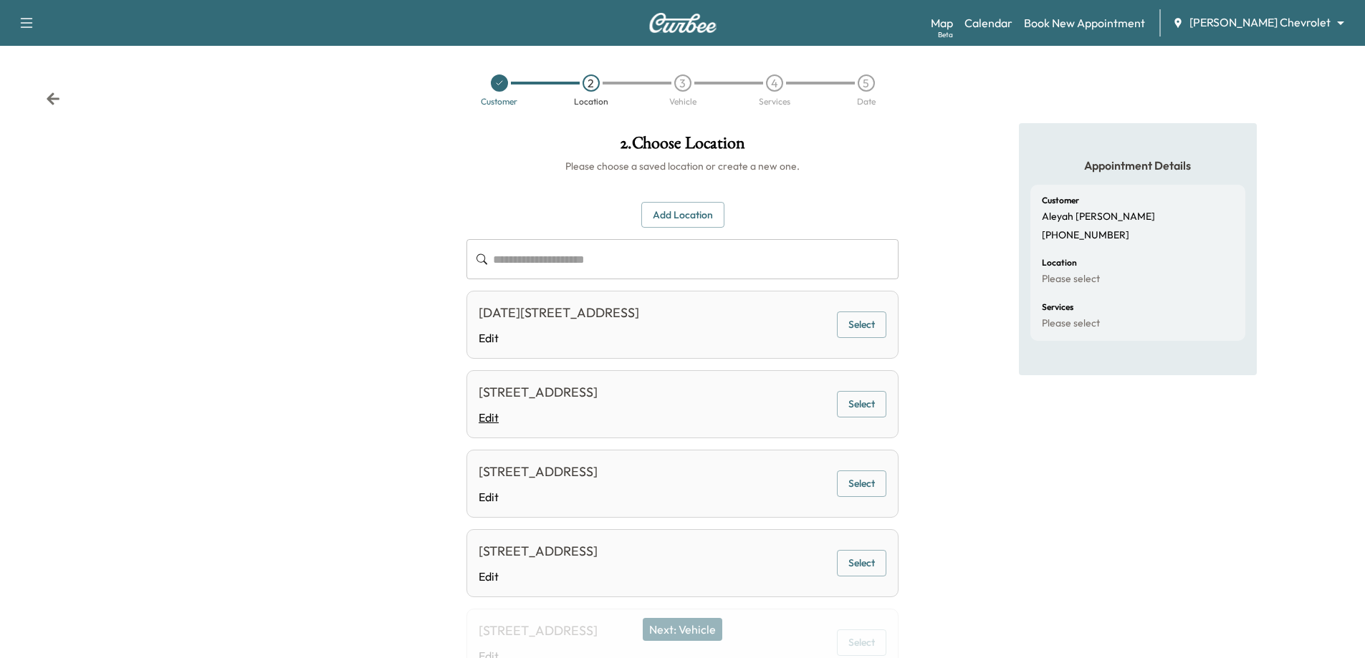
click at [496, 418] on link "Edit" at bounding box center [537, 417] width 119 height 17
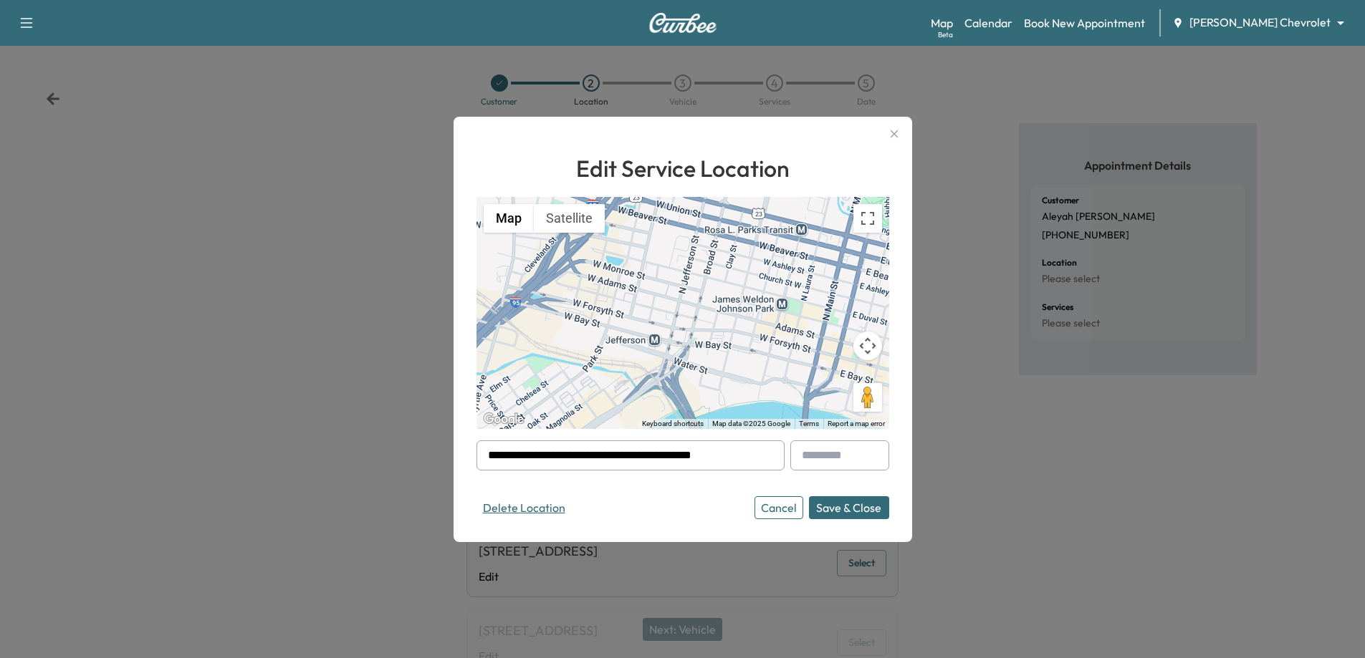
click at [524, 514] on button "Delete Location" at bounding box center [523, 507] width 95 height 23
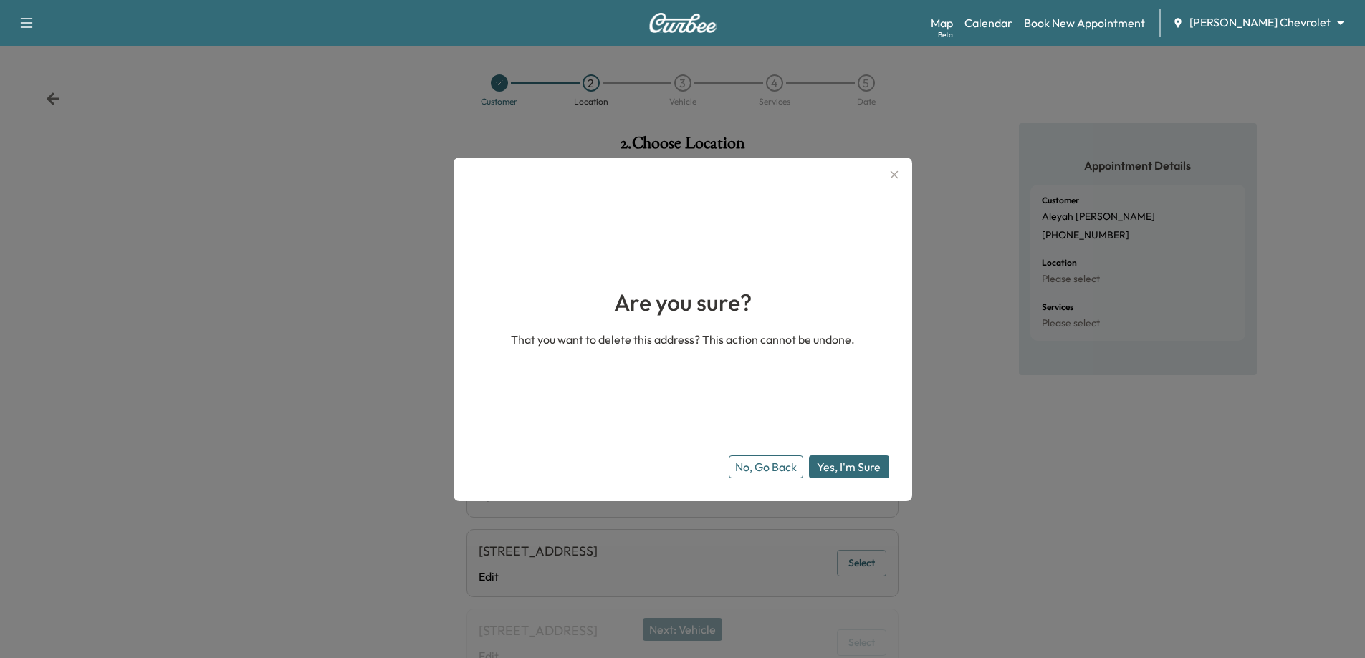
click at [862, 478] on button "Yes, I'm Sure" at bounding box center [849, 467] width 80 height 23
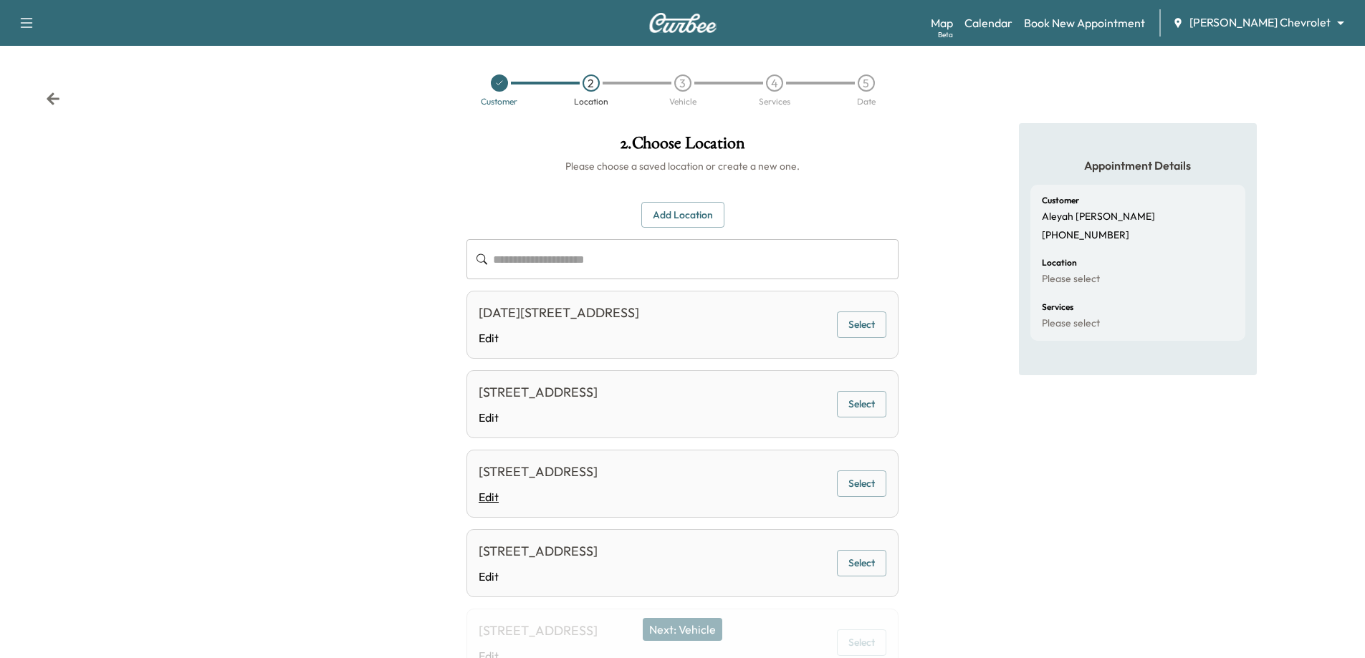
click at [495, 504] on link "Edit" at bounding box center [537, 497] width 119 height 17
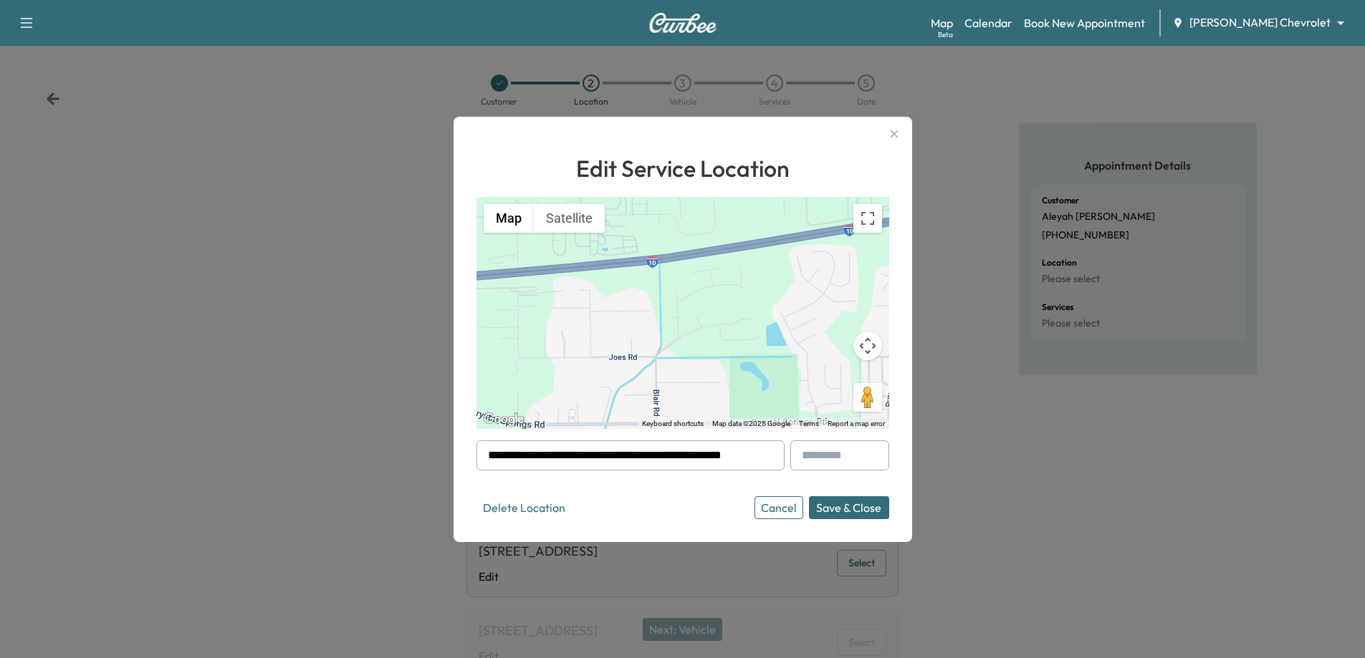
click at [556, 504] on button "Delete Location" at bounding box center [523, 507] width 95 height 23
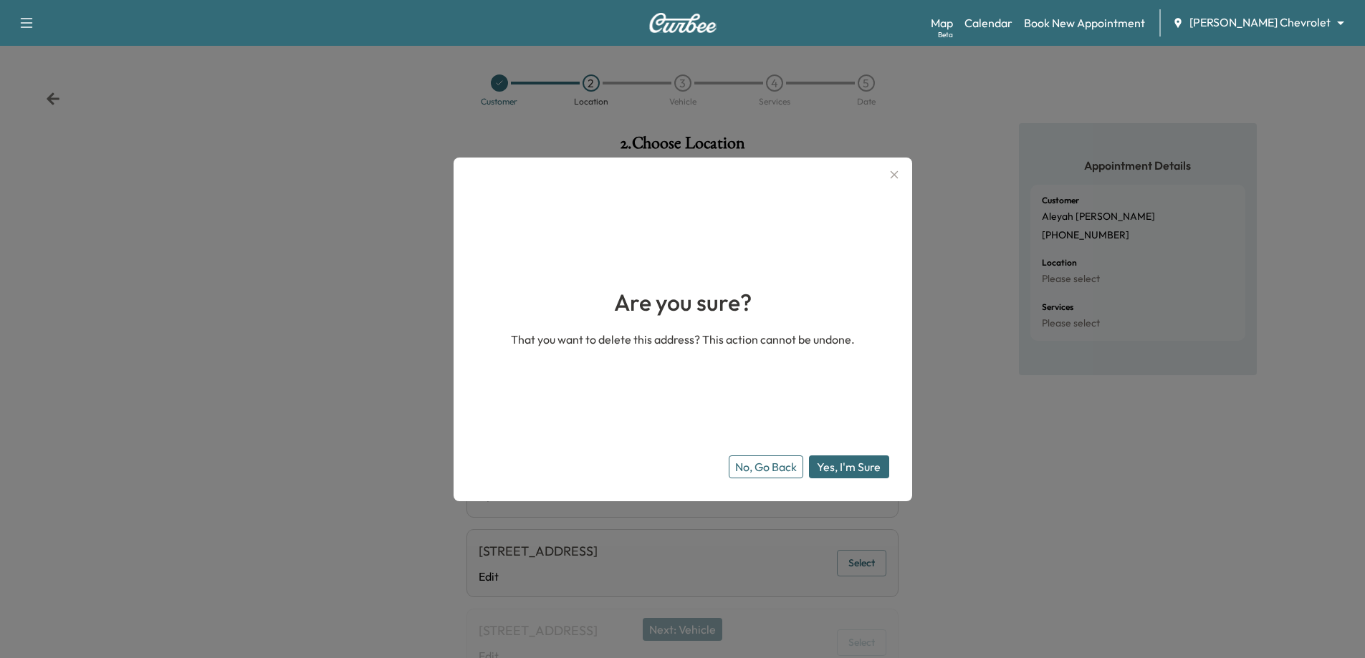
click at [856, 460] on button "Yes, I'm Sure" at bounding box center [849, 467] width 80 height 23
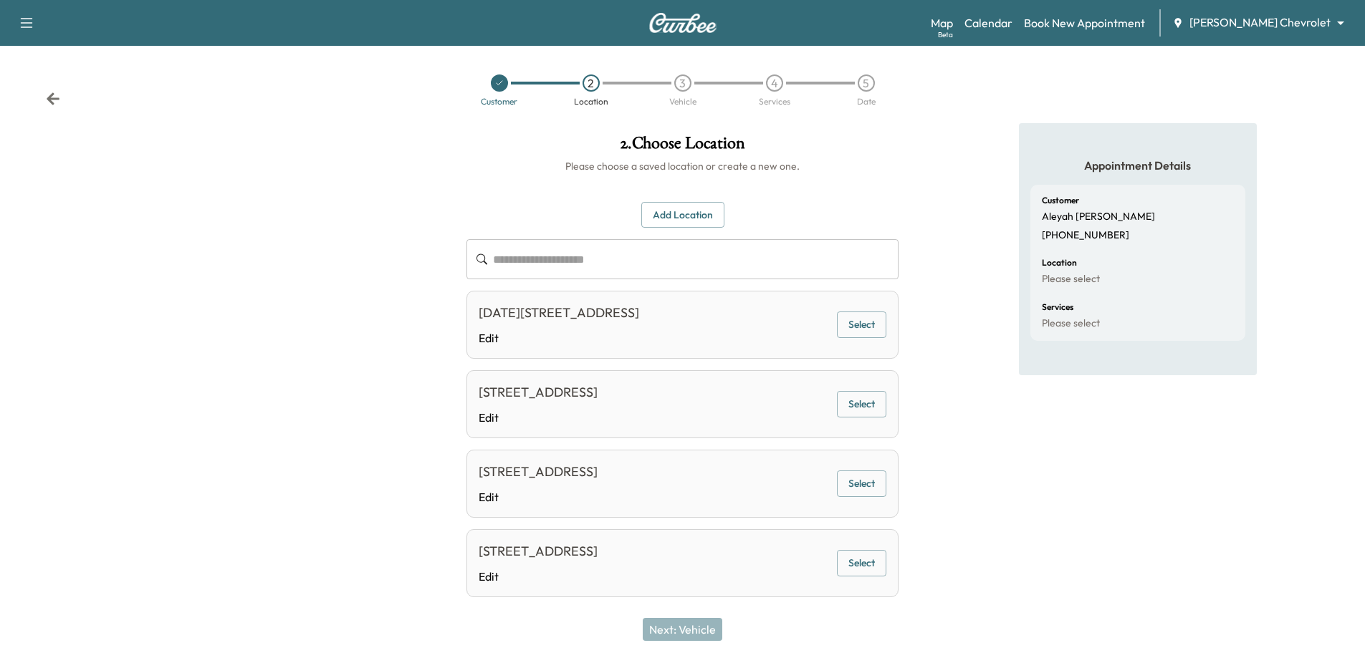
click at [494, 416] on link "Edit" at bounding box center [537, 417] width 119 height 17
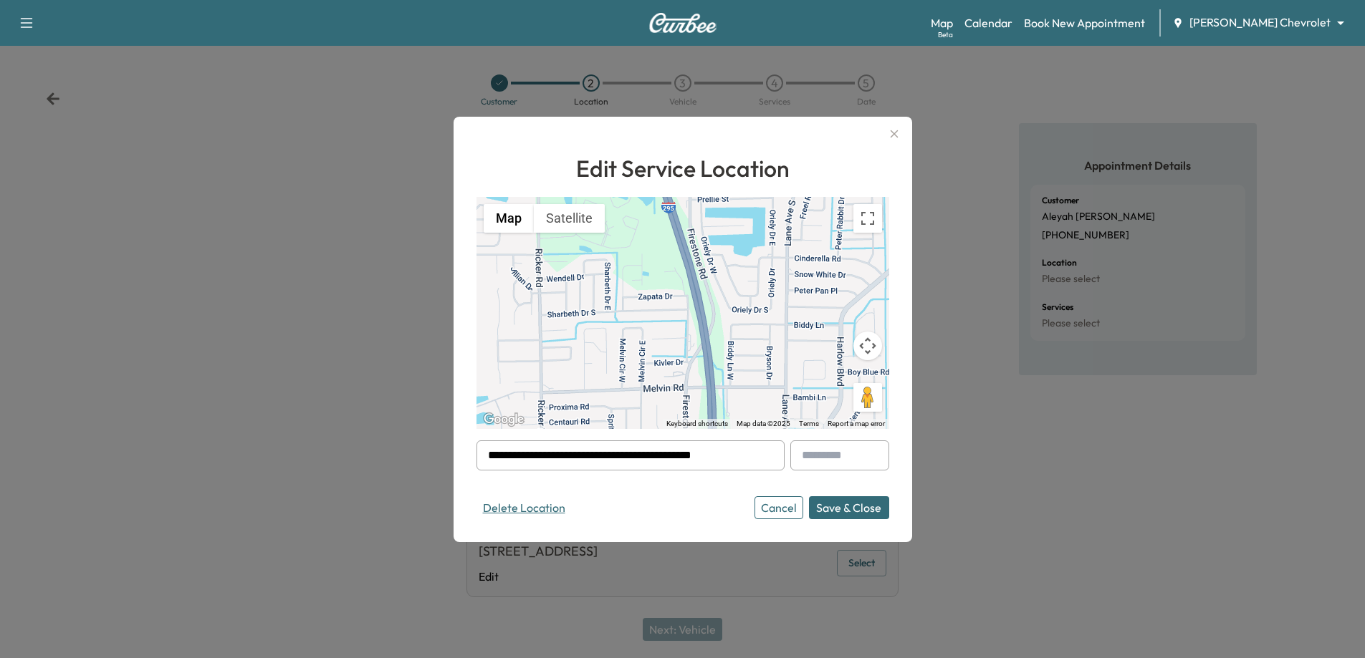
click at [542, 498] on button "Delete Location" at bounding box center [523, 507] width 95 height 23
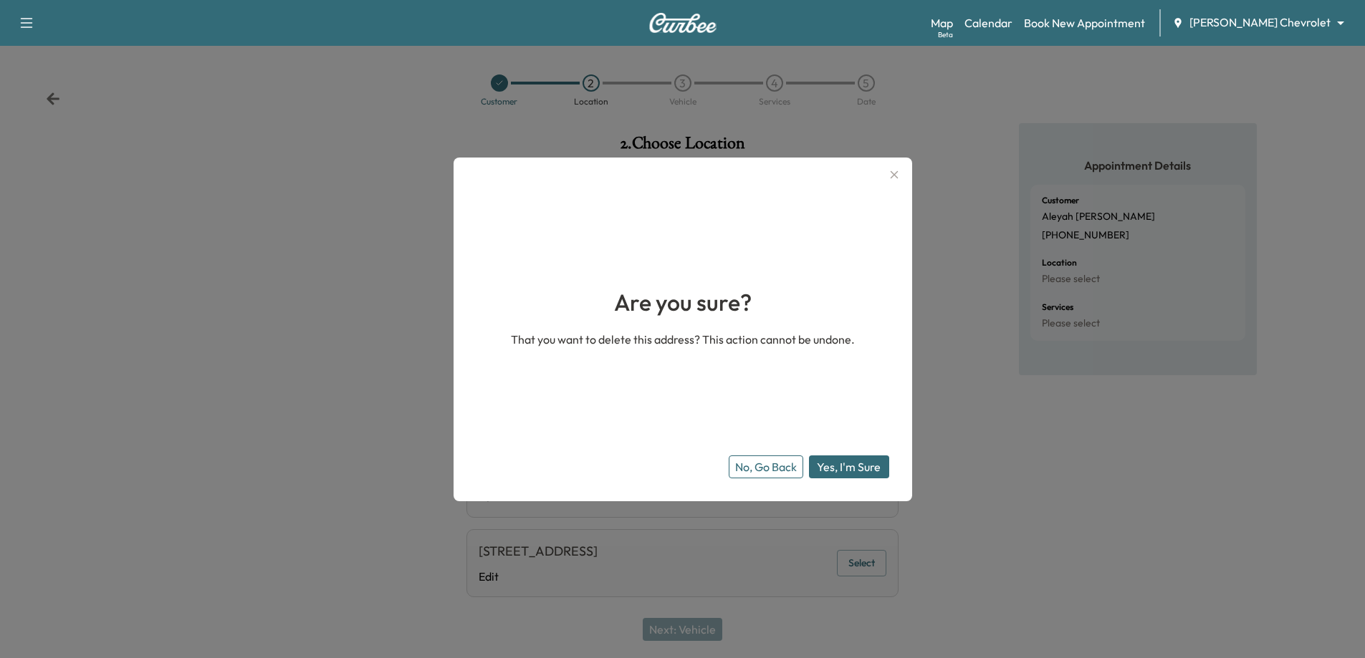
click at [826, 467] on button "Yes, I'm Sure" at bounding box center [849, 467] width 80 height 23
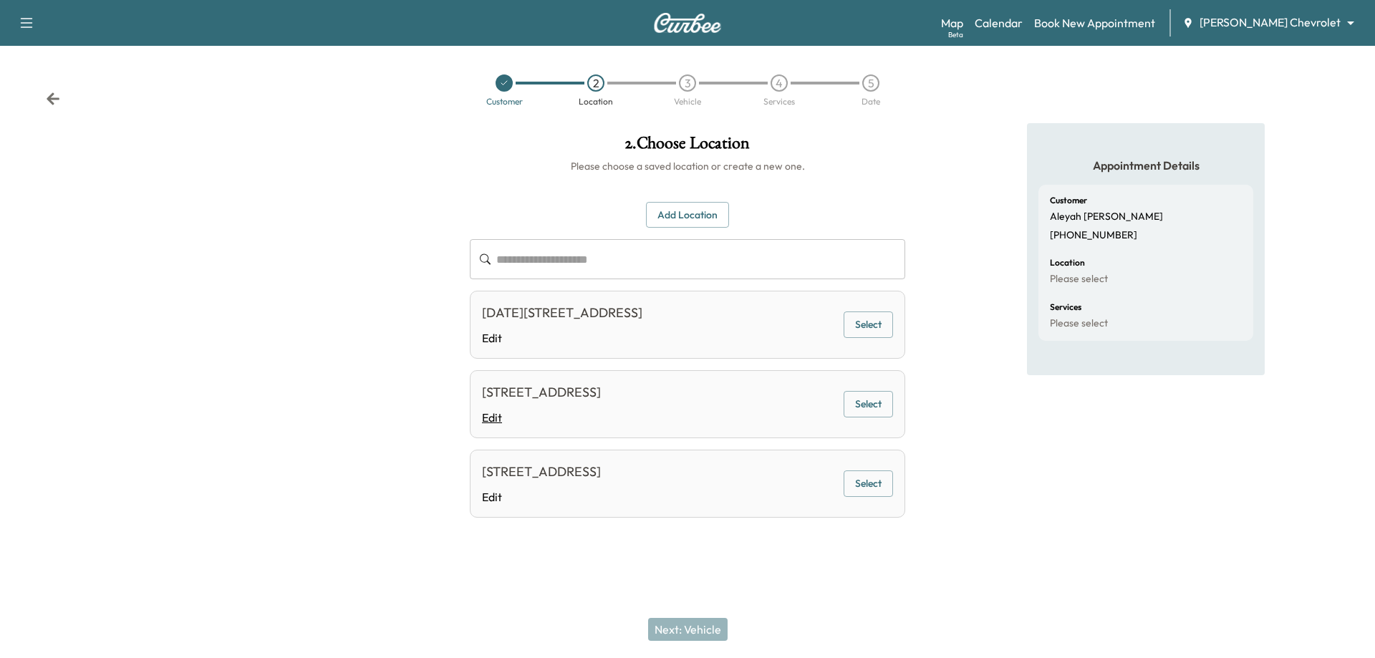
click at [504, 423] on link "Edit" at bounding box center [541, 417] width 119 height 17
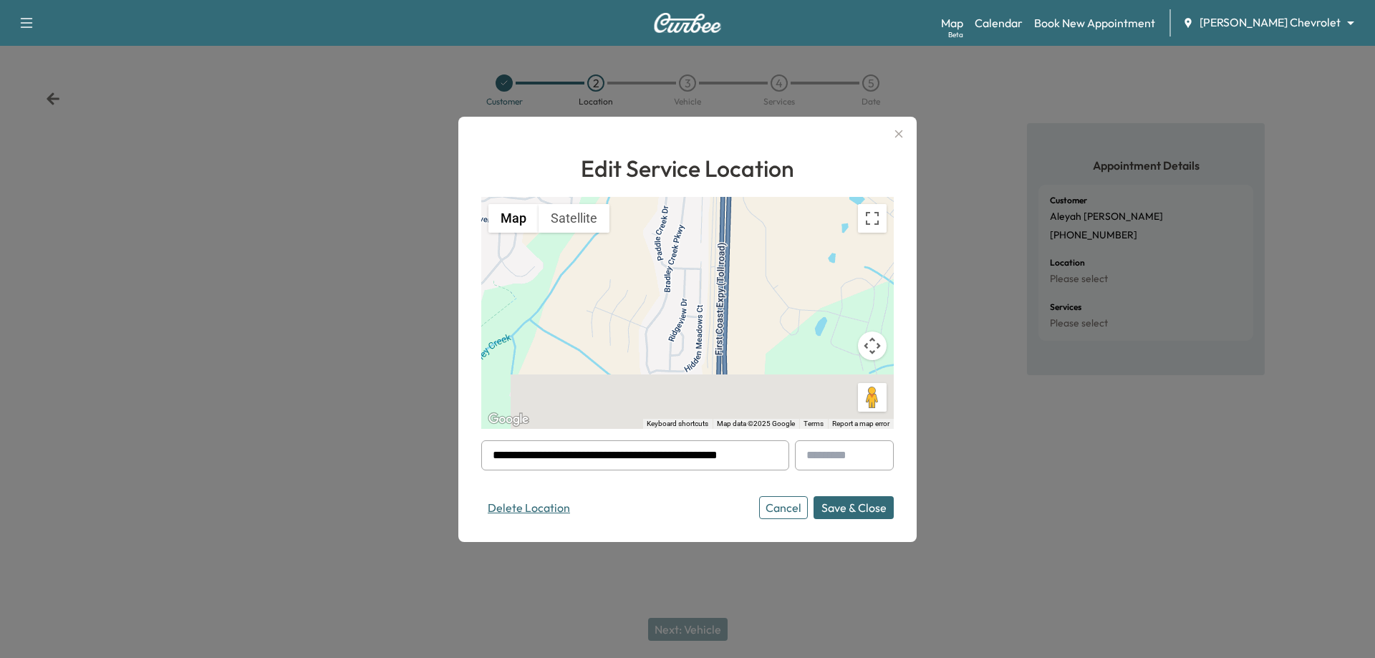
click at [534, 506] on button "Delete Location" at bounding box center [528, 507] width 95 height 23
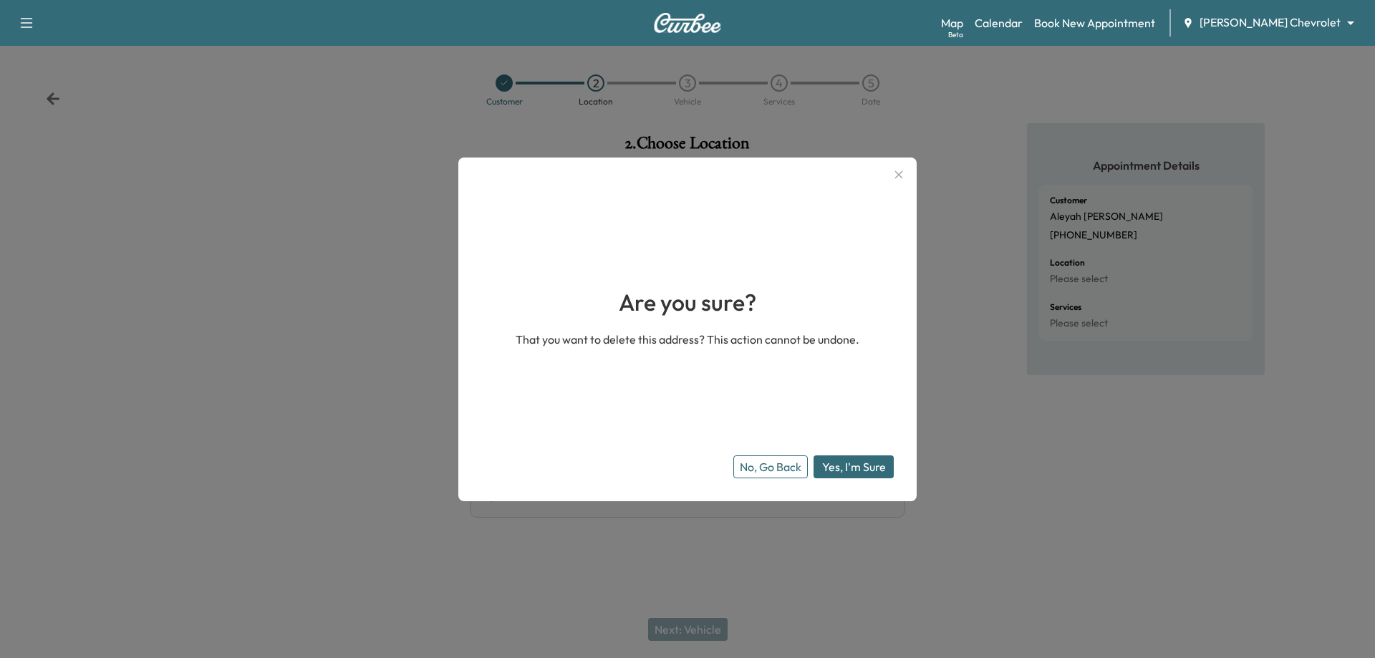
click at [842, 471] on button "Yes, I'm Sure" at bounding box center [854, 467] width 80 height 23
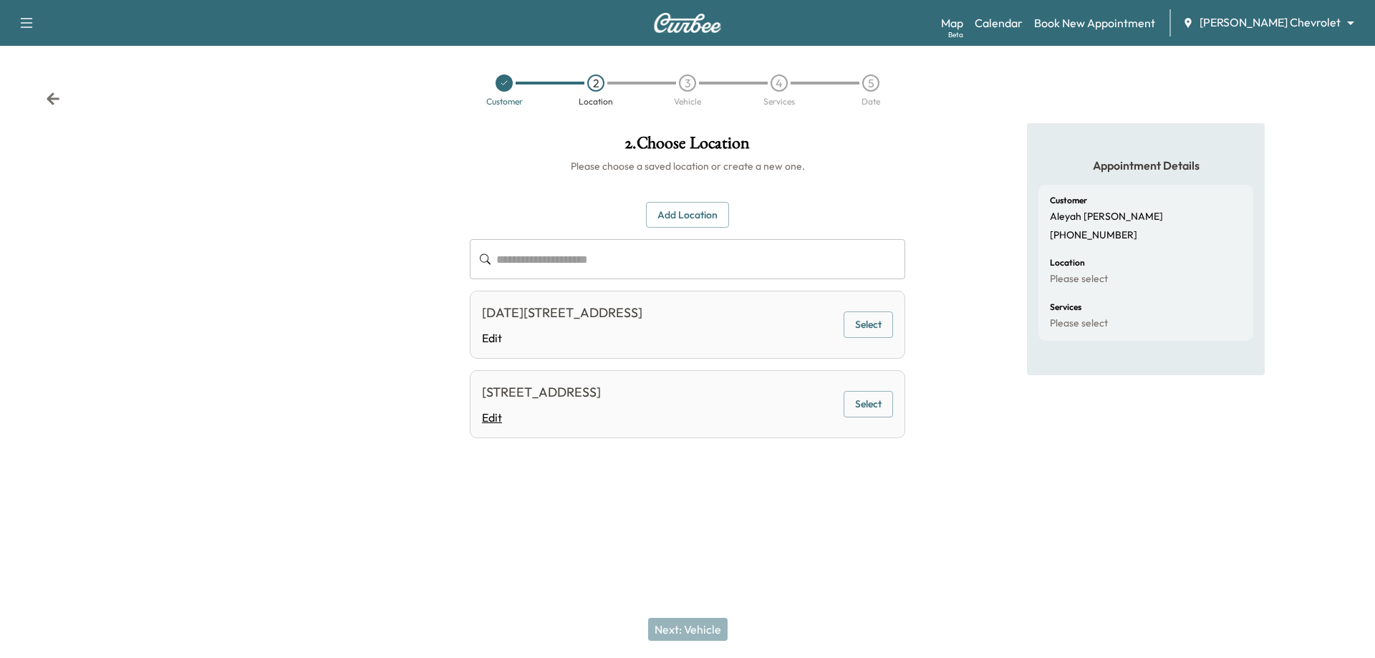
click at [501, 412] on link "Edit" at bounding box center [541, 417] width 119 height 17
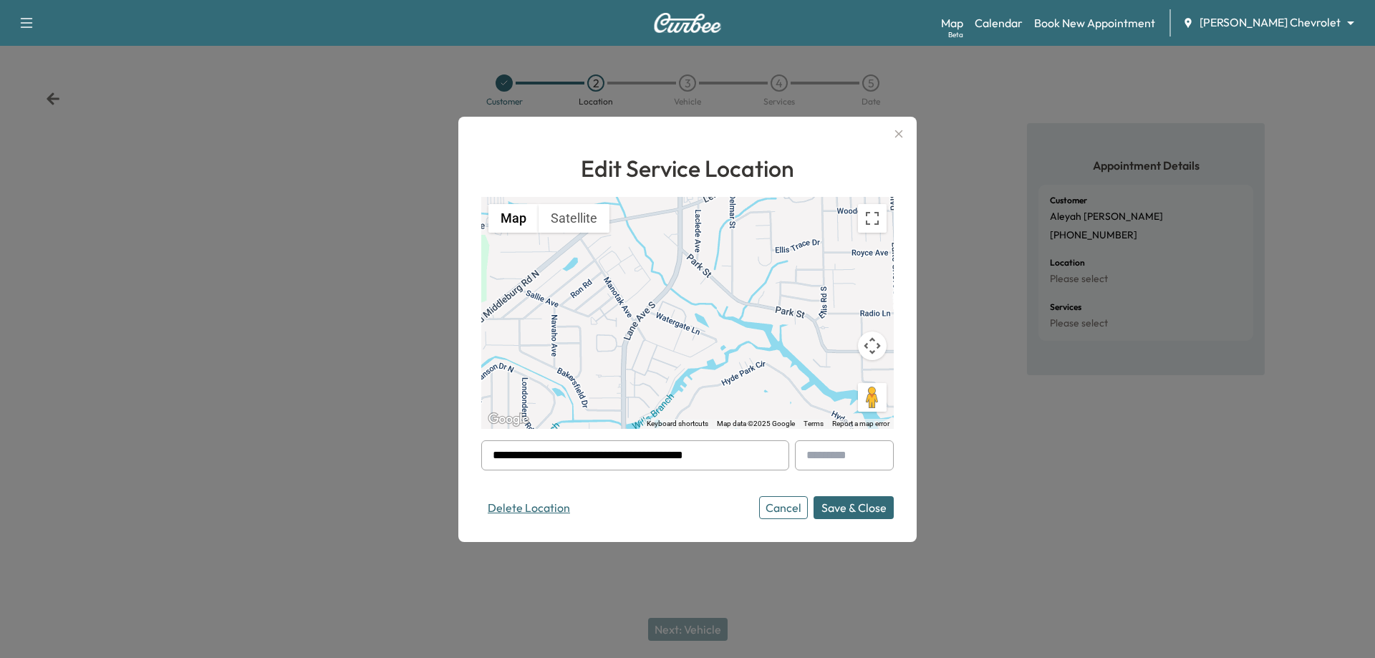
click at [529, 499] on button "Delete Location" at bounding box center [528, 507] width 95 height 23
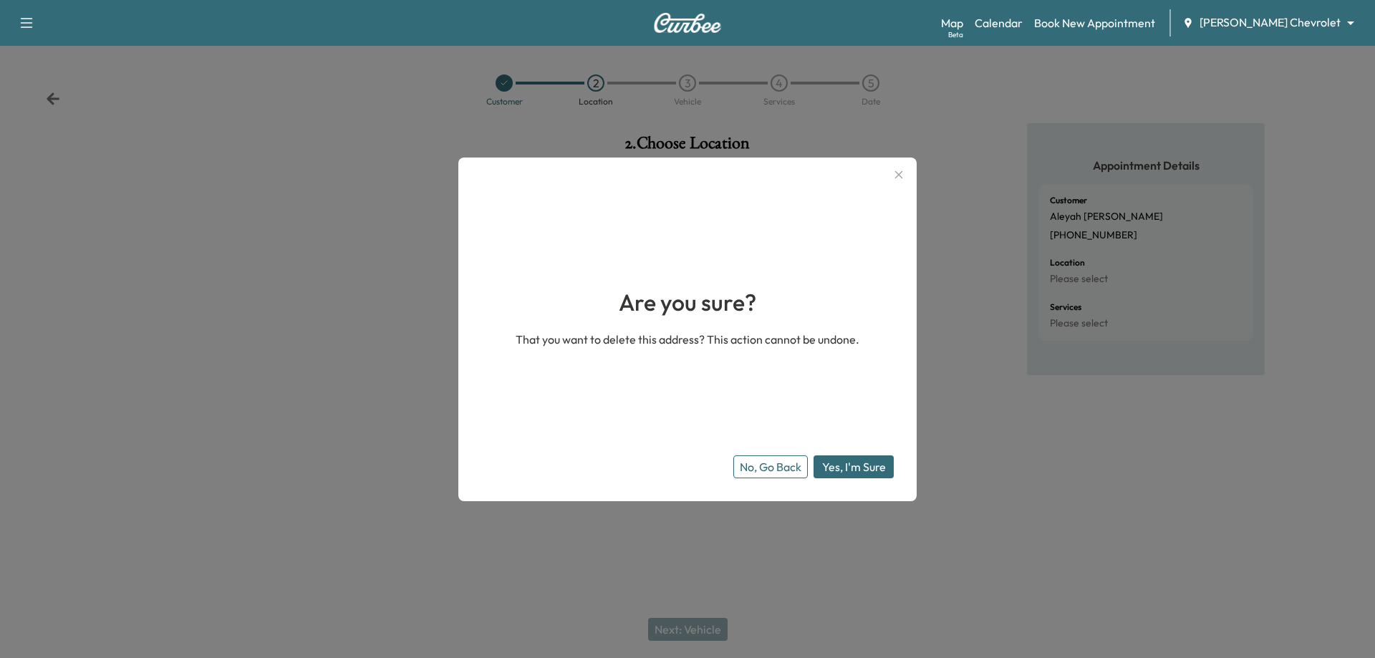
click at [855, 463] on button "Yes, I'm Sure" at bounding box center [854, 467] width 80 height 23
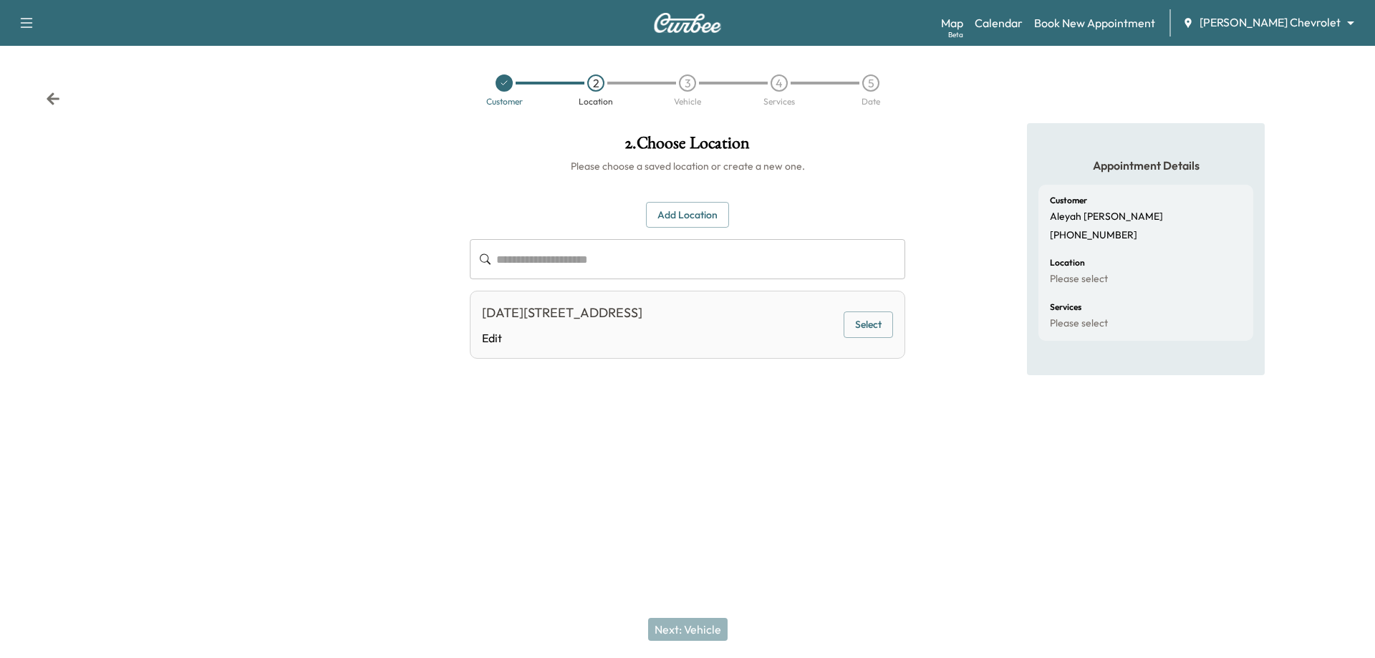
click at [52, 94] on icon at bounding box center [53, 98] width 13 height 12
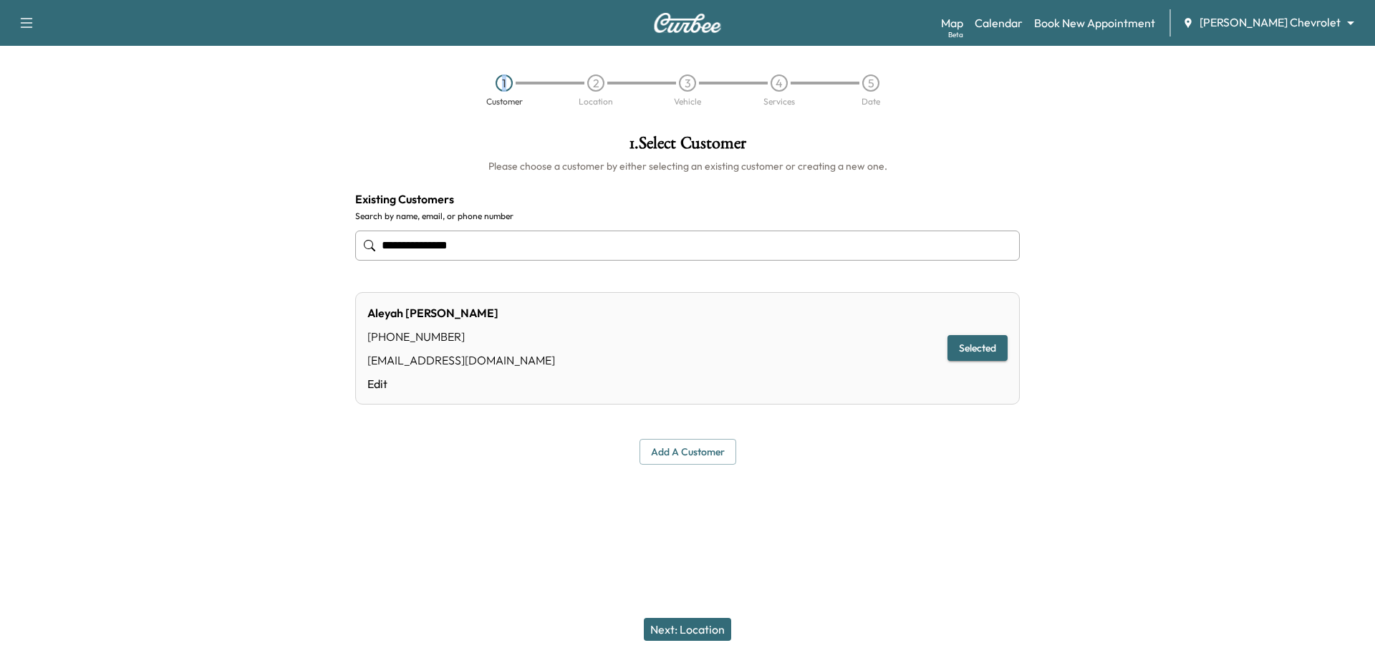
click at [52, 94] on div "1 Customer 2 Location 3 Vehicle 4 Services 5 Date" at bounding box center [687, 90] width 1375 height 66
click at [1155, 21] on link "Book New Appointment" at bounding box center [1094, 22] width 121 height 17
click at [986, 349] on button "Selected" at bounding box center [978, 348] width 60 height 27
click at [701, 456] on button "Add a customer" at bounding box center [688, 452] width 97 height 27
